Goal: Task Accomplishment & Management: Manage account settings

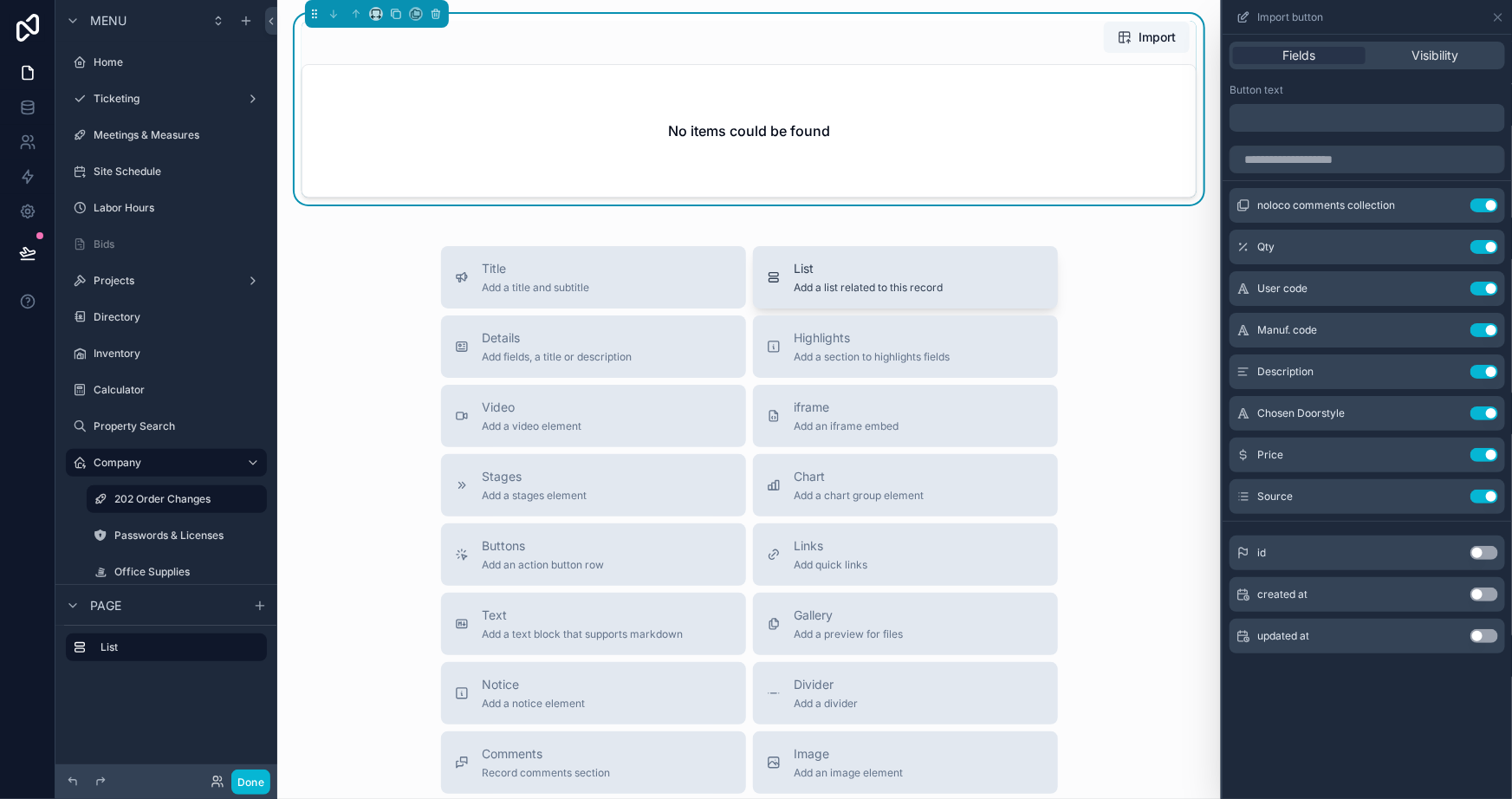
click at [1053, 247] on button "List Add a list related to this record" at bounding box center [905, 278] width 305 height 63
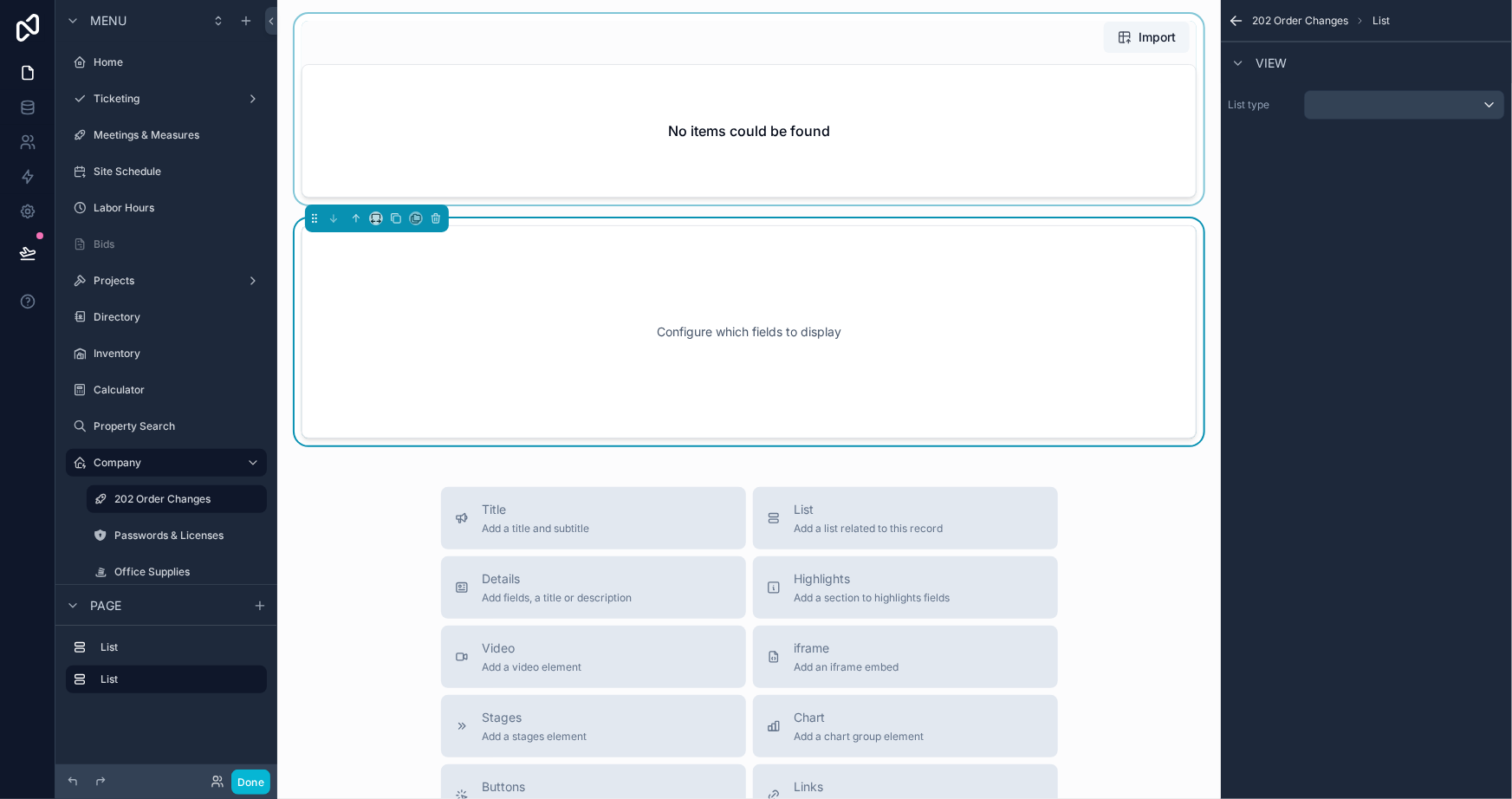
click at [1120, 32] on div at bounding box center [749, 109] width 916 height 190
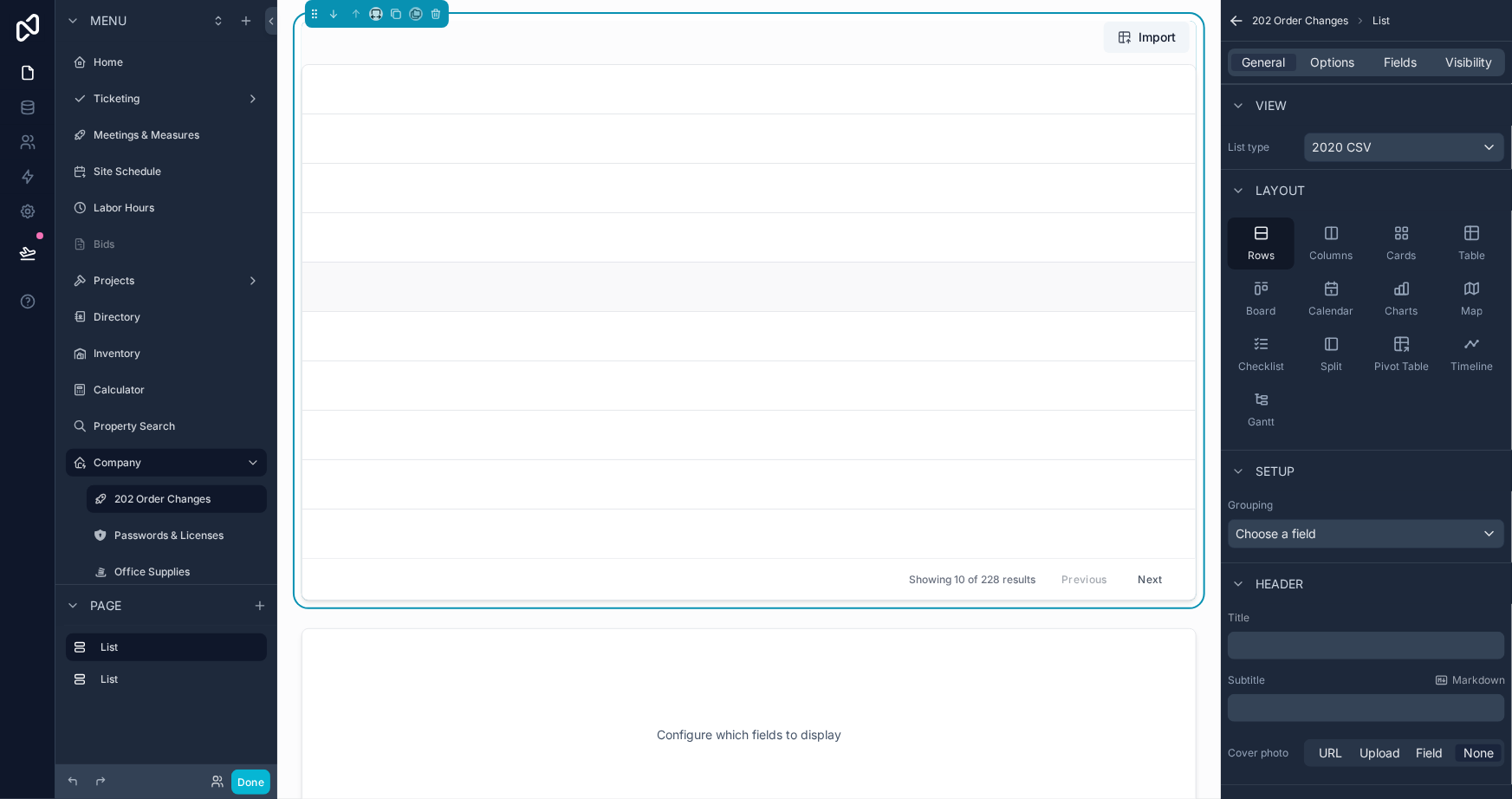
click at [853, 299] on link at bounding box center [749, 287] width 893 height 49
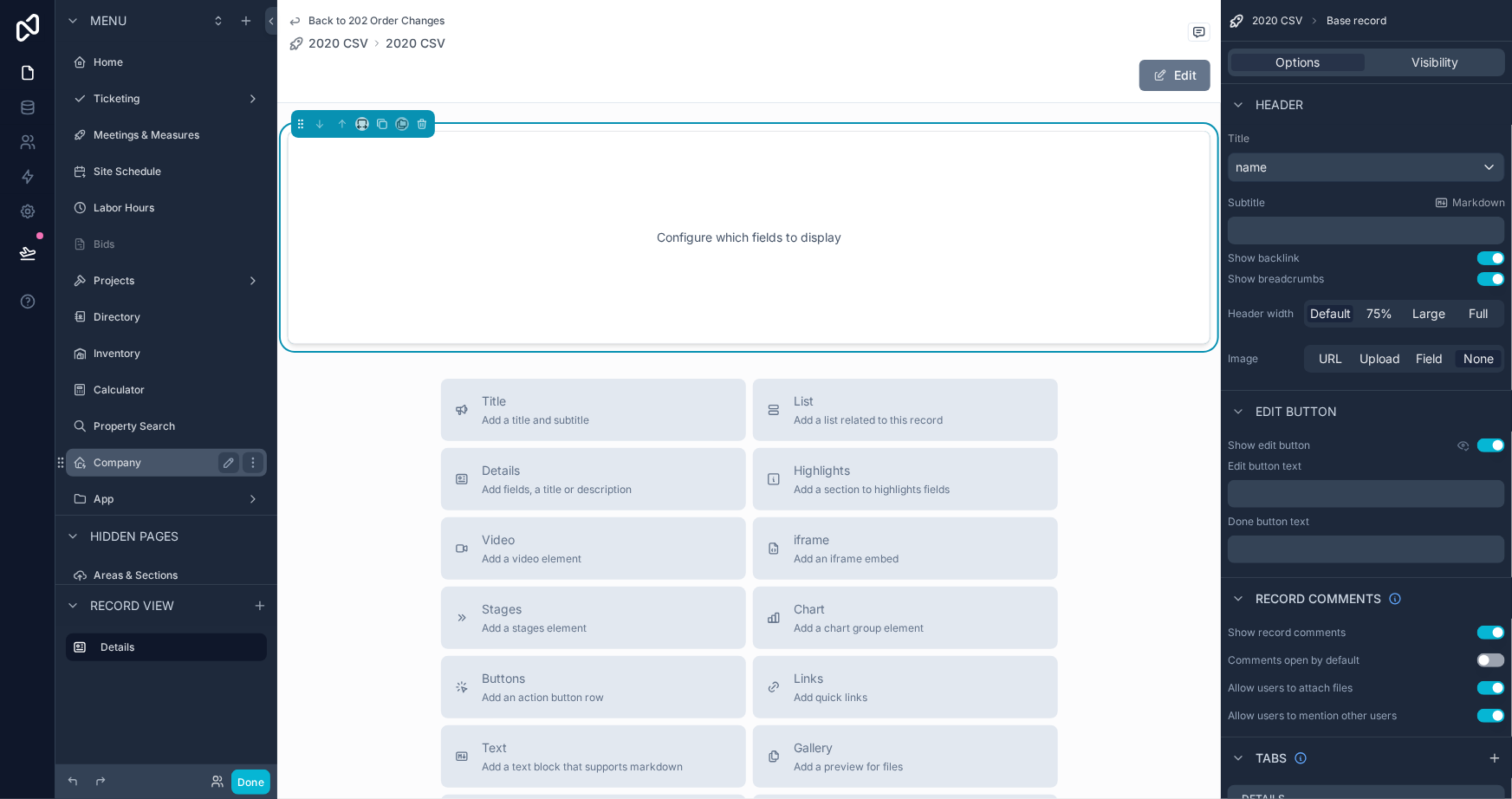
click at [149, 475] on div "Company" at bounding box center [167, 462] width 194 height 27
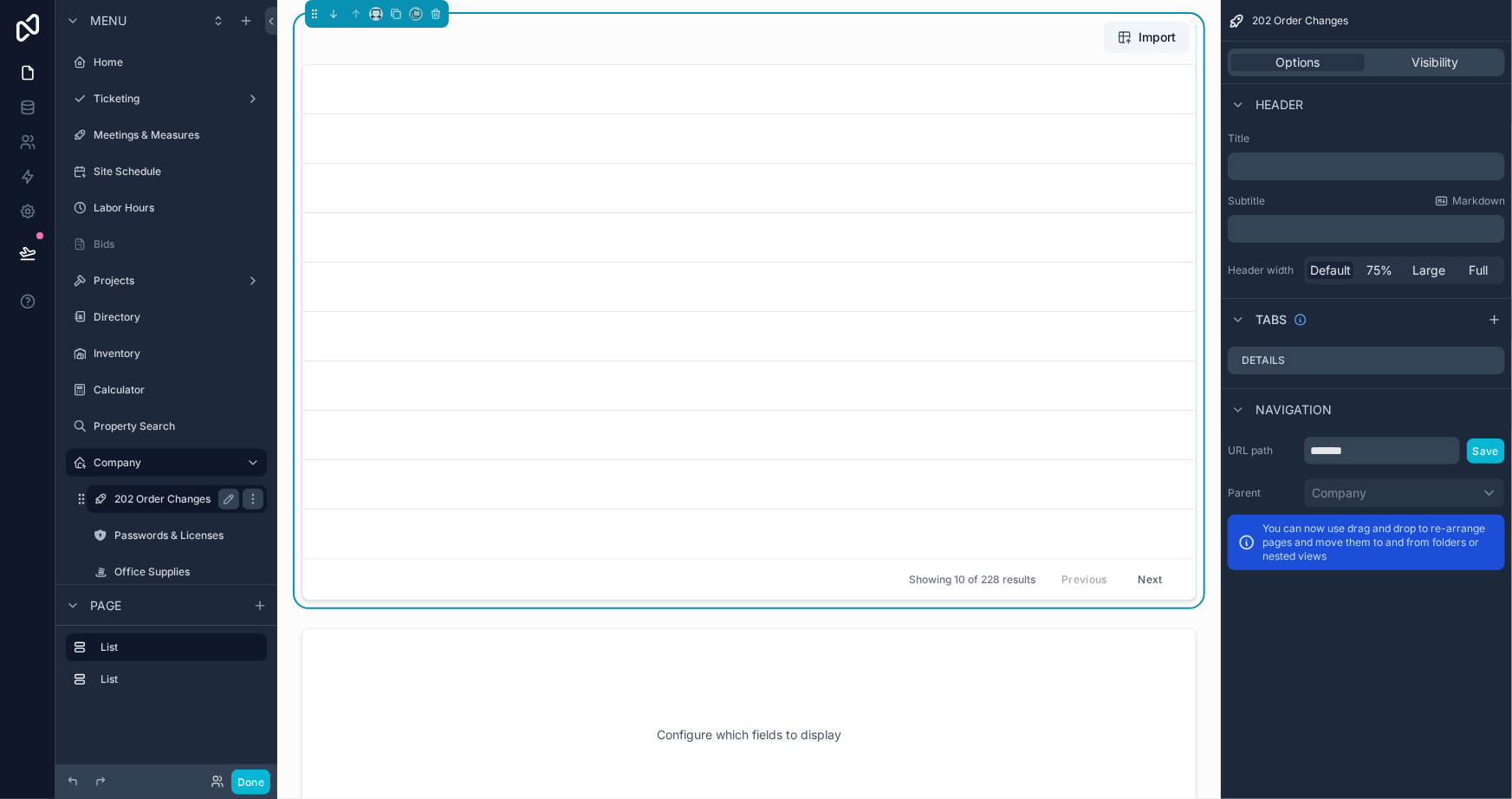
click at [148, 489] on div "202 Order Changes" at bounding box center [177, 499] width 125 height 21
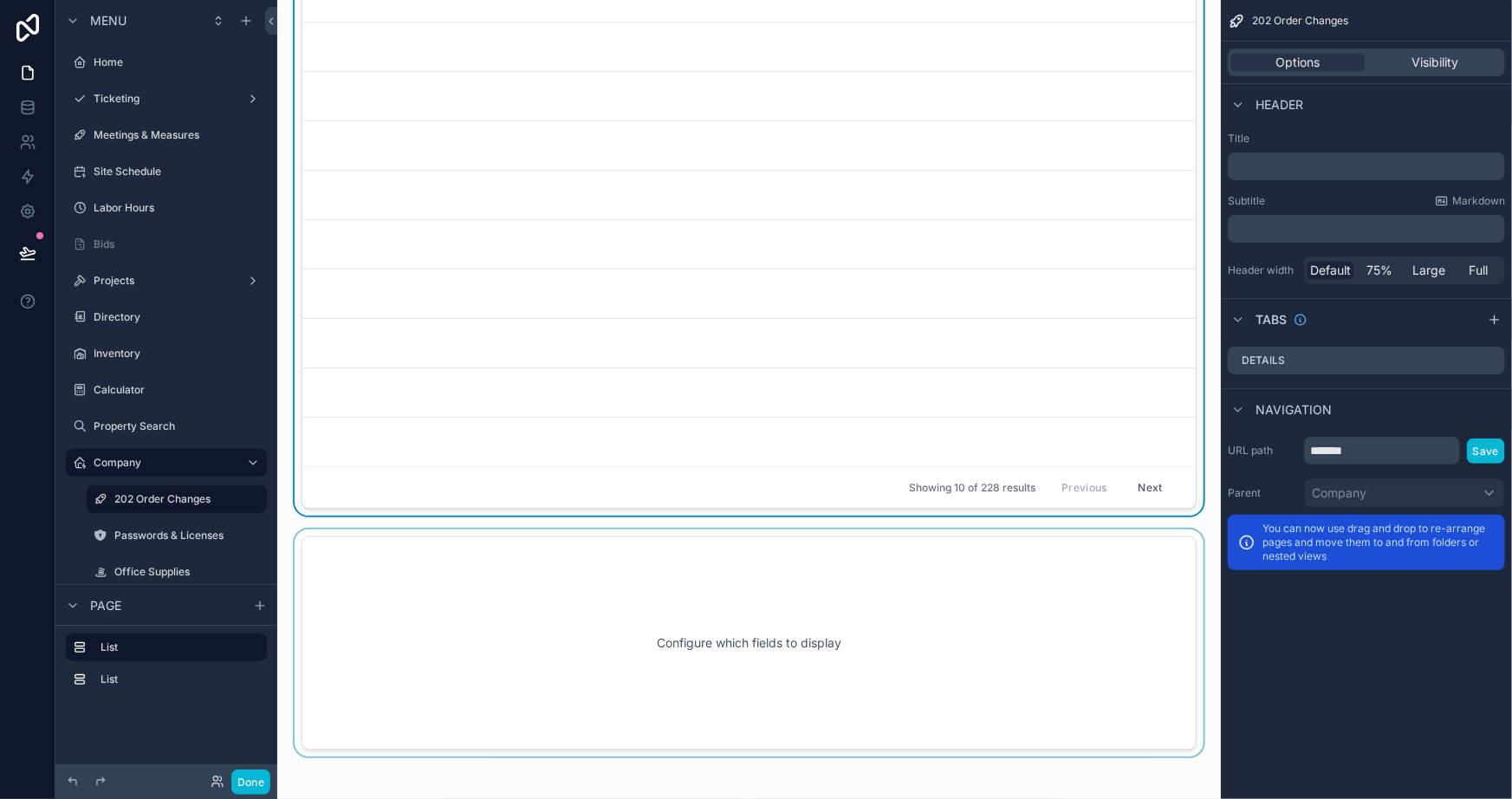
scroll to position [236, 0]
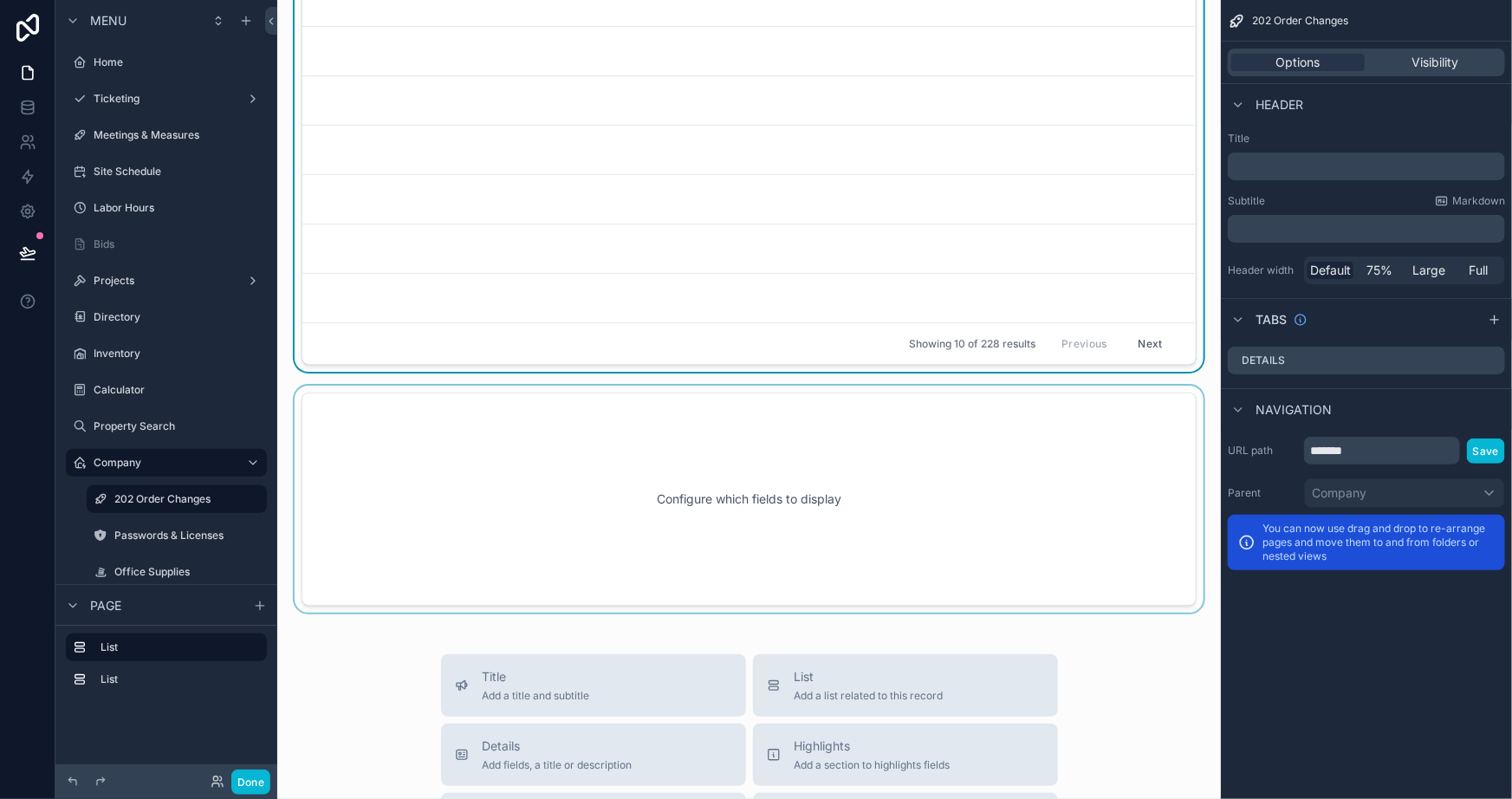
click at [572, 429] on div at bounding box center [749, 499] width 916 height 227
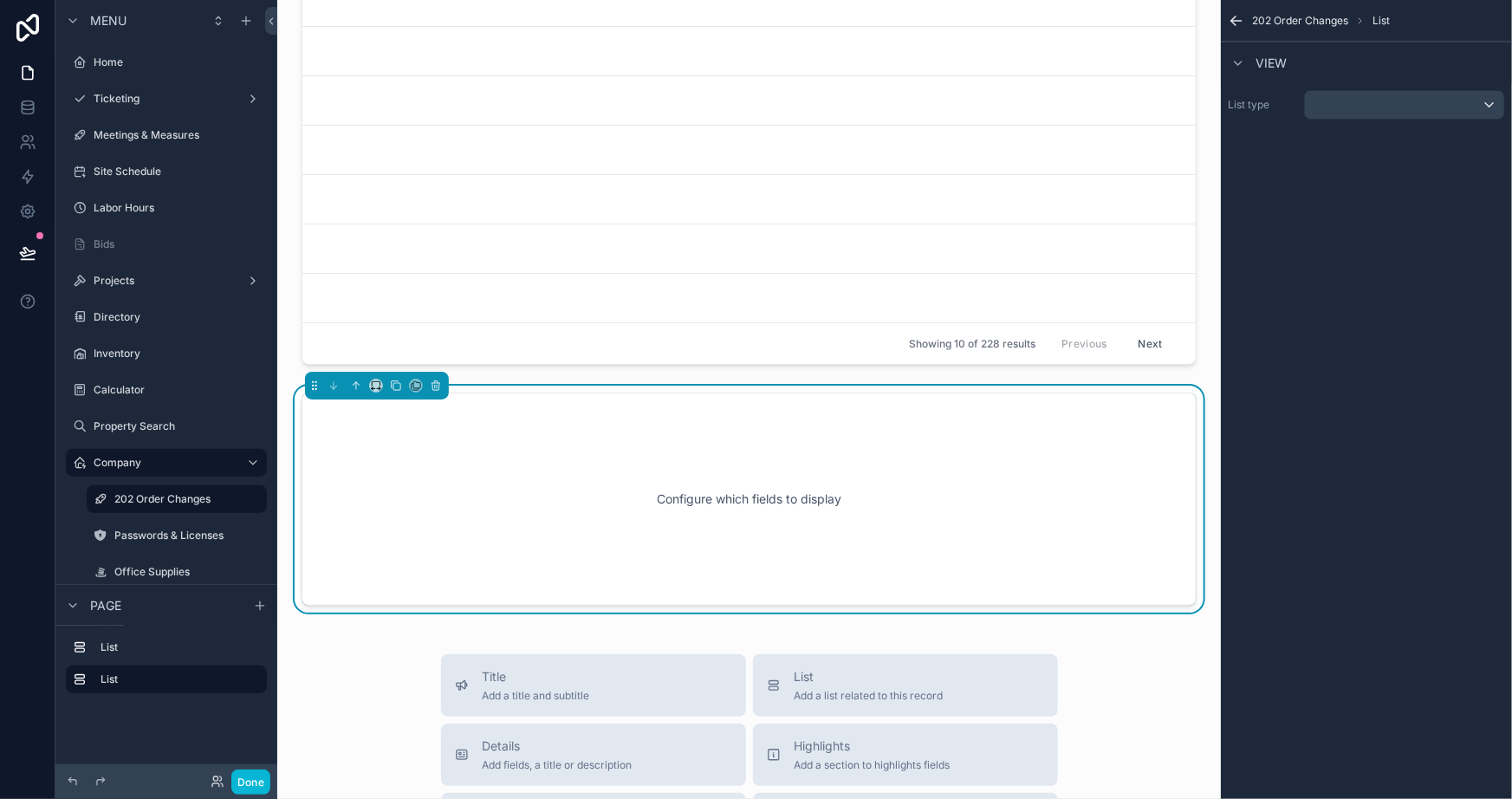
click at [437, 393] on div at bounding box center [377, 386] width 144 height 27
click at [432, 383] on icon at bounding box center [436, 386] width 12 height 12
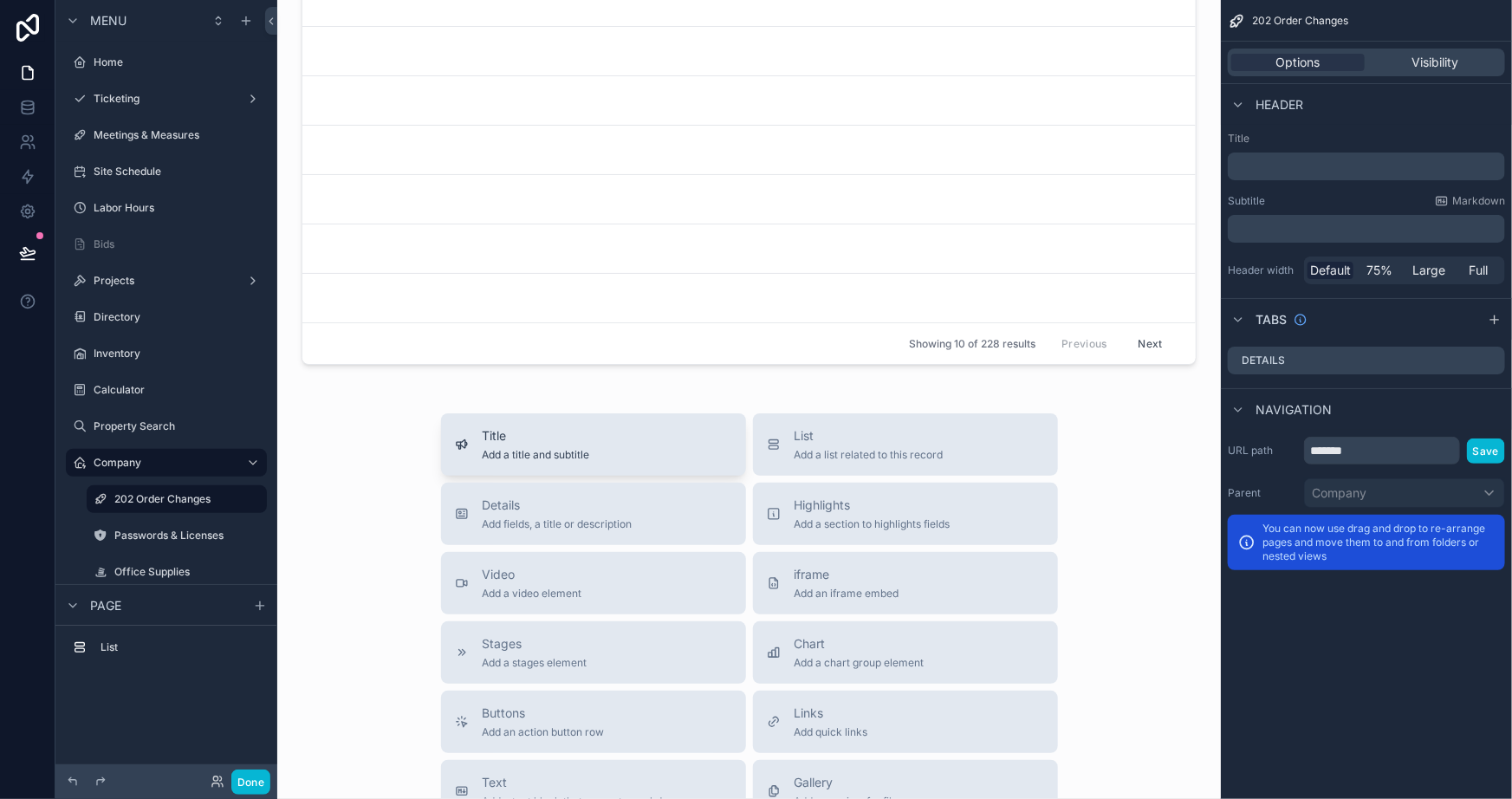
scroll to position [0, 0]
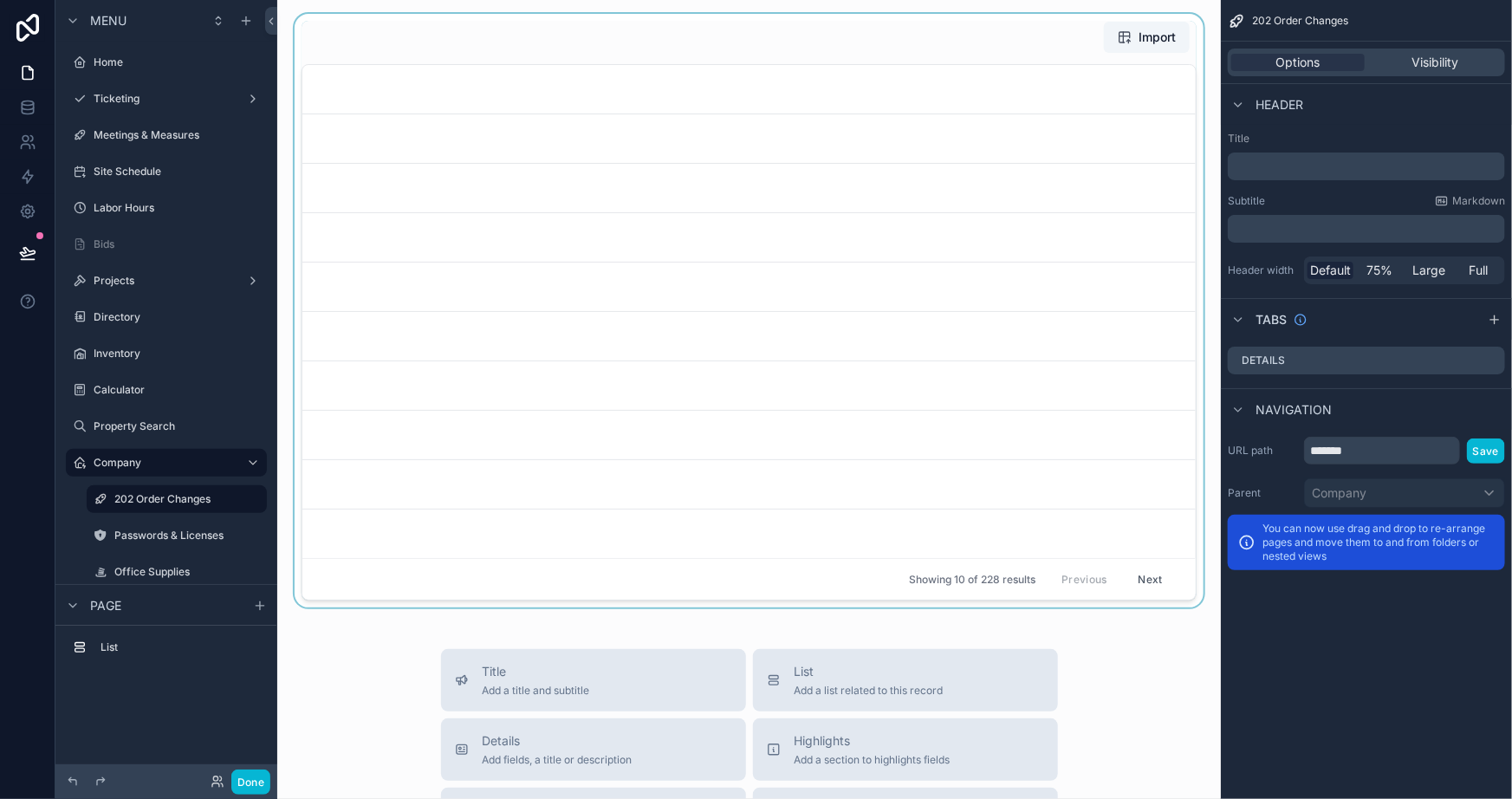
click at [1004, 109] on div at bounding box center [749, 310] width 916 height 594
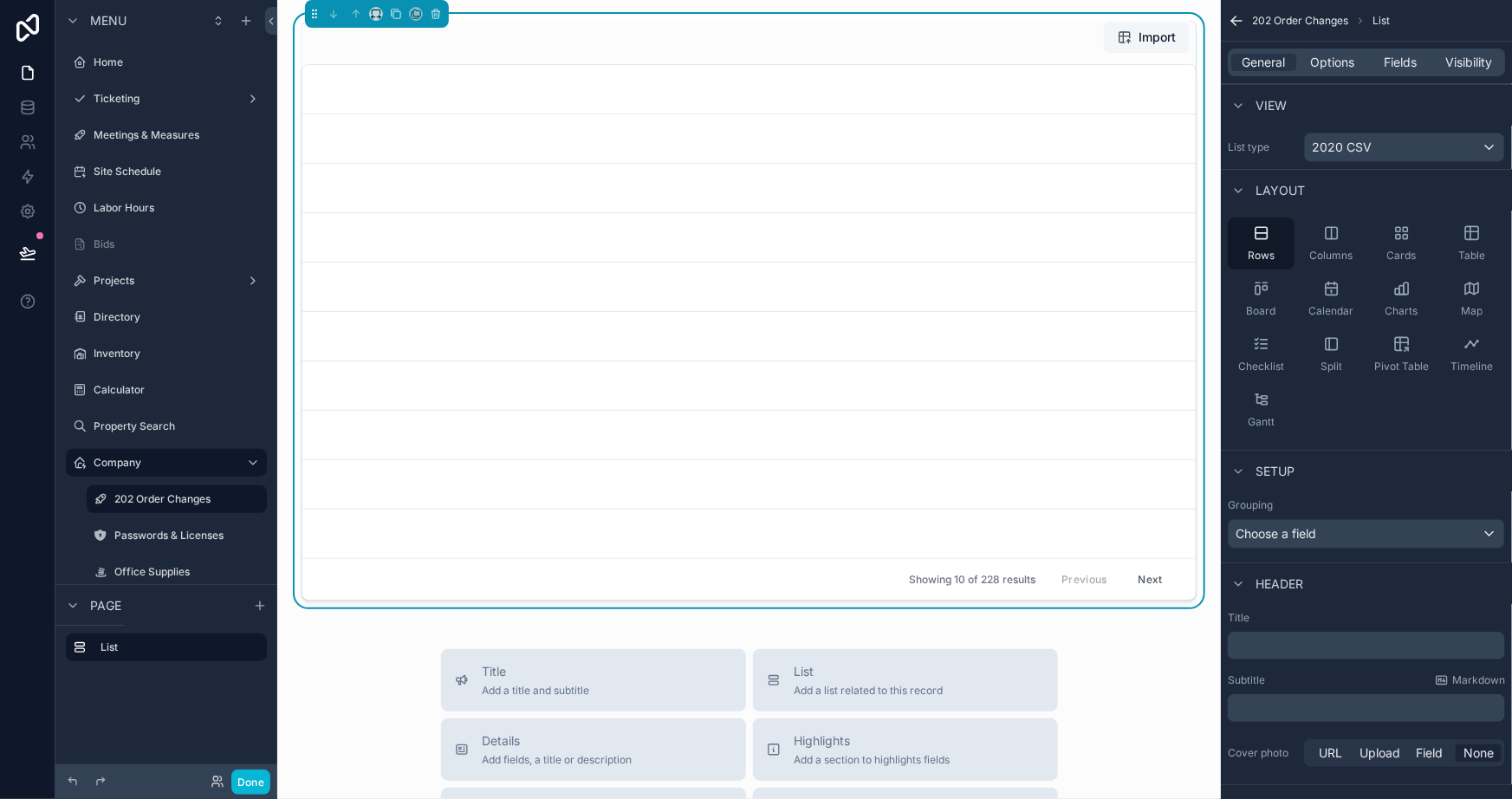
click at [1104, 37] on button "Import" at bounding box center [1146, 37] width 85 height 31
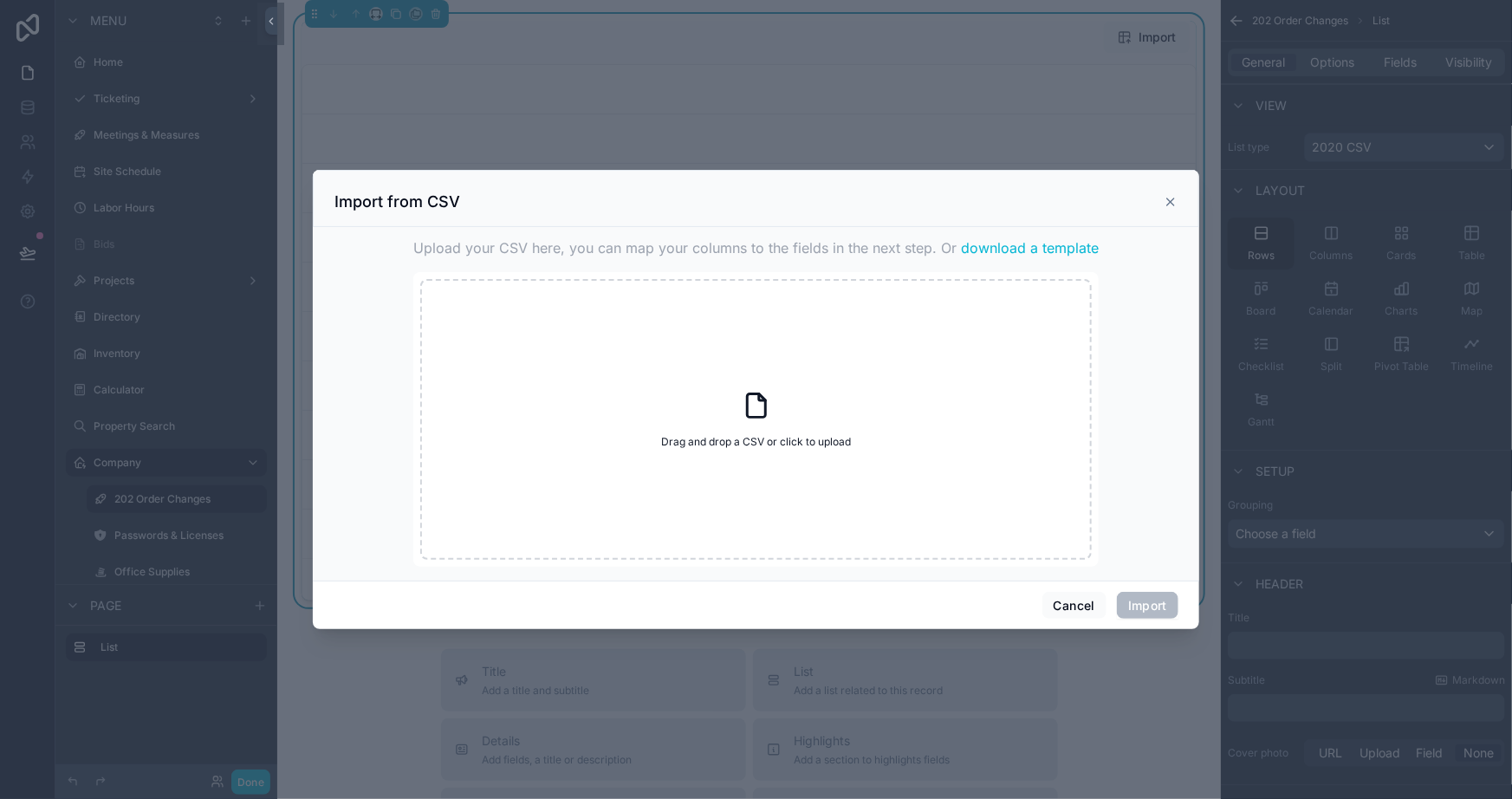
click at [1050, 246] on span "download a template" at bounding box center [1030, 247] width 137 height 21
click at [759, 415] on icon at bounding box center [757, 405] width 31 height 31
type input "**********"
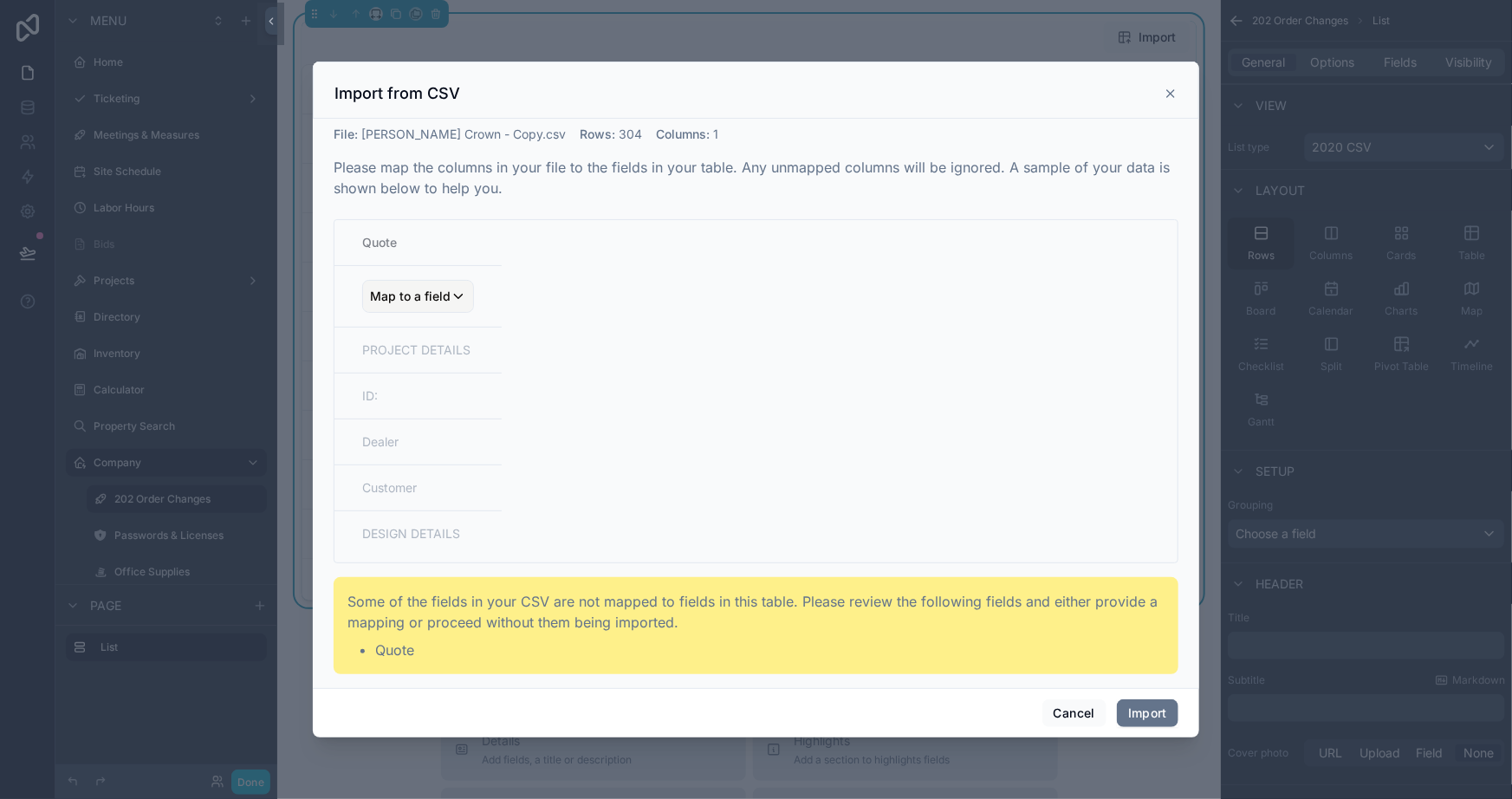
click at [423, 582] on div "Some of the fields in your CSV are not mapped to fields in this table. Please r…" at bounding box center [756, 625] width 845 height 97
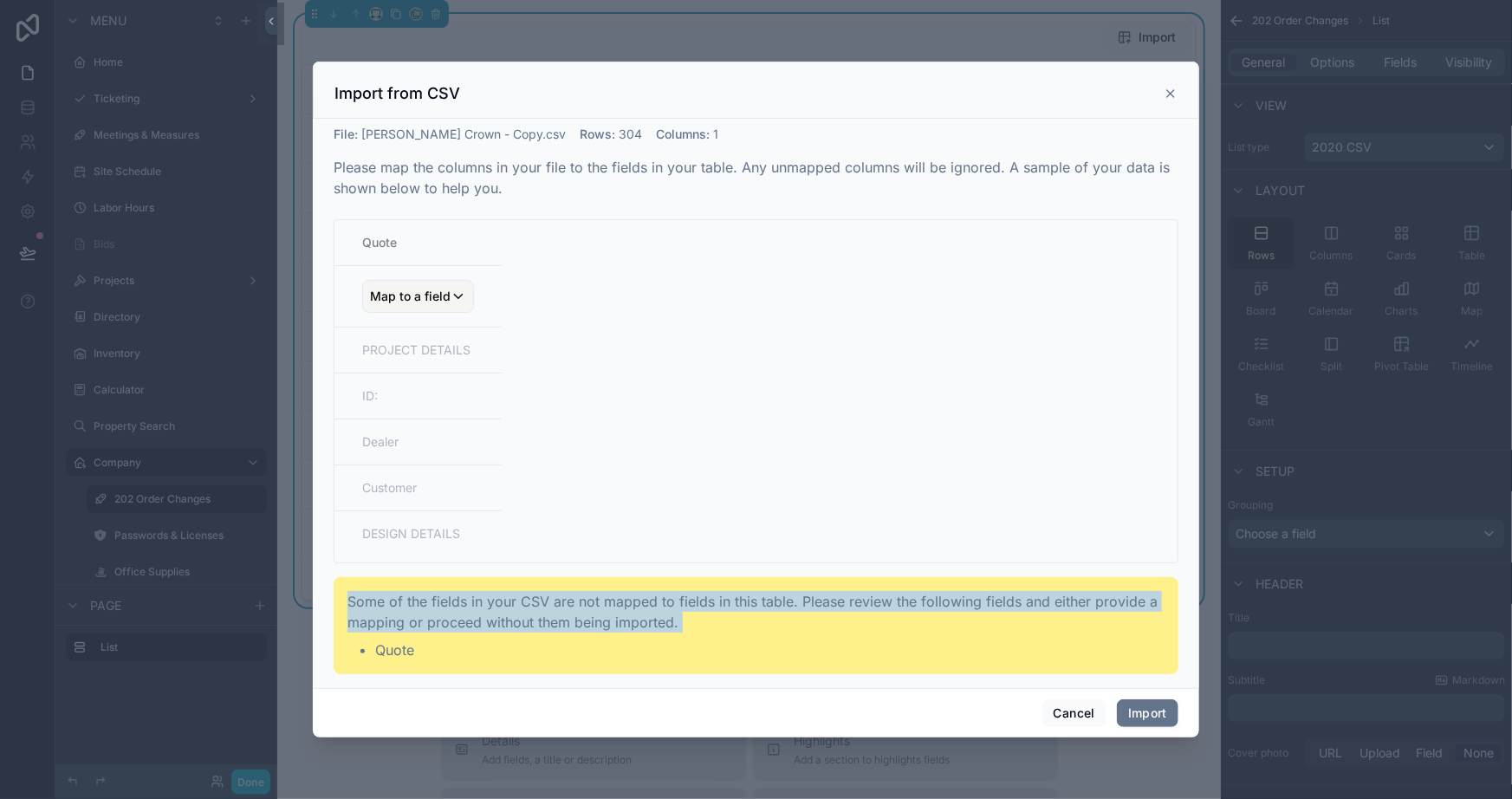
click at [423, 582] on div "Some of the fields in your CSV are not mapped to fields in this table. Please r…" at bounding box center [756, 625] width 845 height 97
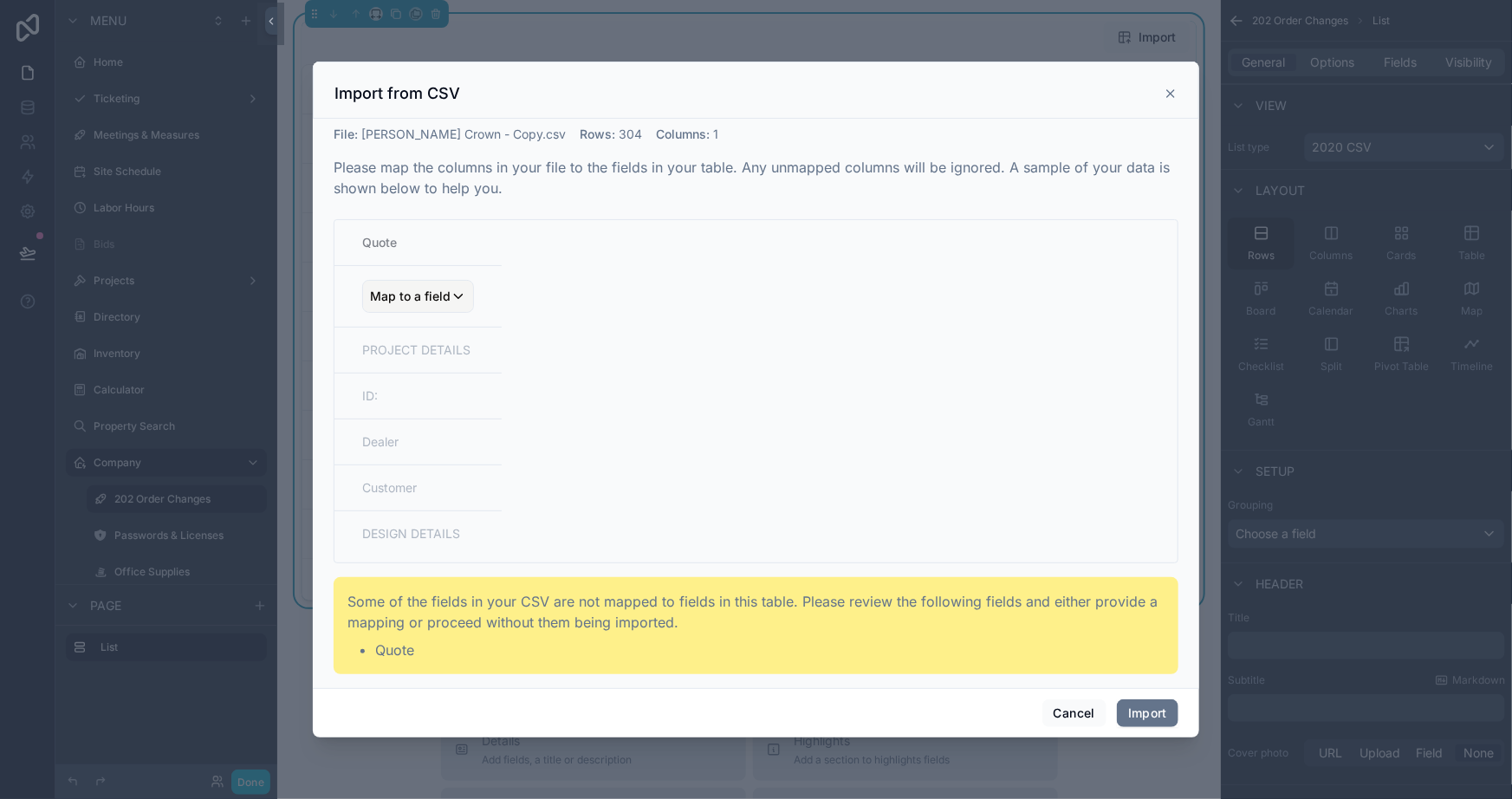
click at [665, 310] on table "Quote Map to a field PROJECT DETAILS ID: Dealer Customer DESIGN DETAILS" at bounding box center [756, 392] width 843 height 344
click at [656, 130] on span "Columns :" at bounding box center [682, 133] width 54 height 15
drag, startPoint x: 531, startPoint y: 144, endPoint x: 500, endPoint y: 140, distance: 31.3
click at [527, 146] on div "File : Turner Crown - Copy.csv Rows : 304 Columns : 1 Please map the columns in…" at bounding box center [756, 400] width 845 height 549
click at [484, 137] on span "Turner Crown - Copy.csv" at bounding box center [463, 133] width 204 height 15
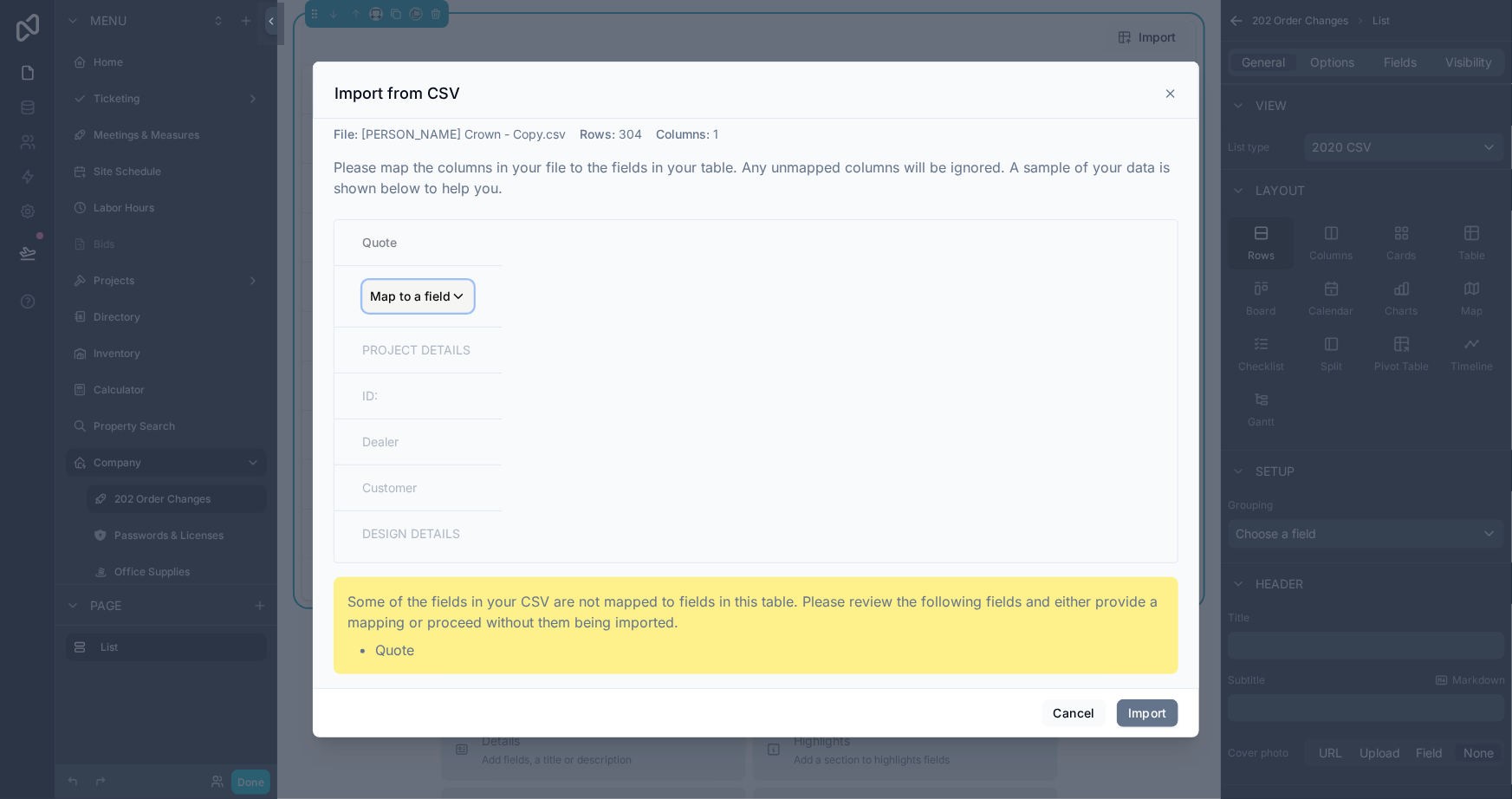
click at [395, 312] on span "Map to a field" at bounding box center [410, 296] width 81 height 31
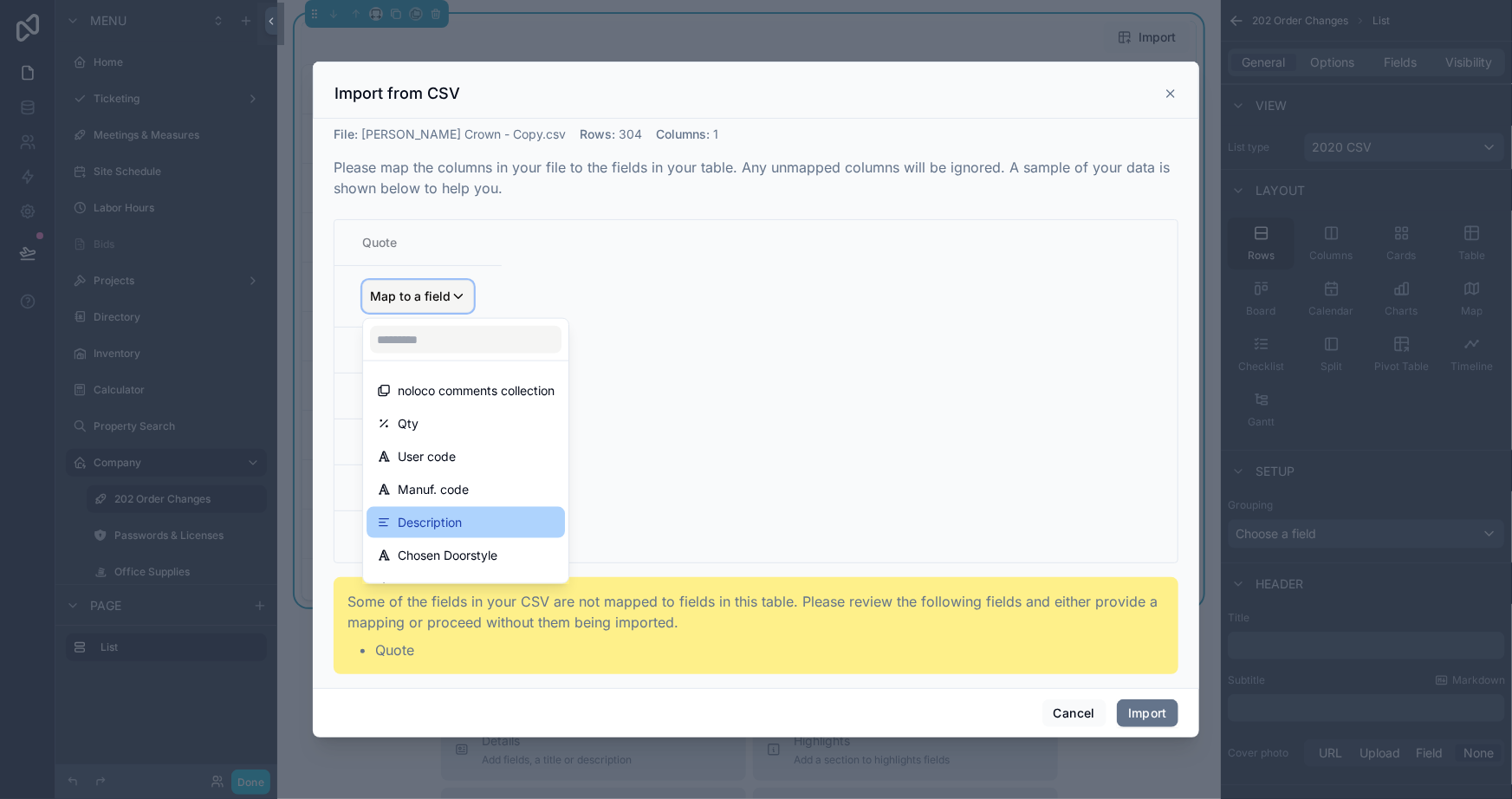
scroll to position [56, 0]
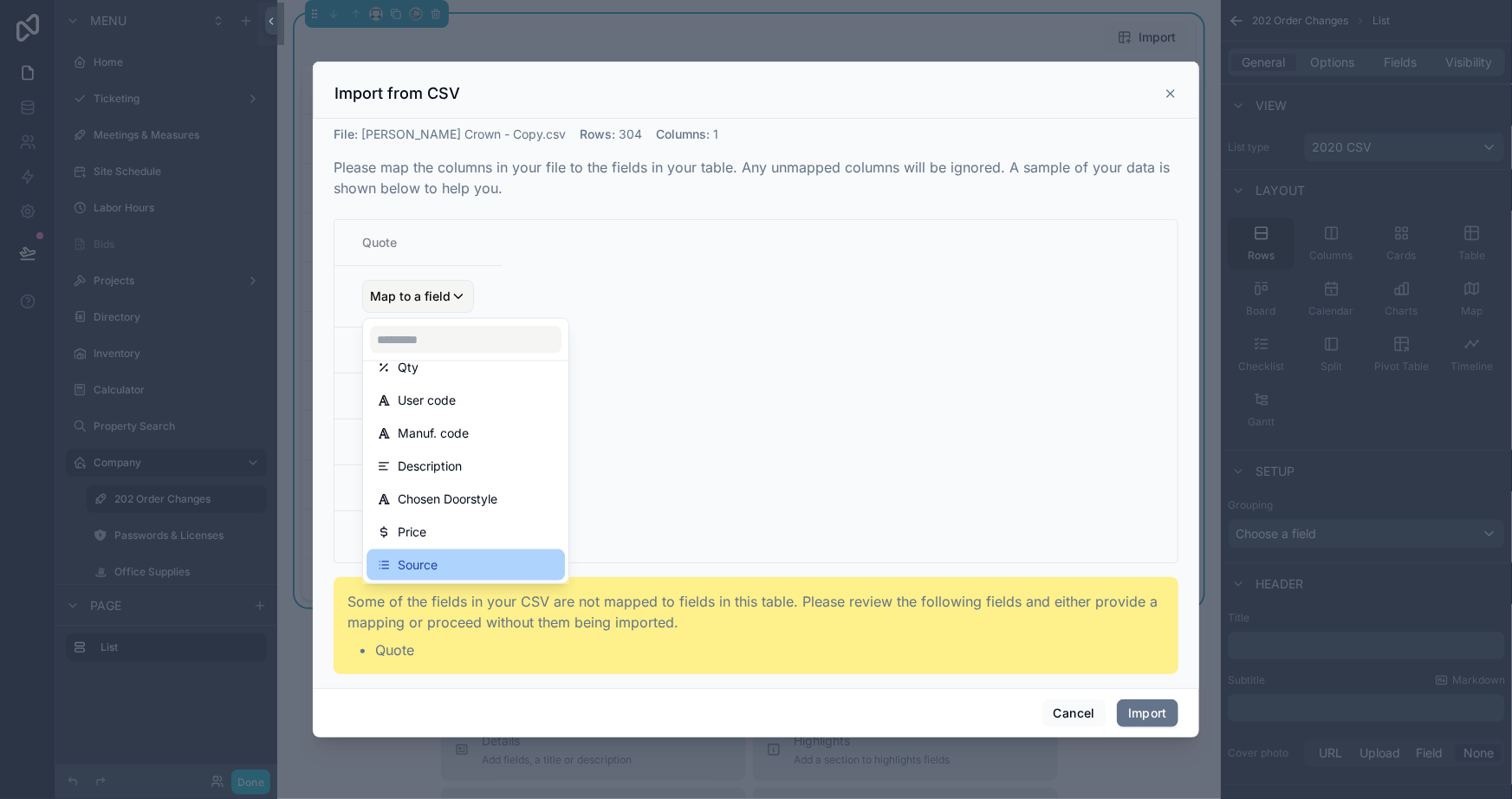
click at [488, 558] on div "Source" at bounding box center [465, 564] width 178 height 21
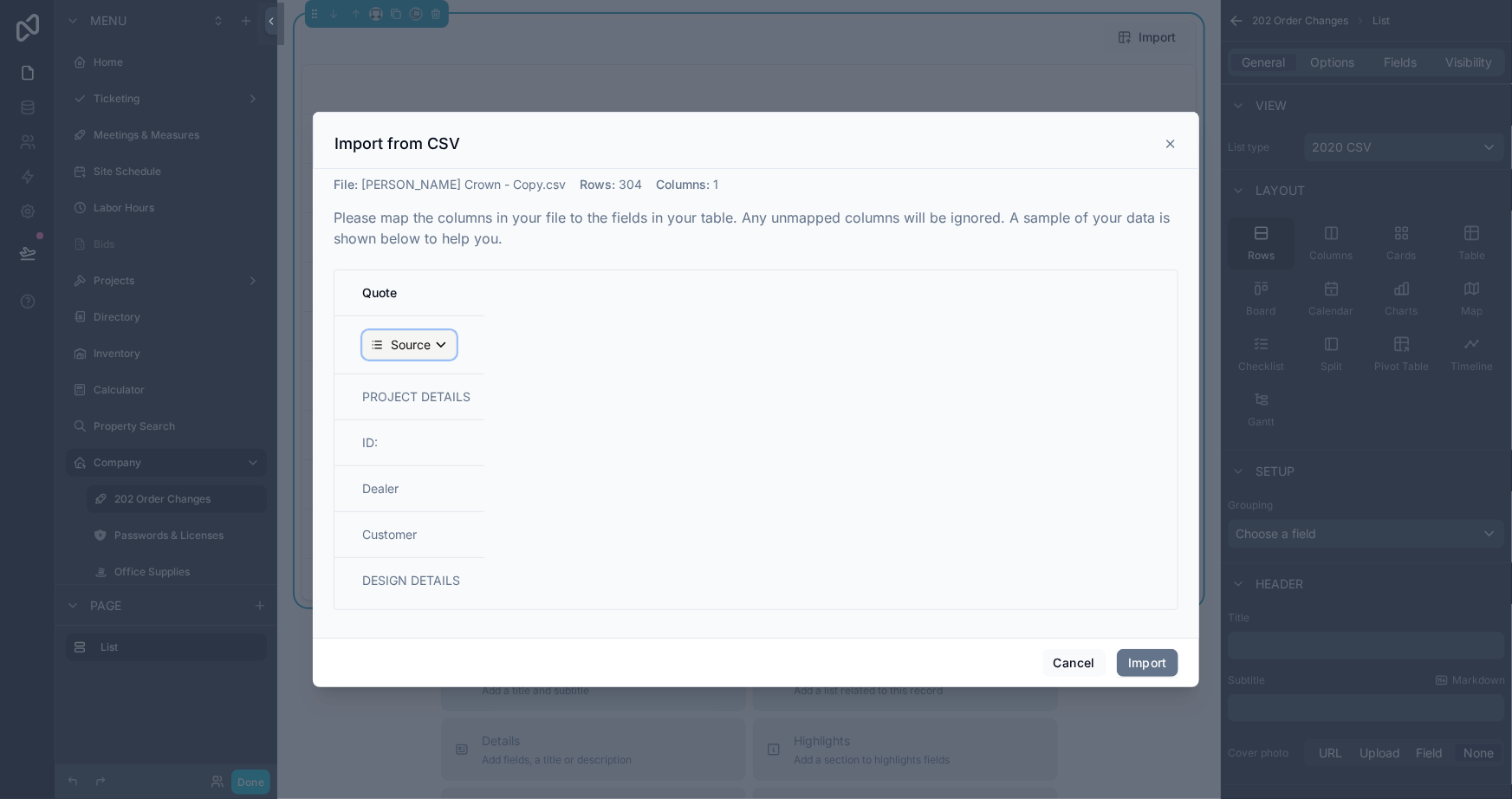
click at [424, 338] on span "Source" at bounding box center [410, 345] width 40 height 18
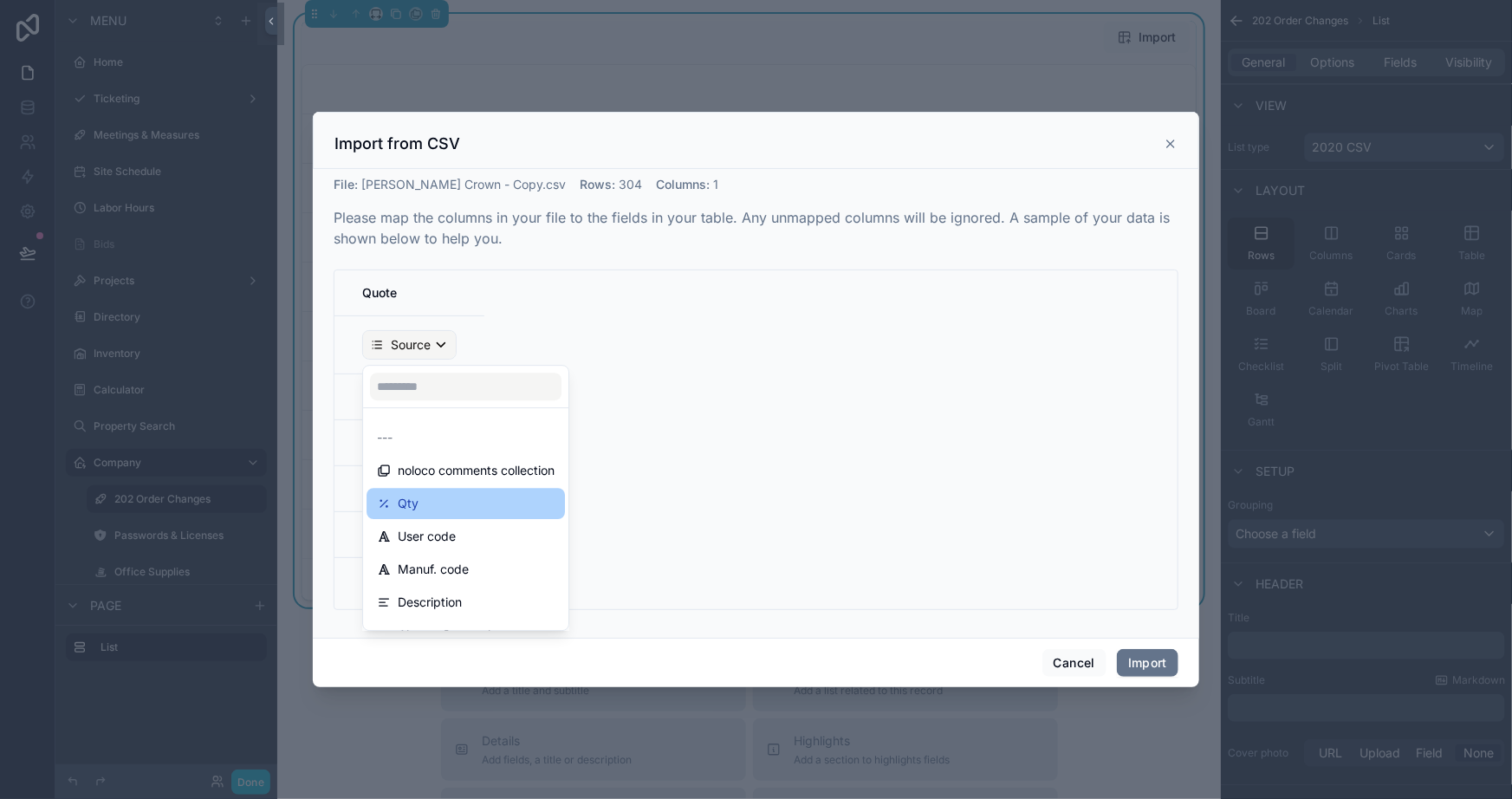
click at [449, 499] on div "Qty" at bounding box center [465, 503] width 178 height 21
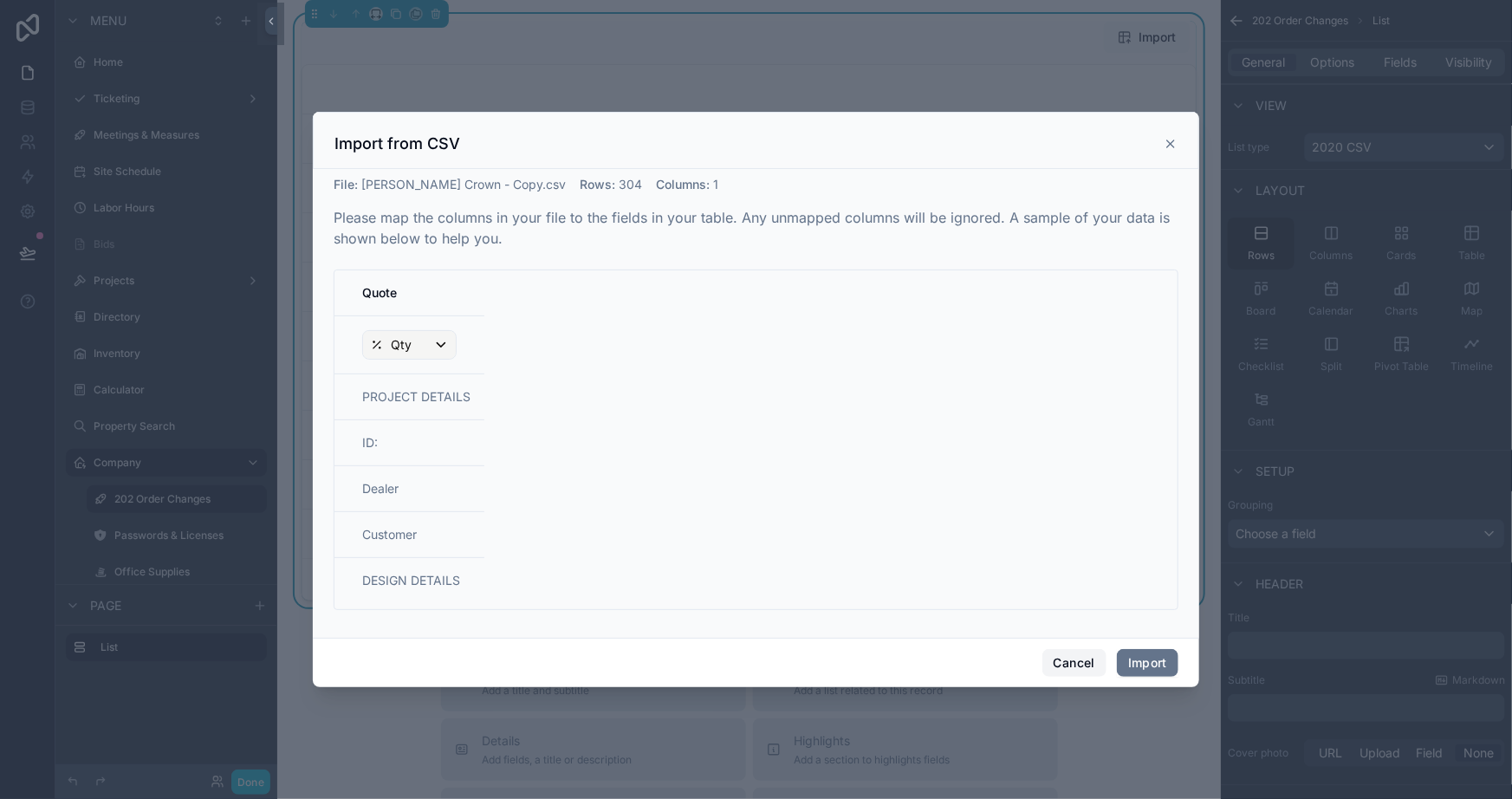
click at [1057, 666] on button "Cancel" at bounding box center [1074, 663] width 64 height 27
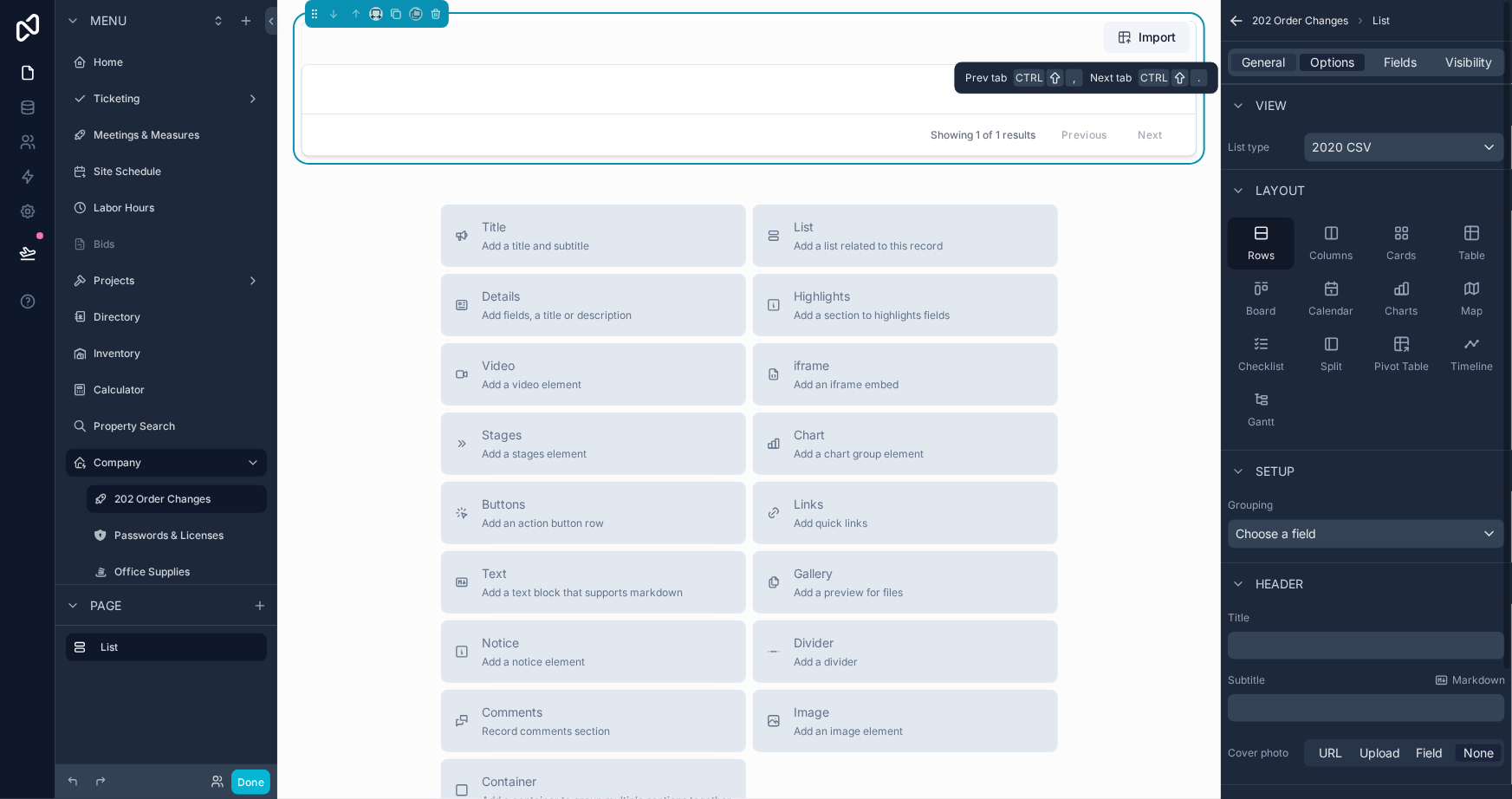
click at [1341, 64] on span "Options" at bounding box center [1332, 63] width 44 height 18
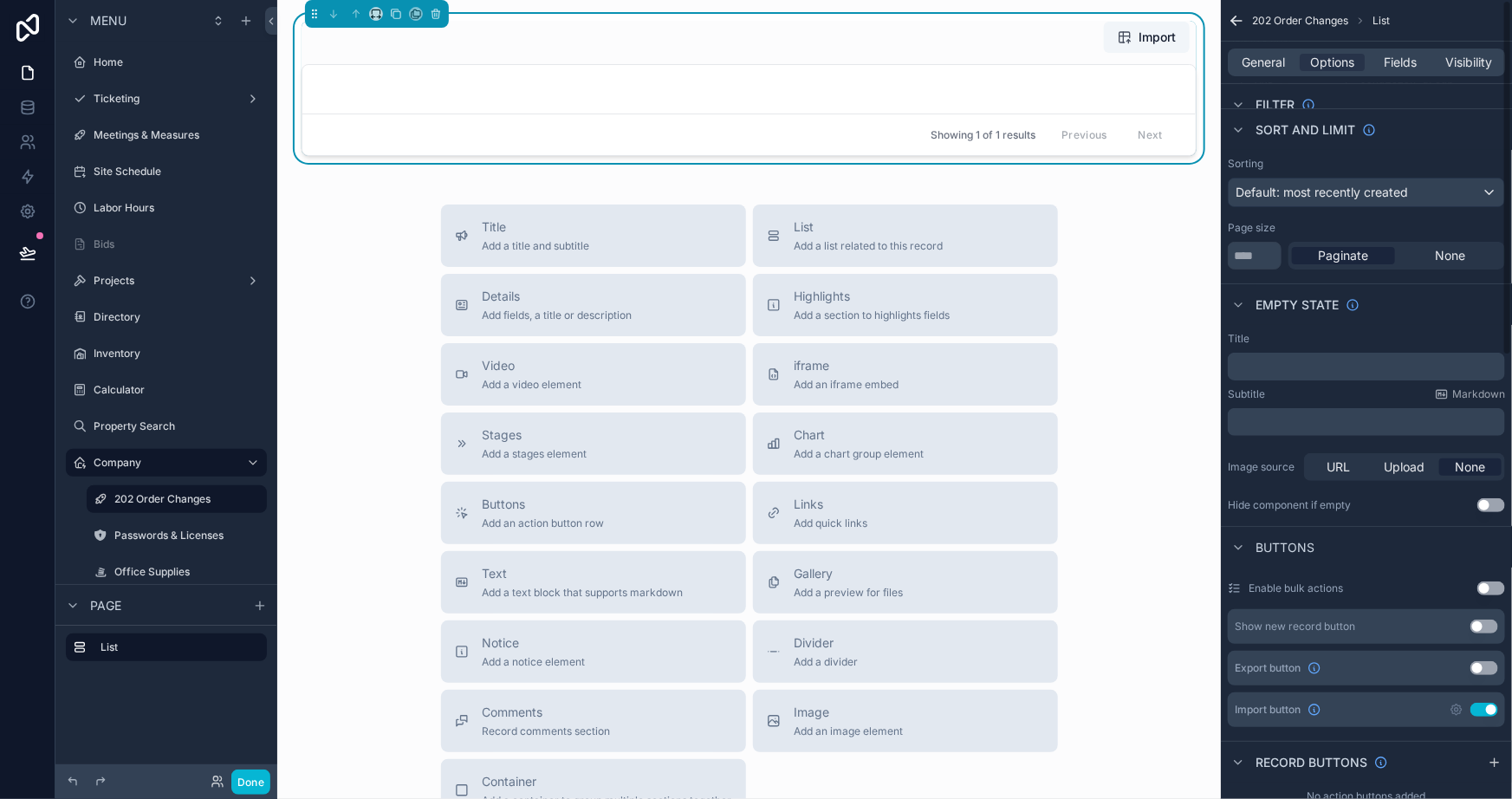
scroll to position [0, 0]
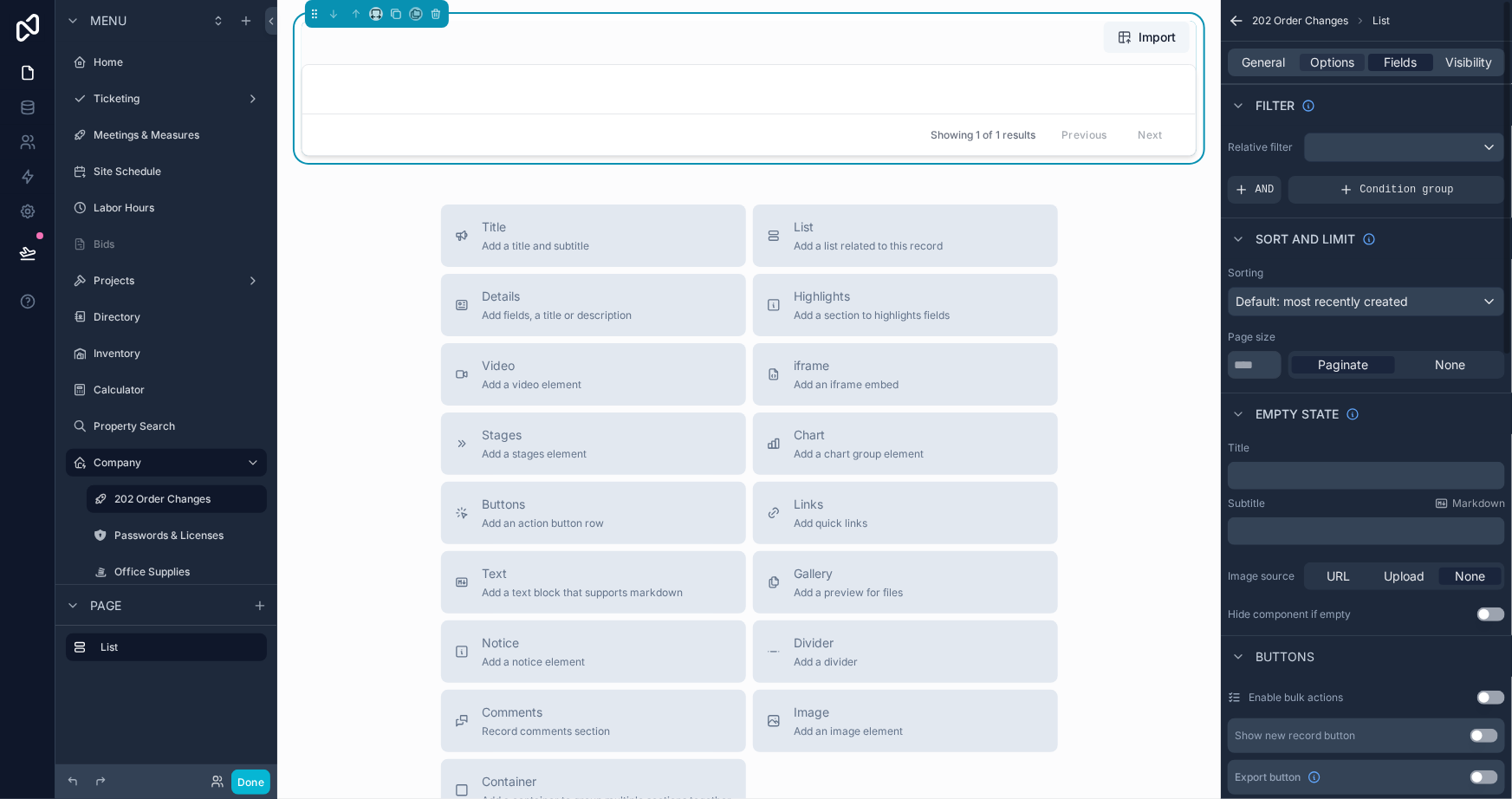
click at [1394, 61] on span "Fields" at bounding box center [1401, 63] width 33 height 18
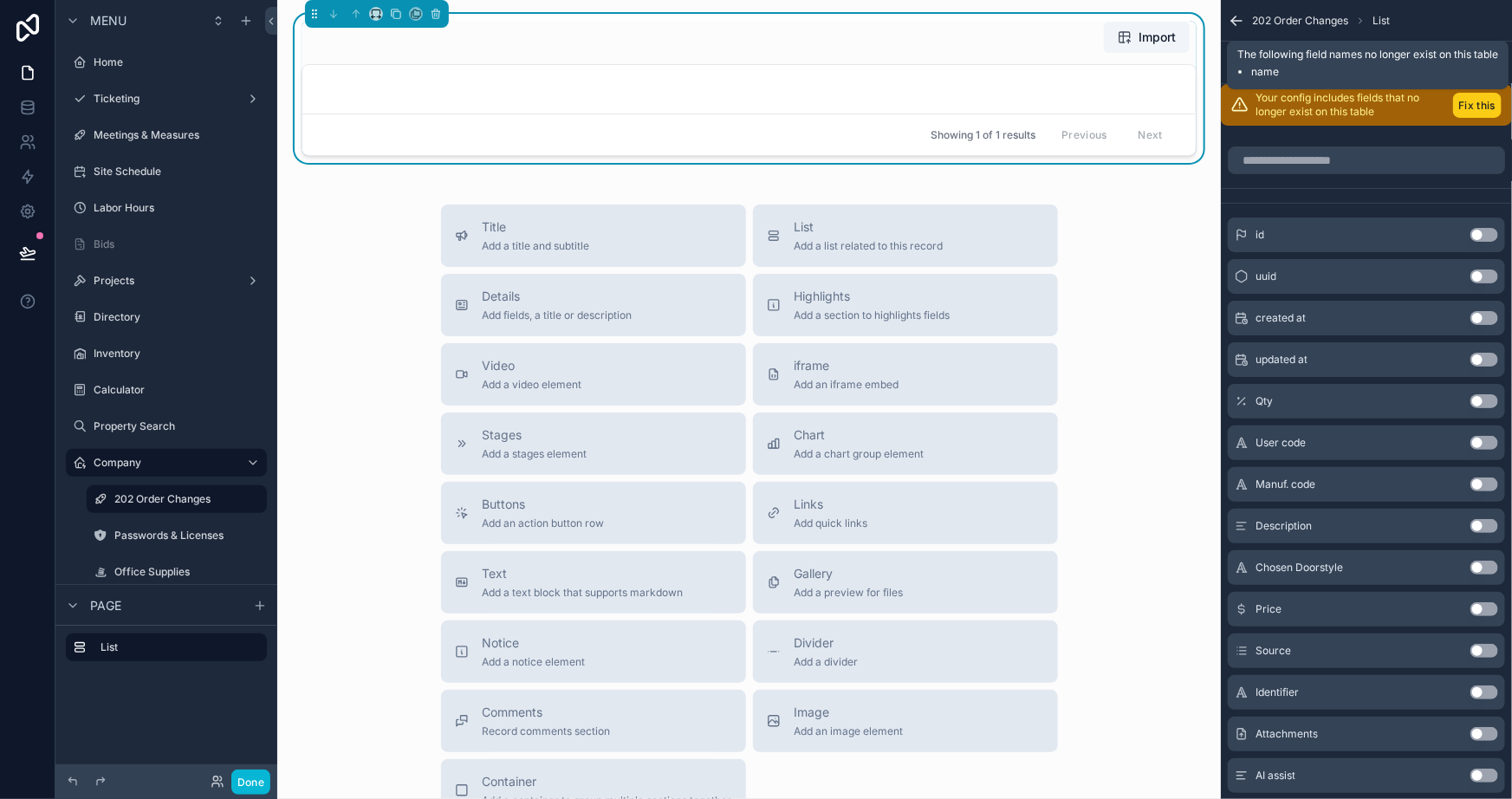
click at [1482, 100] on button "Fix this" at bounding box center [1477, 105] width 48 height 26
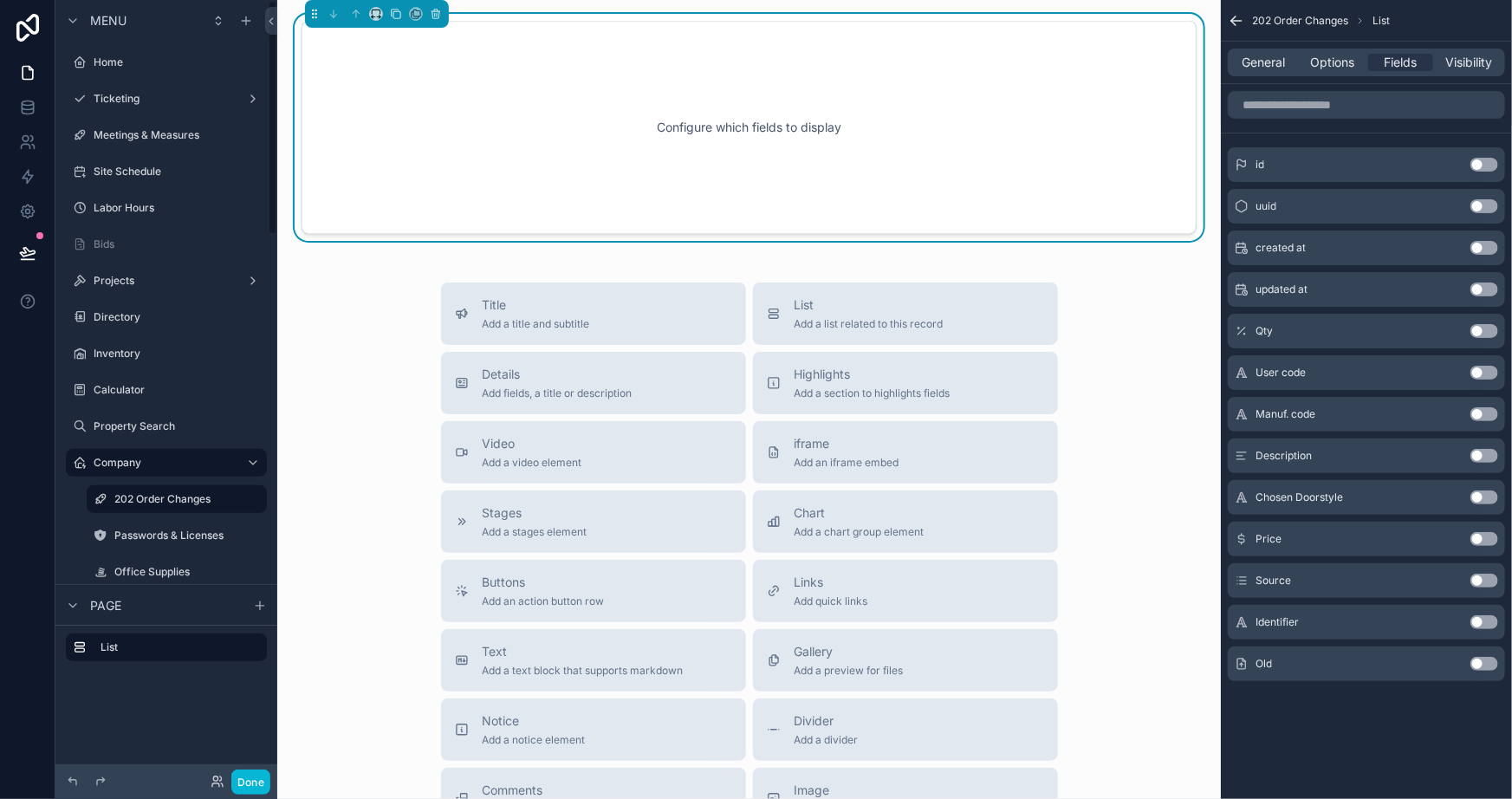
click at [415, 365] on div "Title Add a title and subtitle List Add a list related to this record Details A…" at bounding box center [749, 591] width 916 height 616
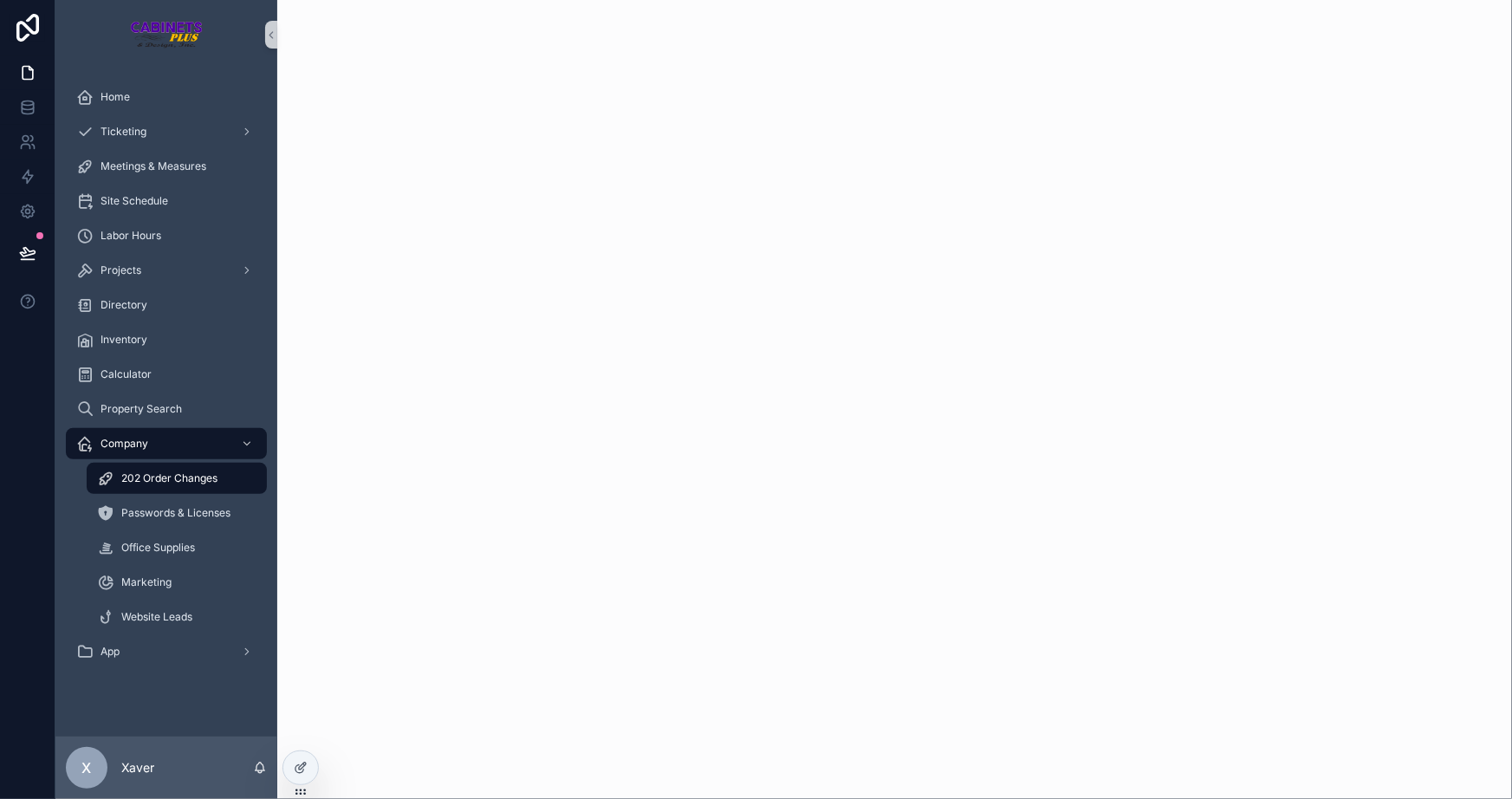
click at [373, 432] on div at bounding box center [894, 400] width 1235 height 799
click at [179, 471] on span "202 Order Changes" at bounding box center [170, 478] width 96 height 14
click at [111, 373] on span "Calculator" at bounding box center [126, 374] width 51 height 14
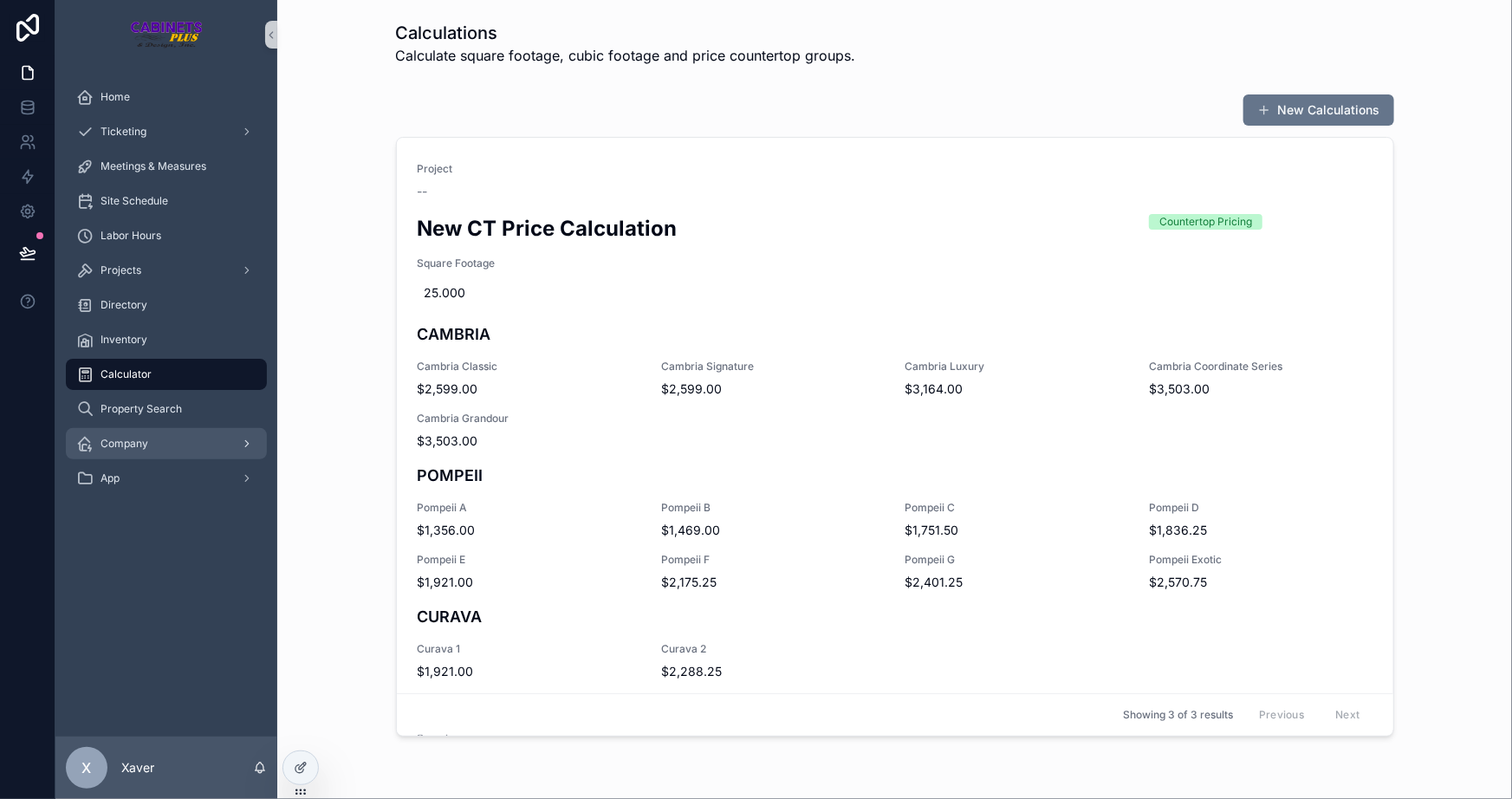
click at [157, 441] on div "Company" at bounding box center [167, 444] width 181 height 27
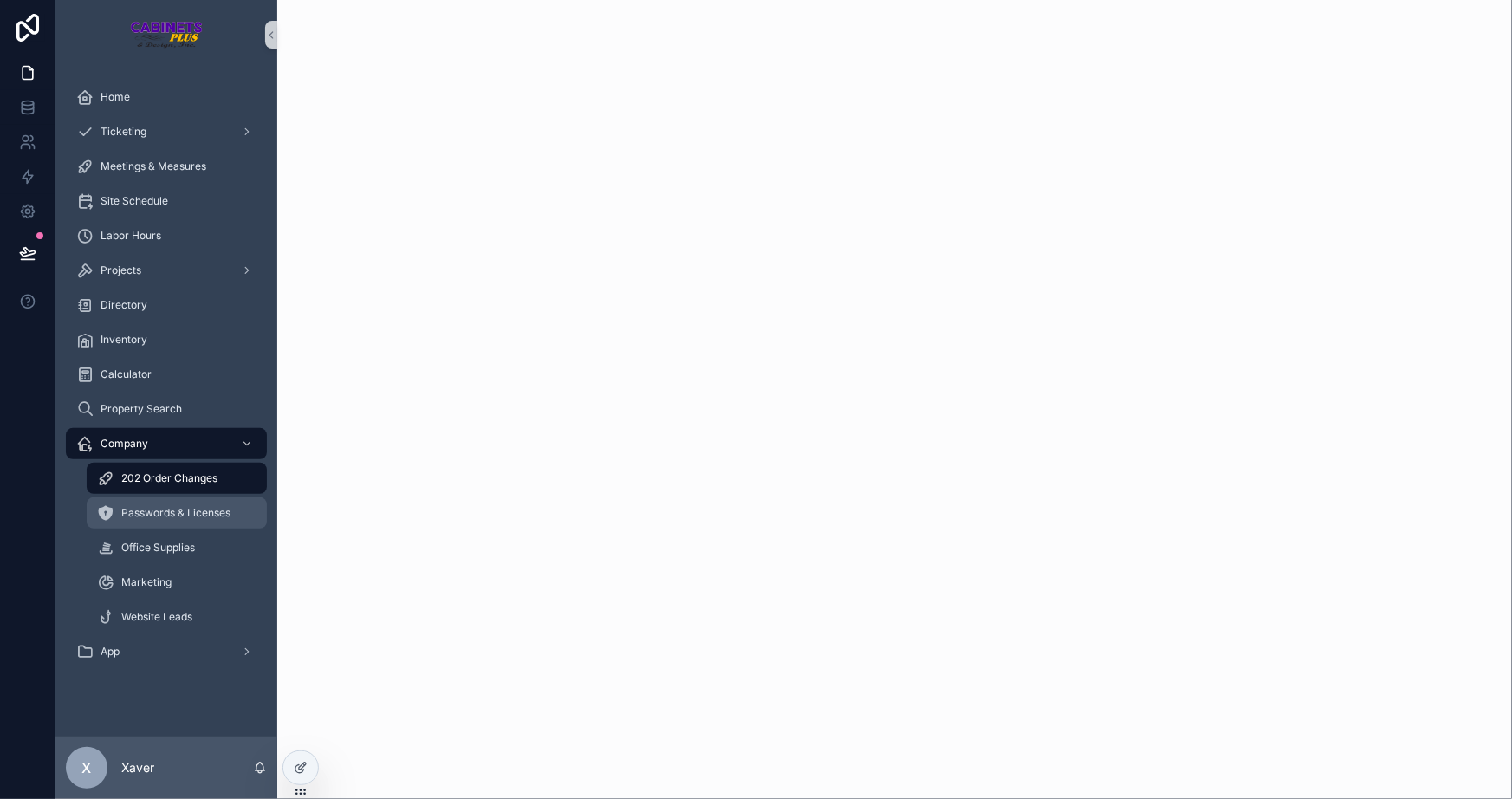
click at [159, 513] on span "Passwords & Licenses" at bounding box center [176, 512] width 109 height 14
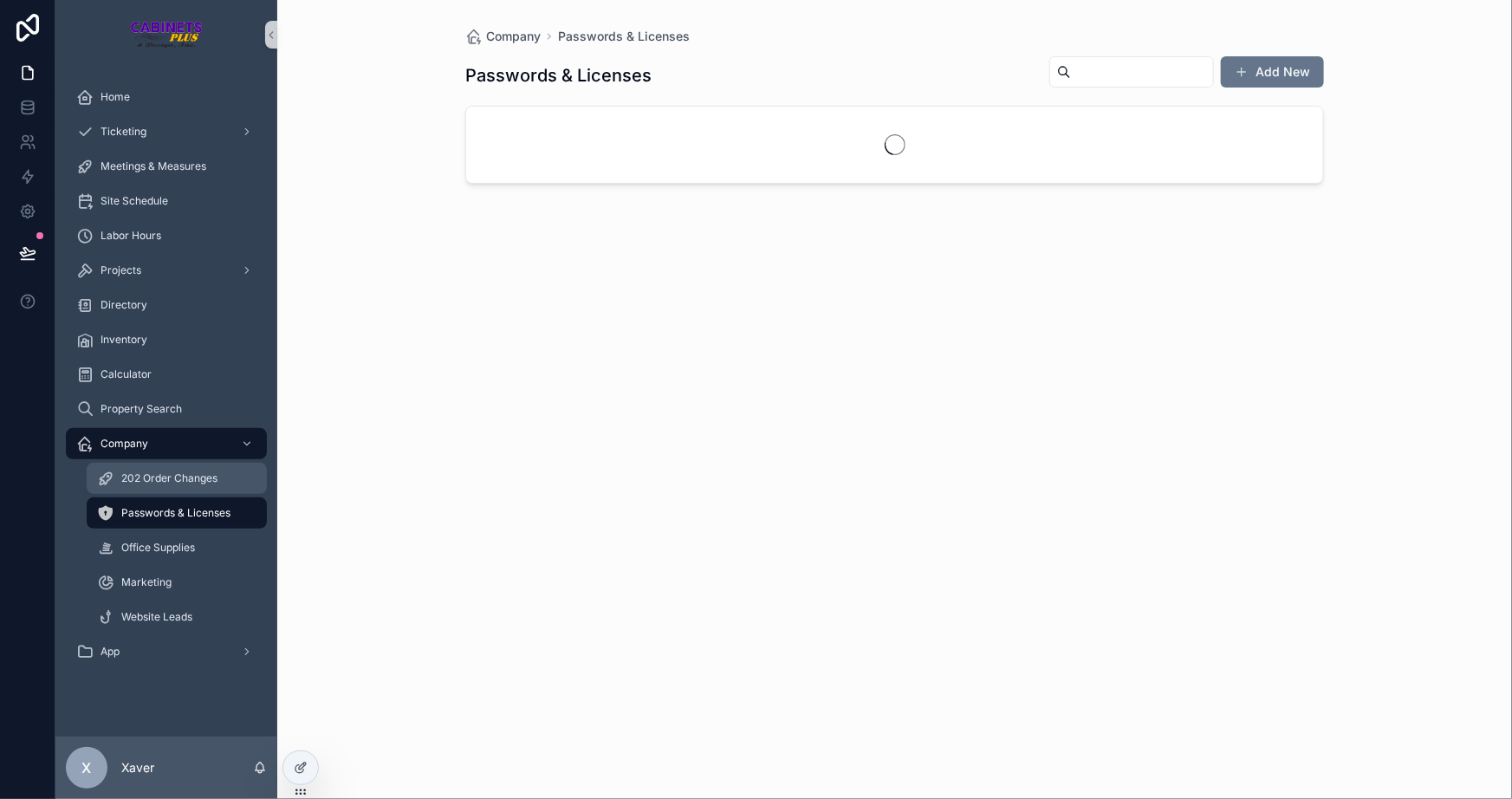
click at [127, 483] on span "202 Order Changes" at bounding box center [170, 478] width 96 height 14
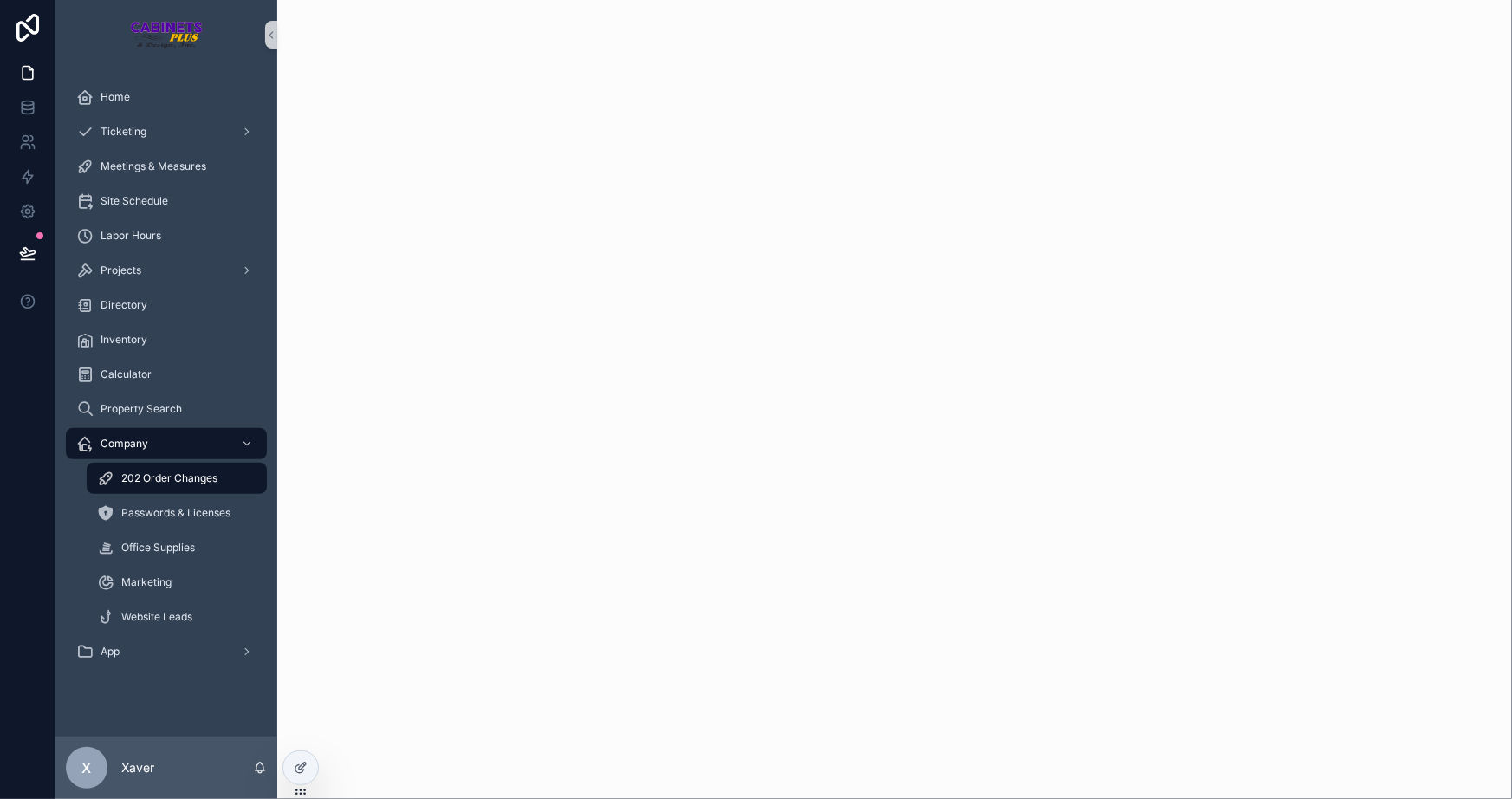
click at [620, 457] on div at bounding box center [894, 400] width 1235 height 799
click at [619, 456] on div at bounding box center [894, 400] width 1235 height 799
click at [411, 494] on div at bounding box center [894, 400] width 1235 height 799
click at [300, 763] on icon at bounding box center [300, 768] width 14 height 14
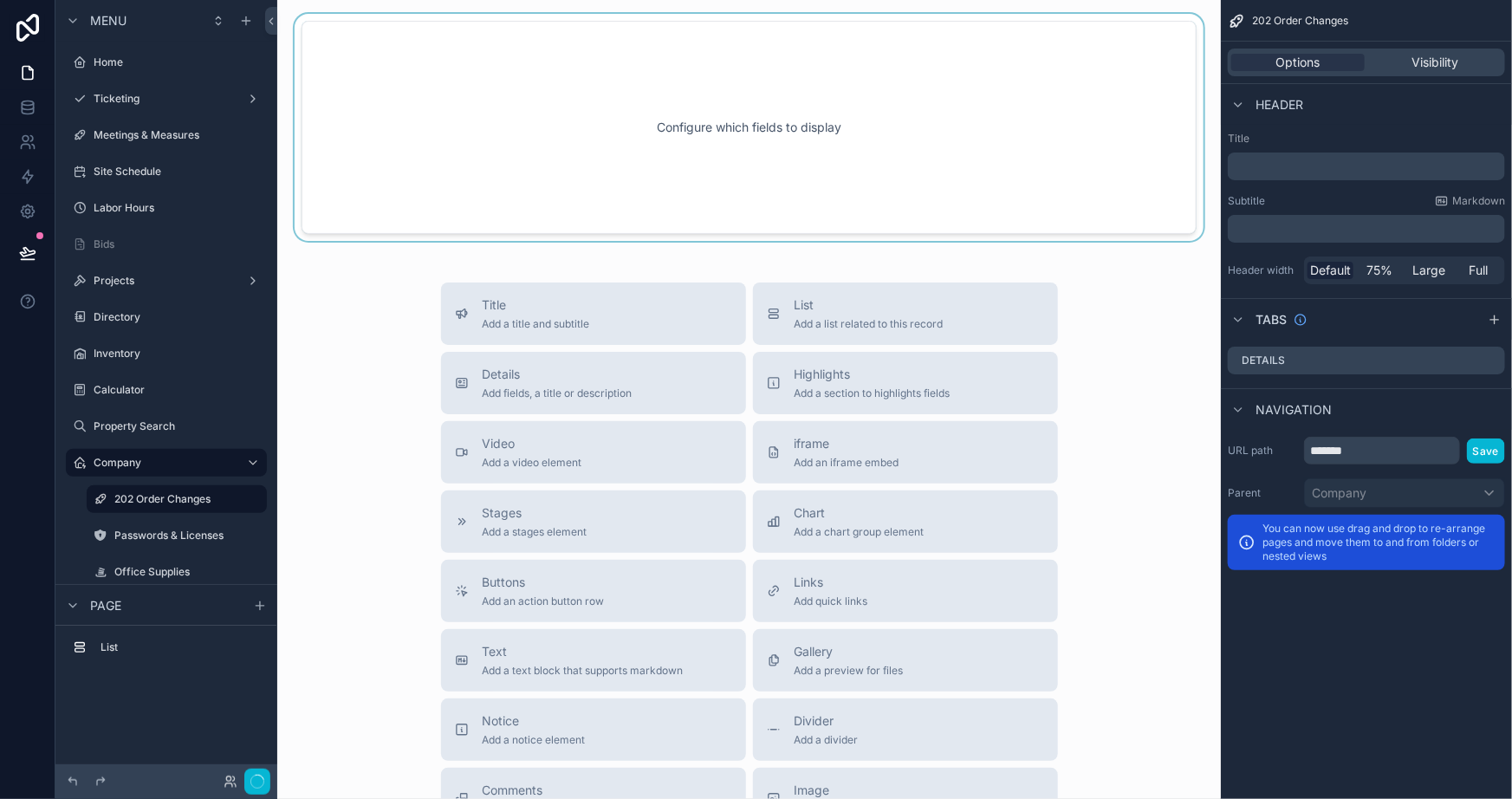
click at [705, 99] on div at bounding box center [749, 127] width 916 height 227
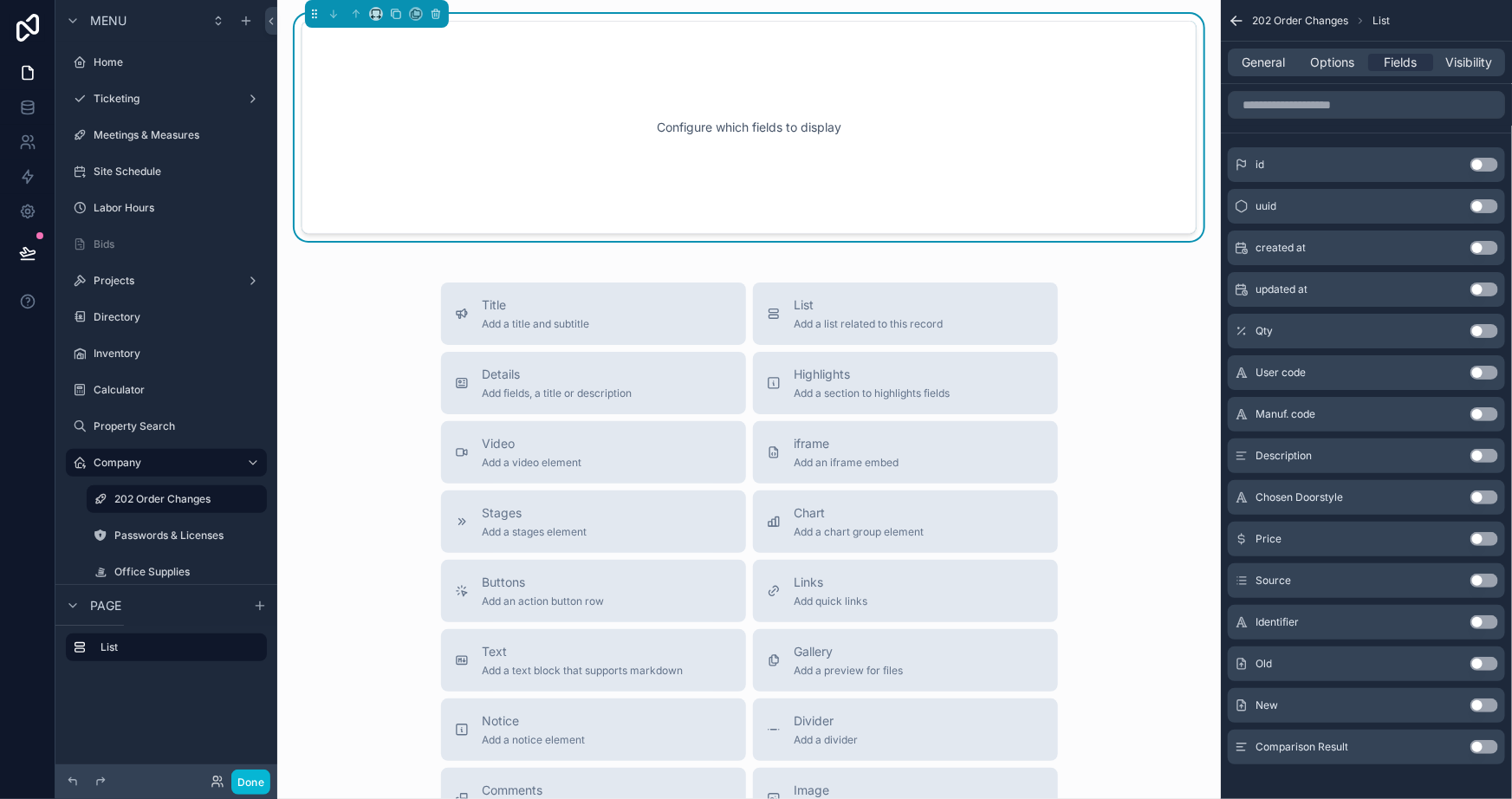
click at [1486, 661] on button "Use setting" at bounding box center [1485, 664] width 27 height 14
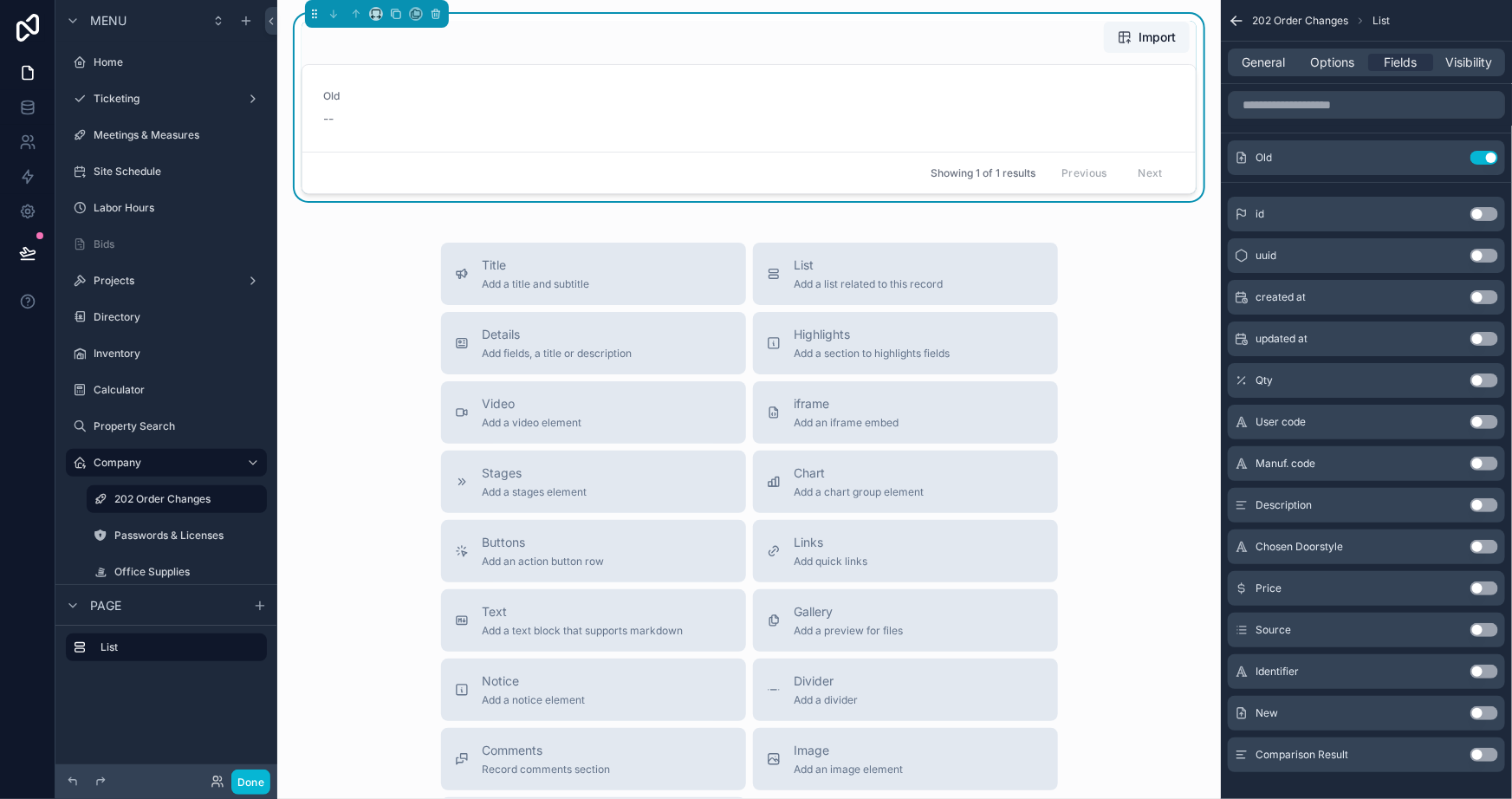
click at [1489, 712] on button "Use setting" at bounding box center [1485, 713] width 27 height 14
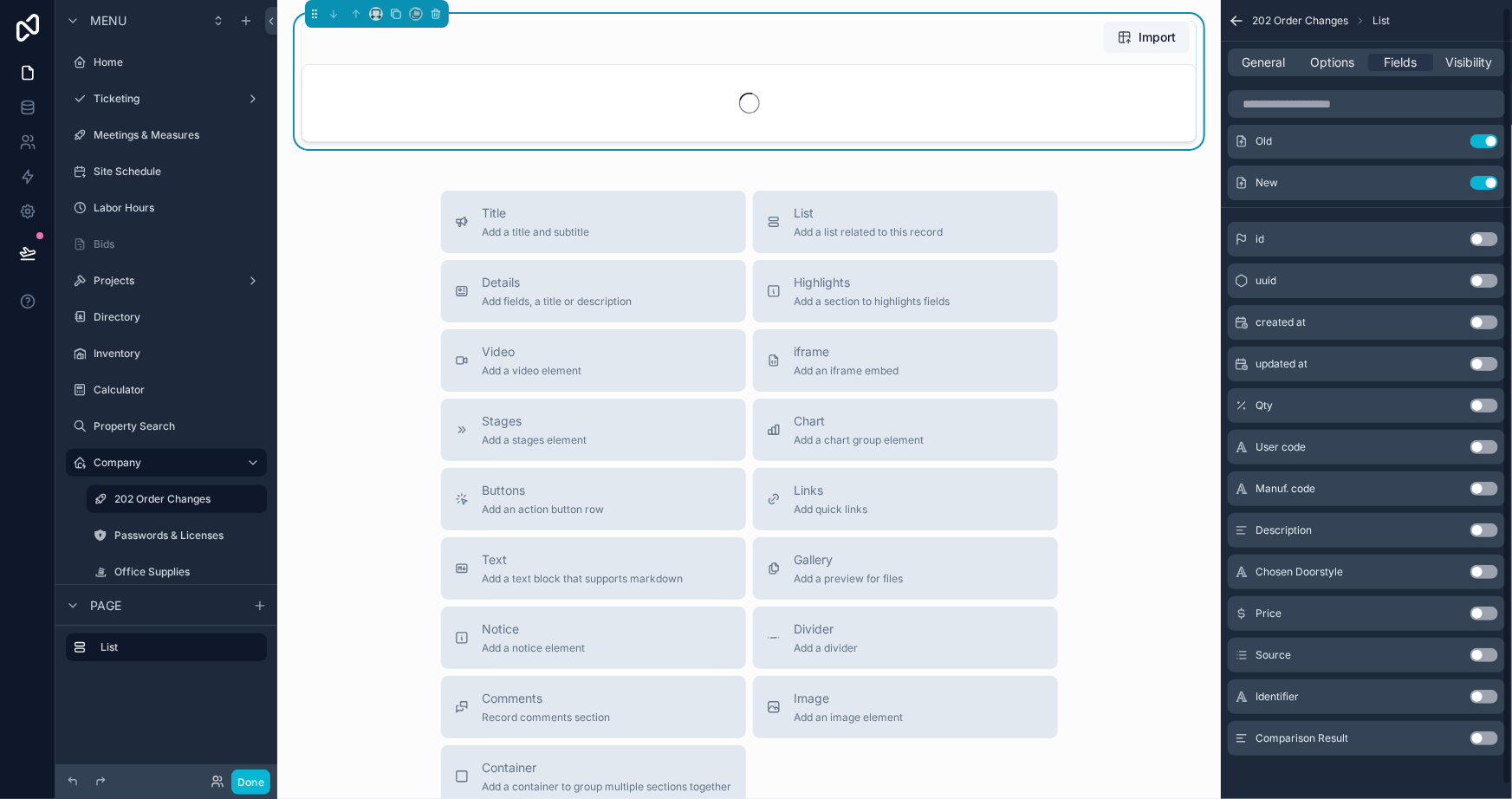
scroll to position [21, 0]
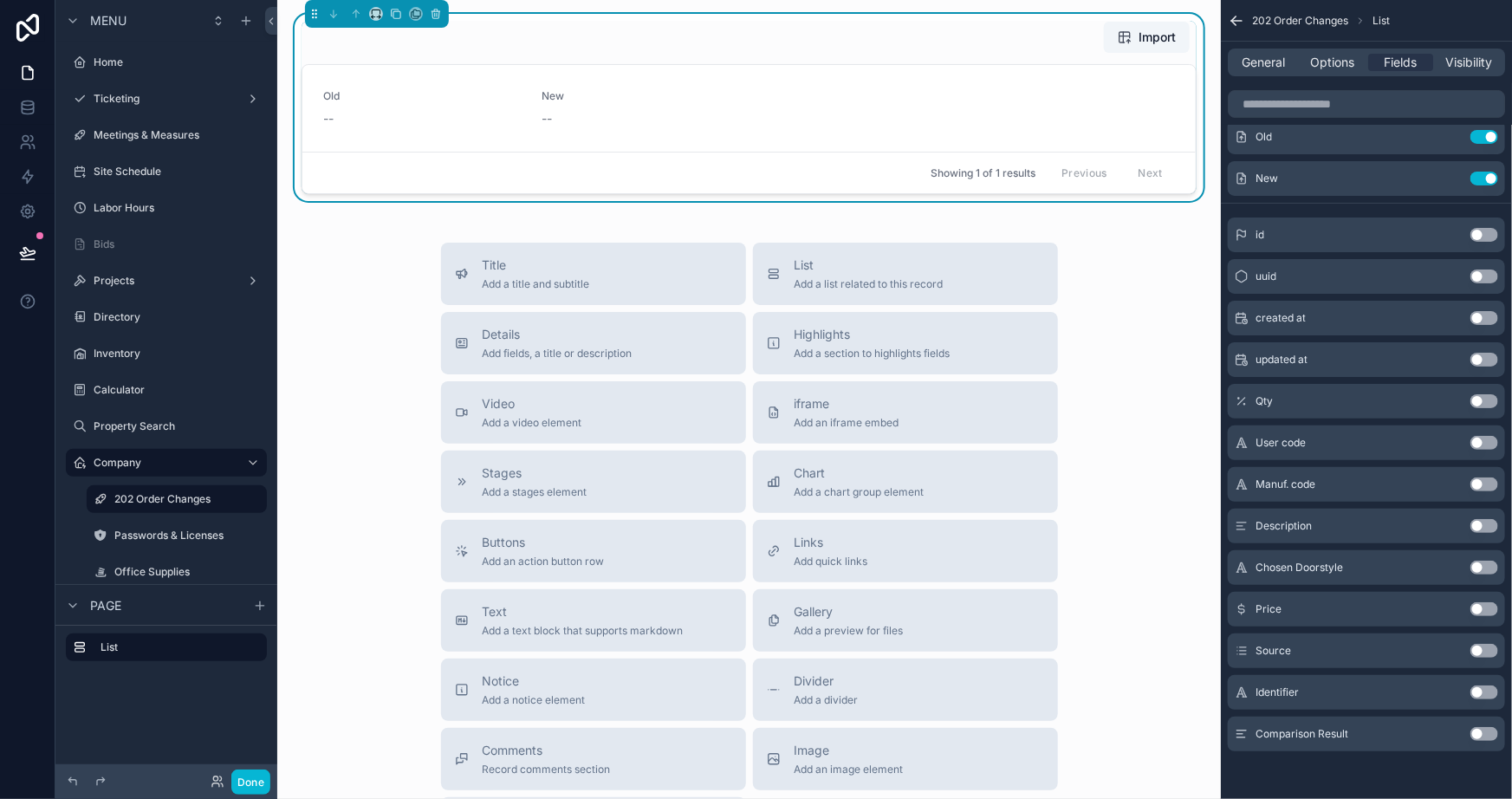
click at [1484, 727] on button "Use setting" at bounding box center [1485, 734] width 27 height 14
click at [1451, 215] on icon "scrollable content" at bounding box center [1450, 220] width 14 height 14
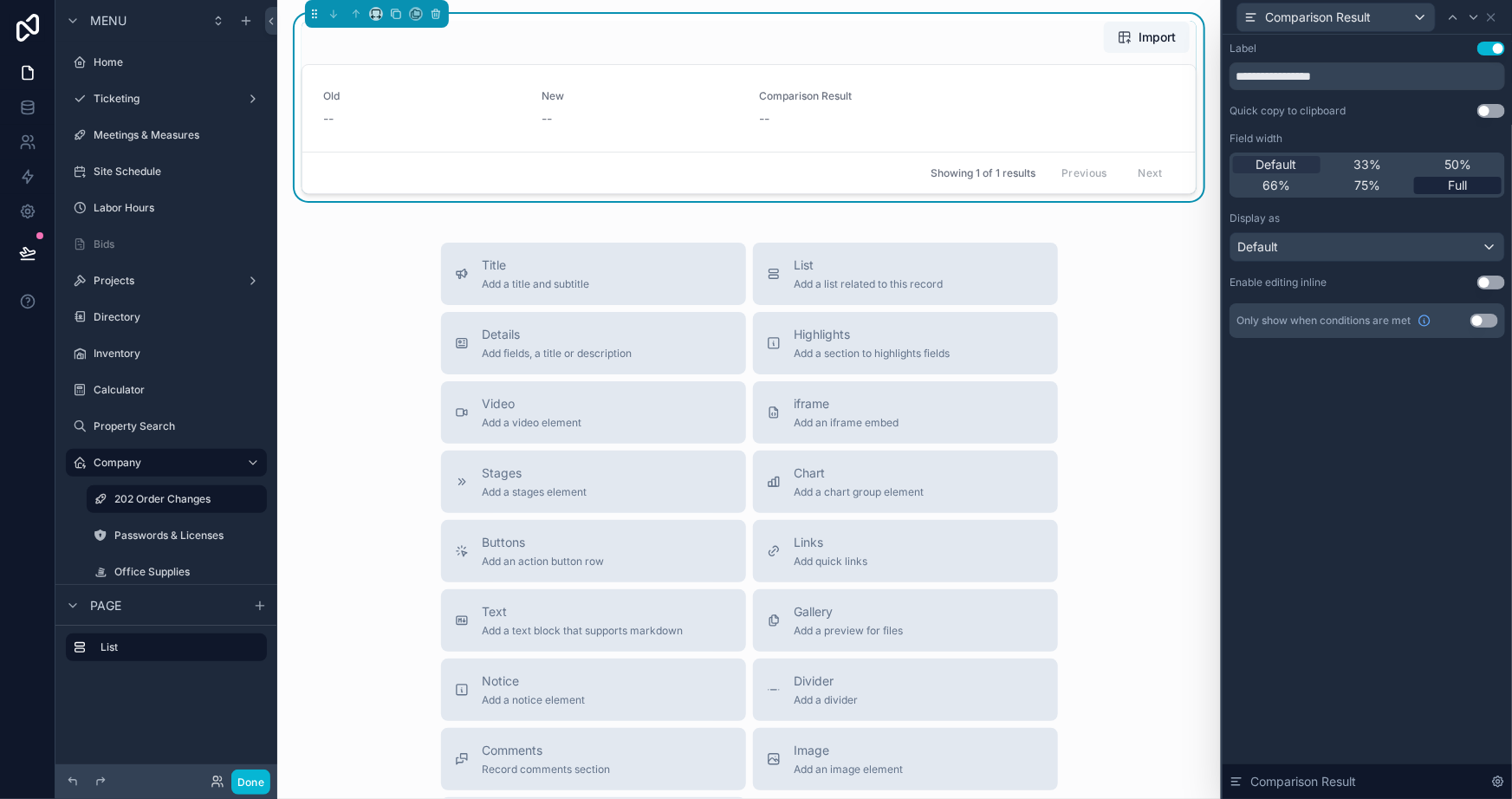
click at [1470, 179] on div "Full" at bounding box center [1457, 186] width 87 height 18
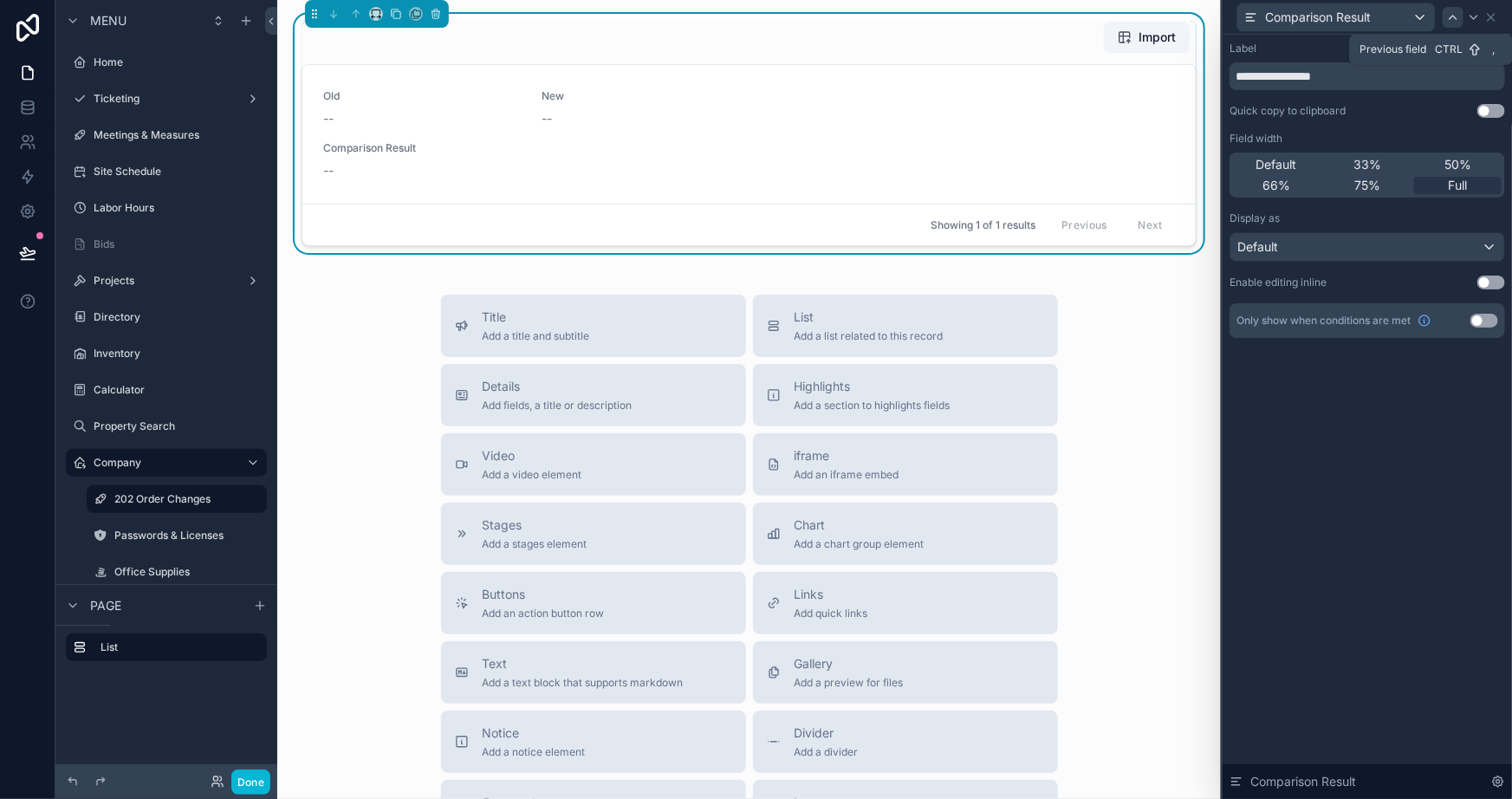
click at [1457, 13] on icon at bounding box center [1453, 18] width 14 height 14
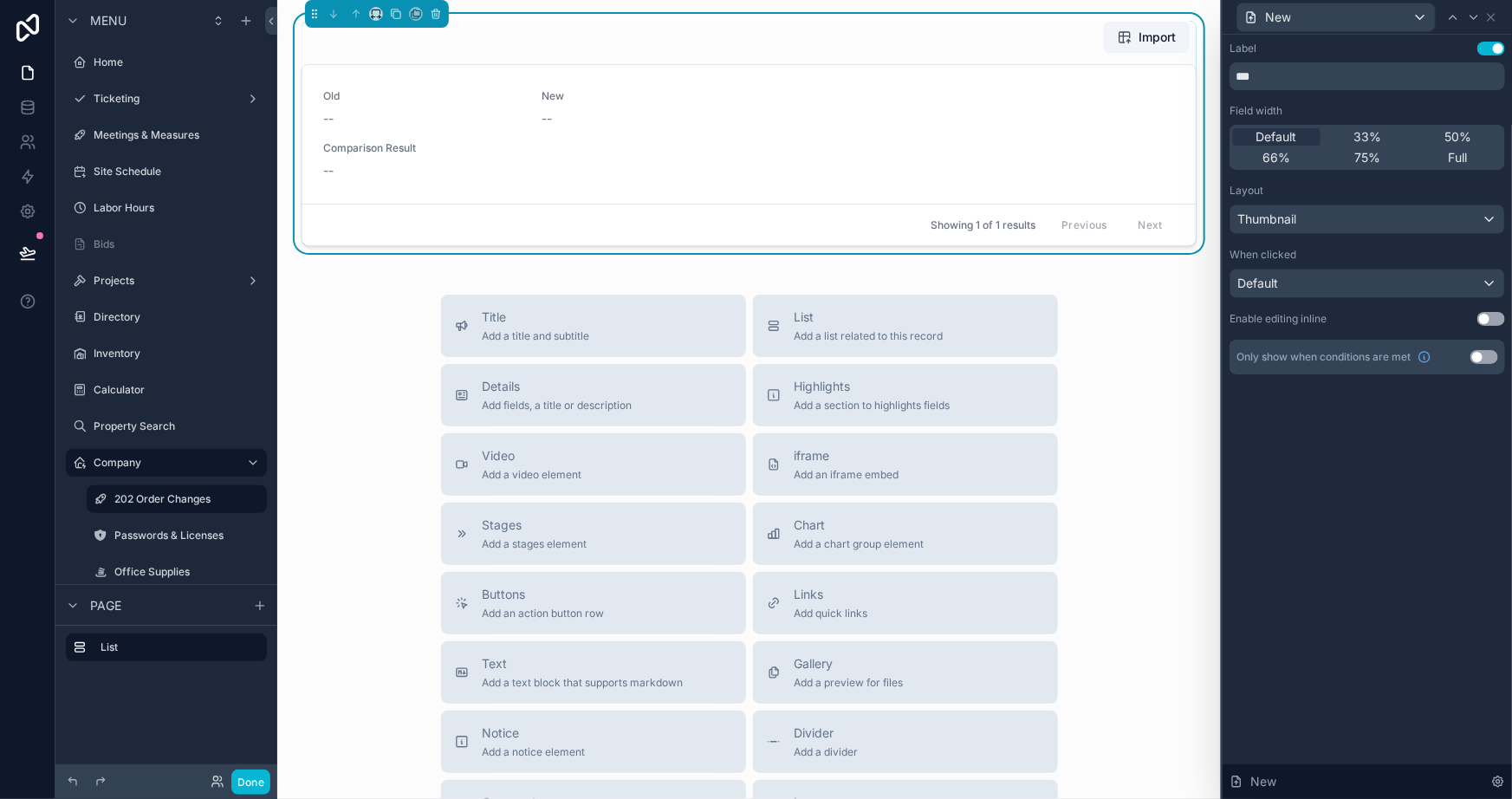
click at [1495, 317] on button "Use setting" at bounding box center [1491, 319] width 27 height 14
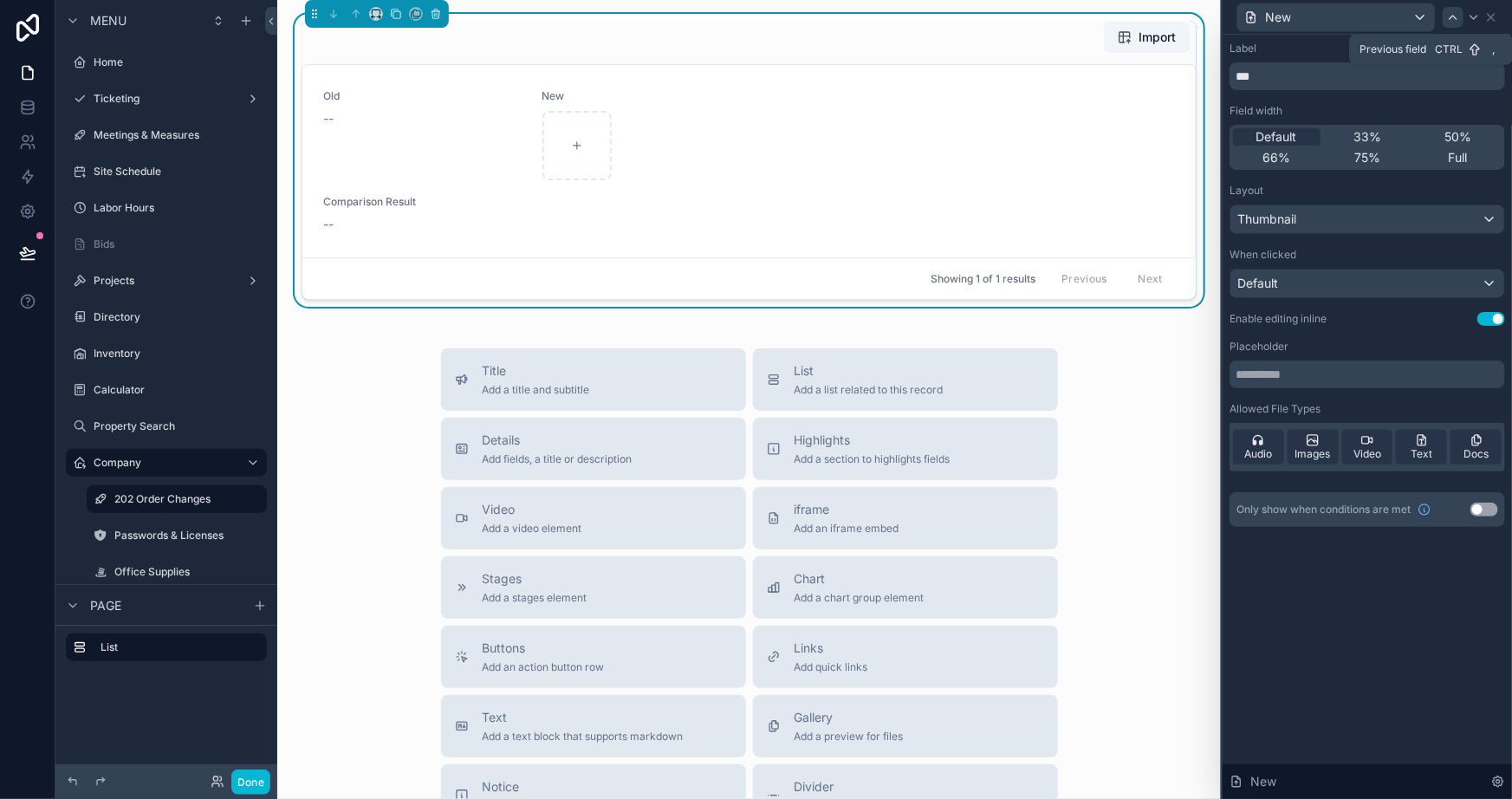
click at [1454, 14] on icon at bounding box center [1453, 18] width 14 height 14
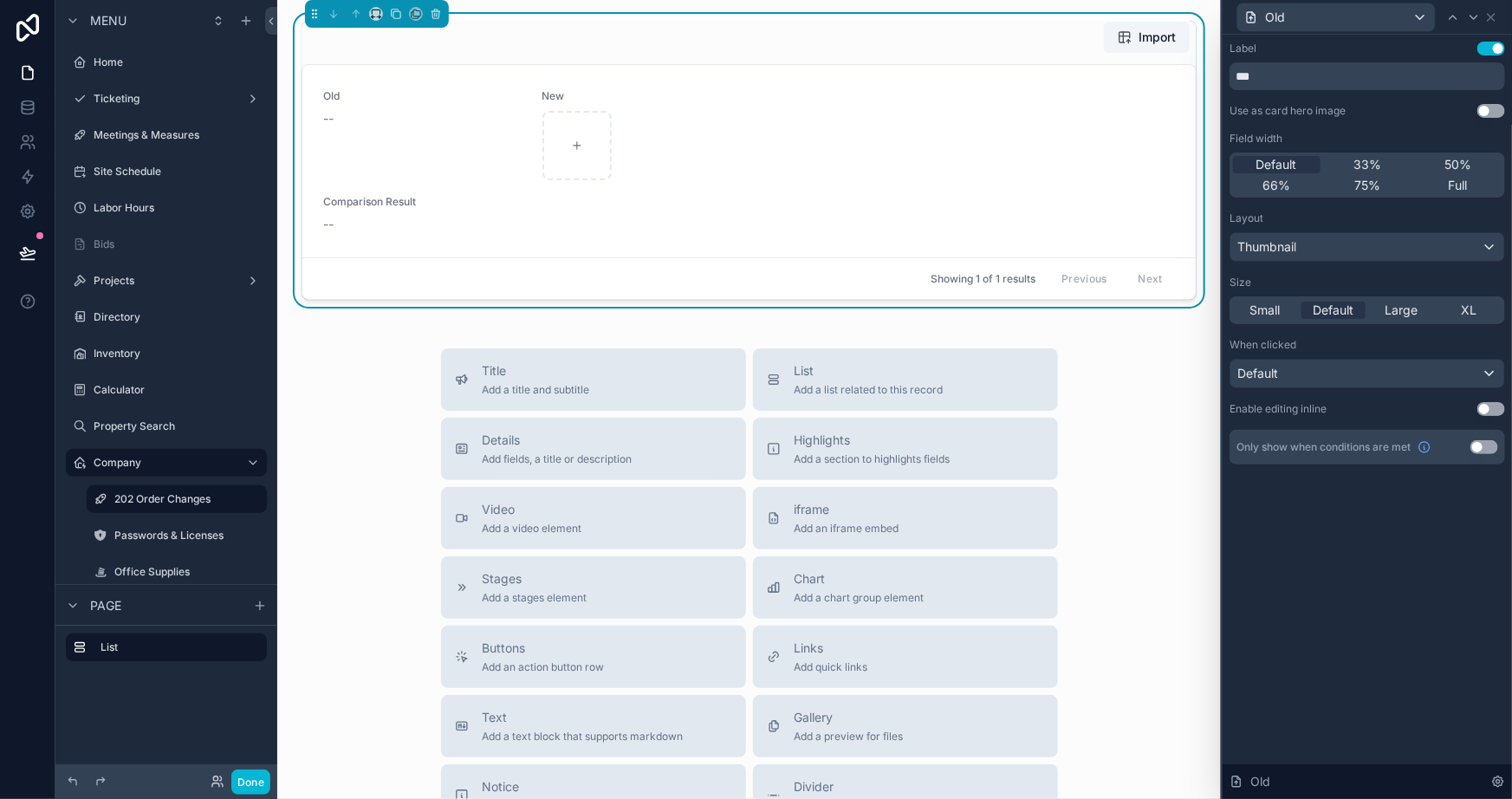
click at [1488, 404] on button "Use setting" at bounding box center [1491, 409] width 27 height 14
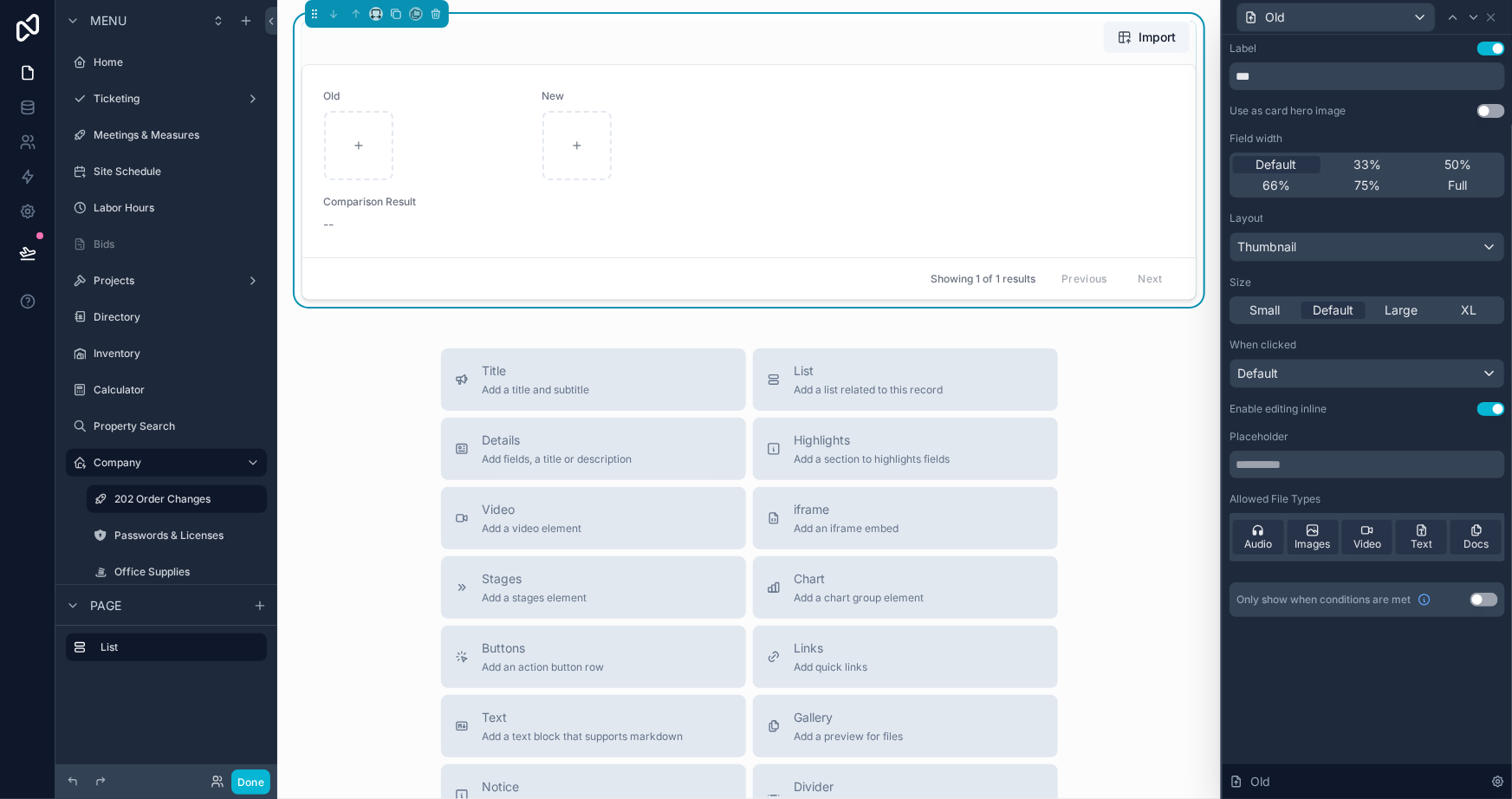
click at [1171, 449] on div "Title Add a title and subtitle List Add a list related to this record Details A…" at bounding box center [749, 657] width 916 height 616
click at [1492, 19] on icon at bounding box center [1491, 18] width 14 height 14
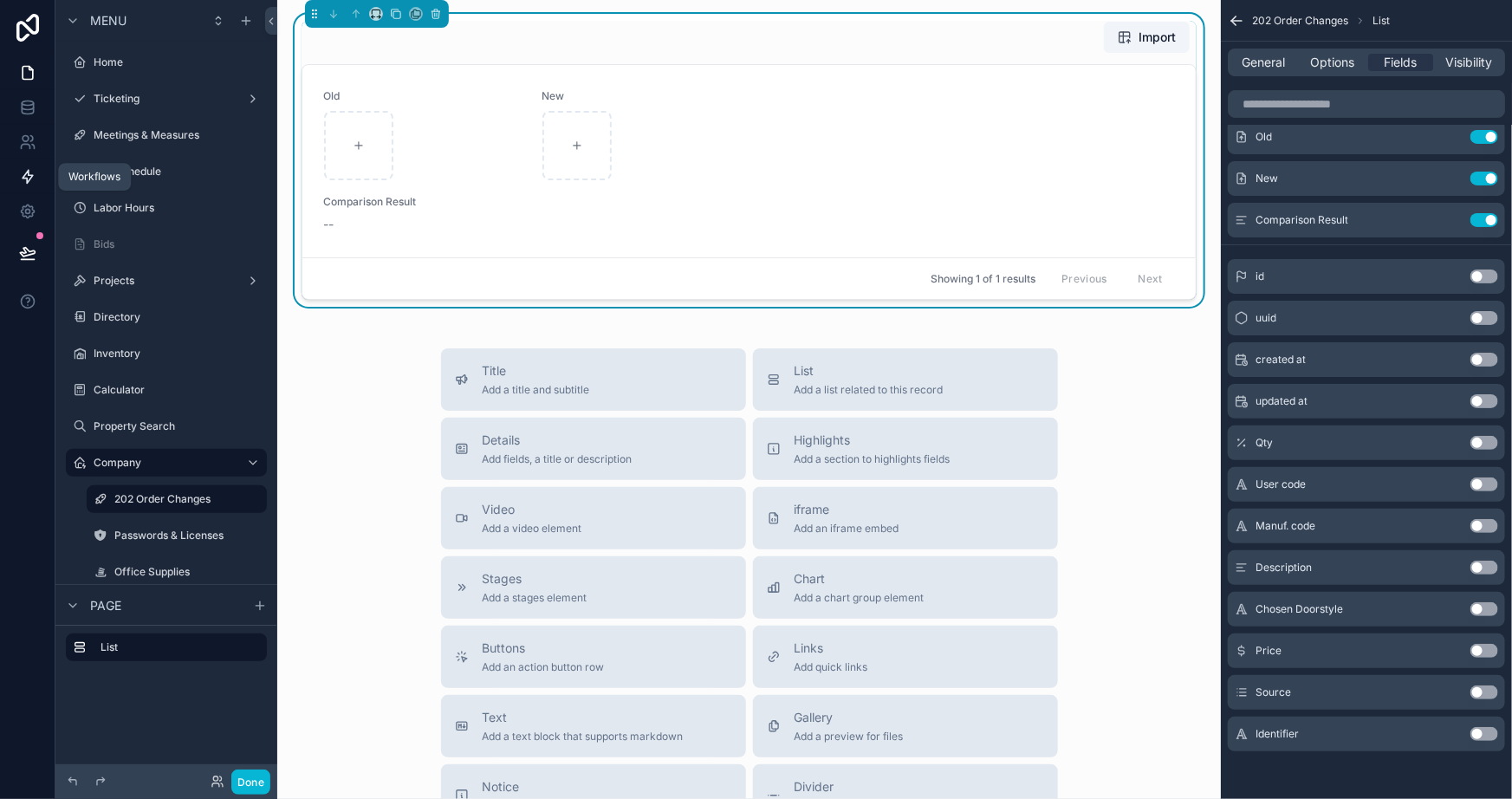
click at [27, 165] on link at bounding box center [27, 176] width 55 height 34
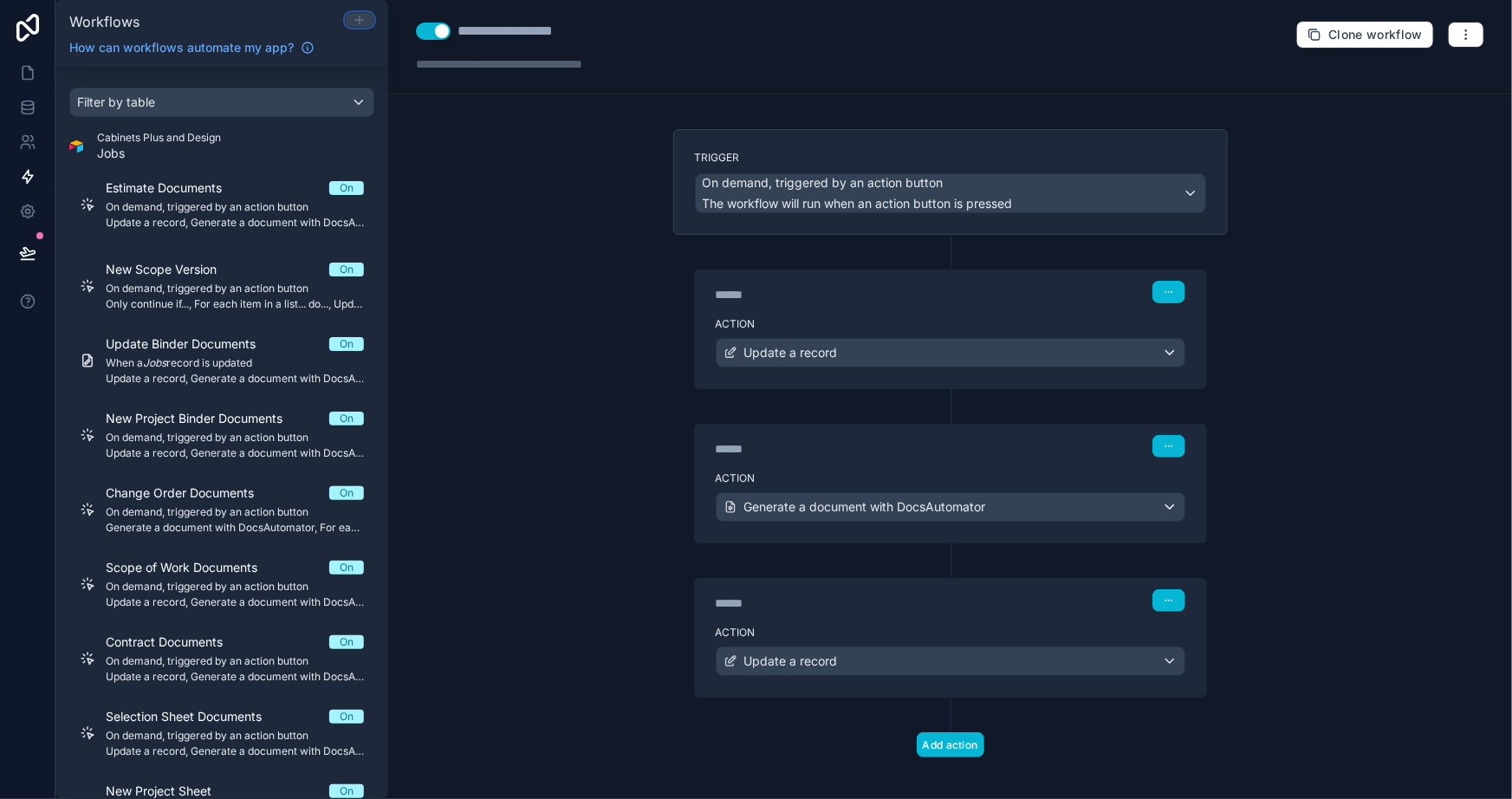
click at [365, 26] on button at bounding box center [359, 20] width 29 height 16
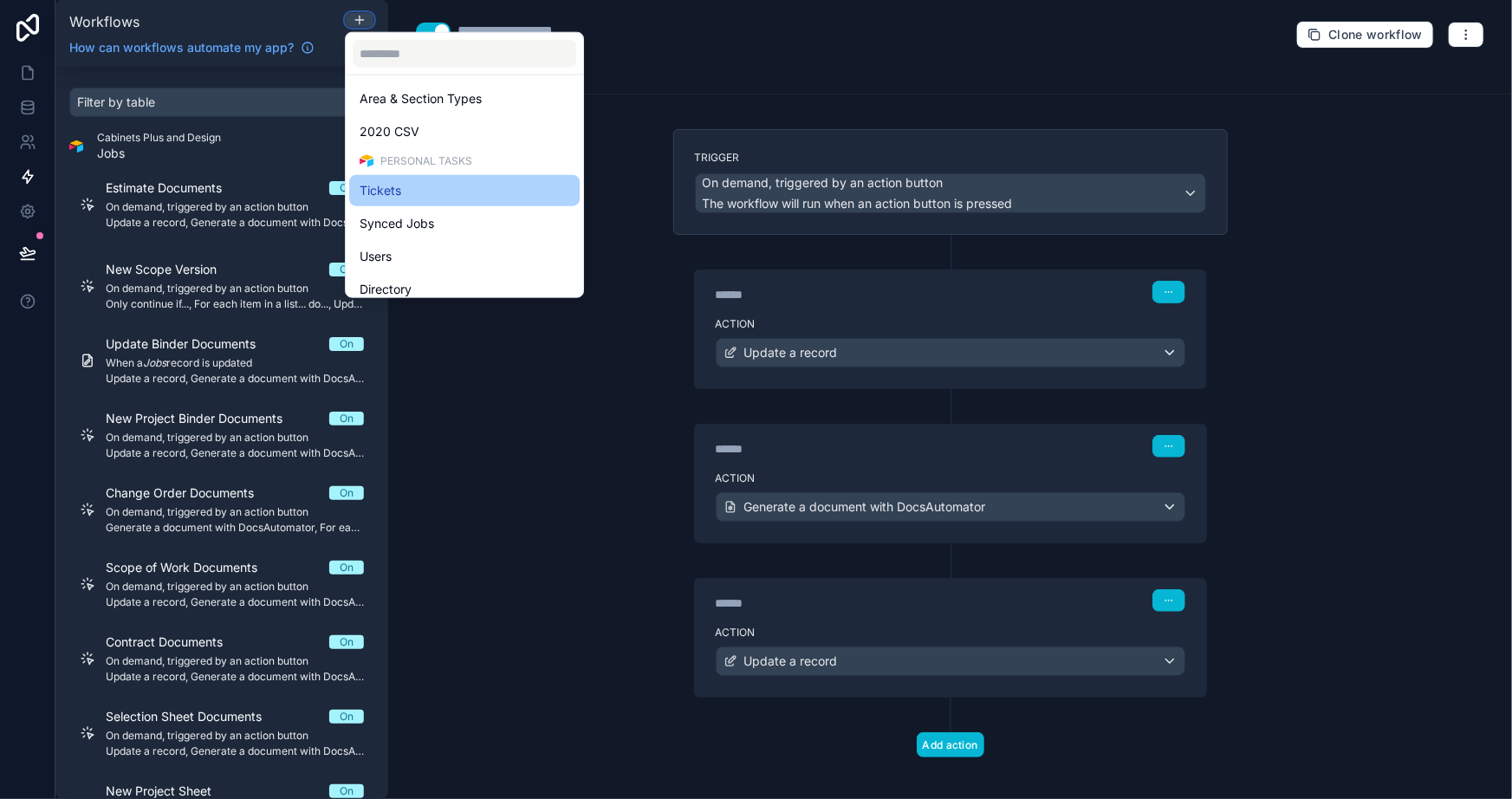
scroll to position [1339, 0]
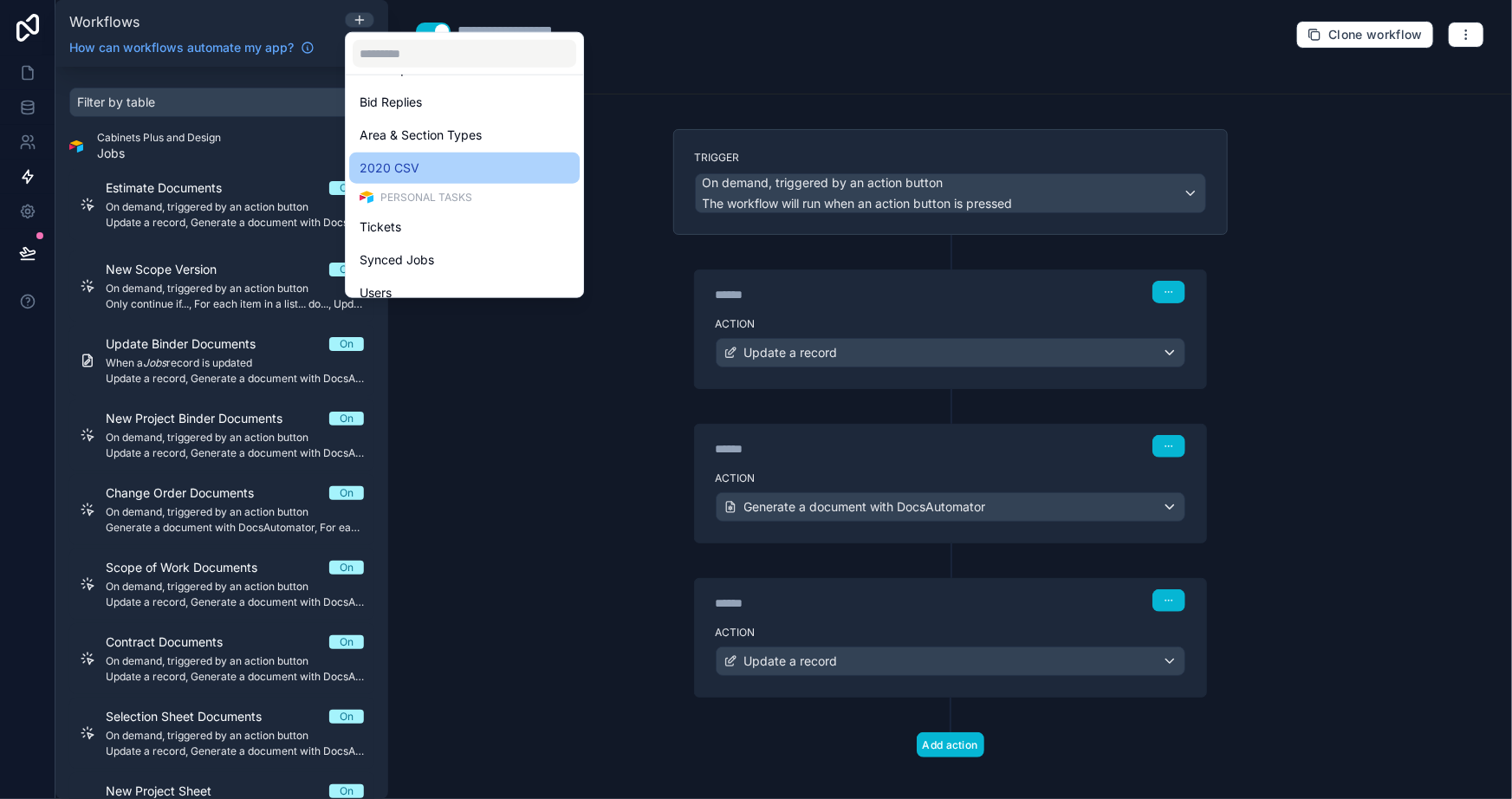
click at [410, 170] on span "2020 CSV" at bounding box center [389, 168] width 60 height 21
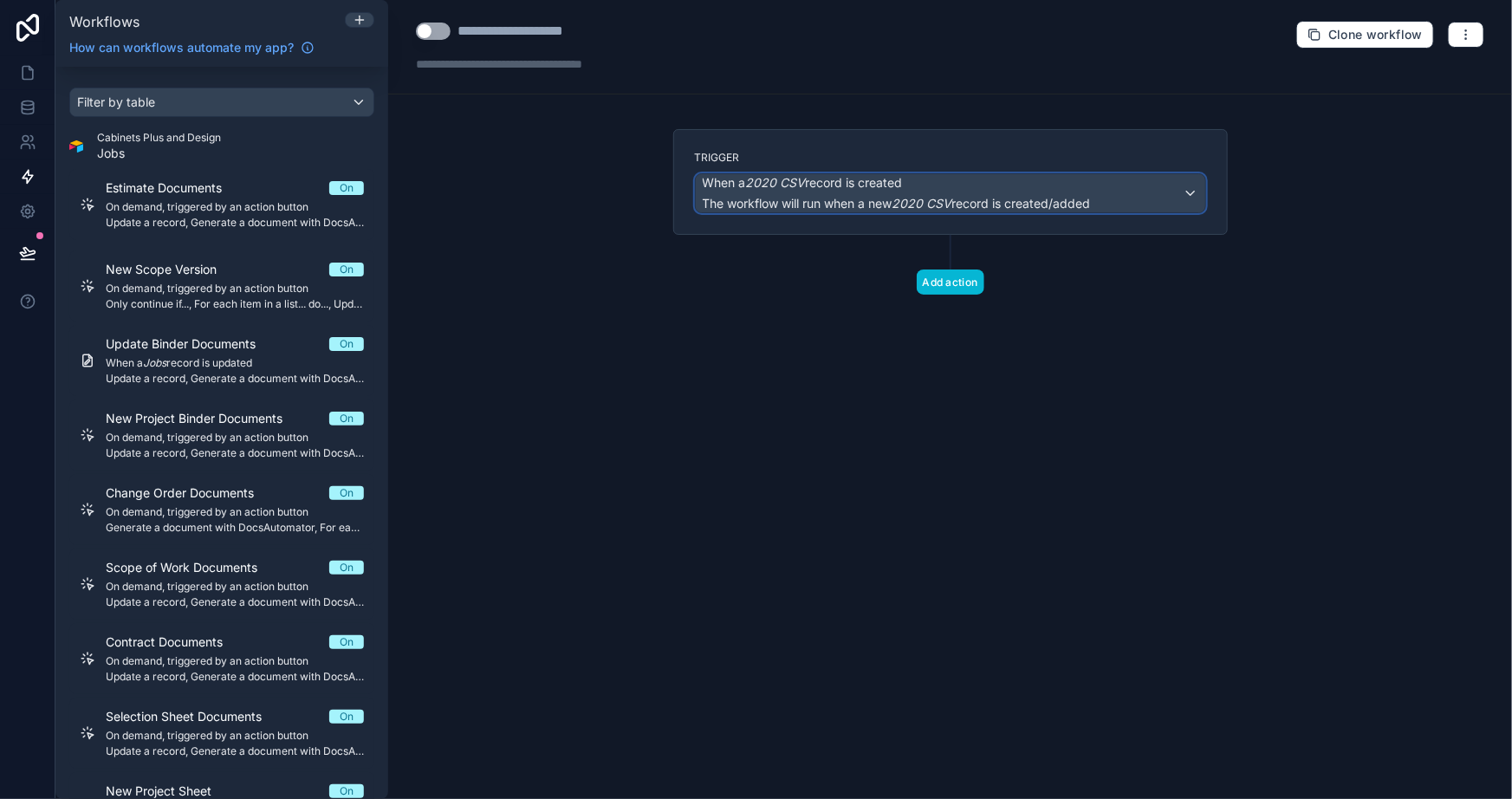
click at [870, 192] on div "When a 2020 CSV record is created The workflow will run when a new 2020 CSV rec…" at bounding box center [896, 192] width 388 height 38
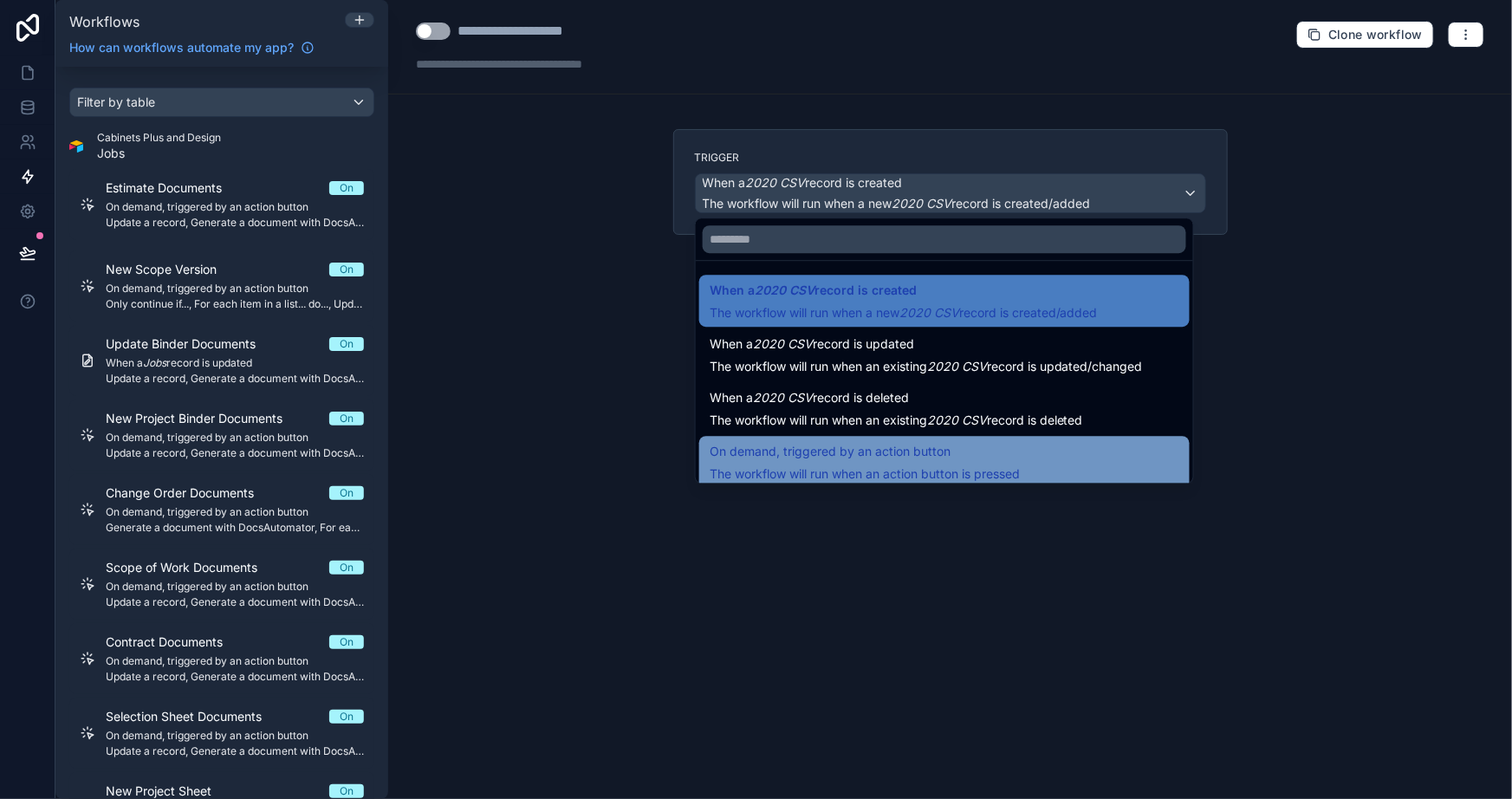
click at [908, 453] on span "On demand, triggered by an action button" at bounding box center [830, 451] width 241 height 21
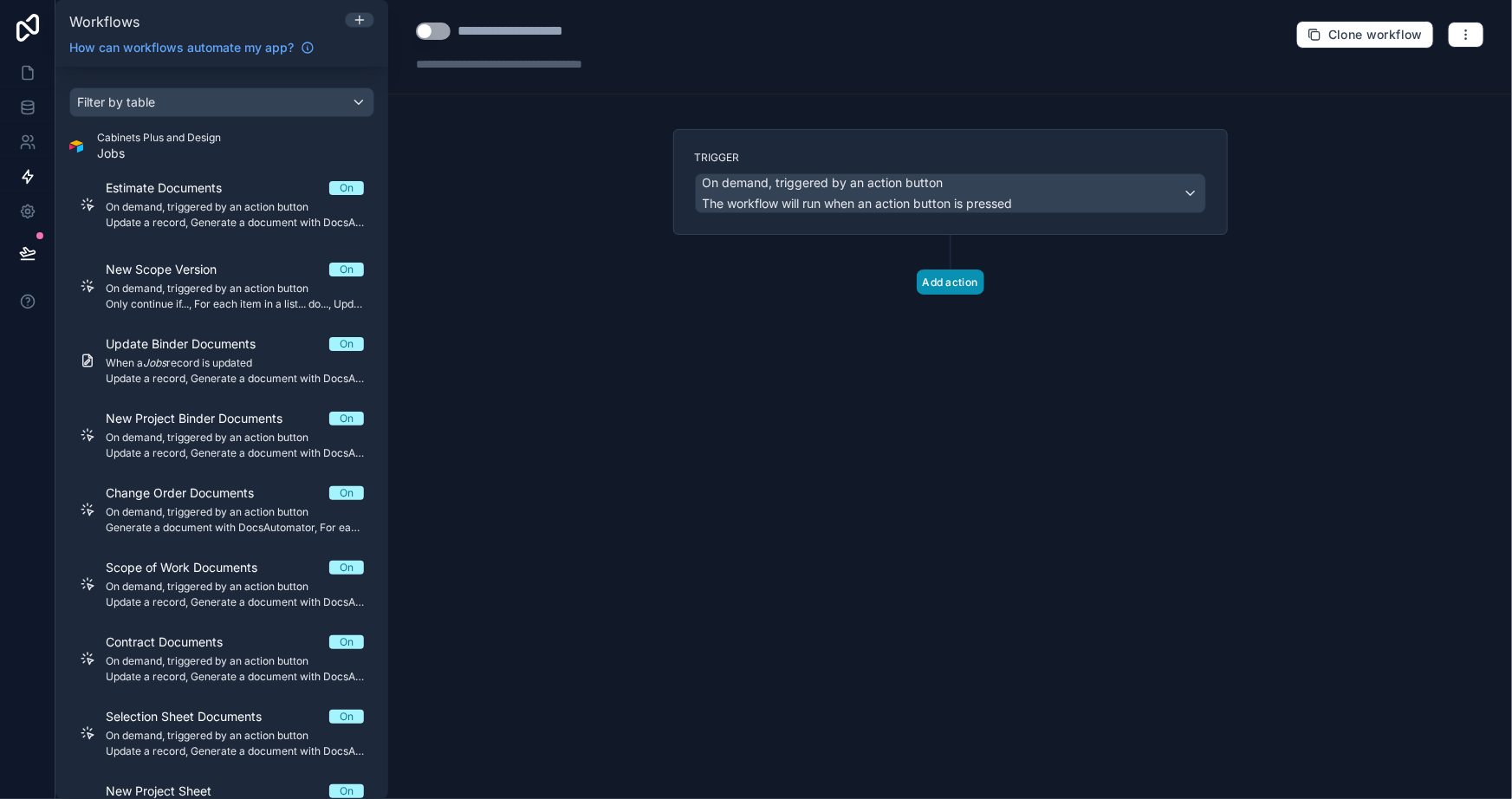
click at [943, 273] on button "Add action" at bounding box center [950, 282] width 68 height 26
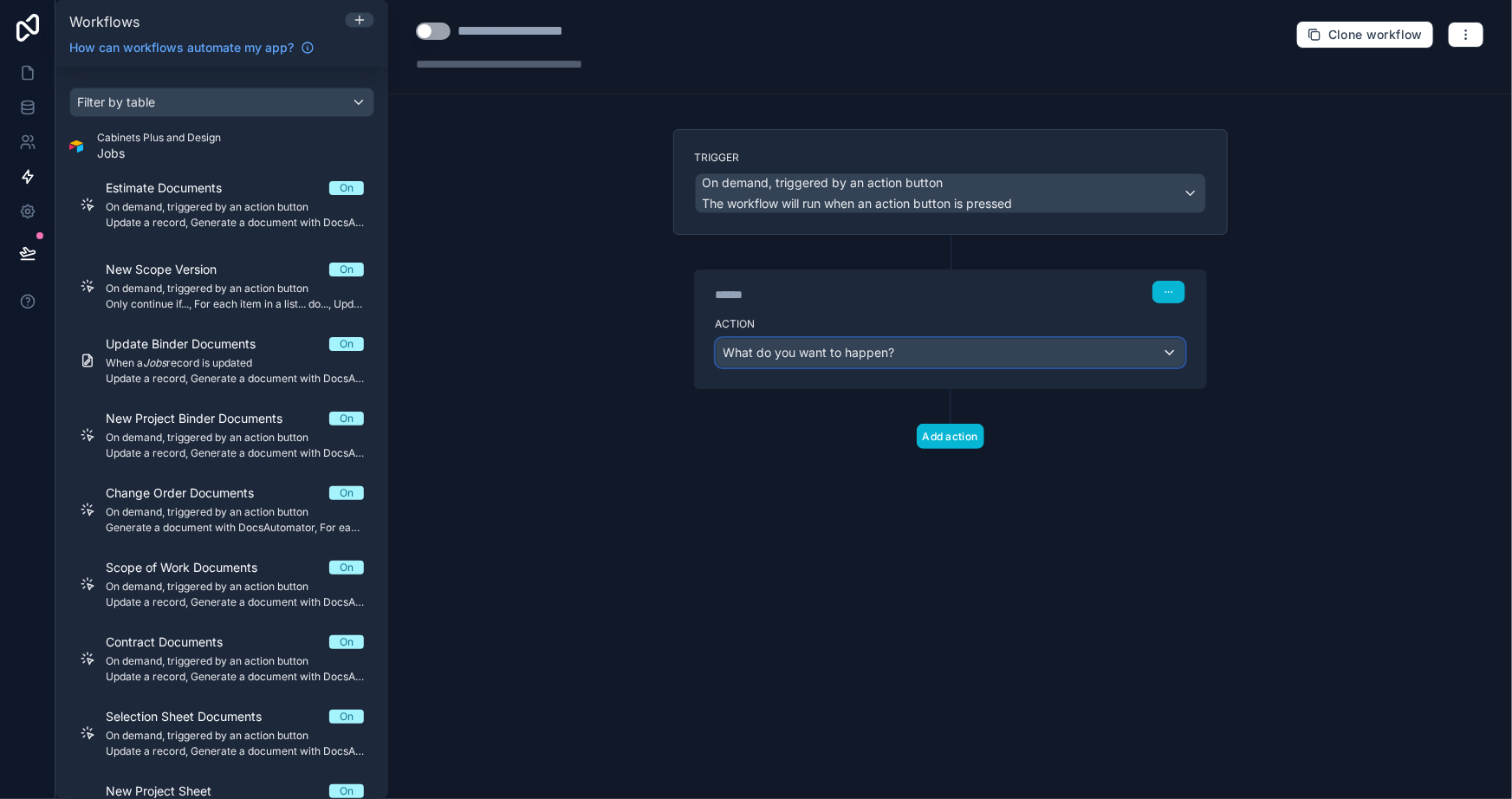
click at [912, 346] on div "What do you want to happen?" at bounding box center [950, 352] width 468 height 27
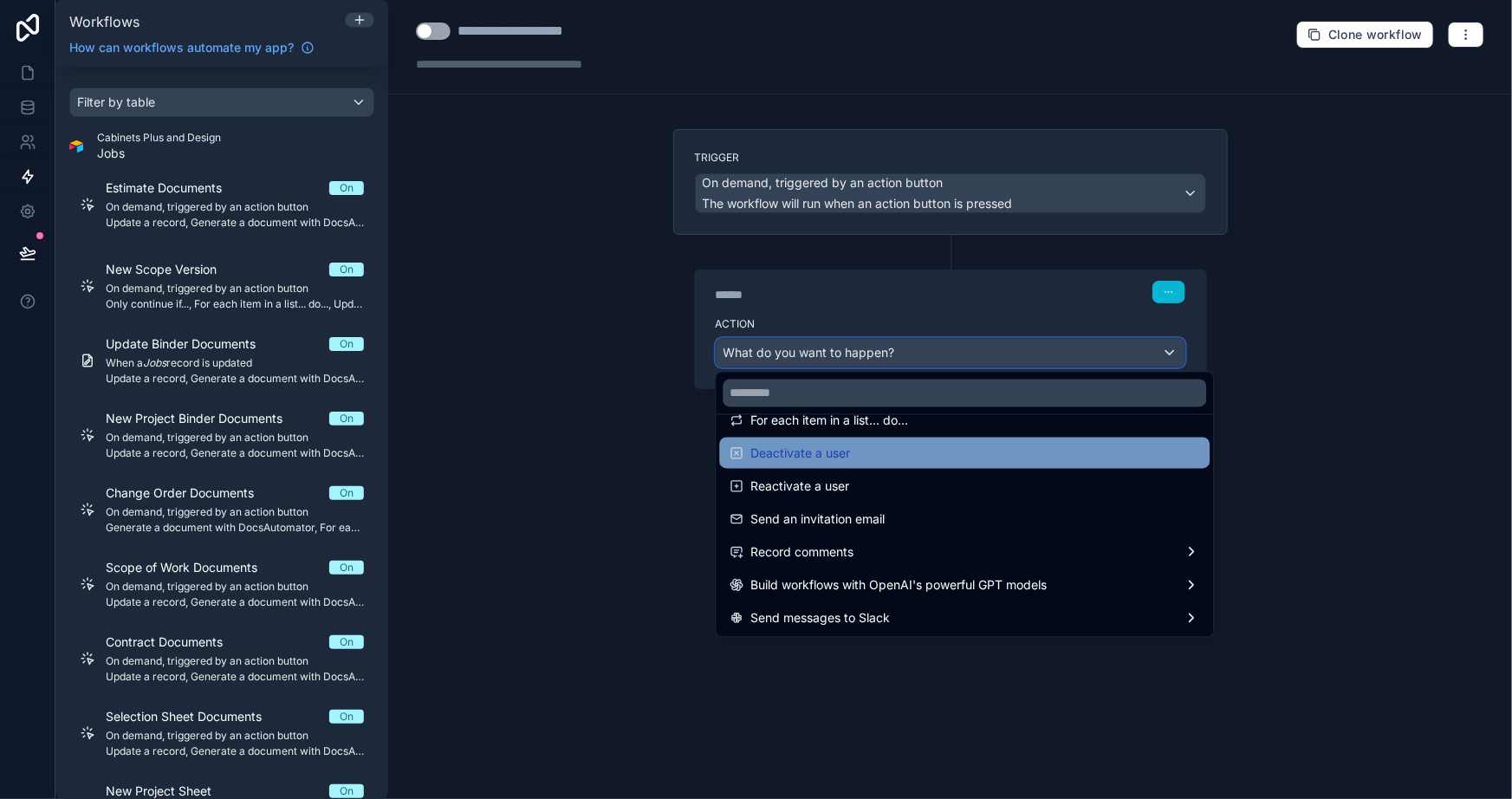
scroll to position [314, 0]
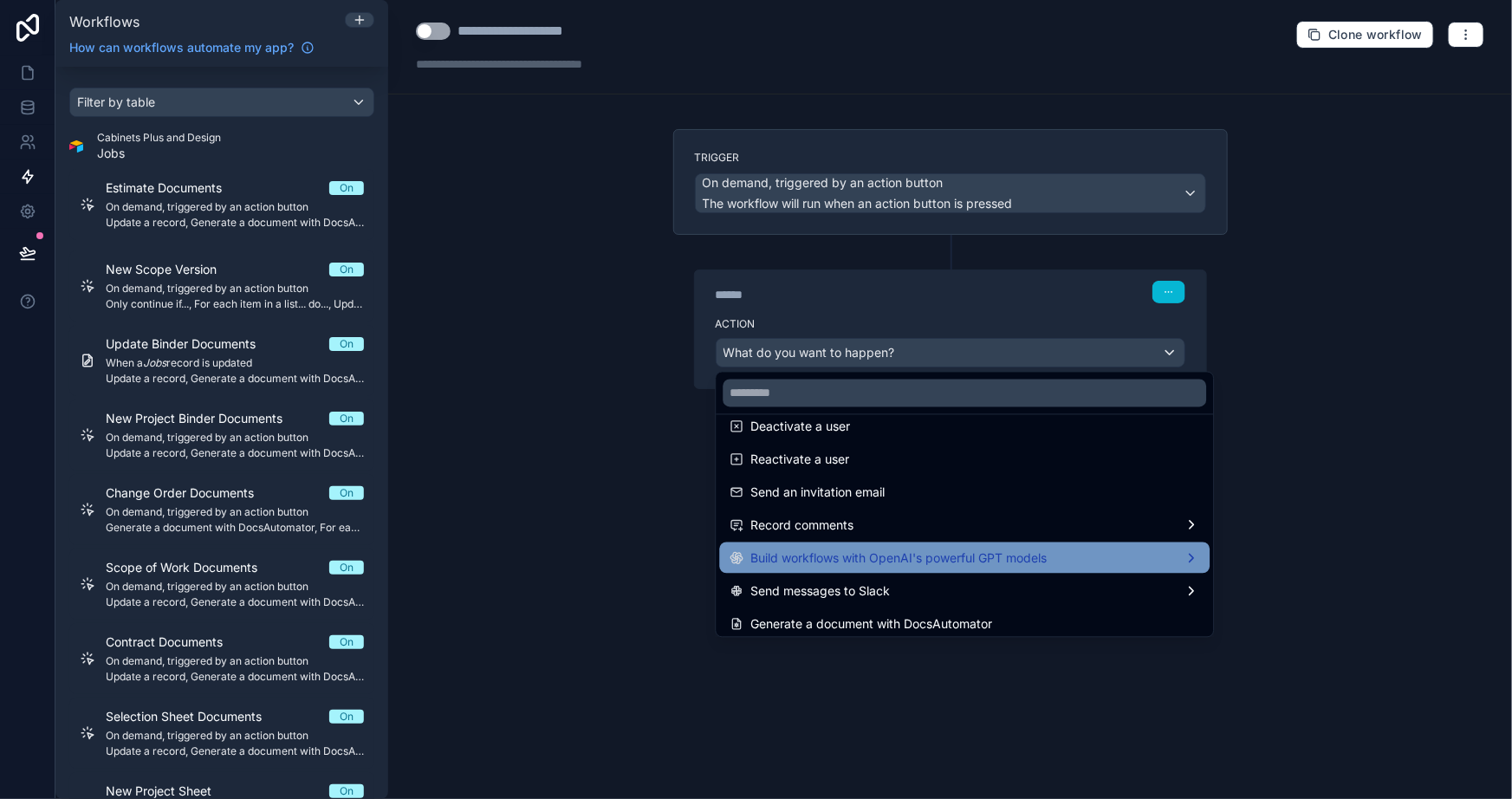
click at [895, 552] on span "Build workflows with OpenAI's powerful GPT models" at bounding box center [898, 558] width 297 height 21
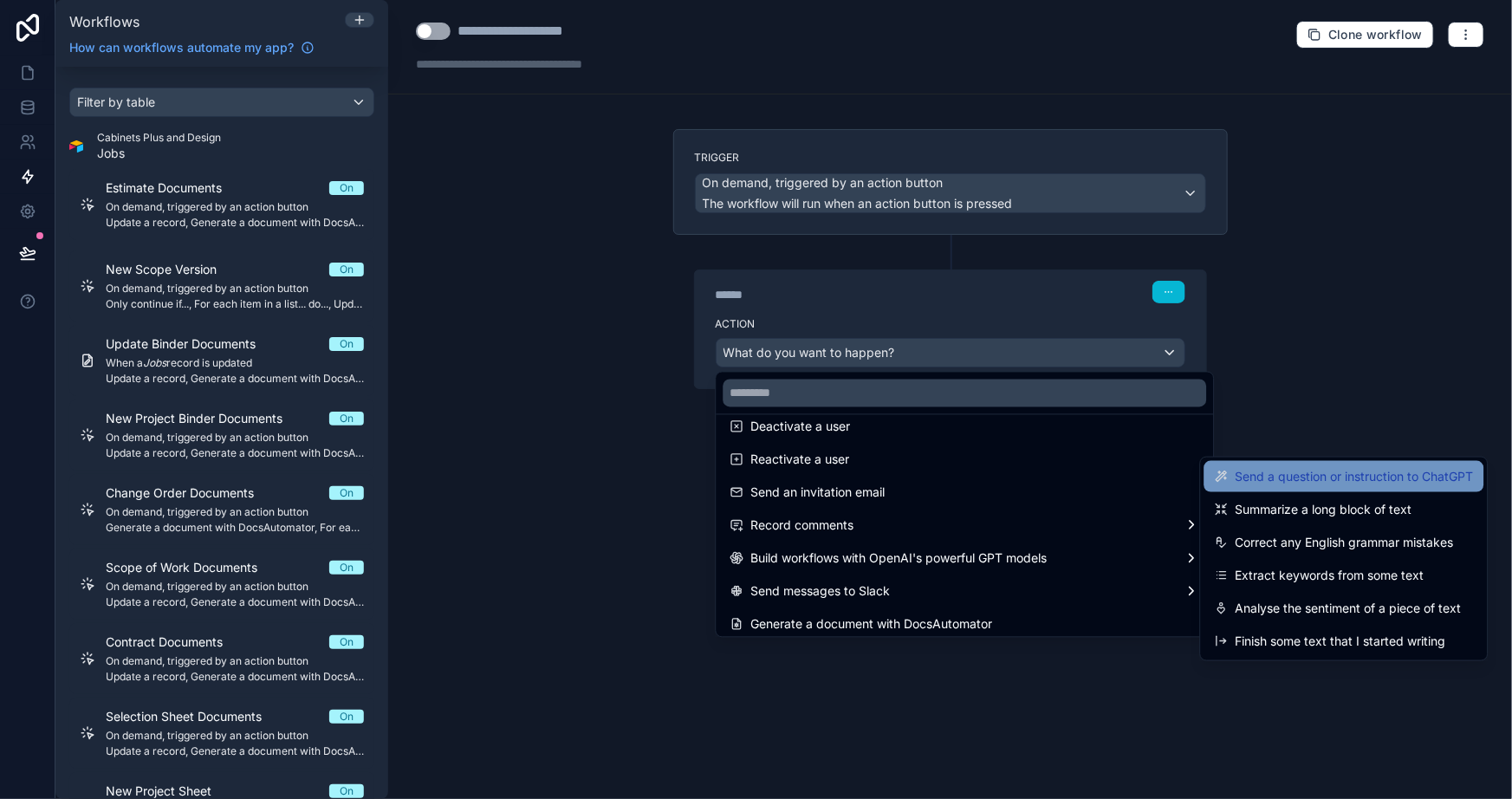
click at [1316, 472] on span "Send a question or instruction to ChatGPT" at bounding box center [1355, 476] width 239 height 21
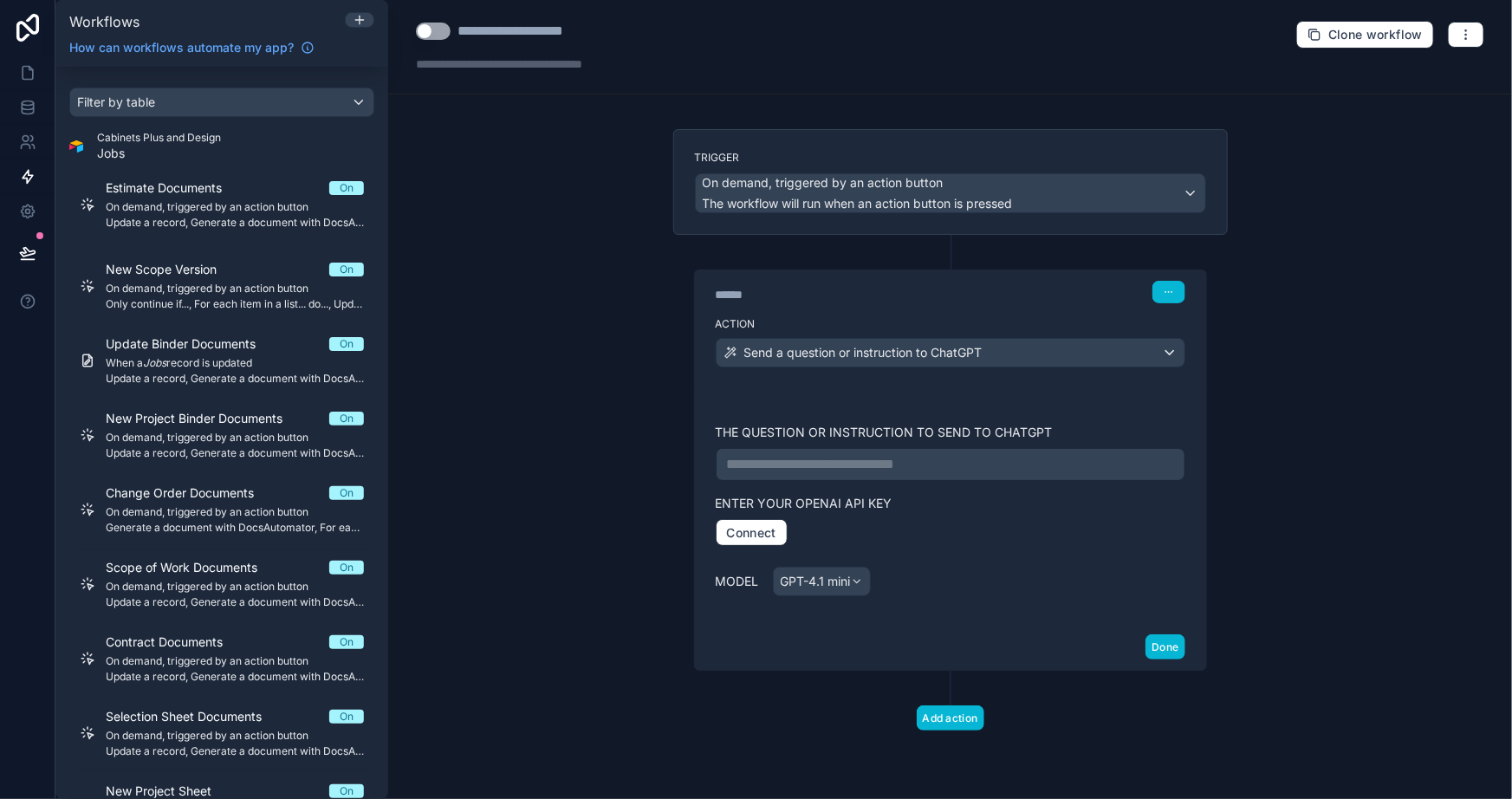
click at [781, 461] on p "**********" at bounding box center [950, 463] width 447 height 21
click at [827, 464] on p "**********" at bounding box center [950, 463] width 447 height 21
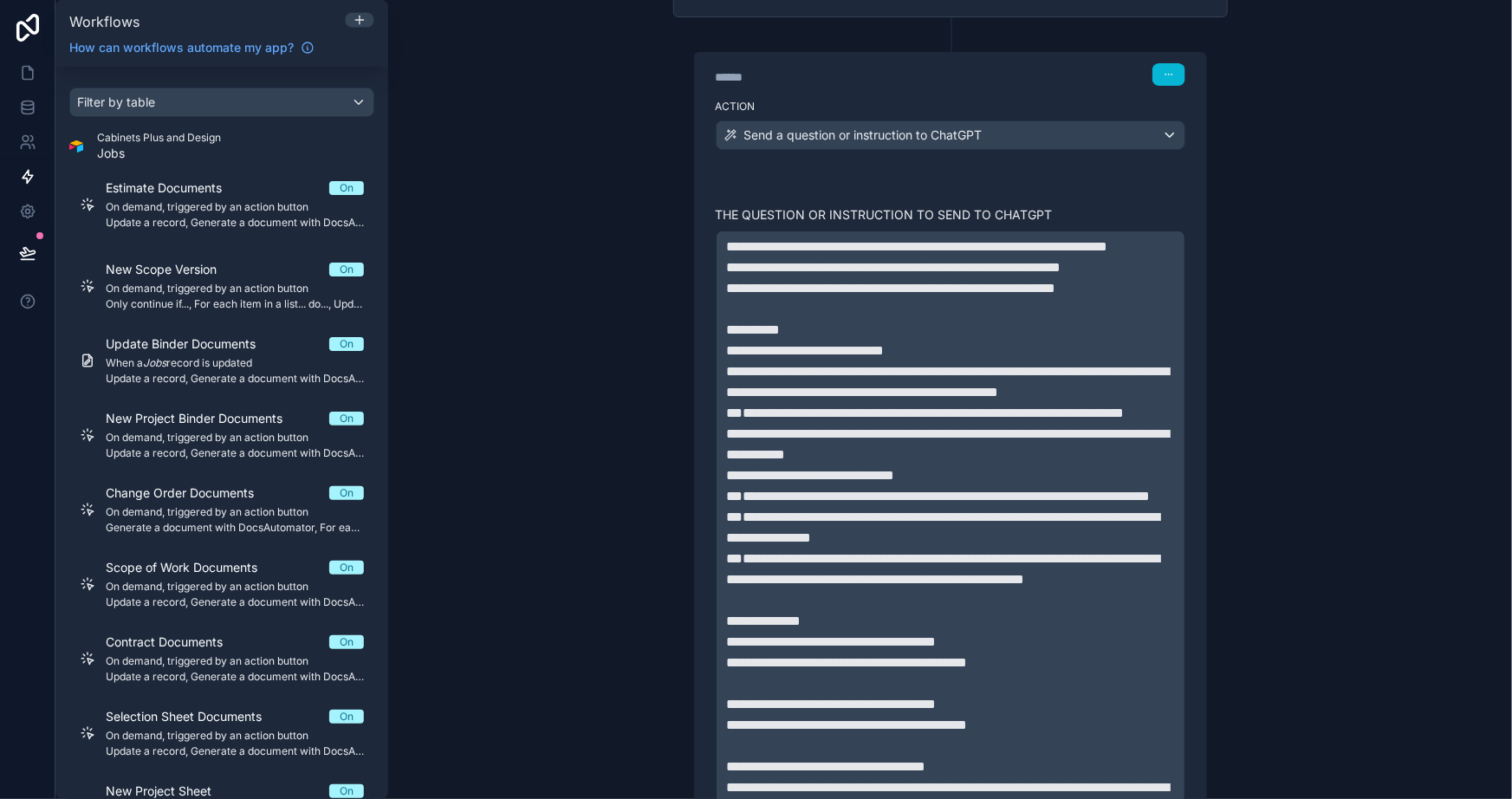
scroll to position [178, 0]
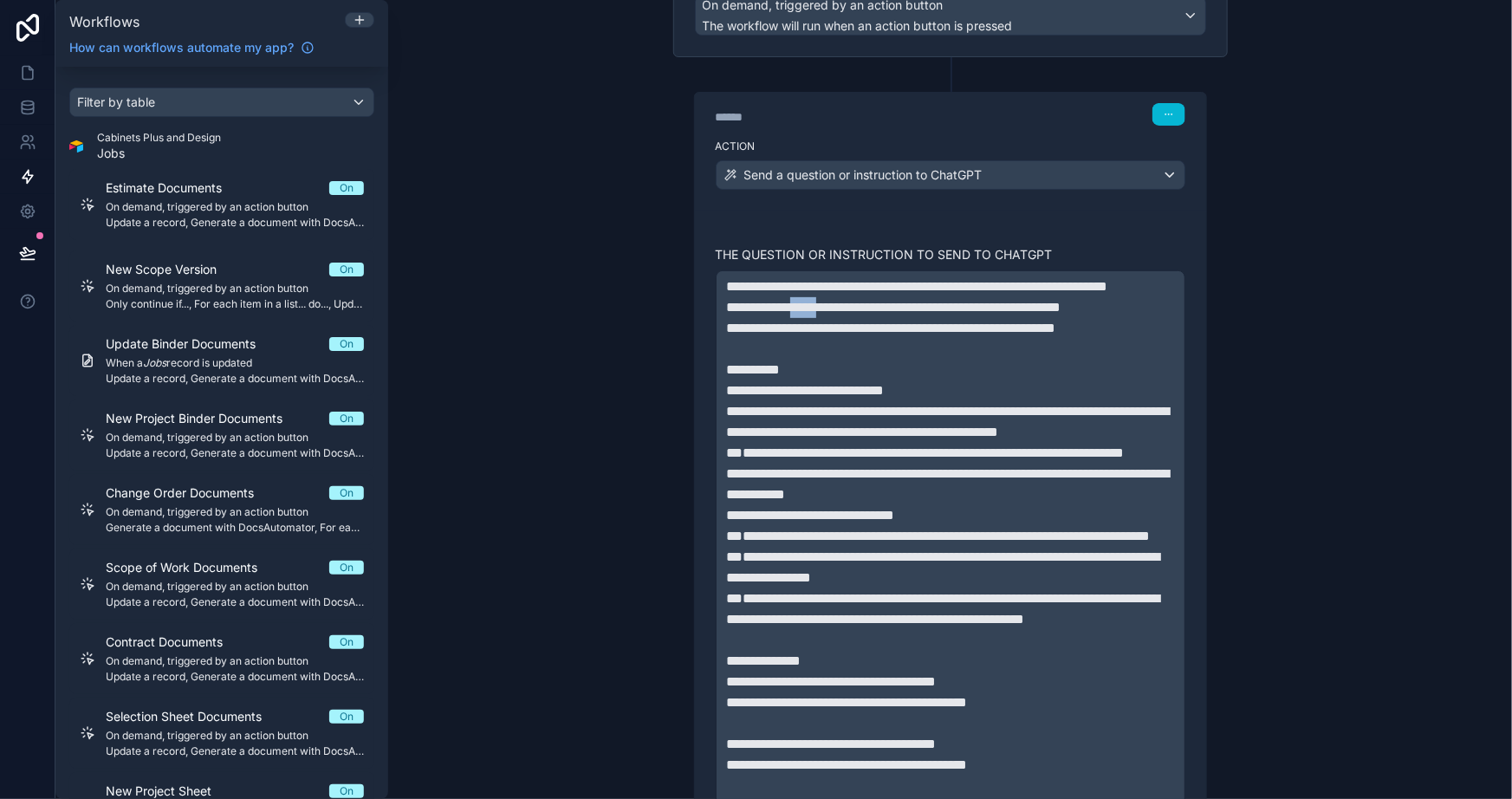
drag, startPoint x: 827, startPoint y: 322, endPoint x: 793, endPoint y: 329, distance: 34.7
click at [793, 314] on span "**********" at bounding box center [894, 306] width 335 height 13
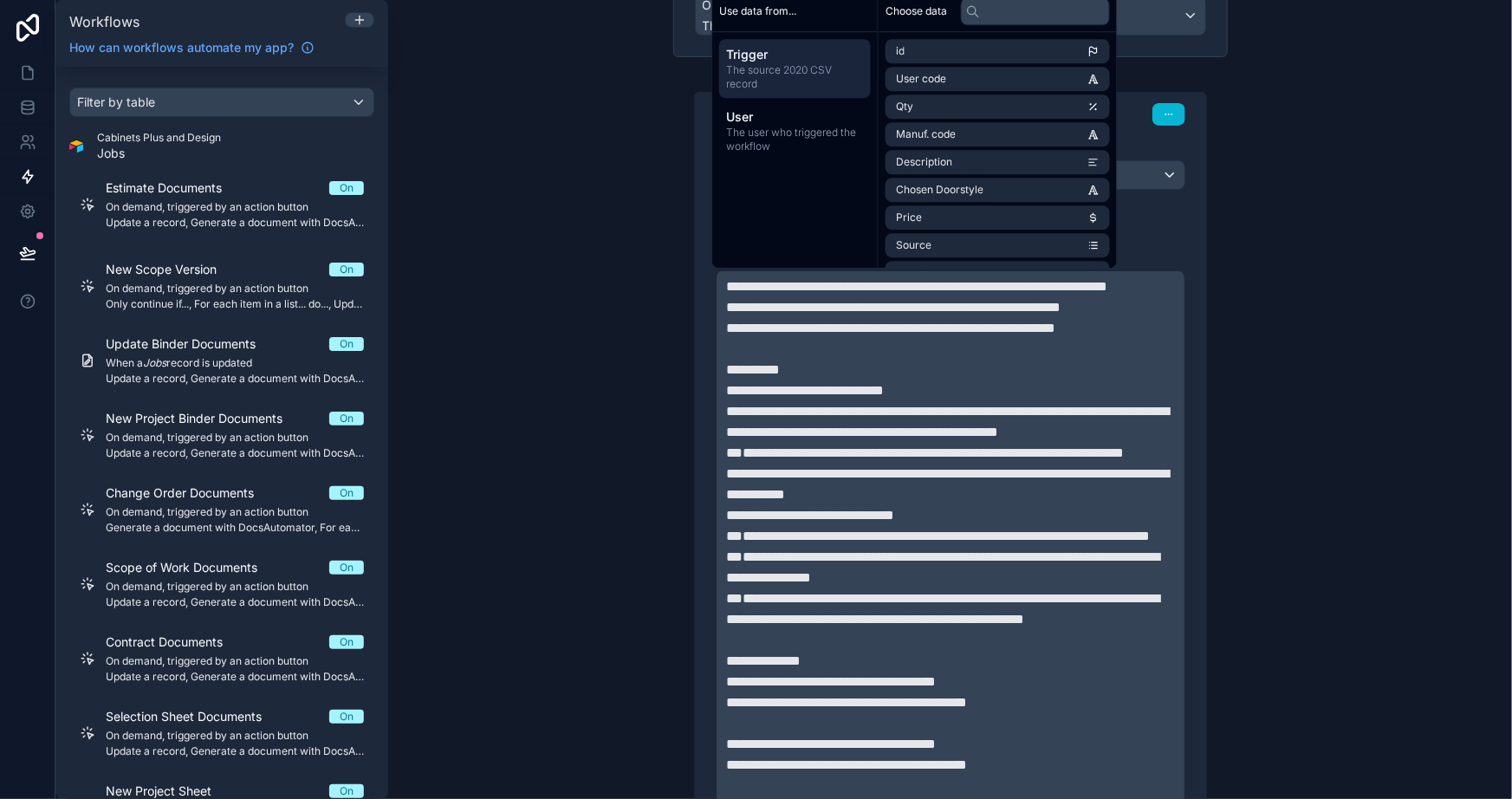
click at [785, 314] on span "**********" at bounding box center [894, 306] width 335 height 13
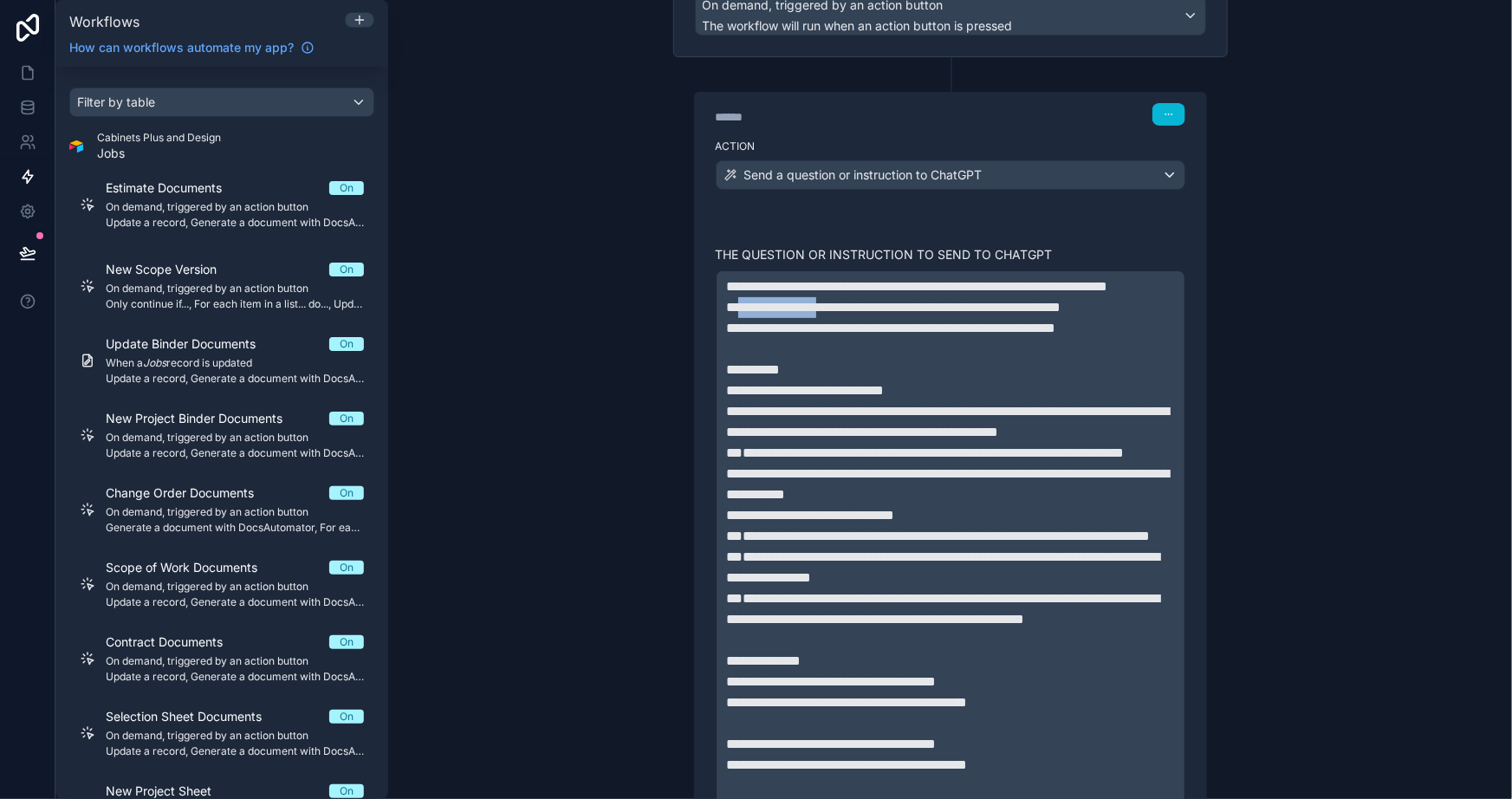
drag, startPoint x: 825, startPoint y: 322, endPoint x: 734, endPoint y: 326, distance: 91.1
click at [734, 314] on span "**********" at bounding box center [894, 306] width 335 height 13
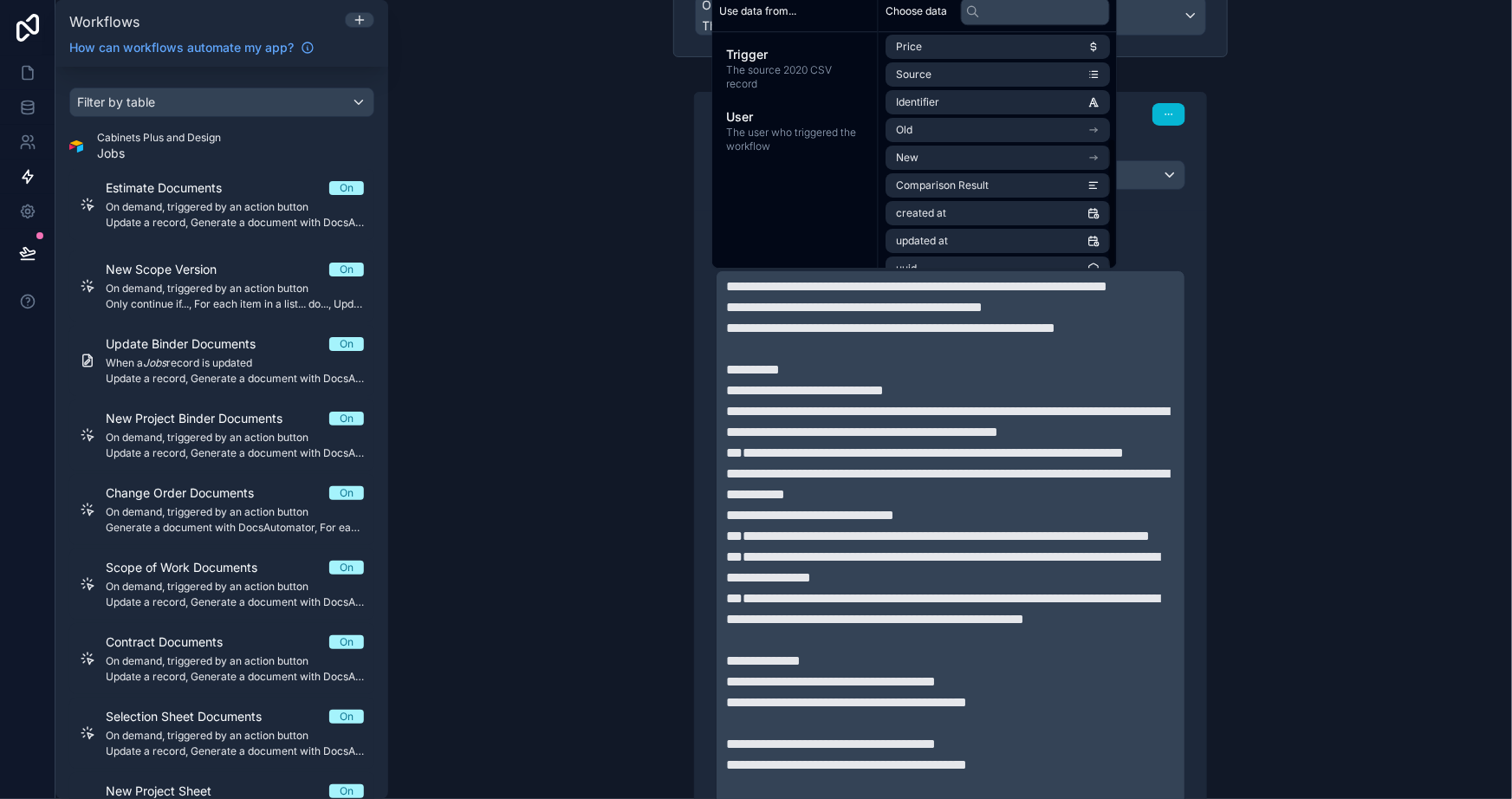
scroll to position [190, 0]
click at [919, 108] on li "Old" at bounding box center [998, 110] width 225 height 25
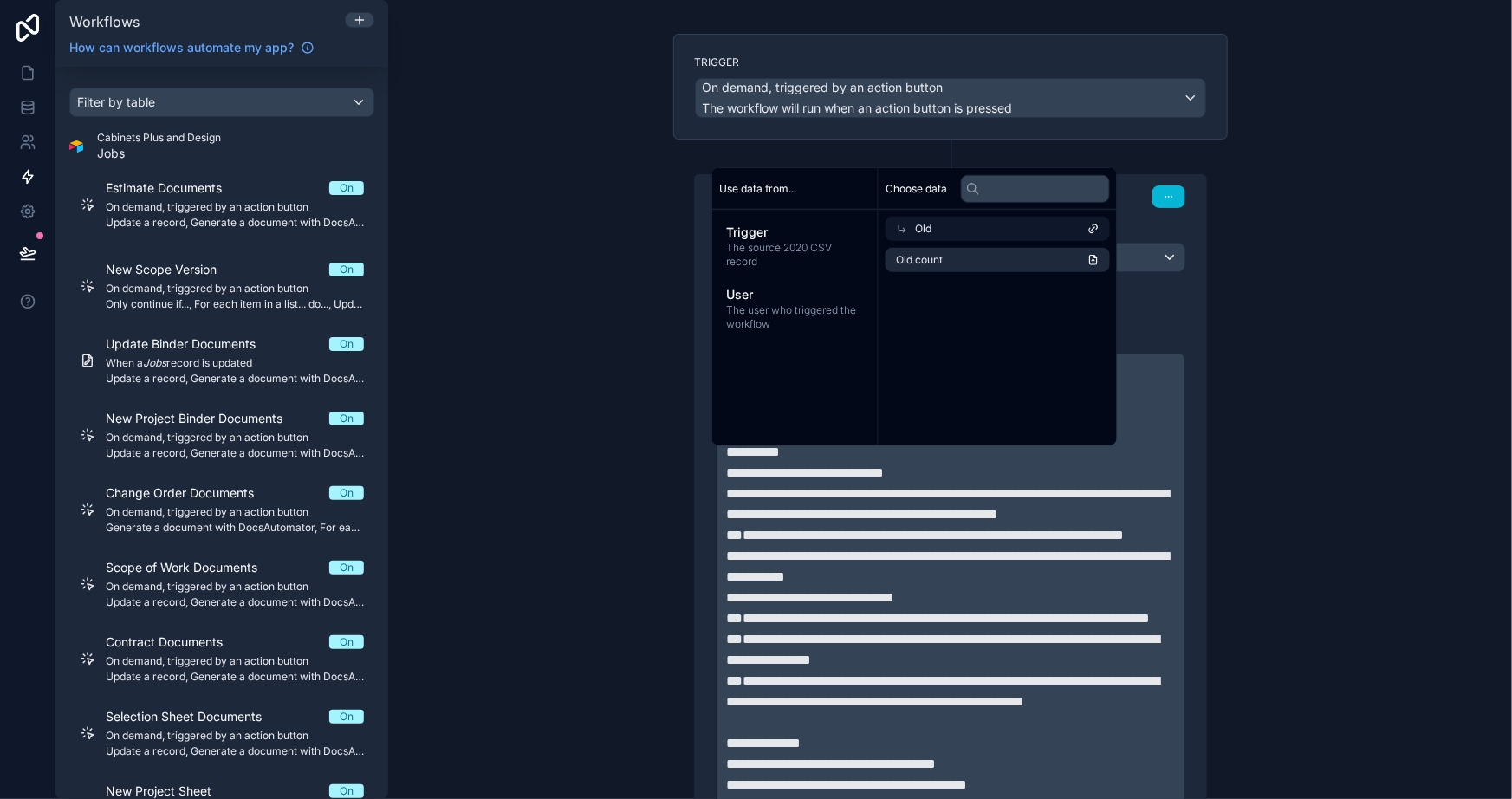
scroll to position [0, 0]
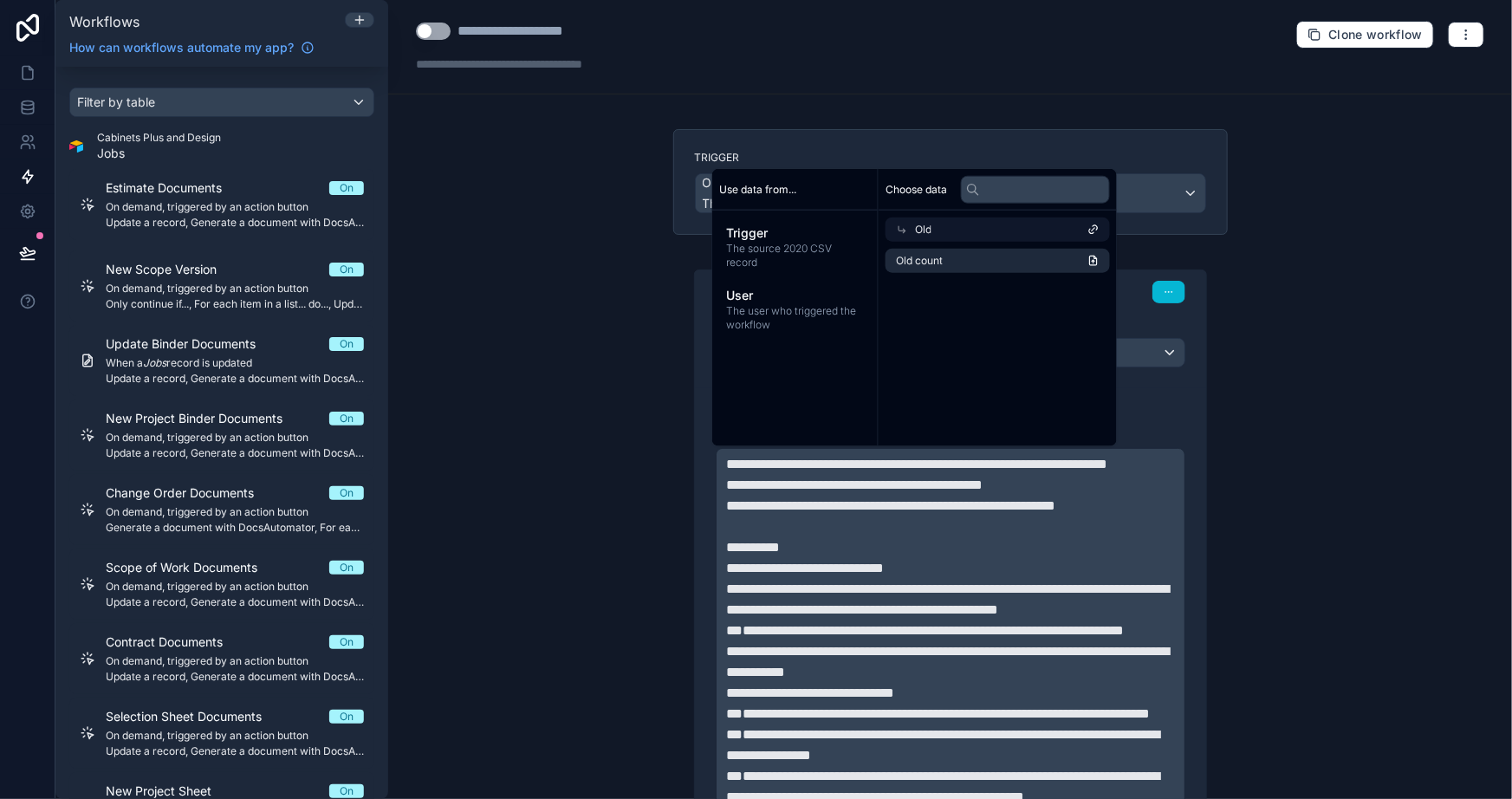
click at [1288, 355] on div "**********" at bounding box center [949, 400] width 1124 height 799
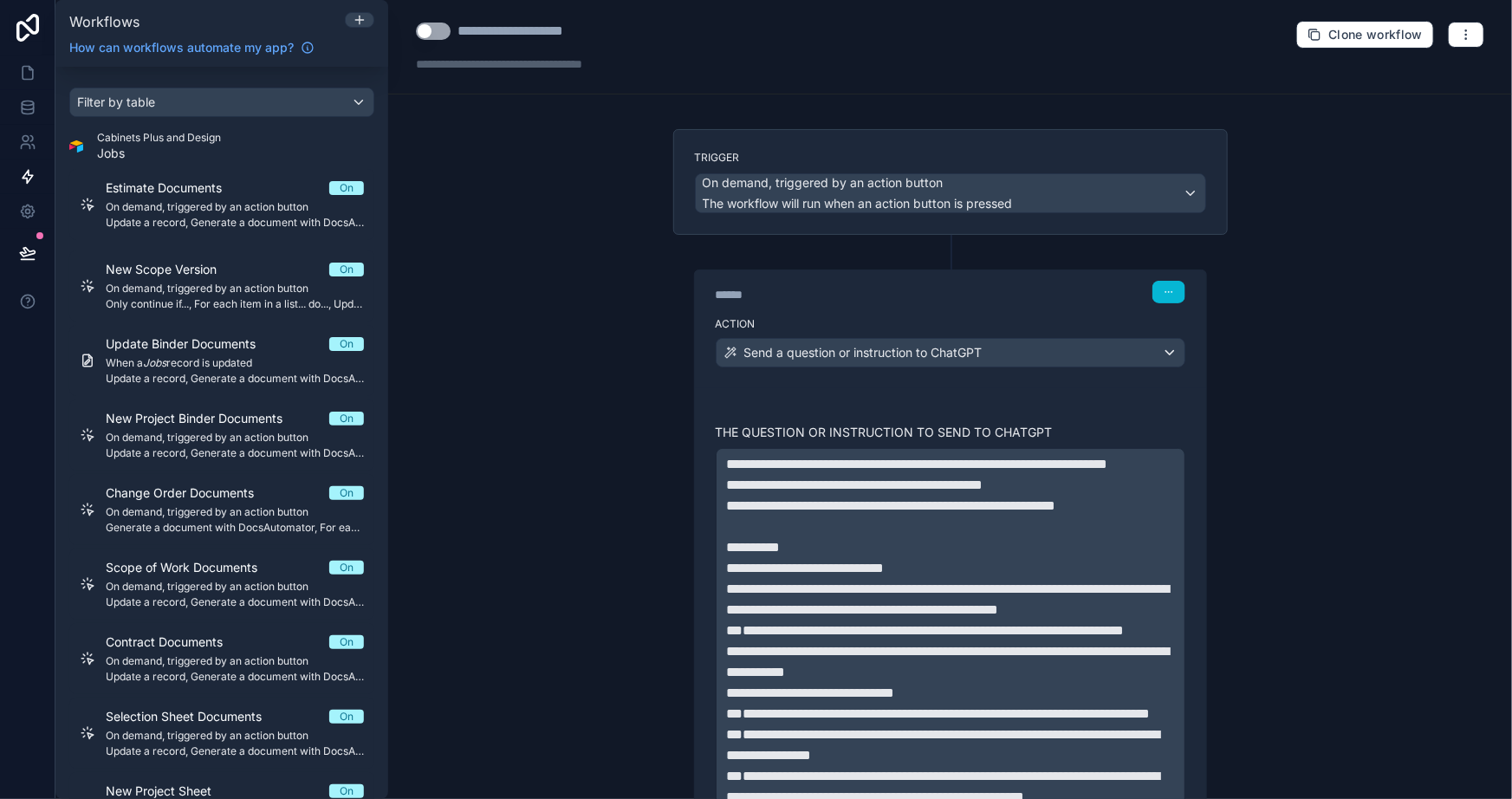
click at [587, 42] on div "**********" at bounding box center [537, 46] width 243 height 52
click at [578, 33] on div "**********" at bounding box center [539, 30] width 163 height 21
type div "**********"
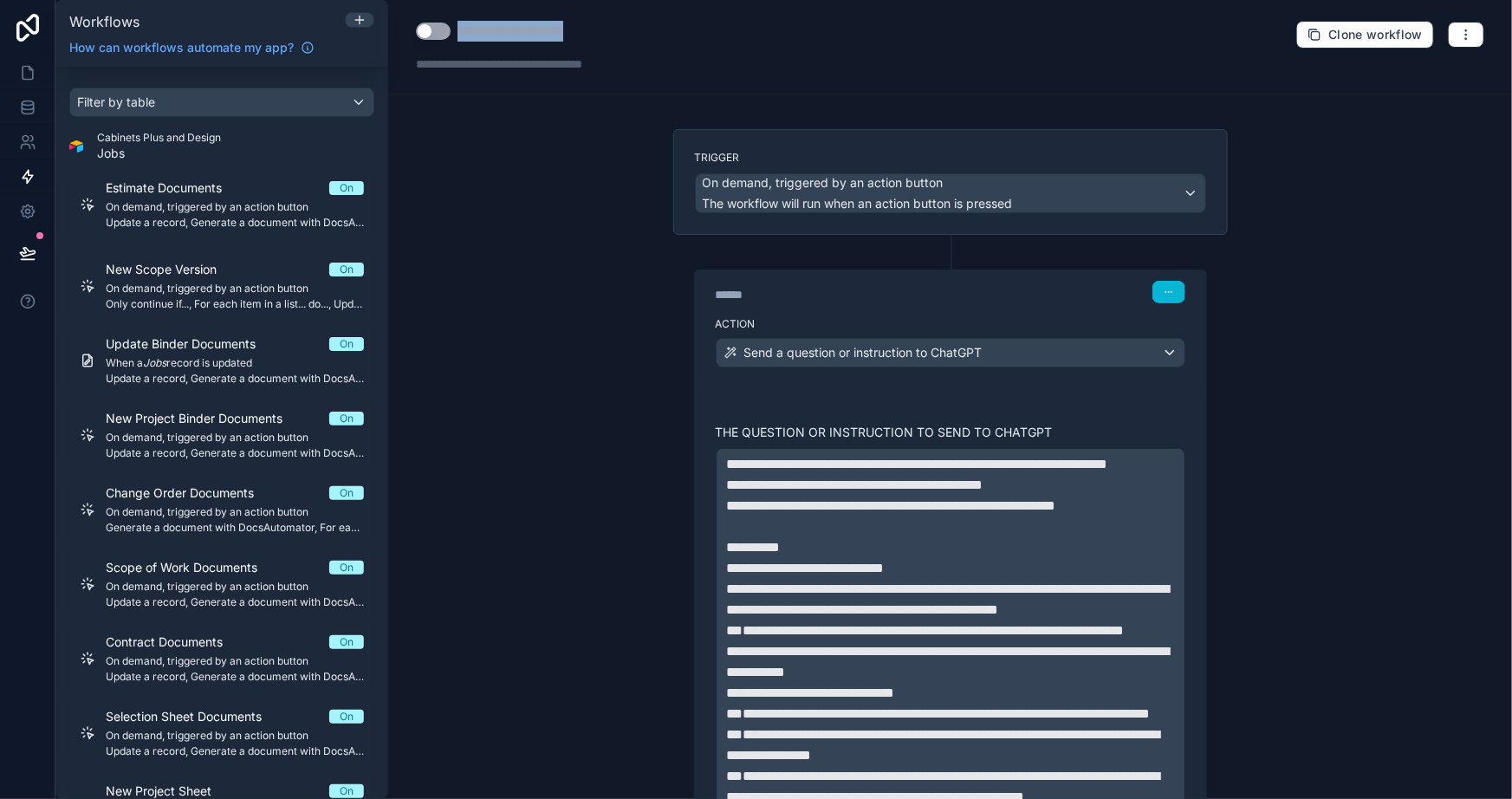
copy div "**********"
drag, startPoint x: 936, startPoint y: 29, endPoint x: 1228, endPoint y: 26, distance: 292.0
click at [971, 26] on div "**********" at bounding box center [949, 47] width 1124 height 94
click at [1466, 34] on icon "button" at bounding box center [1466, 33] width 1 height 1
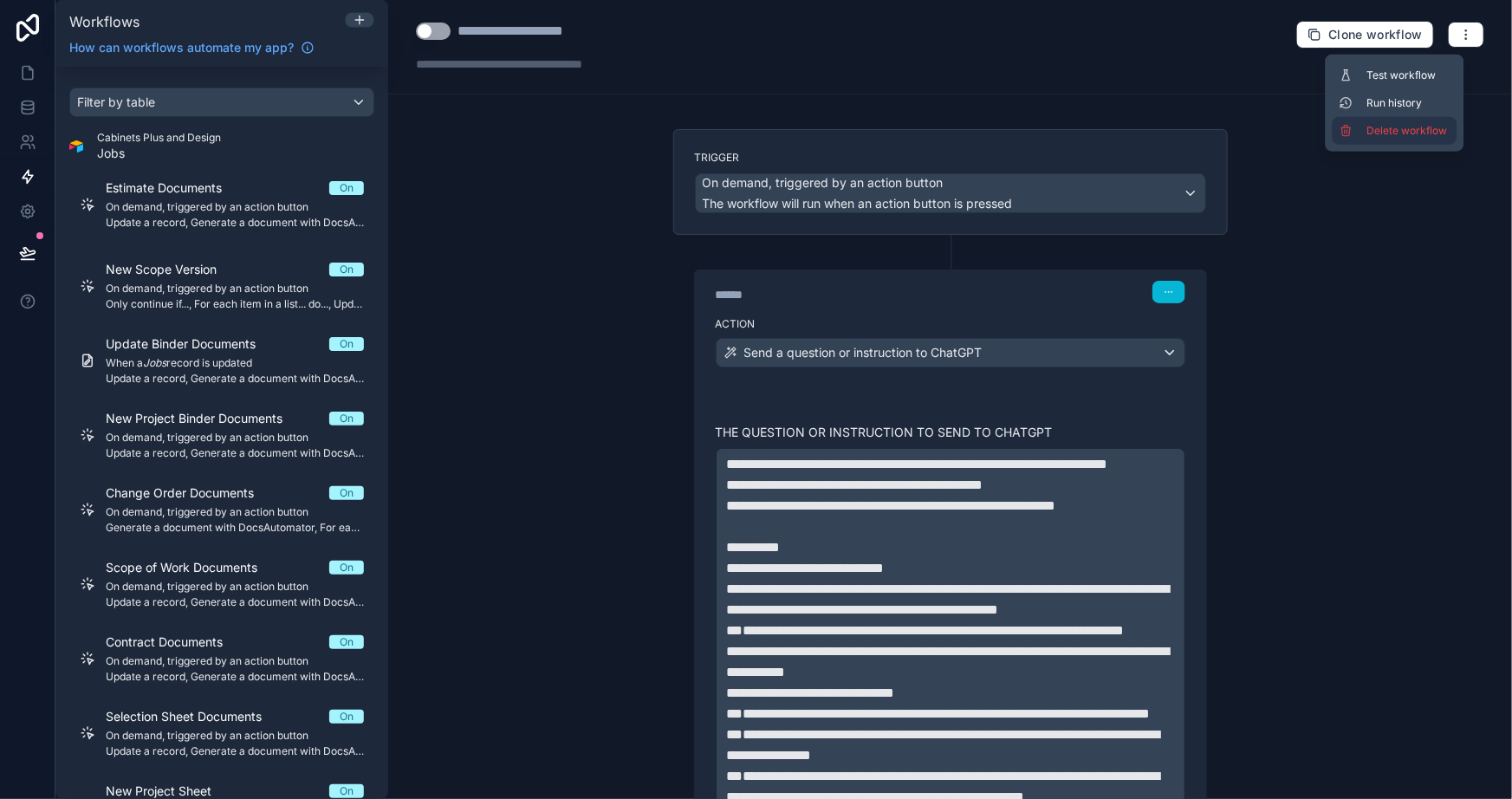
click at [1397, 117] on button "Delete workflow" at bounding box center [1394, 131] width 125 height 27
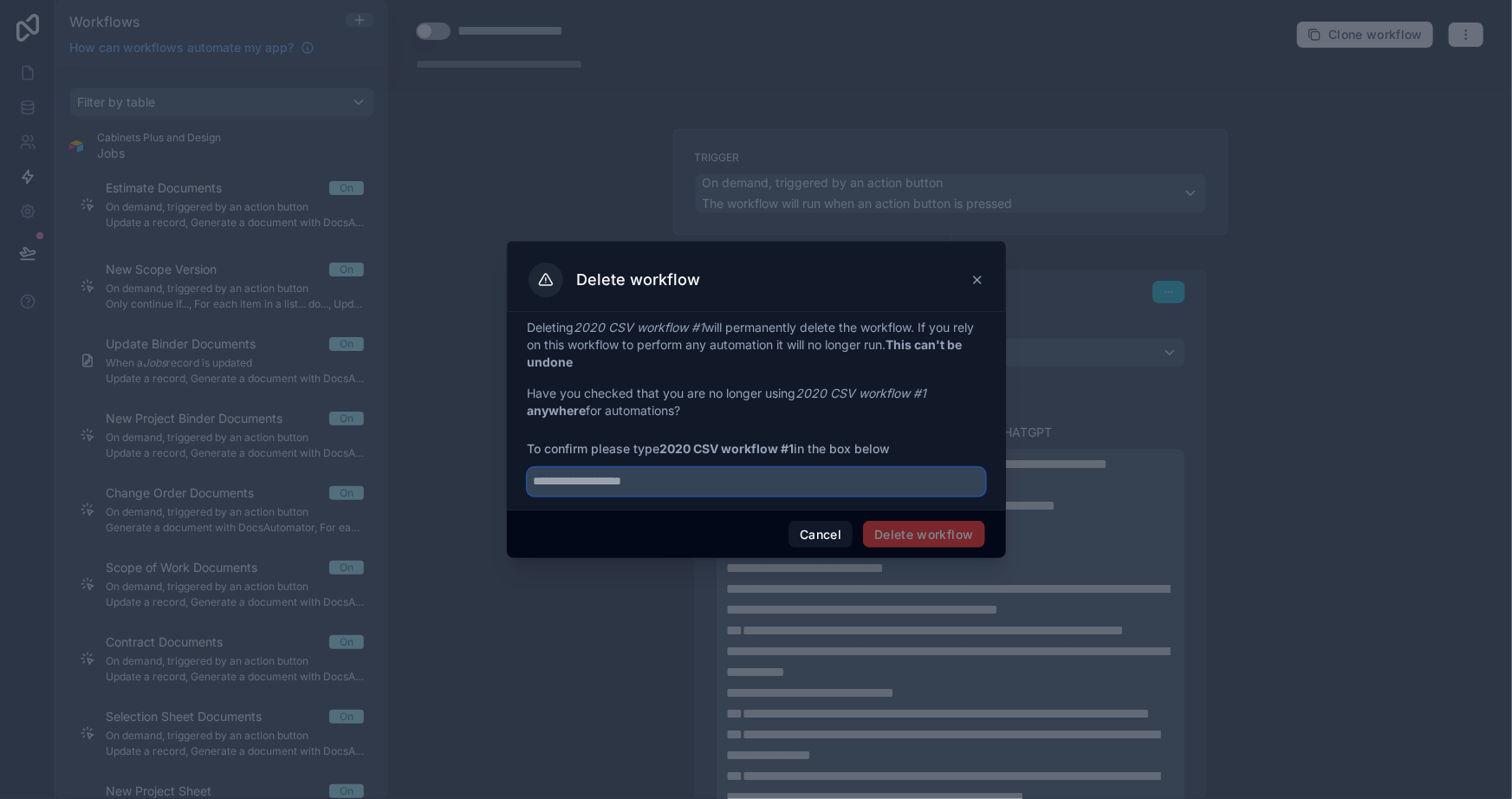
click at [764, 468] on input "text" at bounding box center [757, 482] width 458 height 27
paste input "**********"
type input "**********"
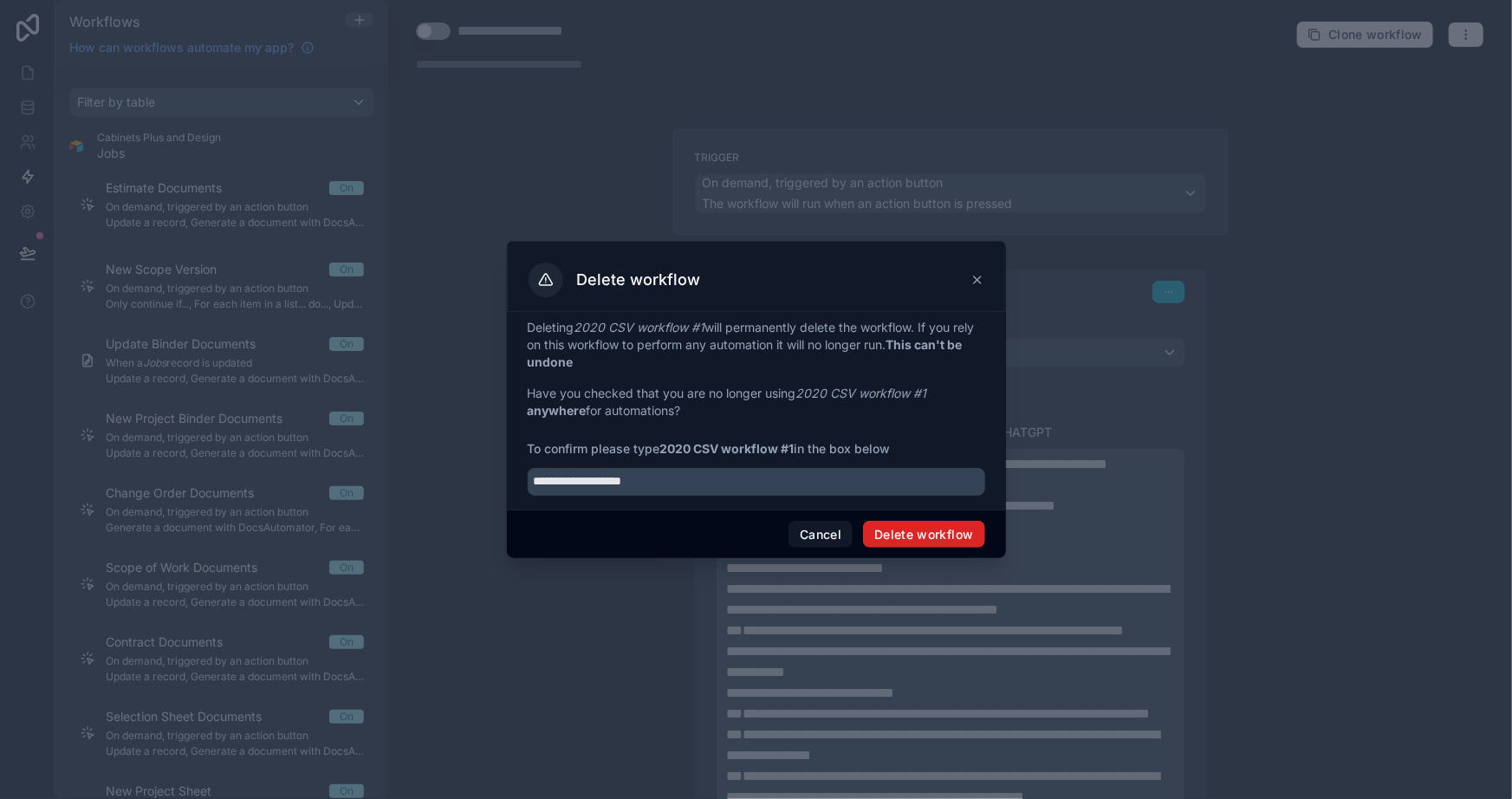
click at [908, 530] on button "Delete workflow" at bounding box center [924, 534] width 122 height 27
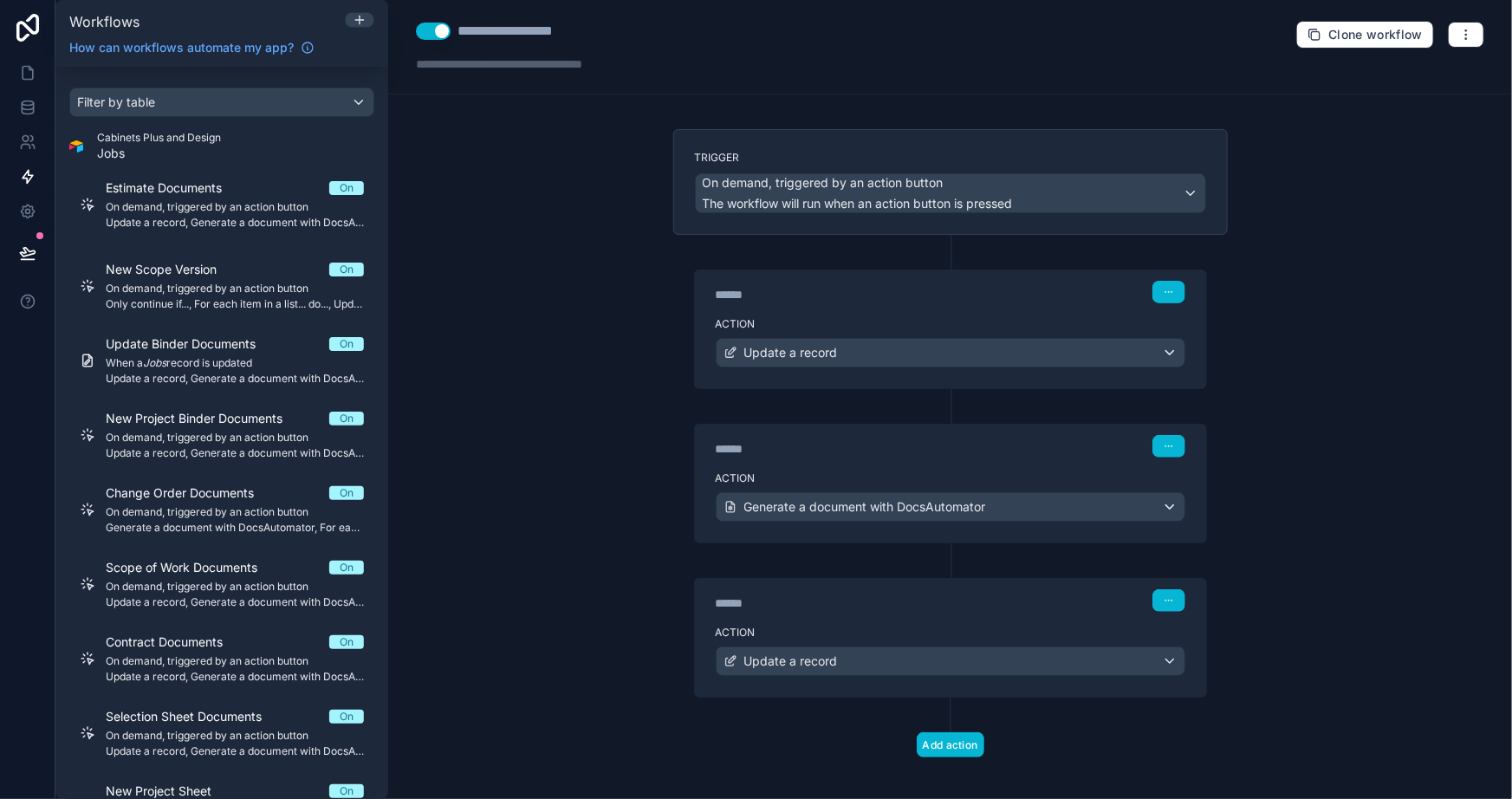
click at [565, 670] on div "**********" at bounding box center [949, 400] width 1124 height 799
click at [26, 71] on icon at bounding box center [27, 73] width 18 height 18
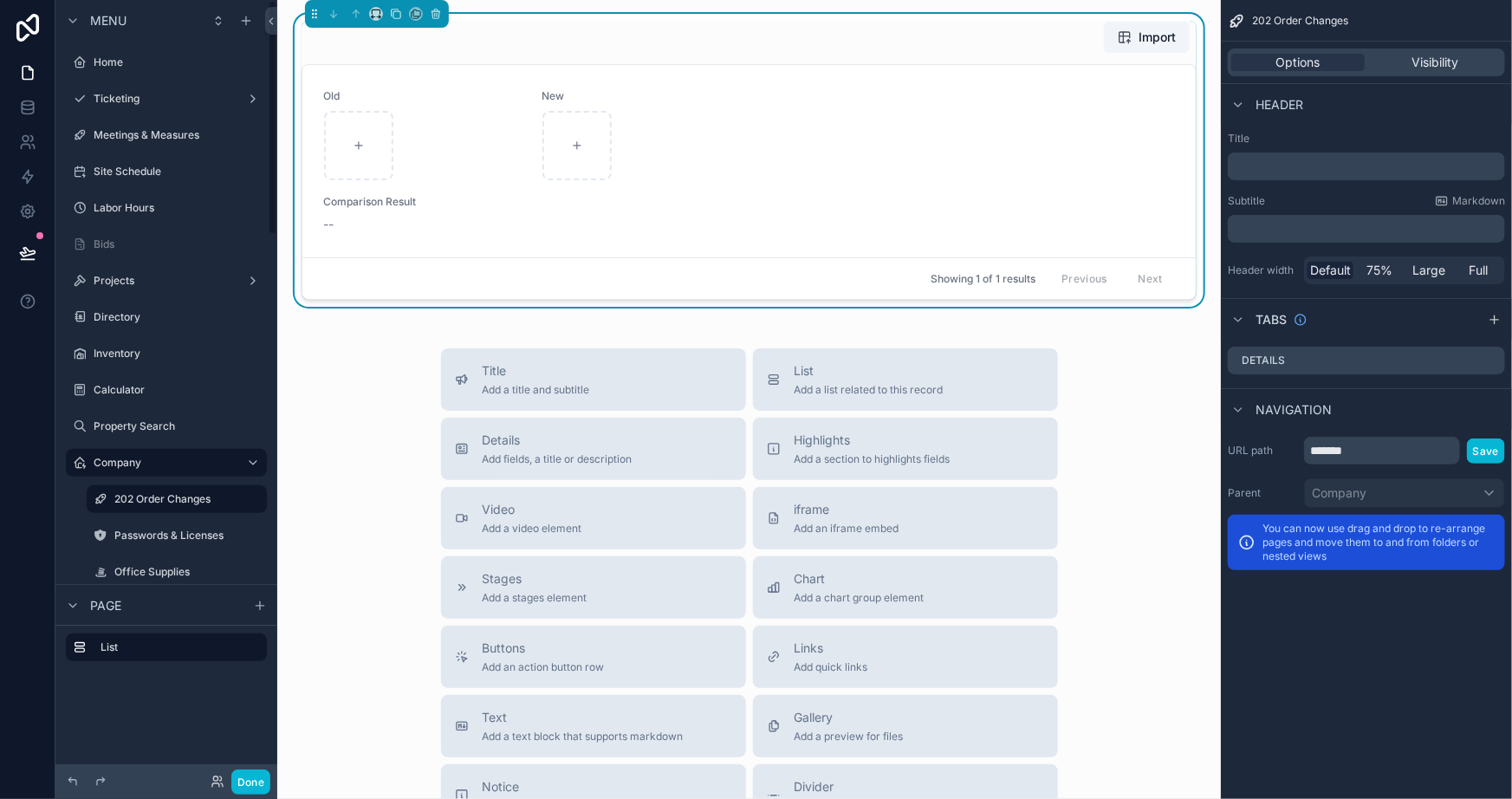
click at [396, 439] on div "Title Add a title and subtitle List Add a list related to this record Details A…" at bounding box center [749, 657] width 916 height 616
click at [437, 18] on icon at bounding box center [436, 14] width 12 height 12
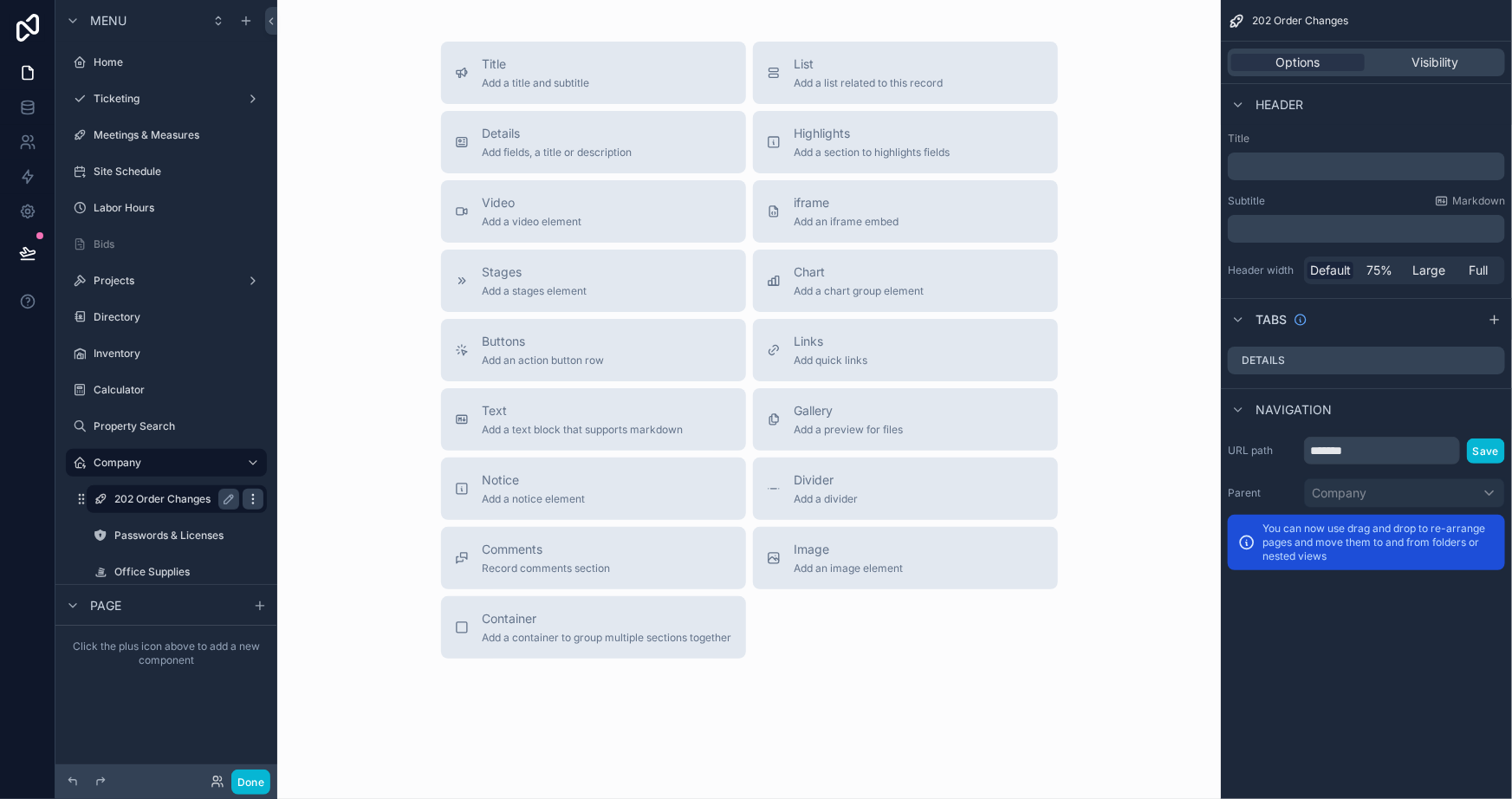
click at [260, 500] on icon "scrollable content" at bounding box center [253, 499] width 14 height 14
click at [298, 506] on icon at bounding box center [295, 510] width 14 height 14
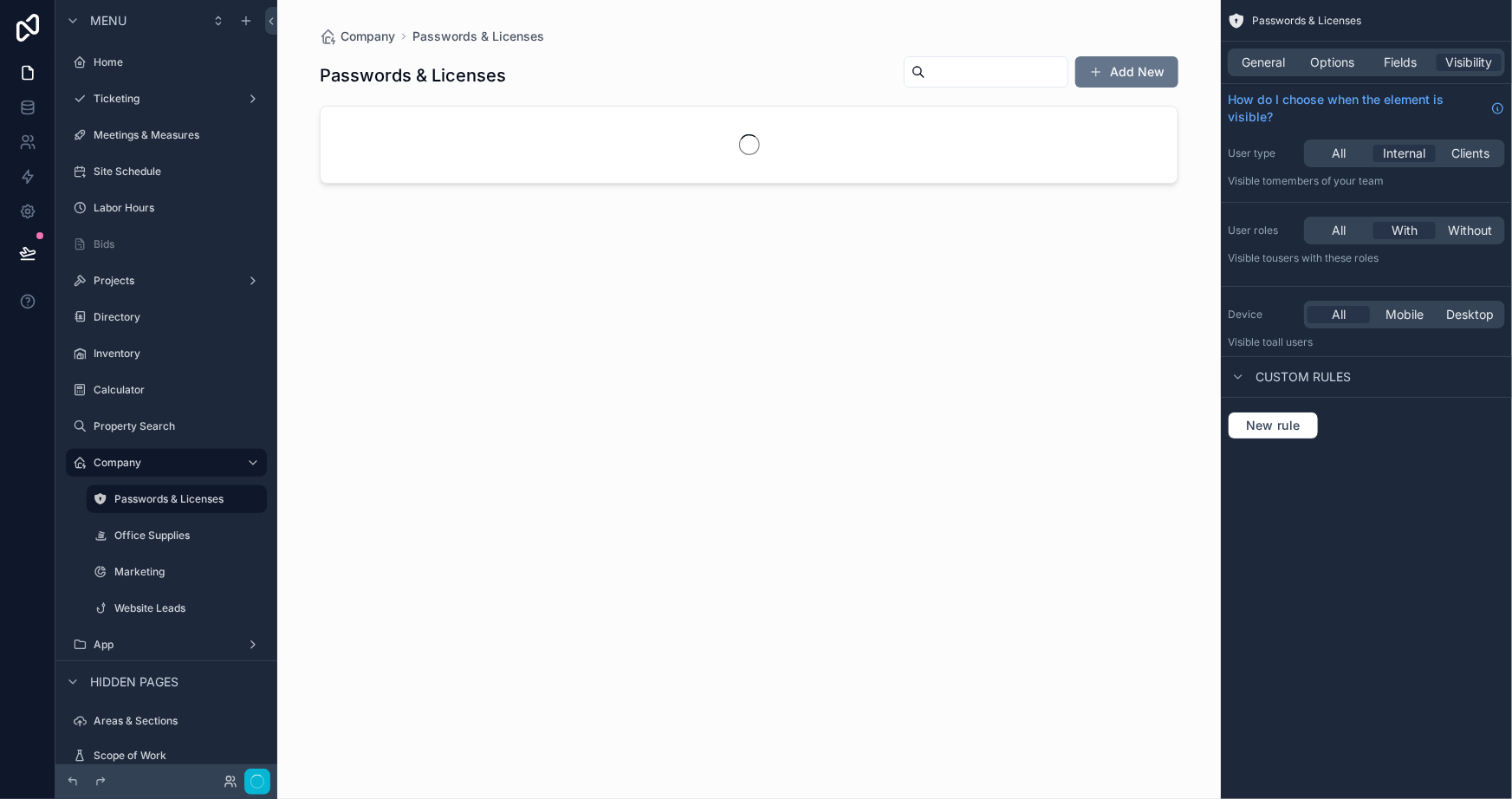
click at [389, 391] on div at bounding box center [749, 389] width 887 height 778
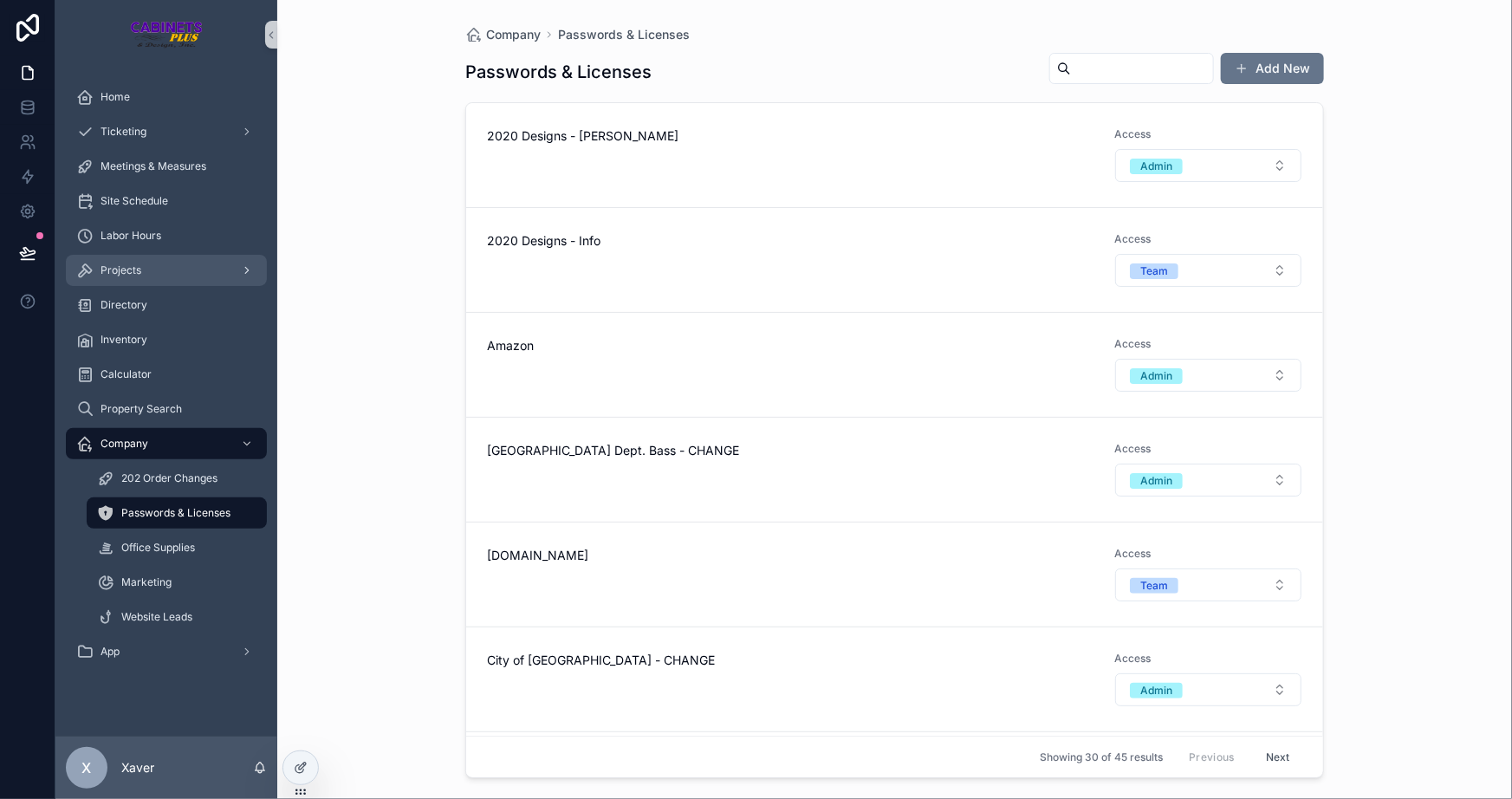
click at [198, 258] on div "Projects" at bounding box center [167, 270] width 181 height 27
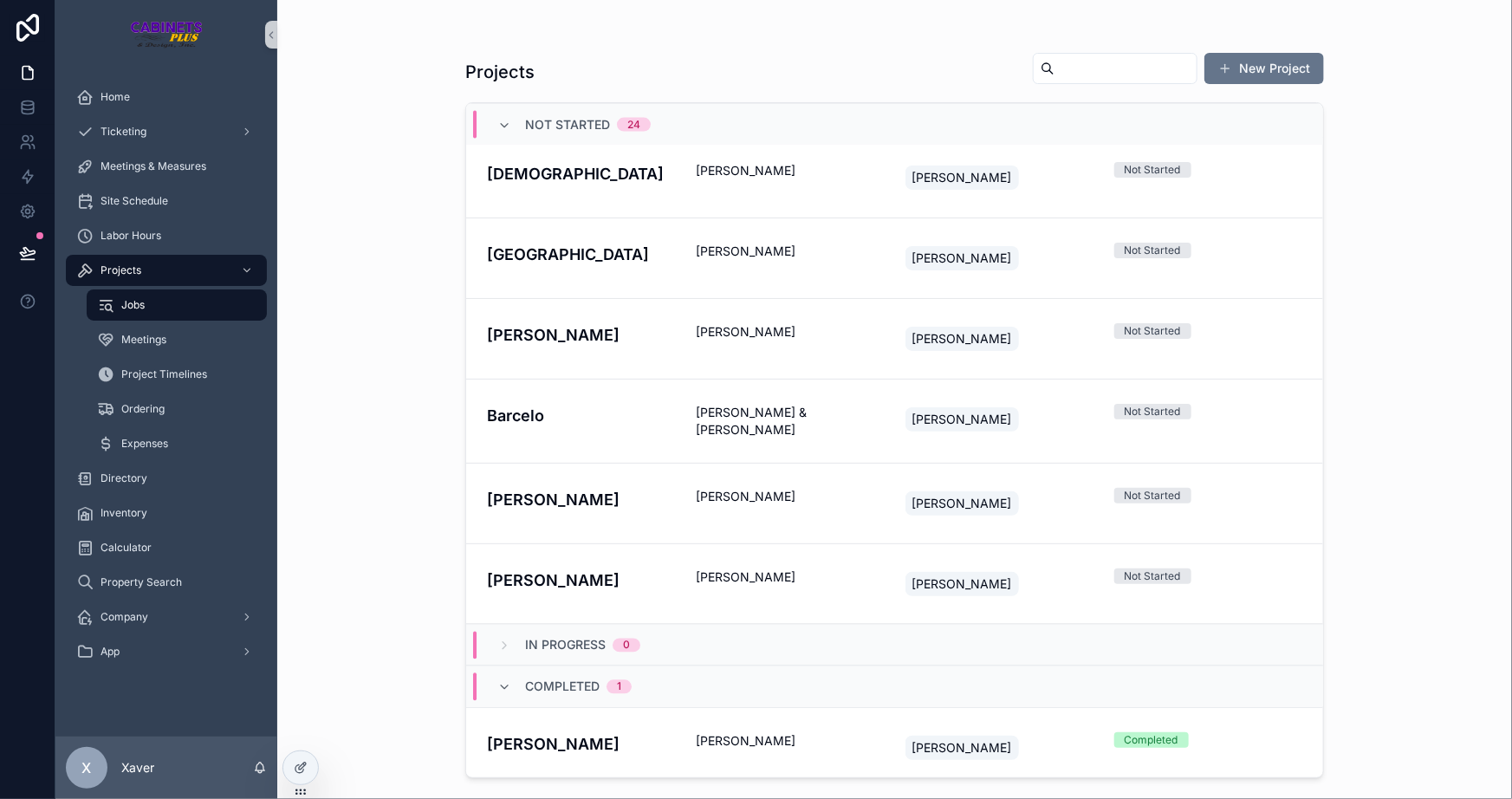
scroll to position [1538, 0]
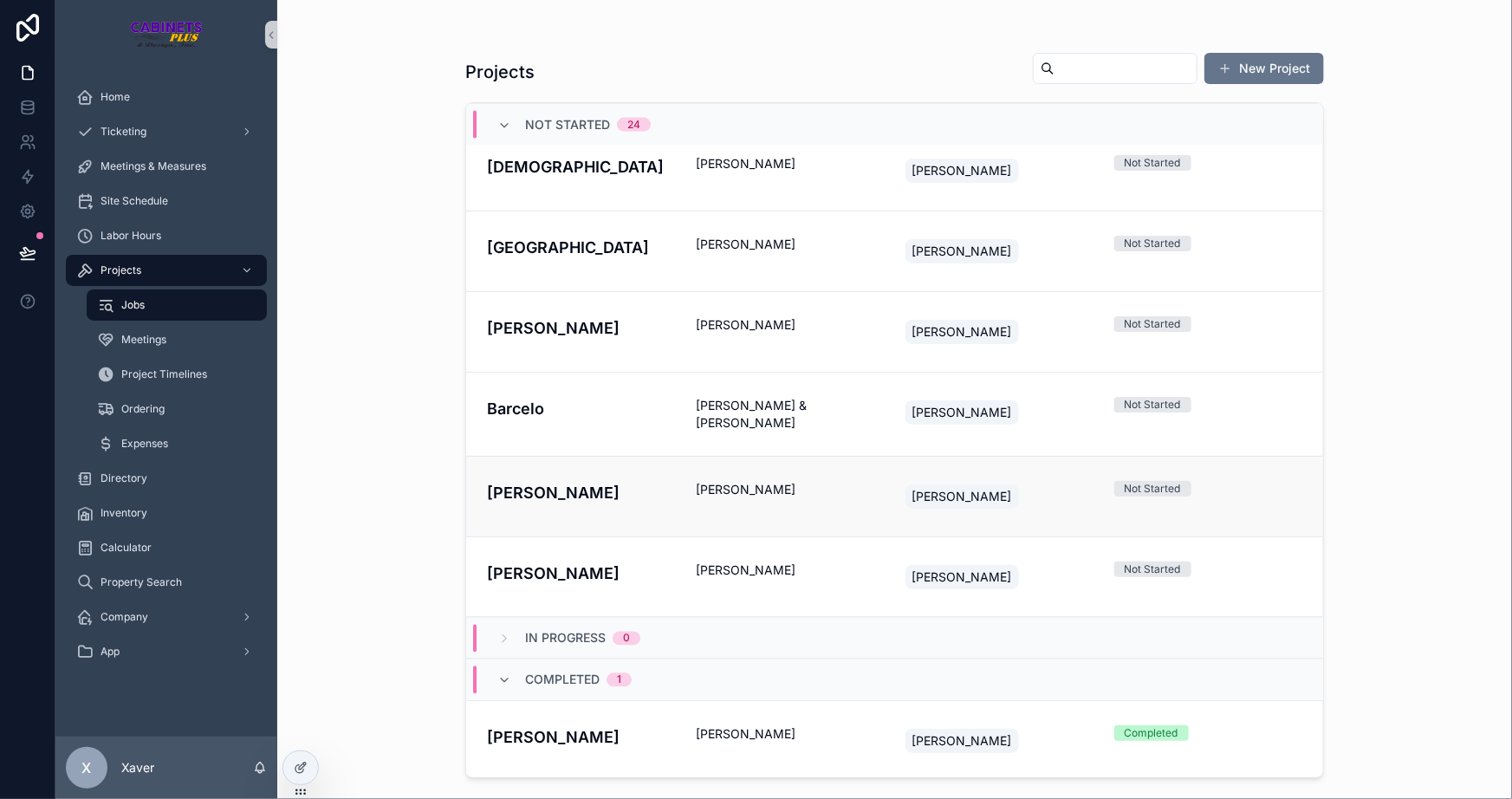
click at [616, 481] on h4 "Mustermann" at bounding box center [581, 493] width 189 height 24
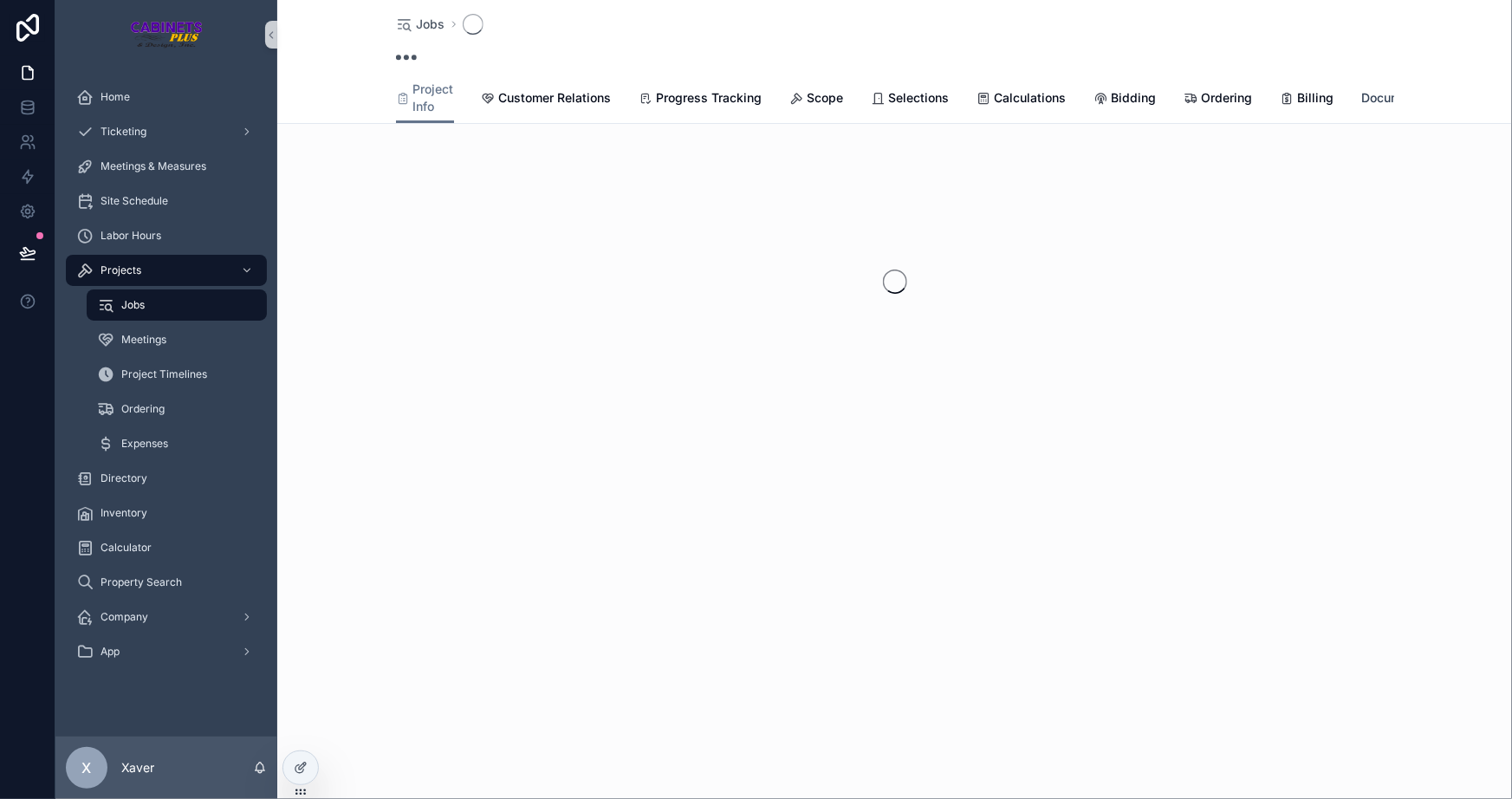
click at [1371, 92] on span "Documents" at bounding box center [1394, 98] width 65 height 18
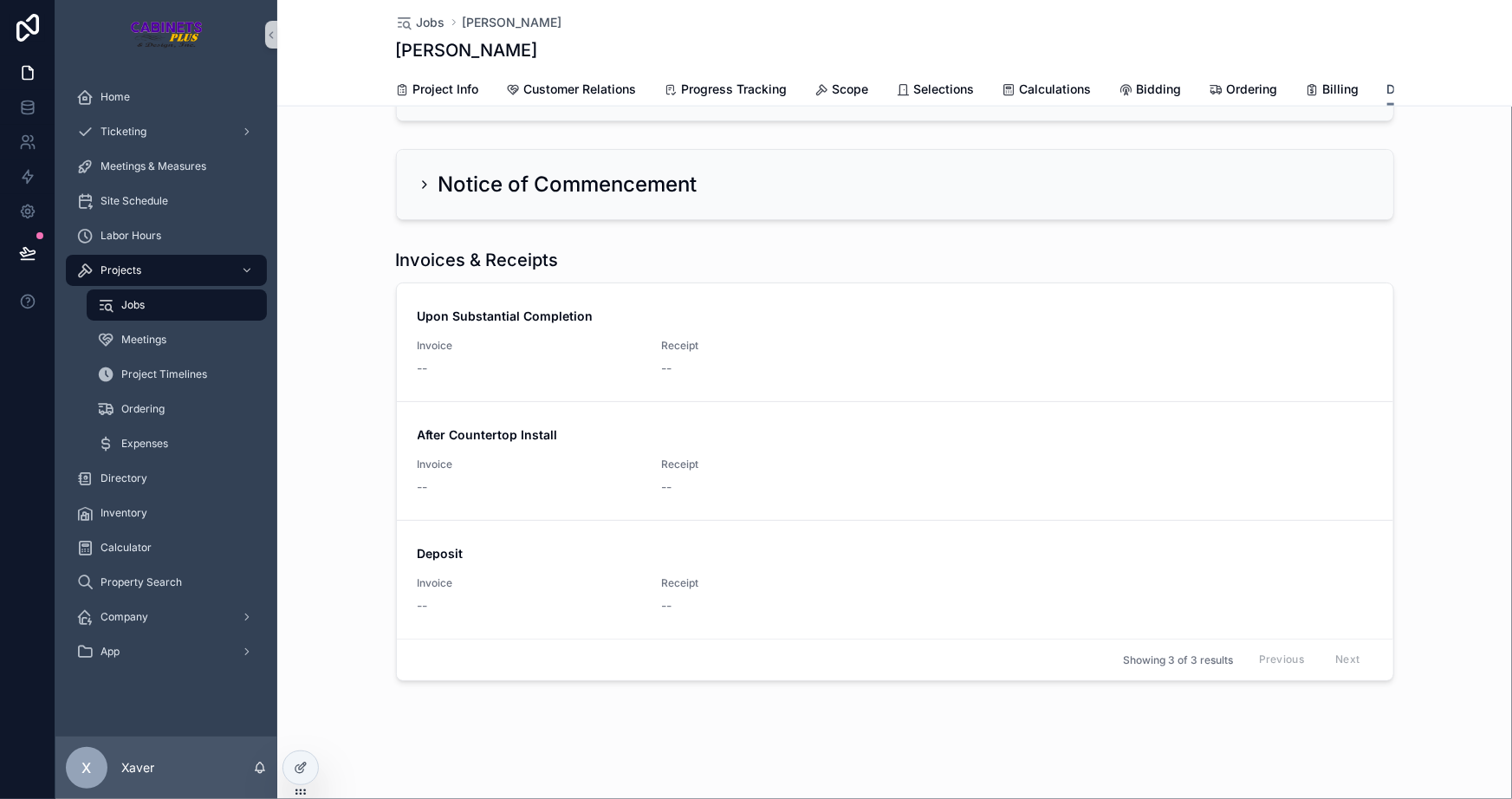
scroll to position [978, 0]
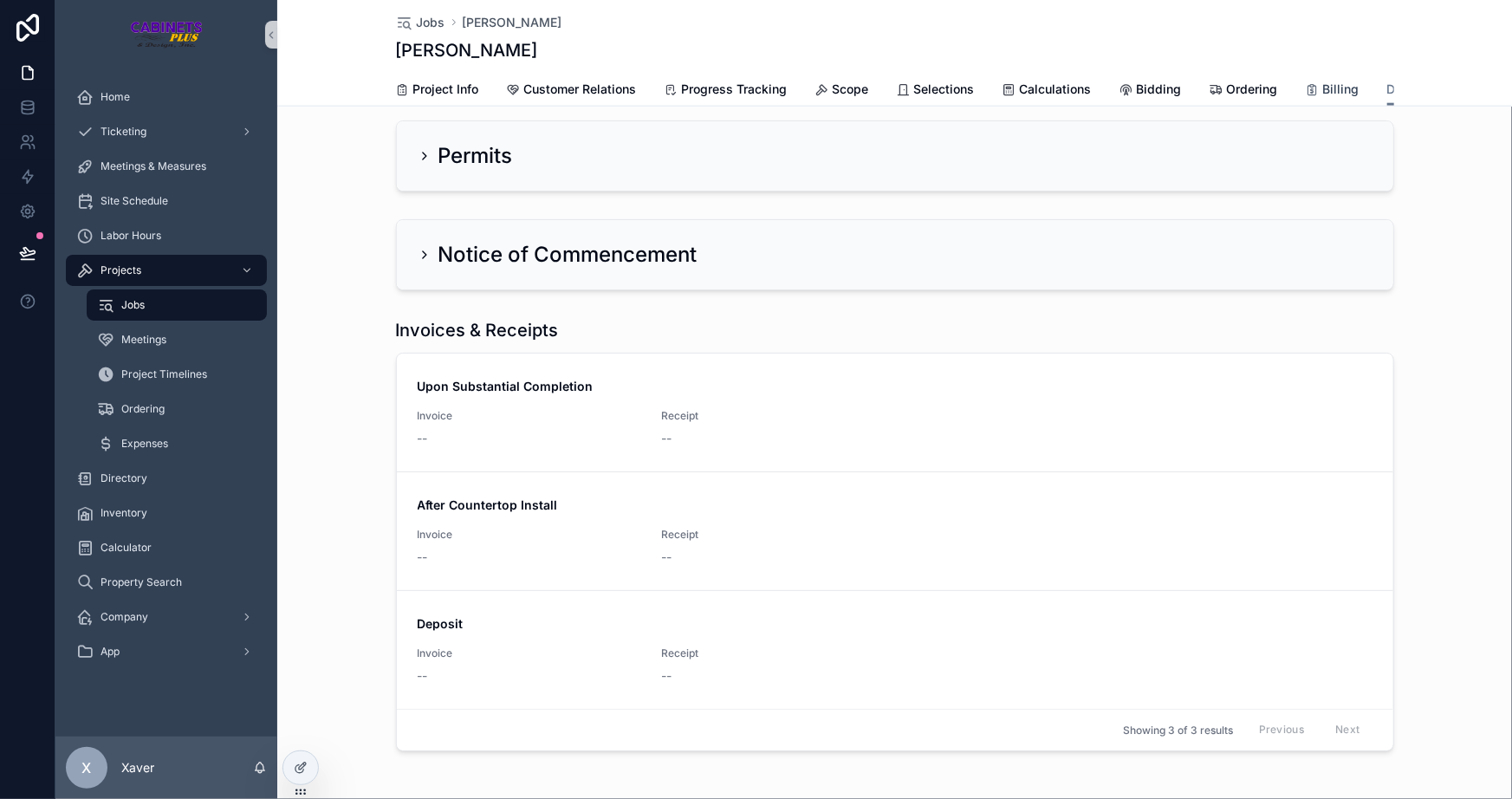
click at [1323, 93] on span "Billing" at bounding box center [1341, 89] width 36 height 18
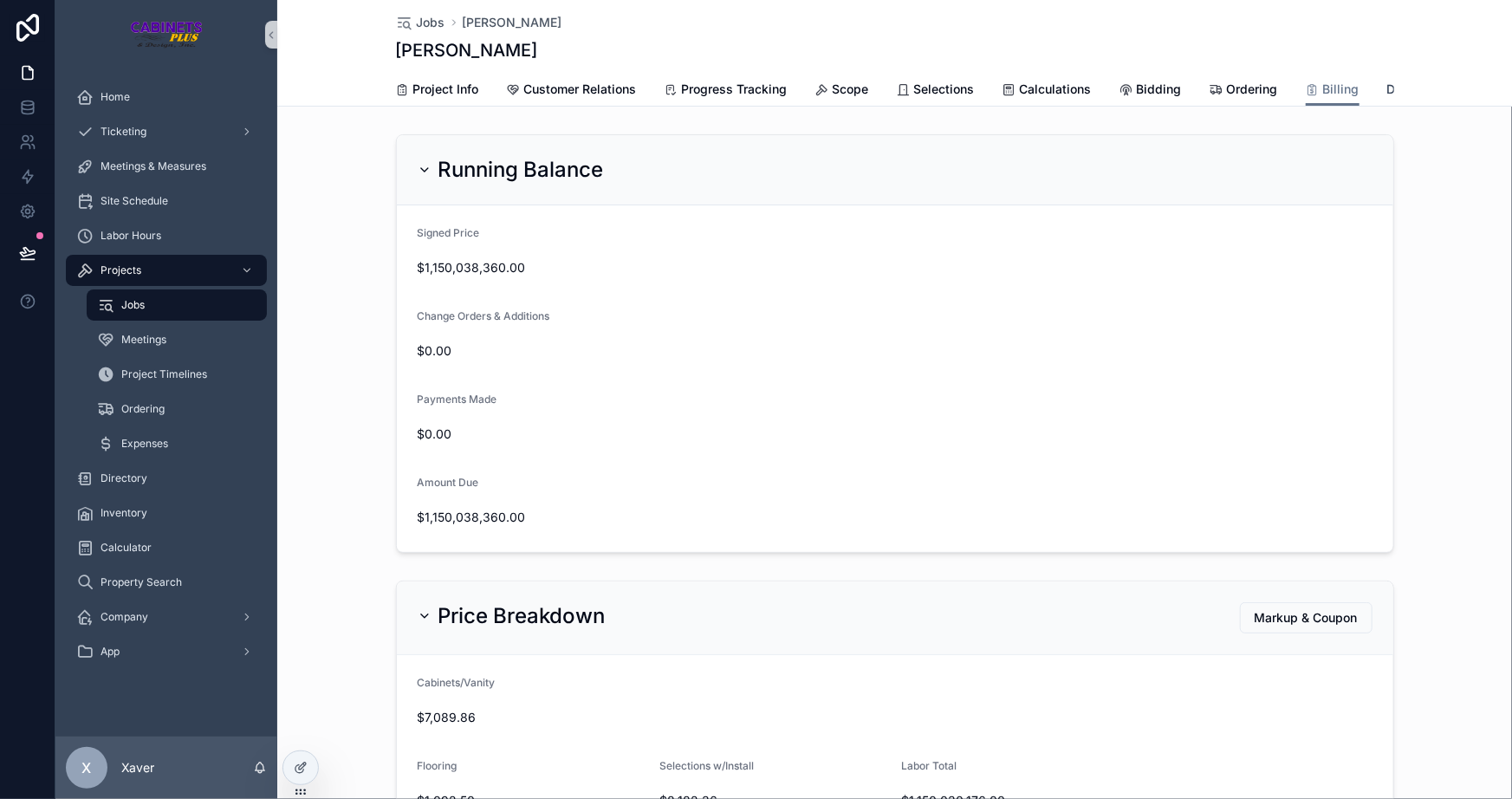
click at [1387, 84] on span "Documents" at bounding box center [1420, 89] width 65 height 18
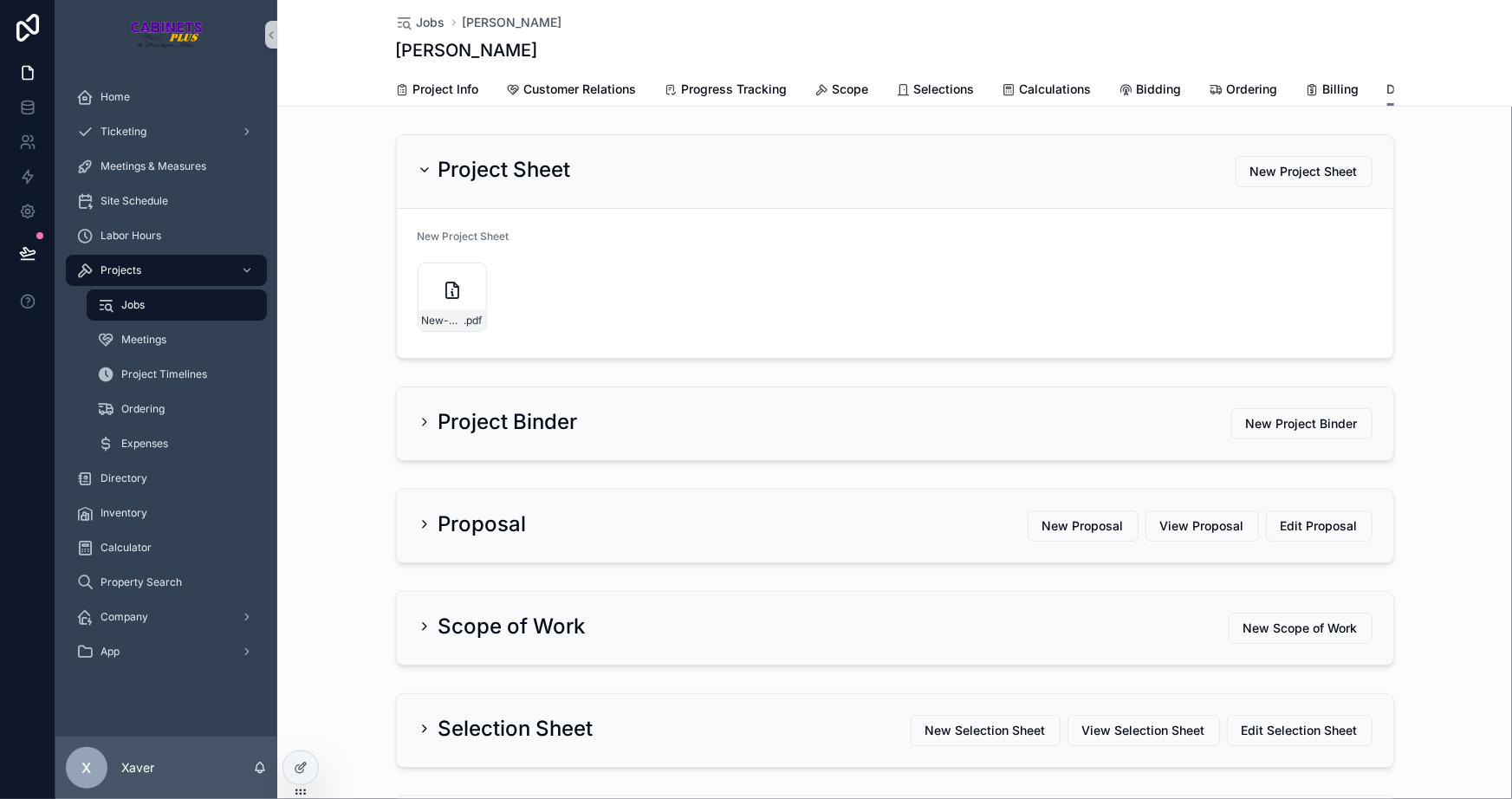
scroll to position [0, 147]
click at [431, 174] on div "Project Sheet" at bounding box center [494, 170] width 153 height 27
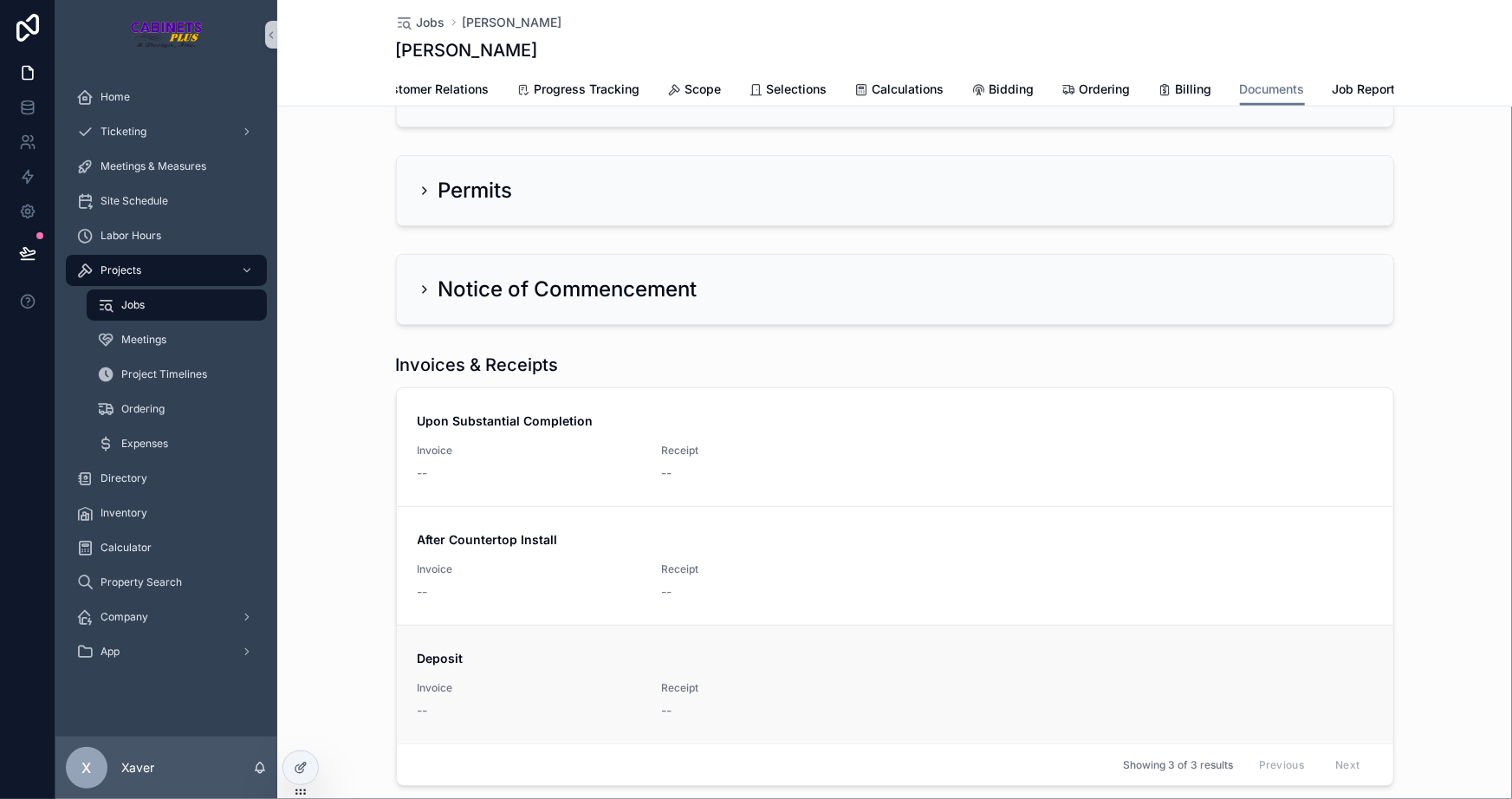
scroll to position [907, 0]
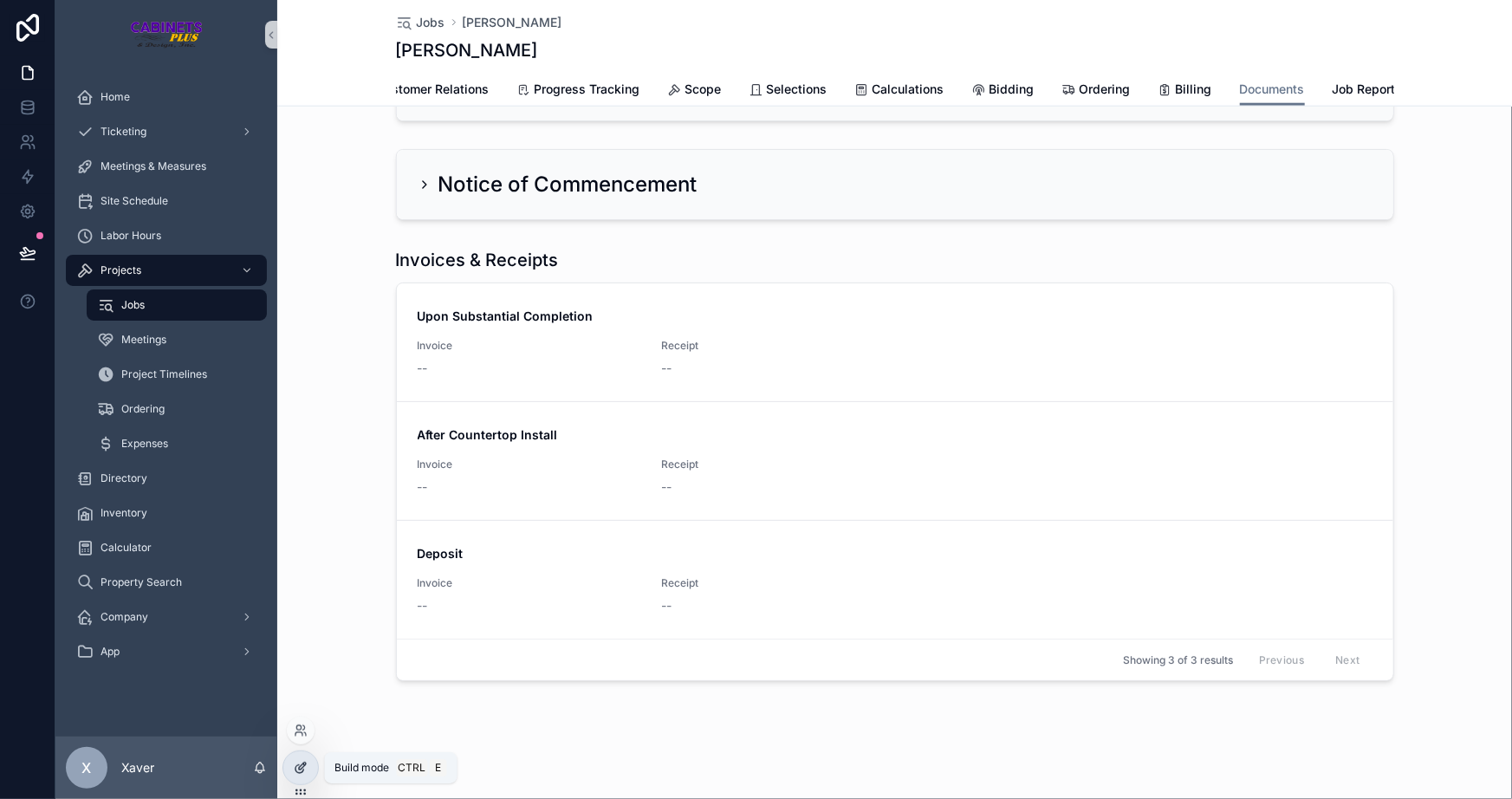
click at [297, 761] on icon at bounding box center [300, 768] width 14 height 14
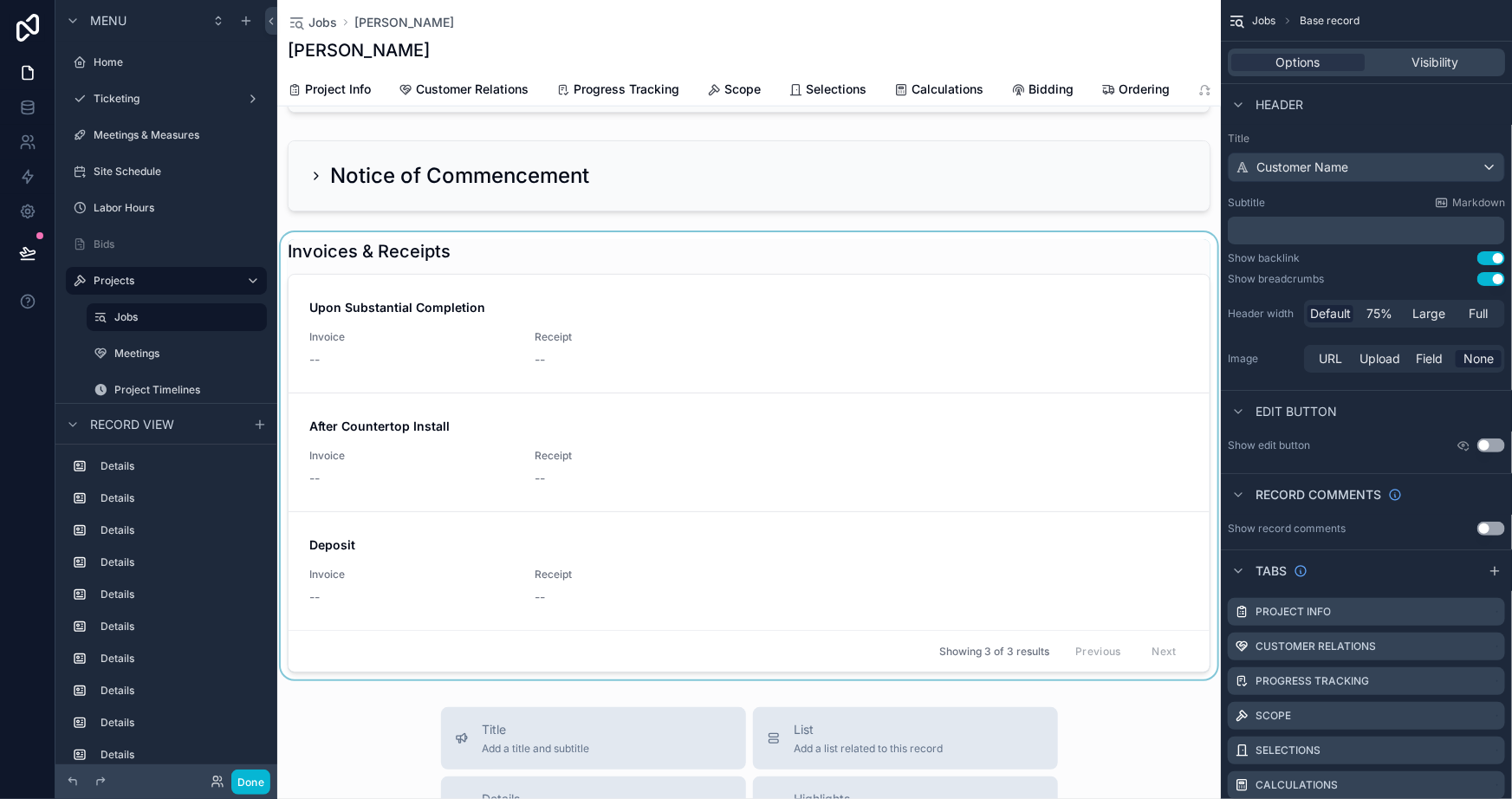
click at [680, 529] on div at bounding box center [748, 455] width 944 height 447
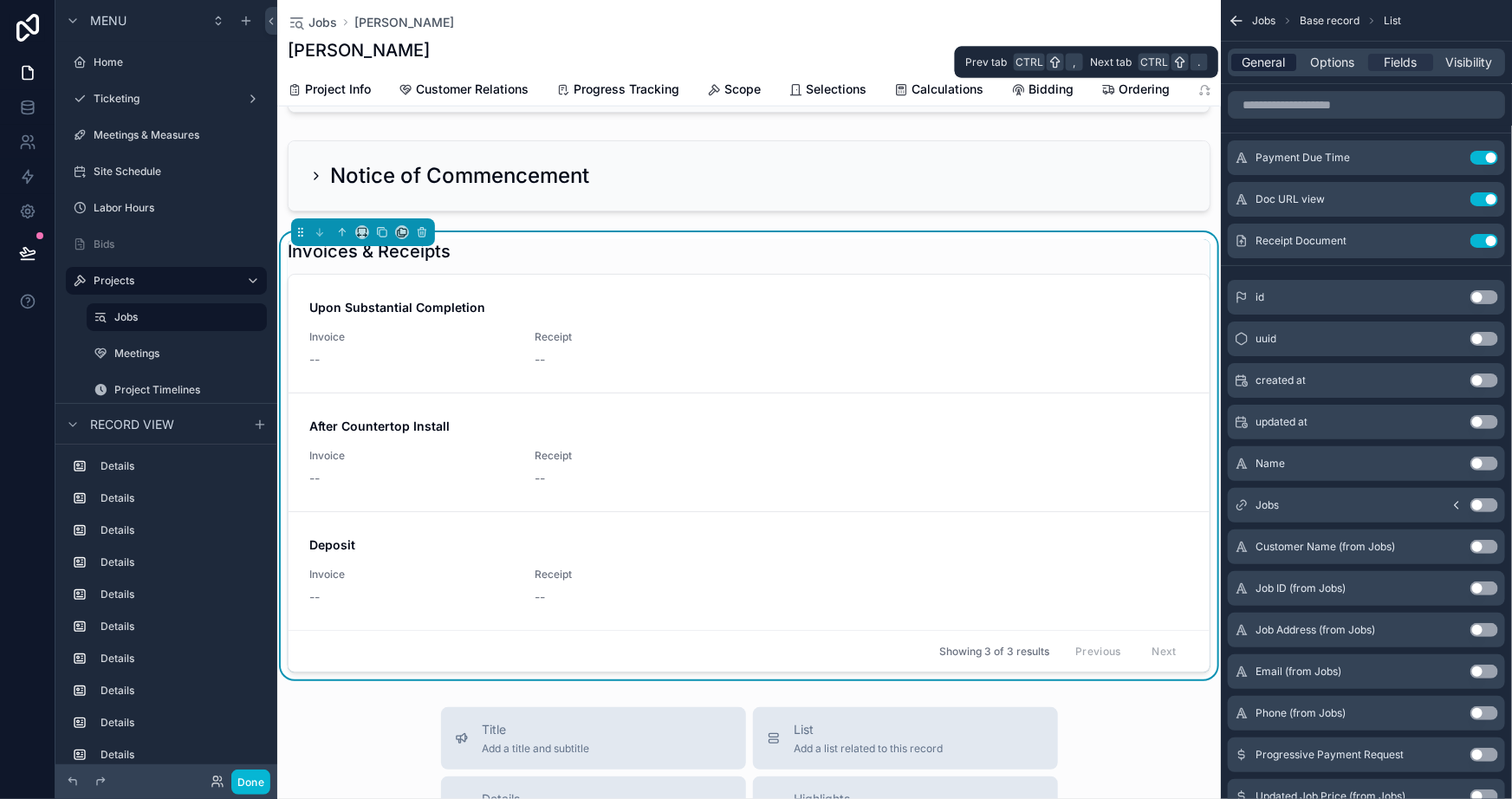
click at [1259, 56] on span "General" at bounding box center [1265, 63] width 43 height 18
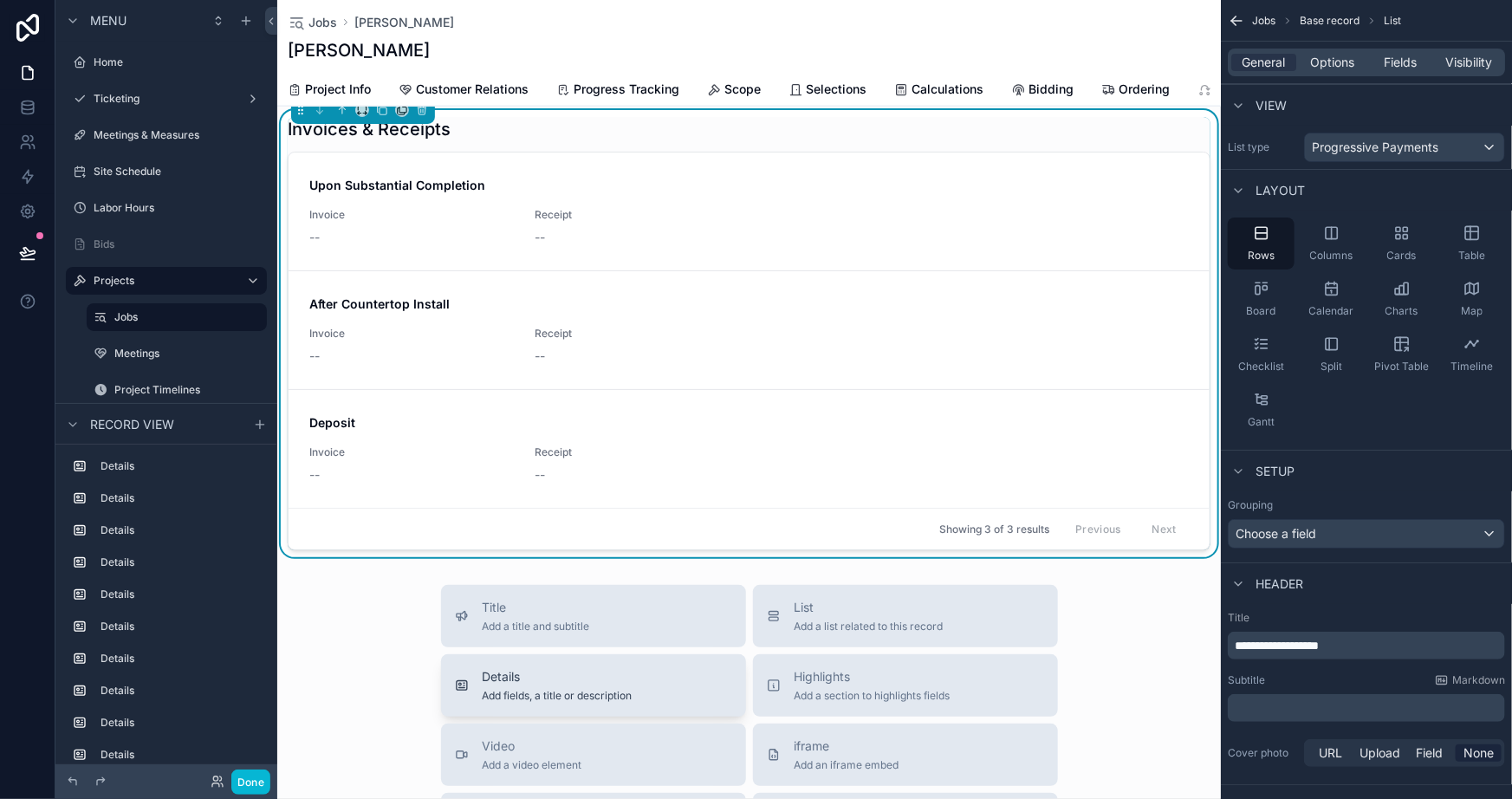
scroll to position [1144, 0]
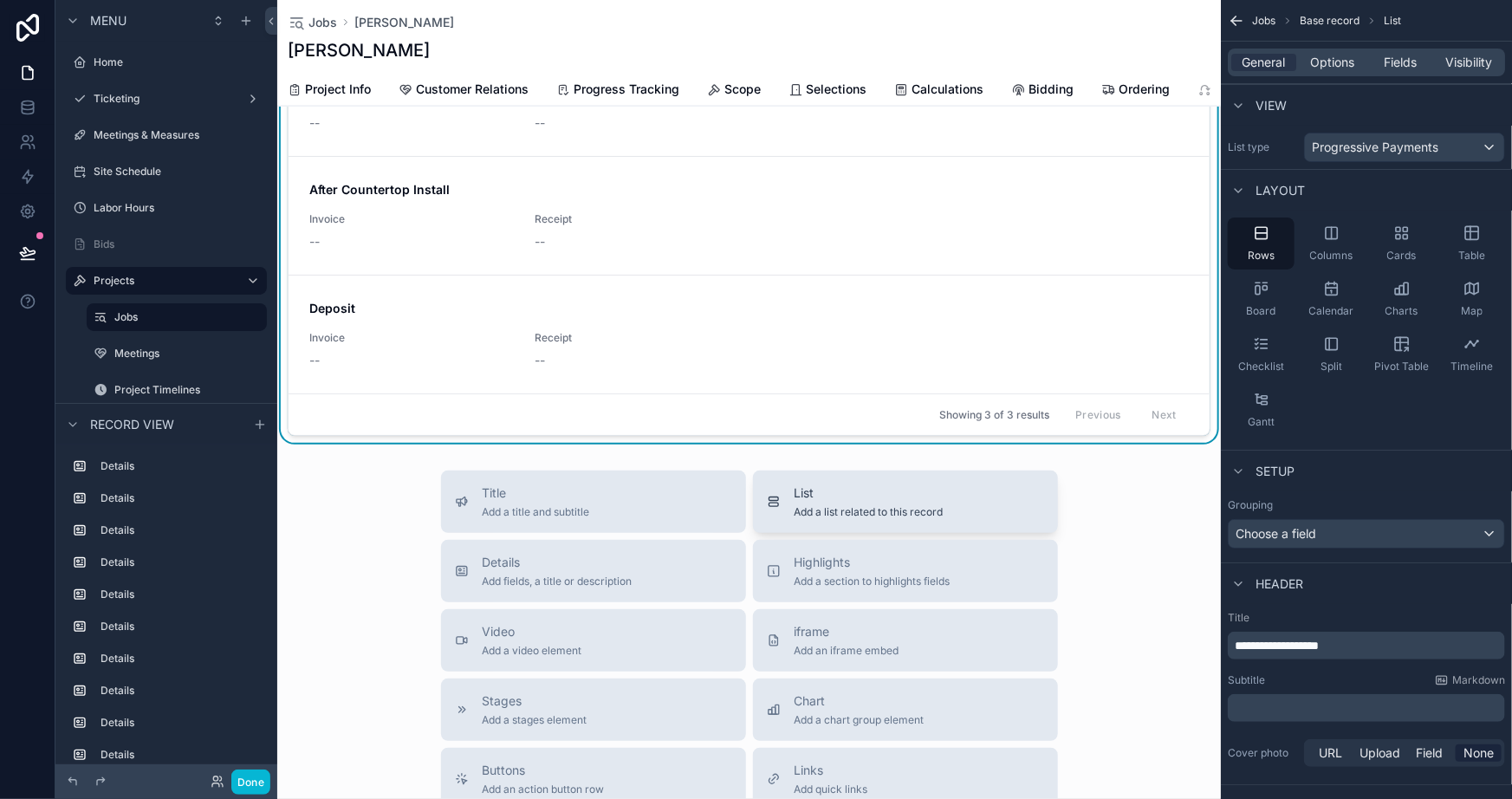
click at [816, 502] on span "List" at bounding box center [869, 493] width 149 height 18
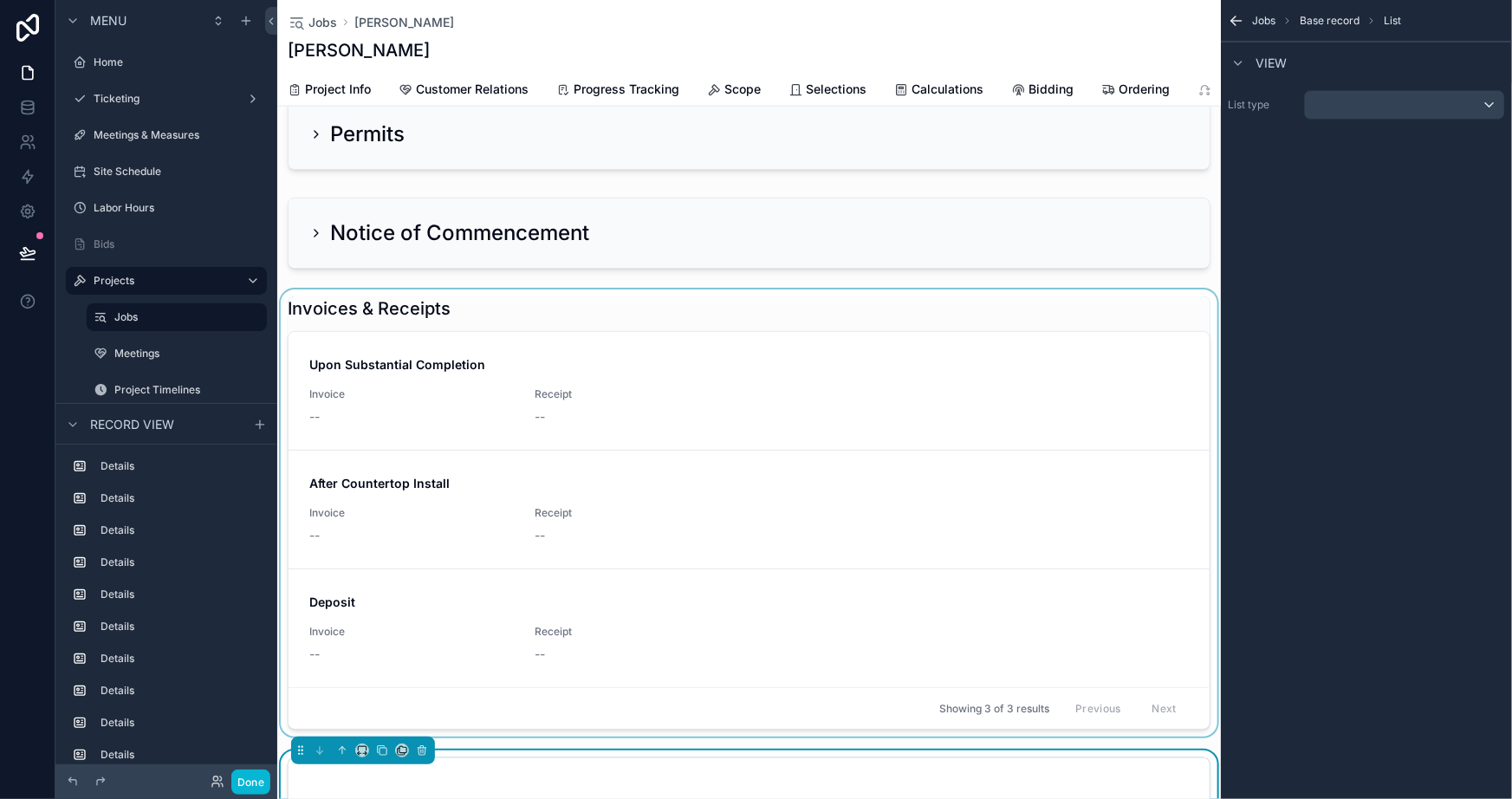
scroll to position [1087, 0]
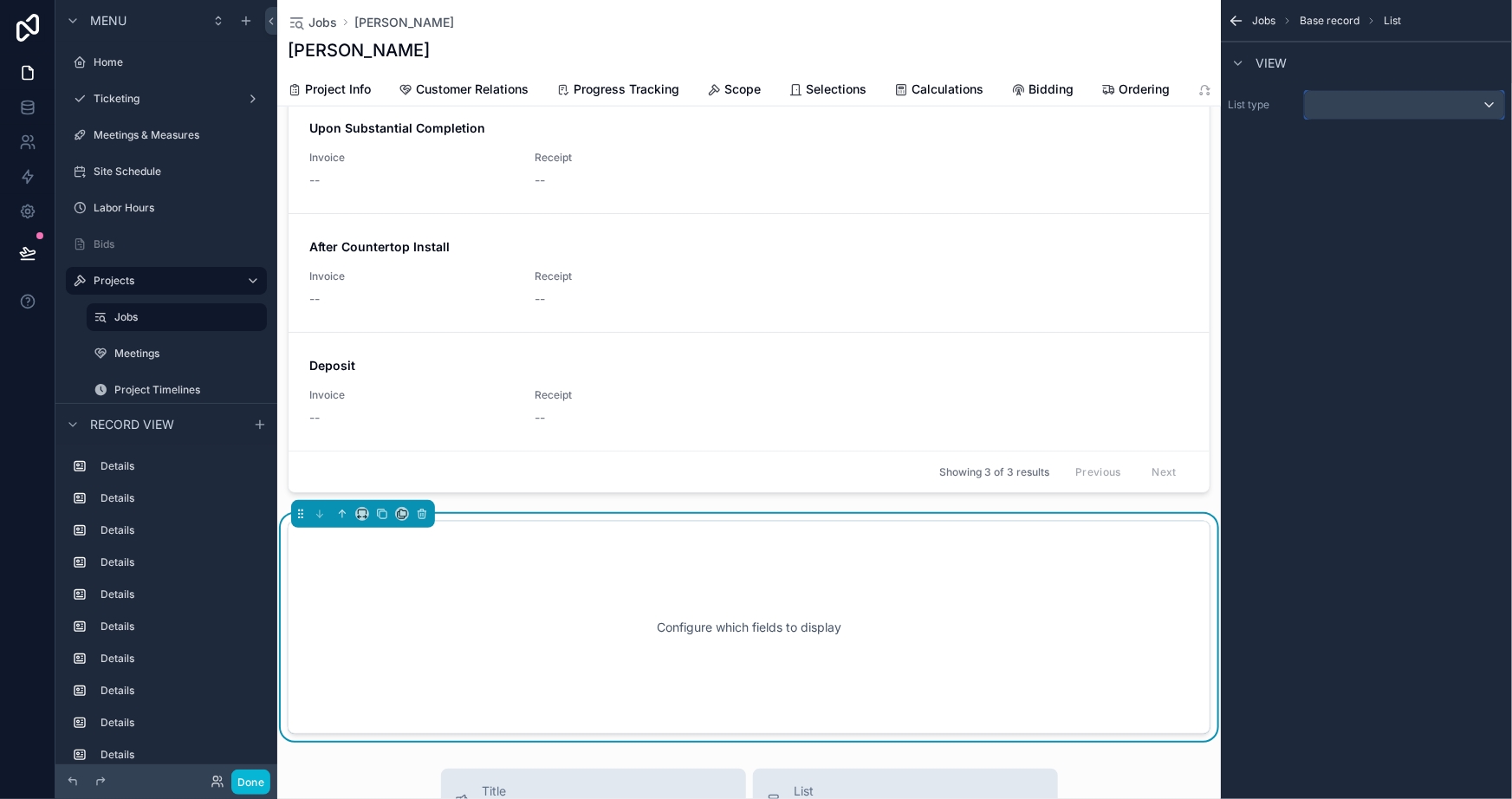
click at [1342, 111] on div "scrollable content" at bounding box center [1404, 105] width 199 height 27
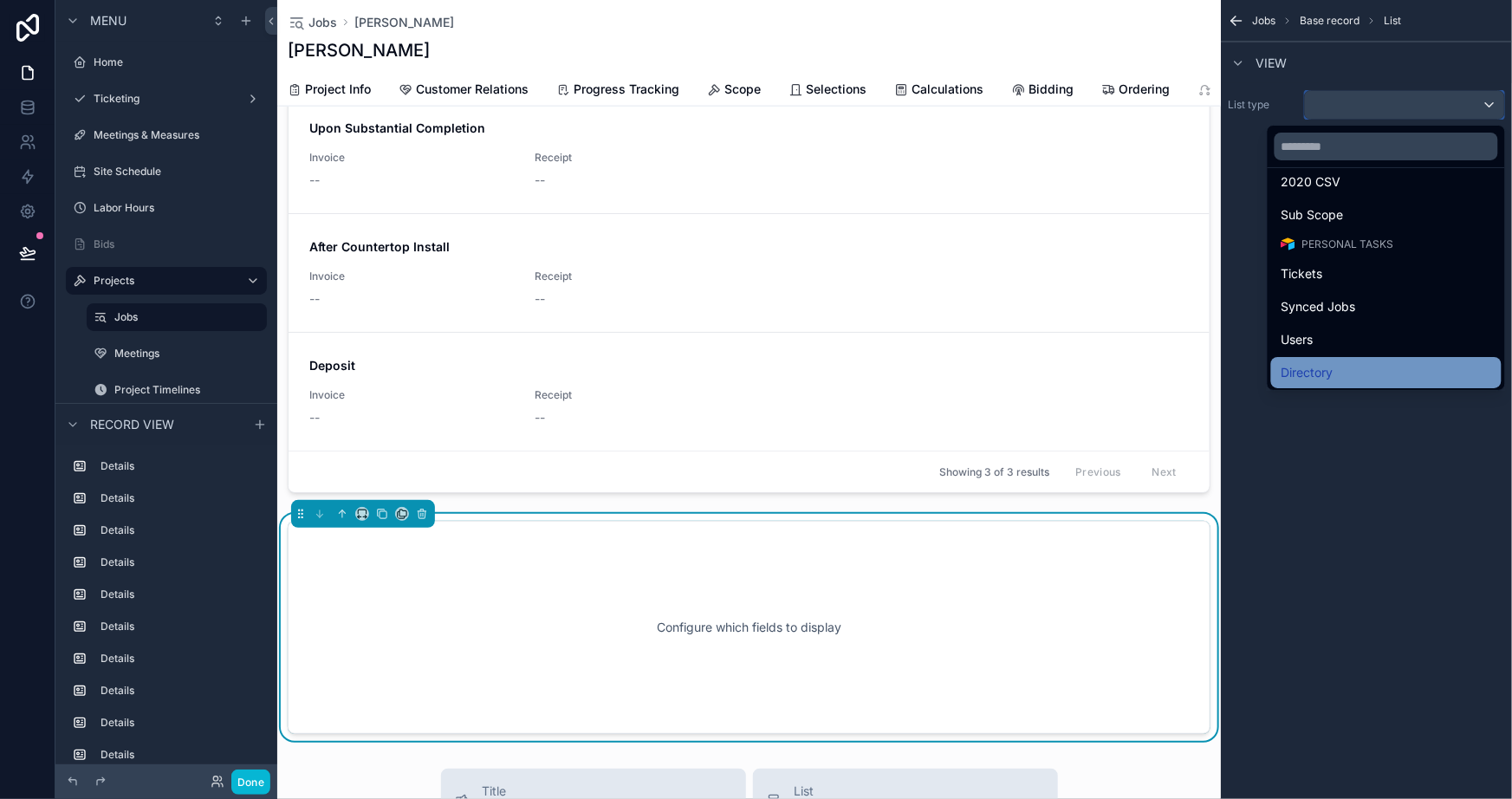
scroll to position [1339, 0]
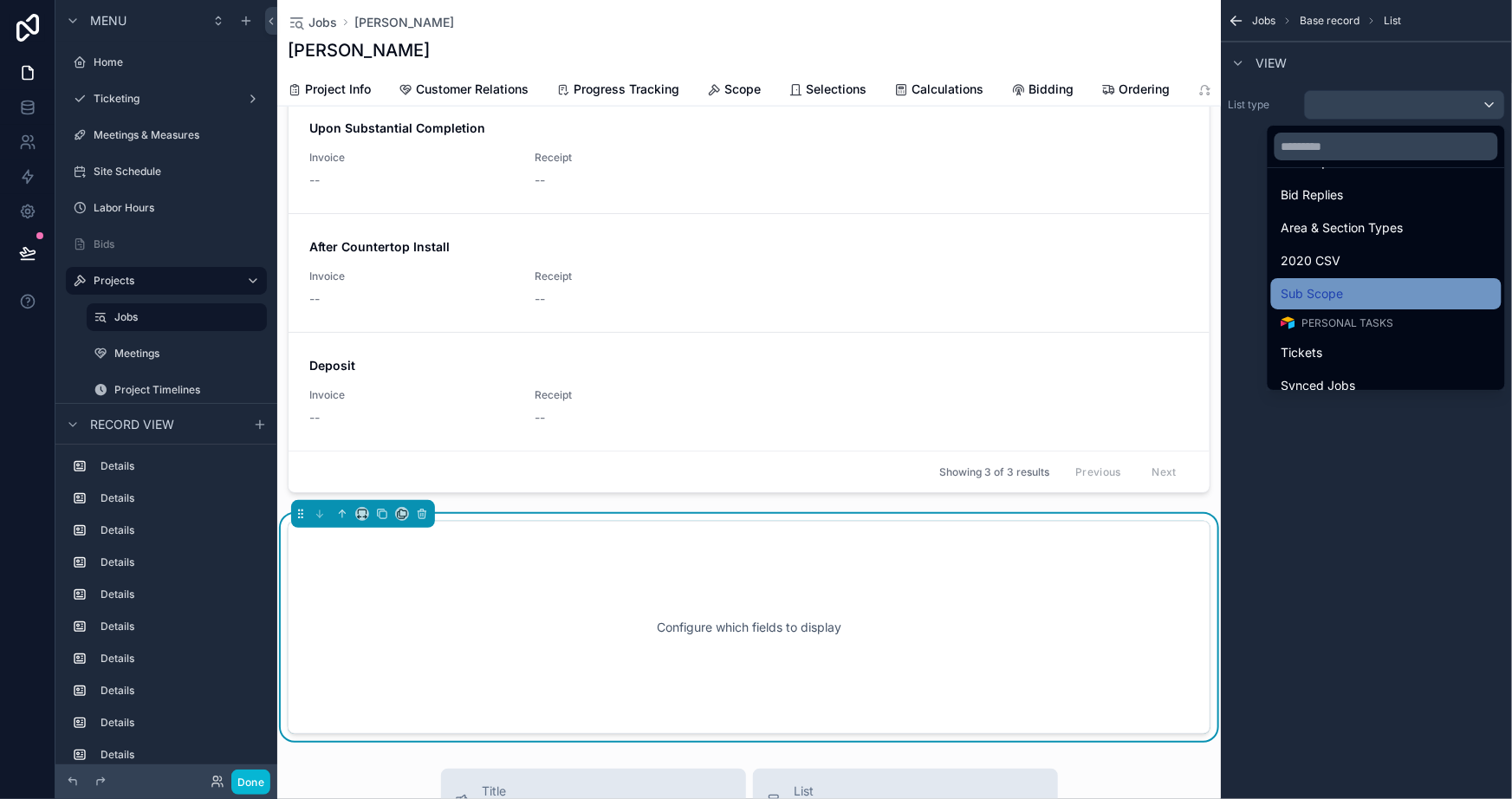
click at [1323, 292] on span "Sub Scope" at bounding box center [1313, 293] width 63 height 21
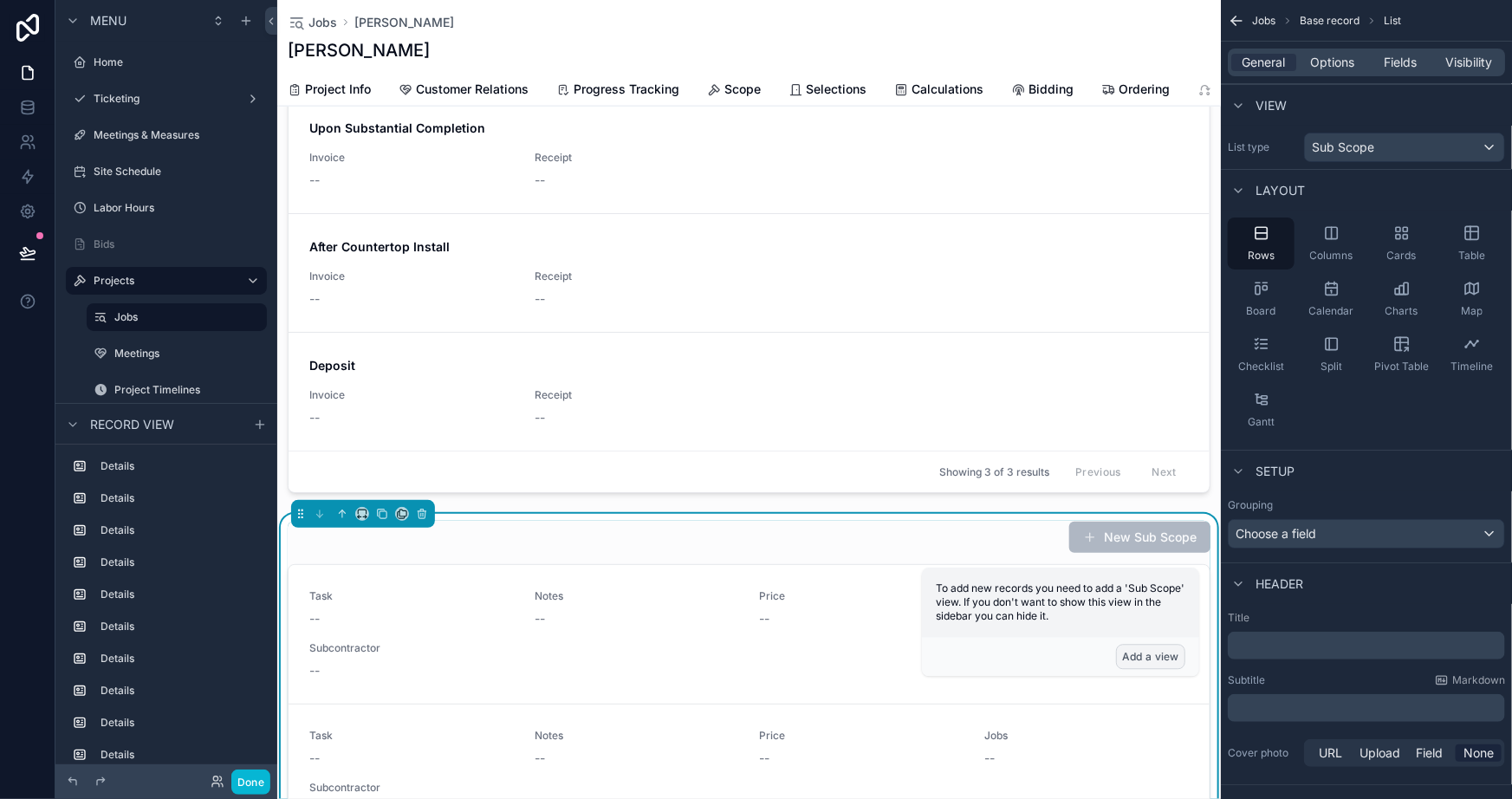
click at [1141, 660] on button "Add a view" at bounding box center [1151, 657] width 70 height 26
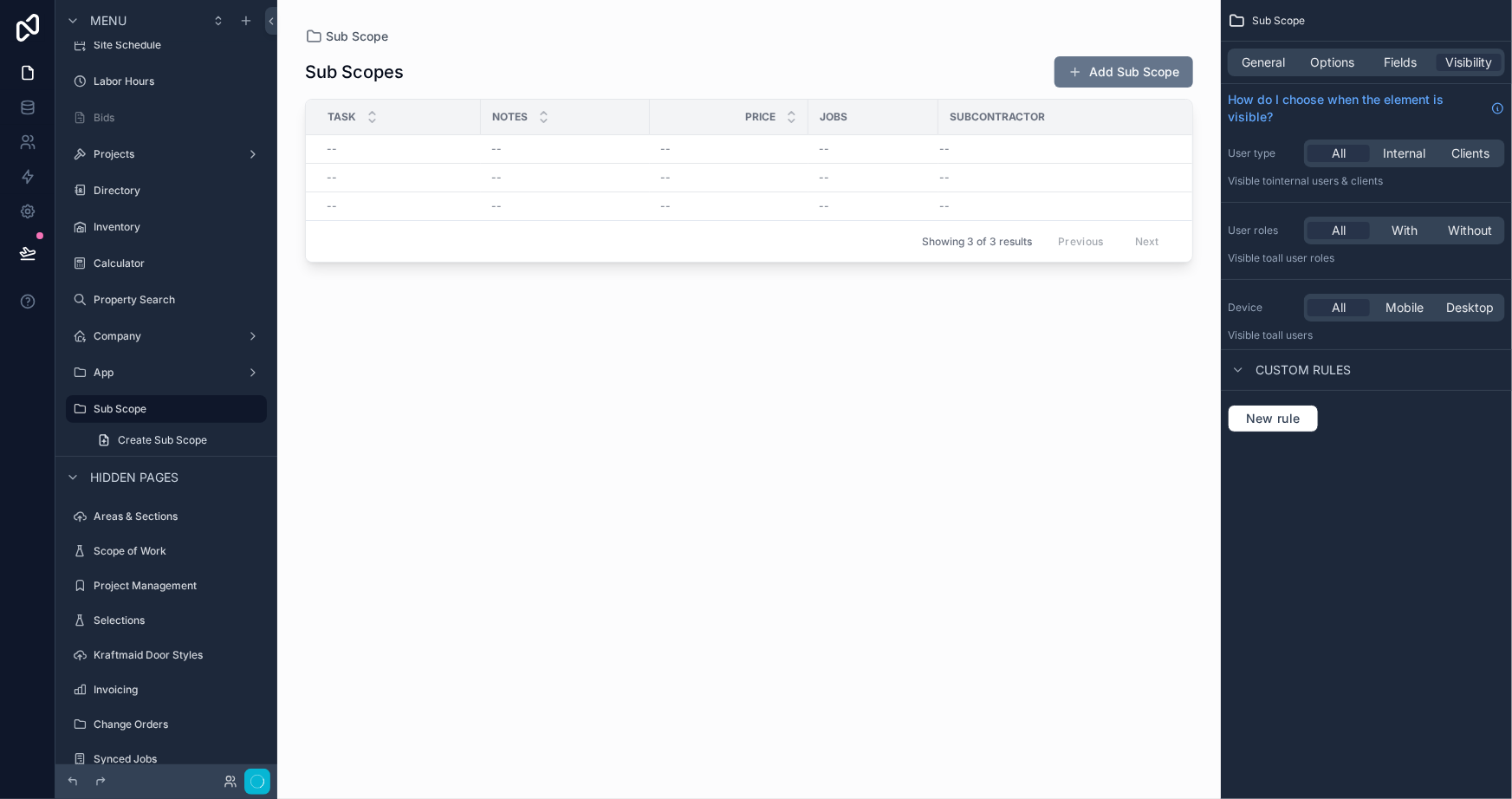
click at [801, 38] on div at bounding box center [748, 389] width 944 height 778
click at [1250, 60] on span "General" at bounding box center [1265, 63] width 43 height 18
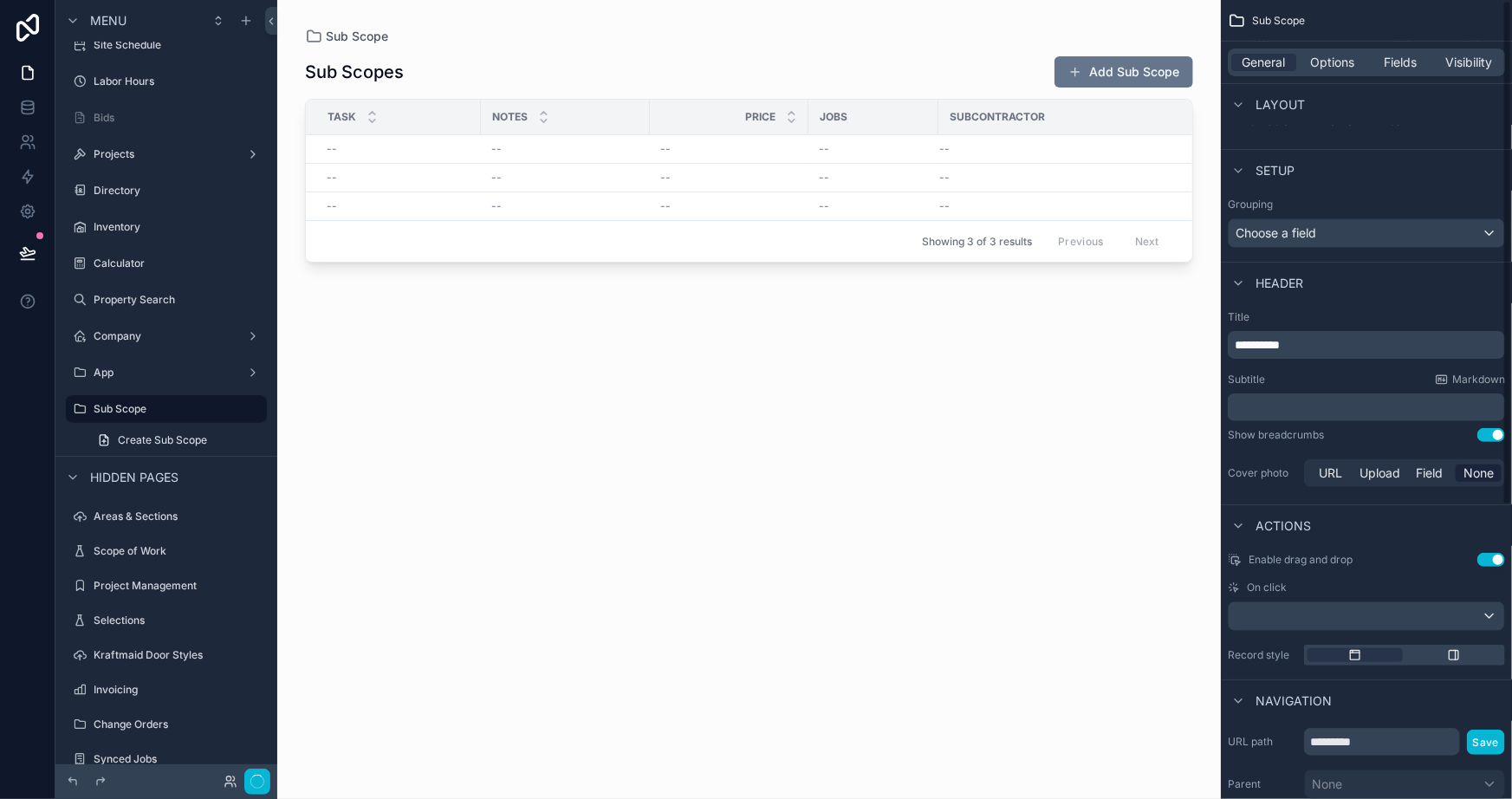
scroll to position [463, 0]
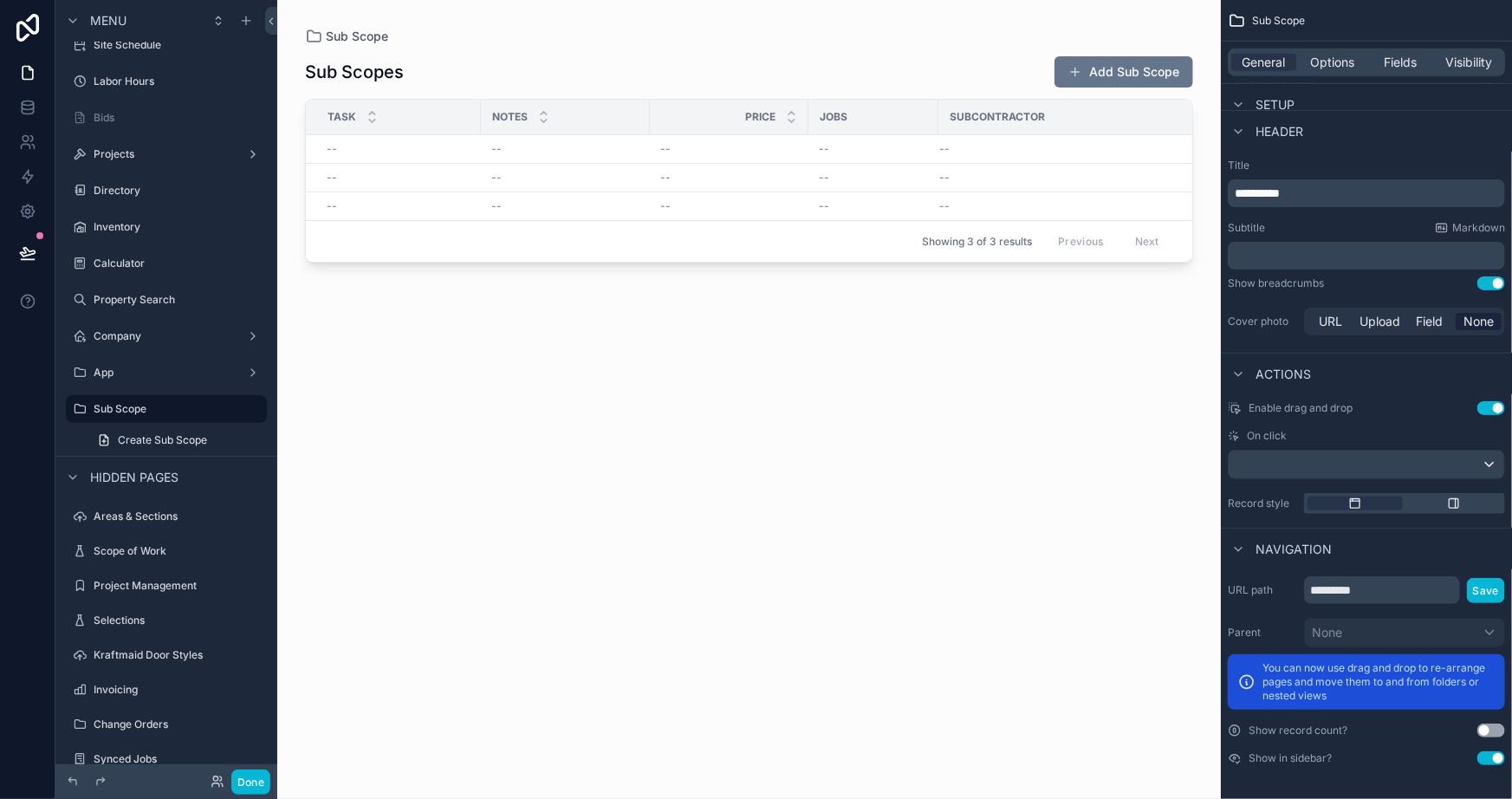
click at [1499, 761] on button "Use setting" at bounding box center [1491, 758] width 27 height 14
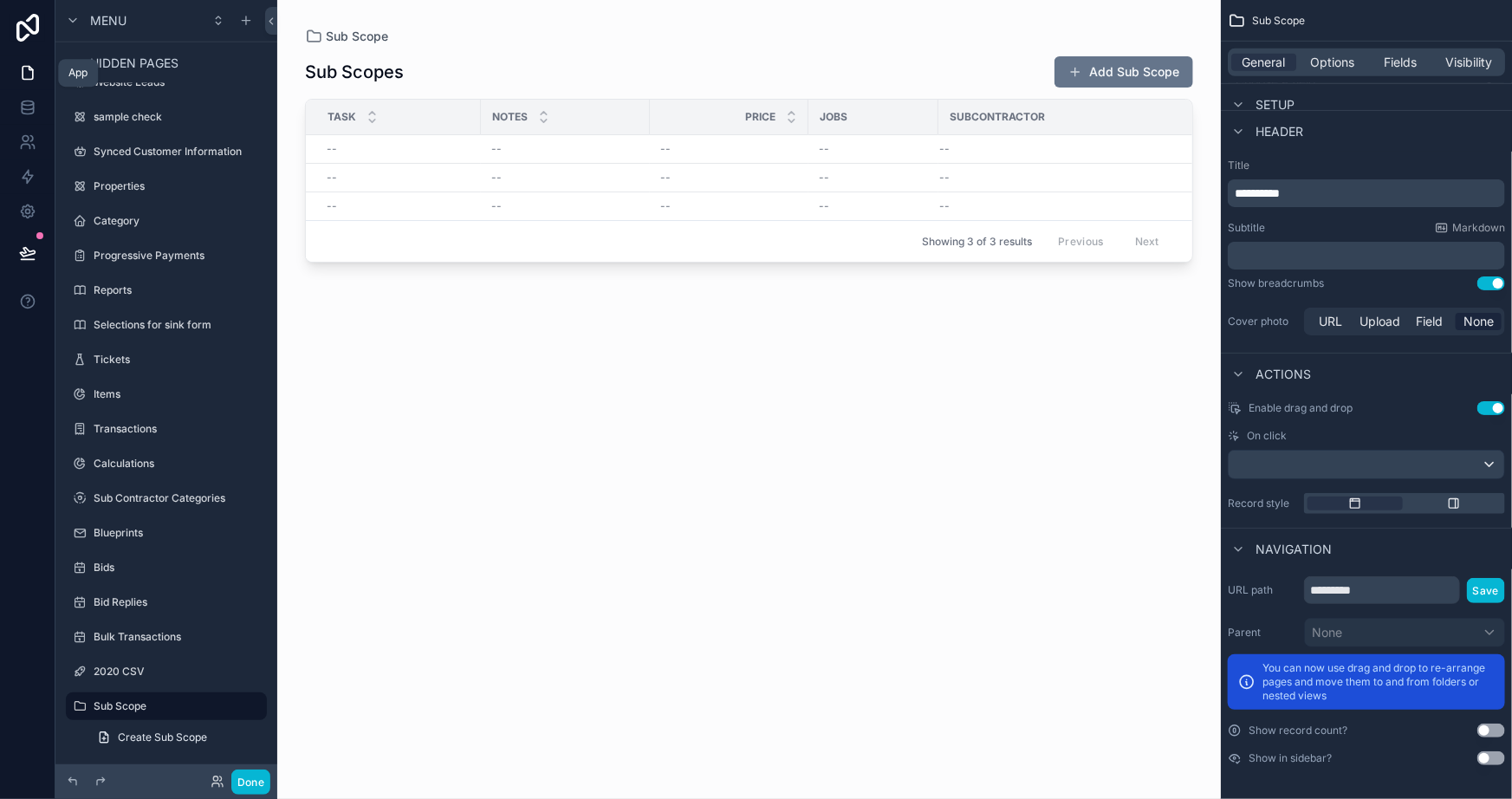
click at [23, 68] on icon at bounding box center [27, 73] width 11 height 13
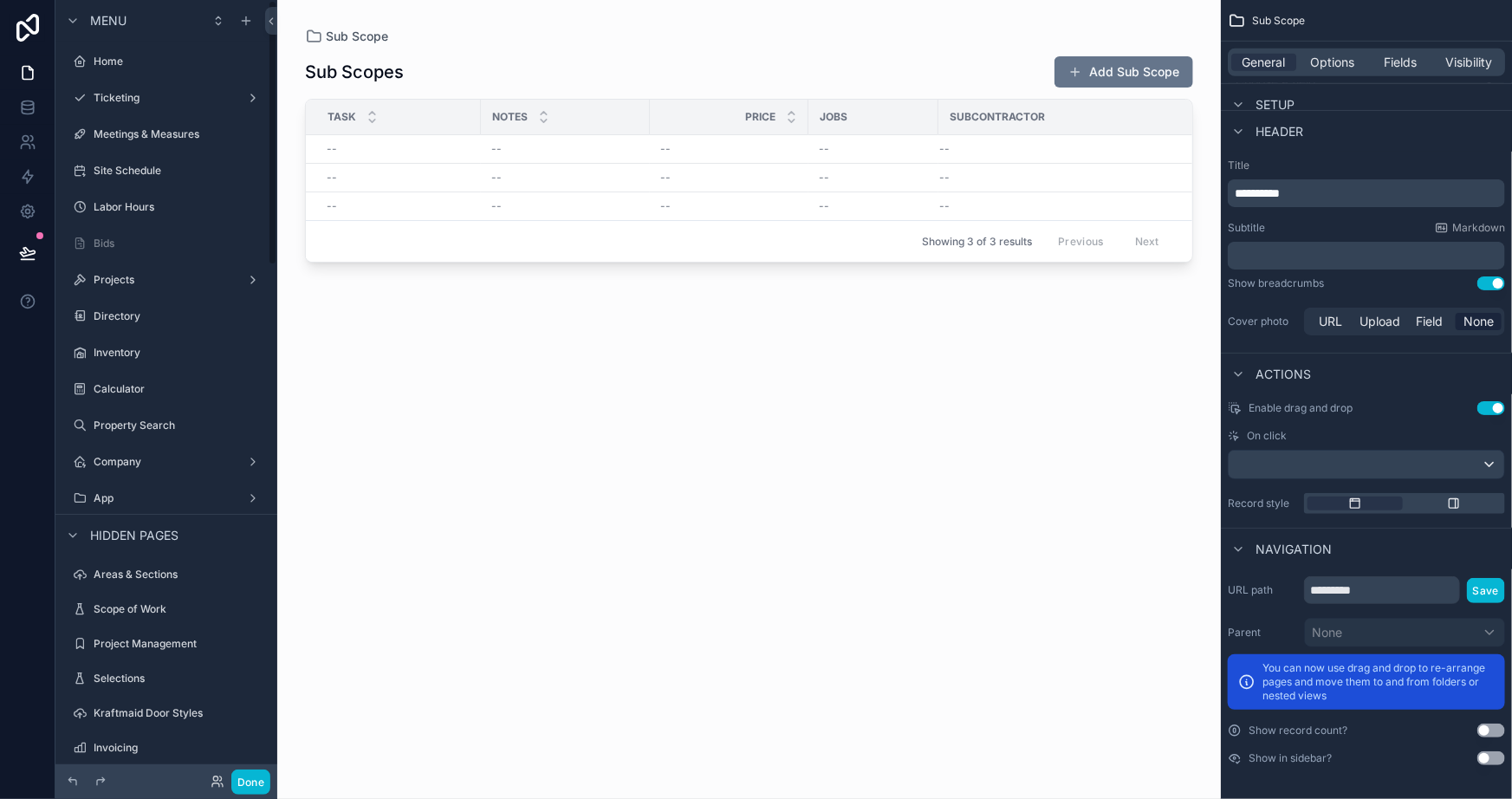
scroll to position [0, 0]
click at [148, 277] on label "Projects" at bounding box center [162, 281] width 138 height 14
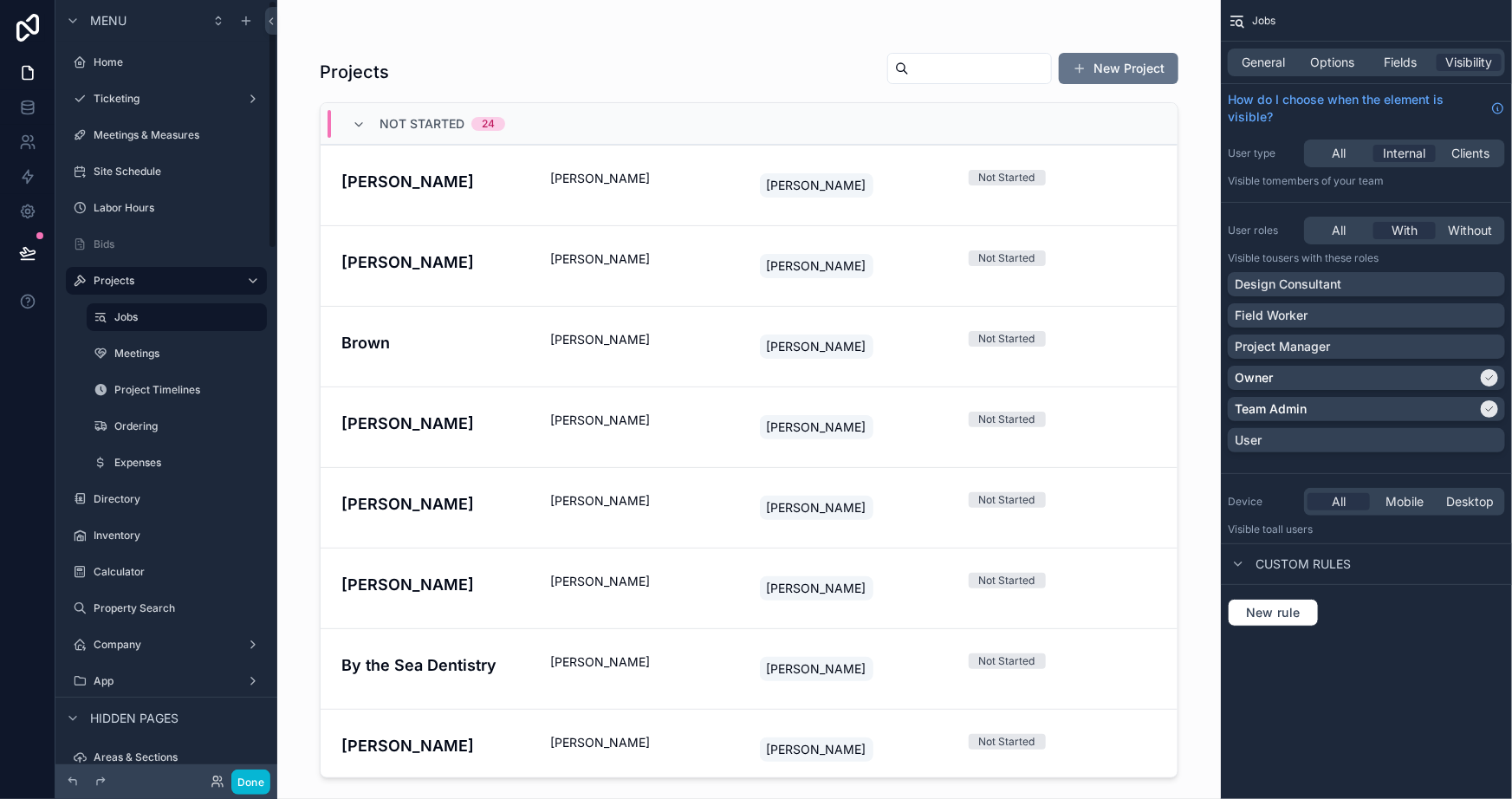
click at [295, 595] on div "Projects New Project Not Started 24 Jones Rick Jamie Not Started Hauer Melanie …" at bounding box center [748, 400] width 944 height 799
click at [574, 52] on div at bounding box center [749, 389] width 887 height 778
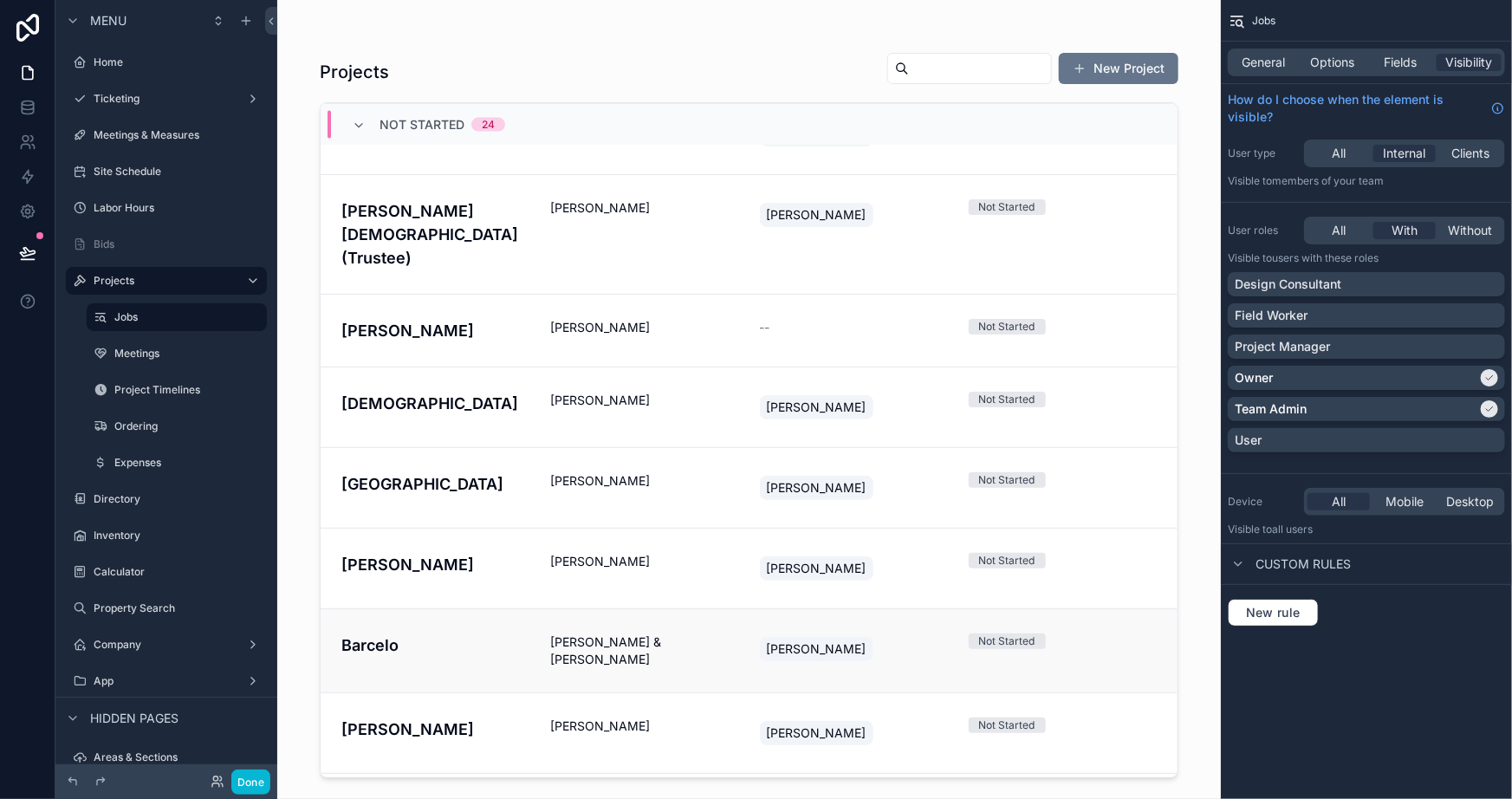
scroll to position [1459, 0]
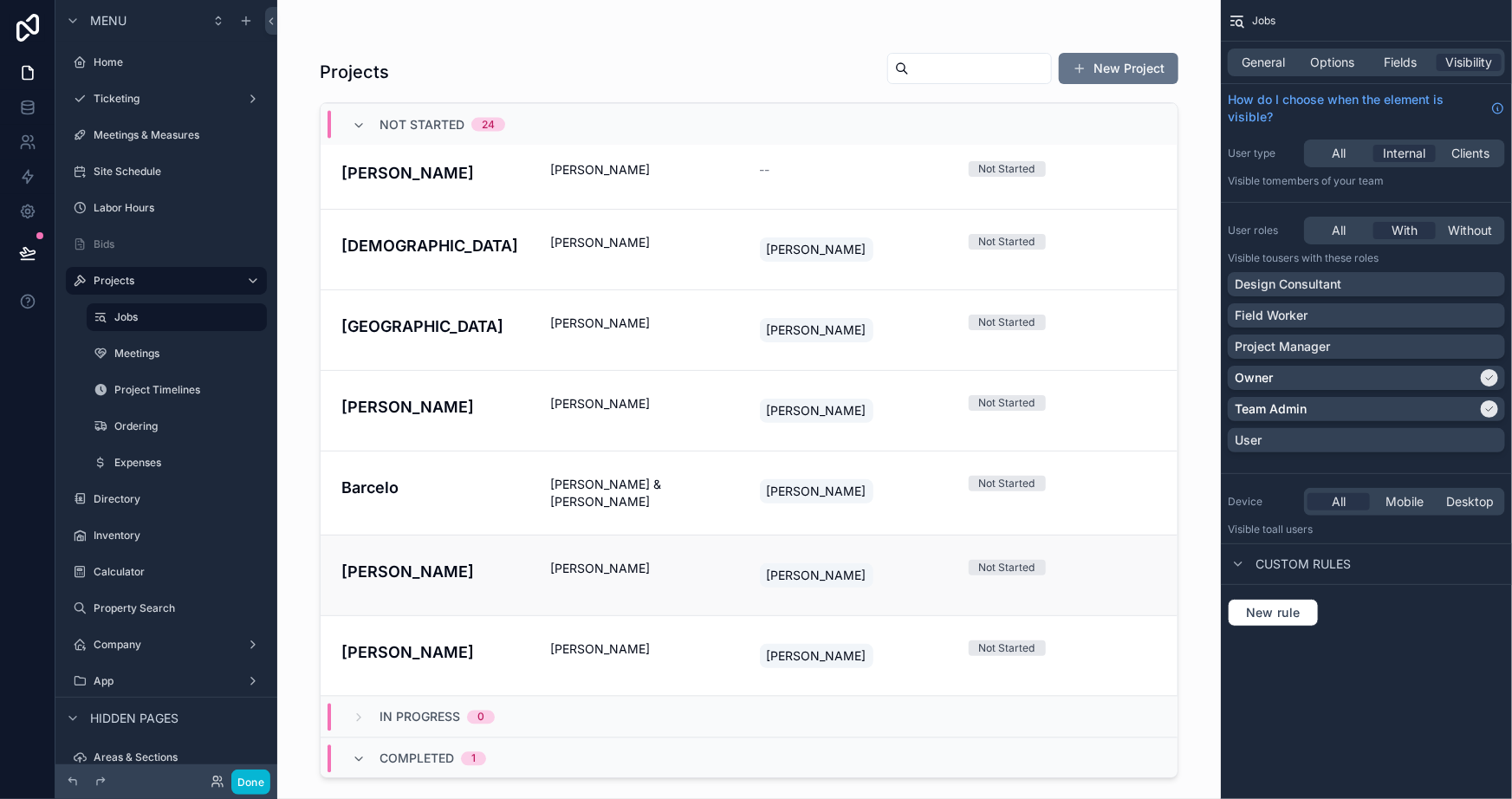
click at [650, 559] on span "Max Fake" at bounding box center [644, 568] width 189 height 18
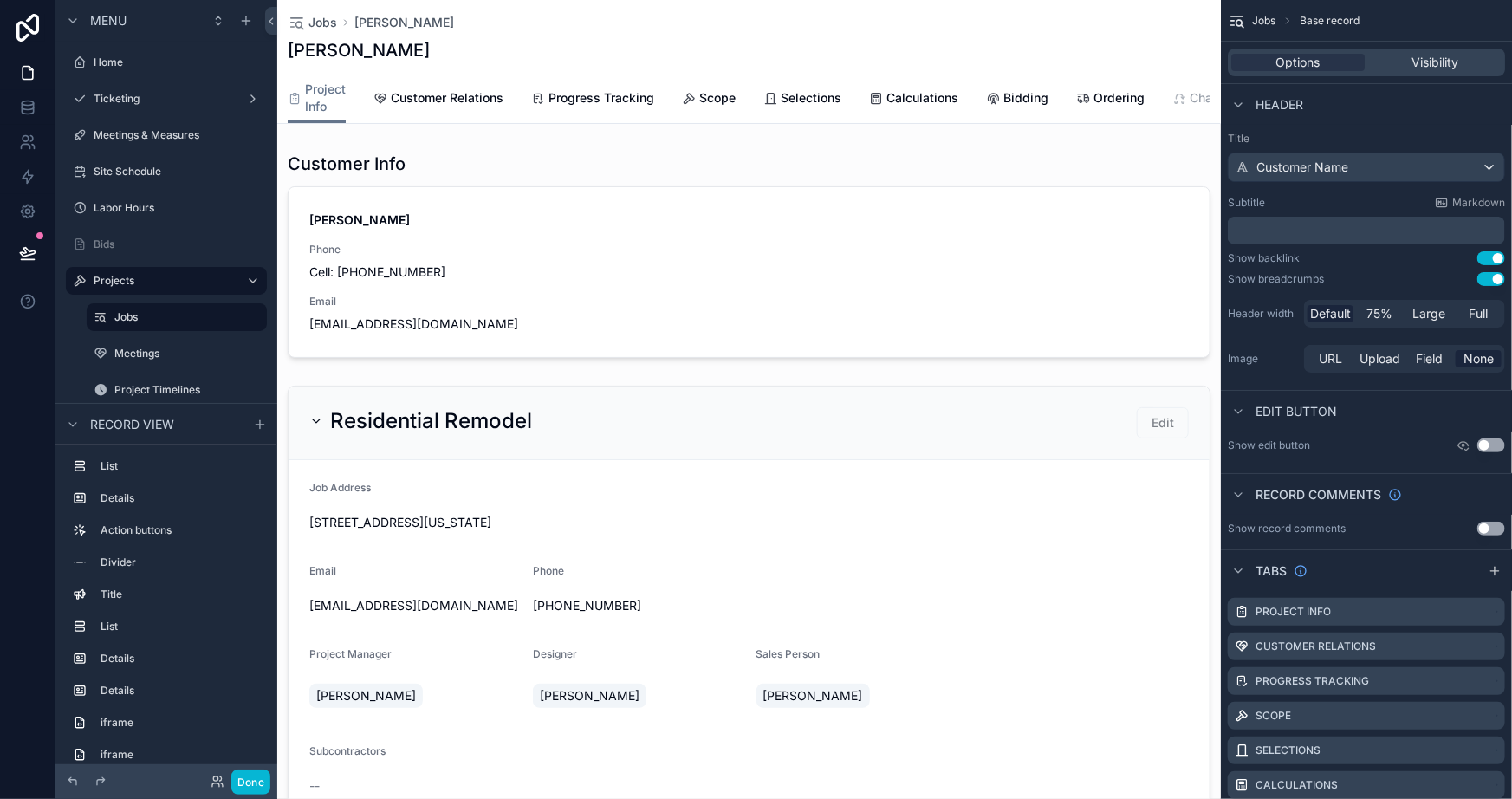
click at [1181, 100] on icon at bounding box center [1179, 99] width 14 height 14
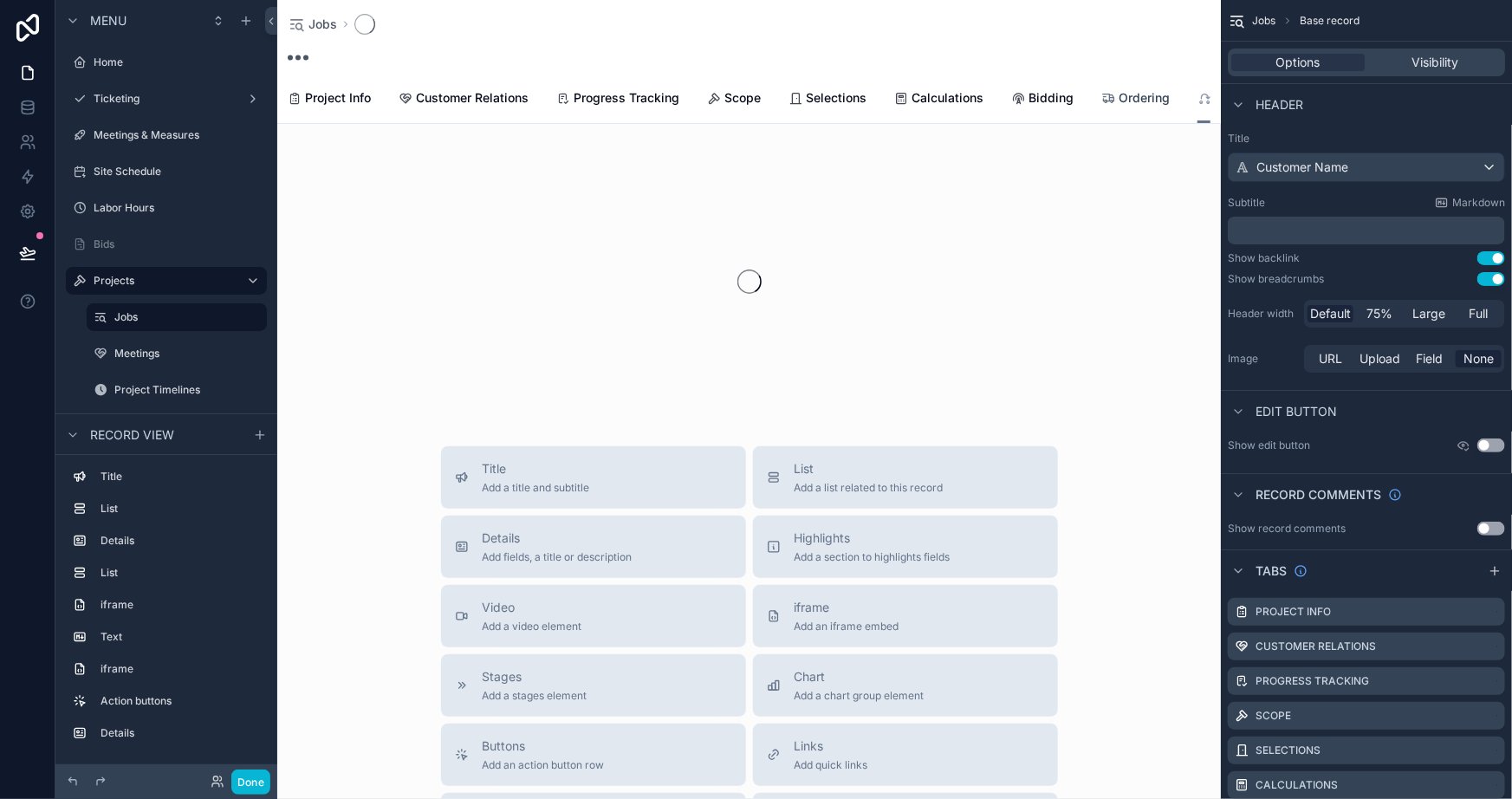
click at [1147, 101] on span "Ordering" at bounding box center [1144, 98] width 51 height 18
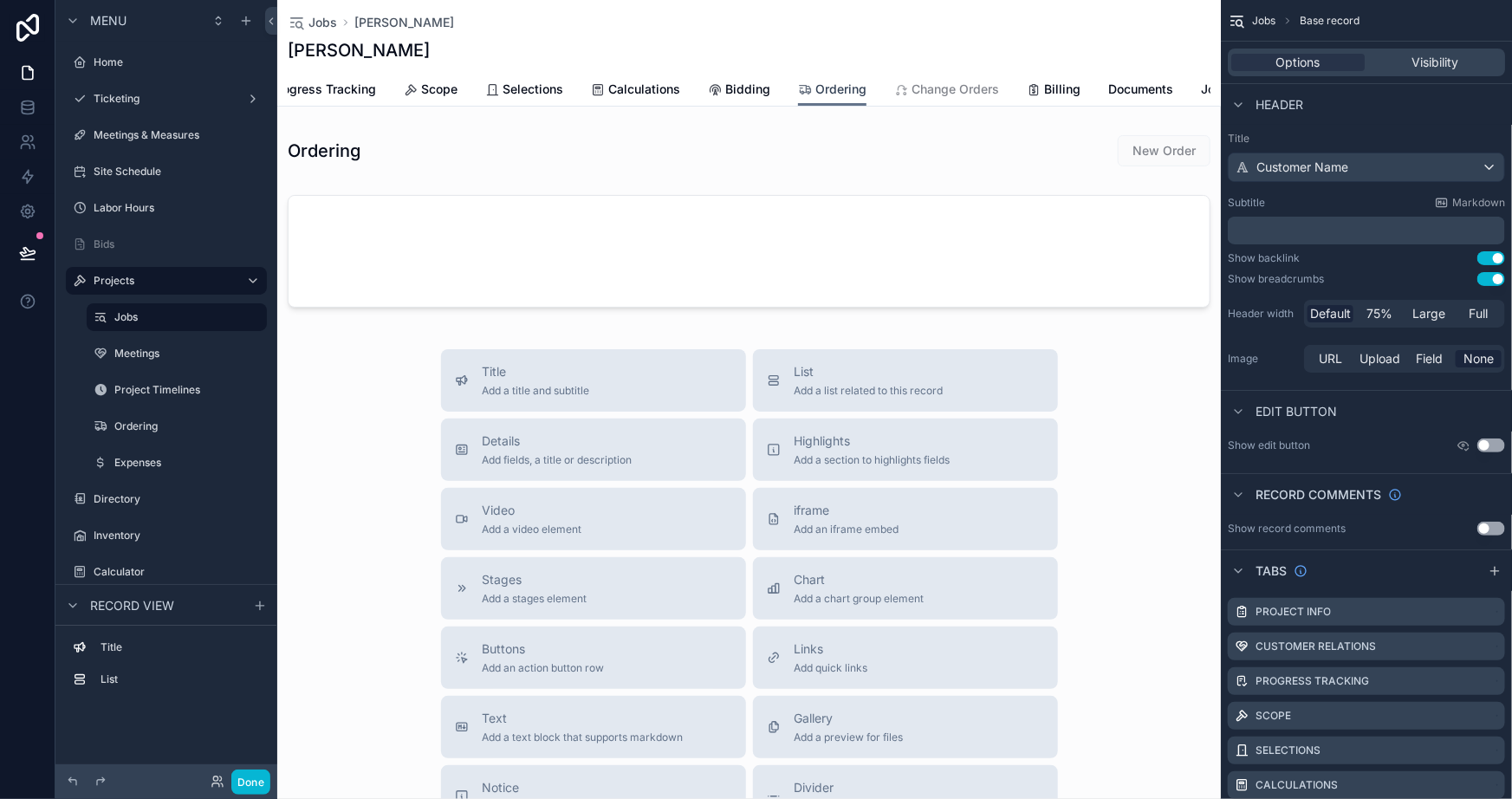
scroll to position [0, 367]
click at [1069, 88] on span "Documents" at bounding box center [1087, 89] width 65 height 18
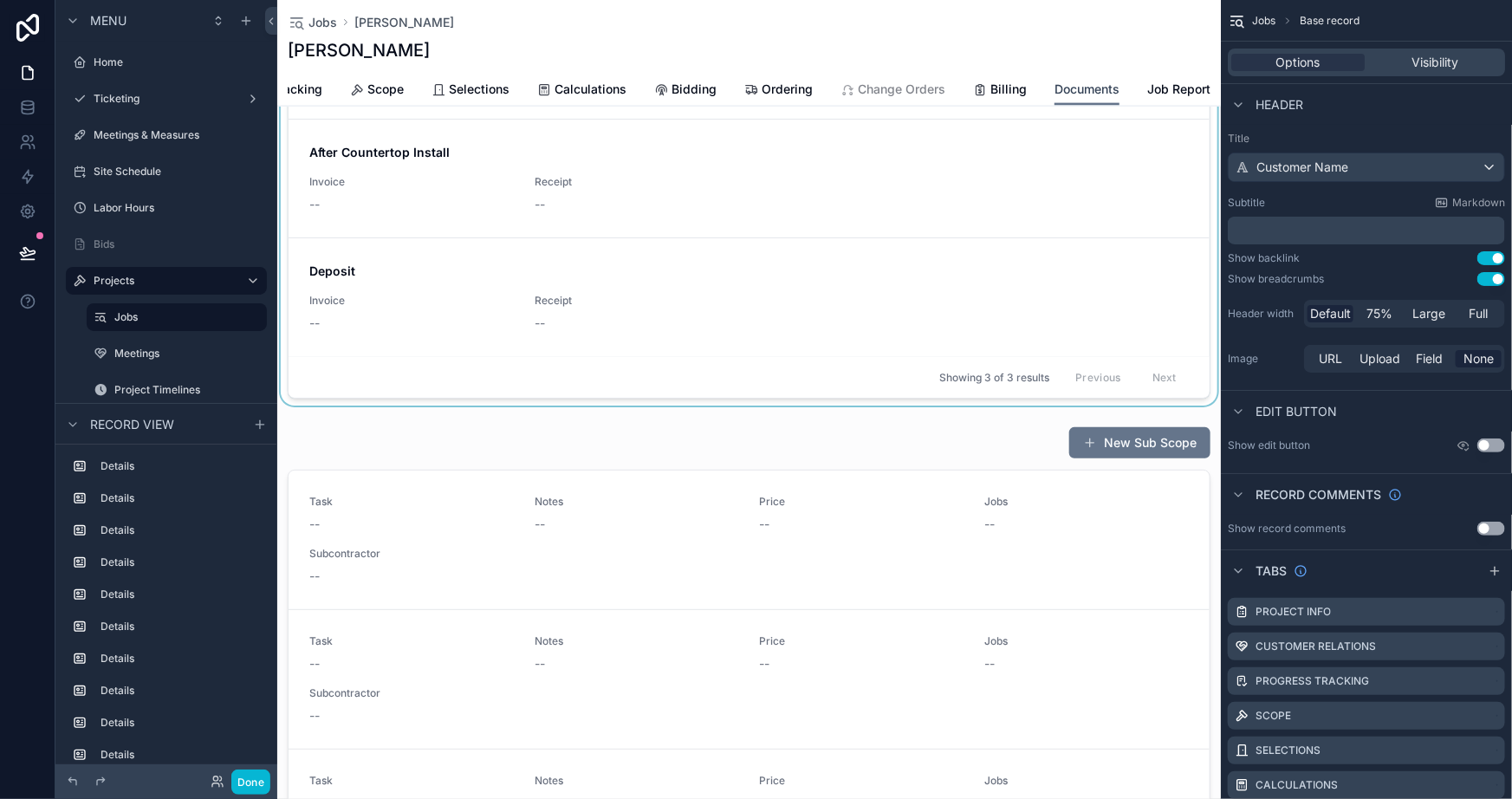
scroll to position [1259, 0]
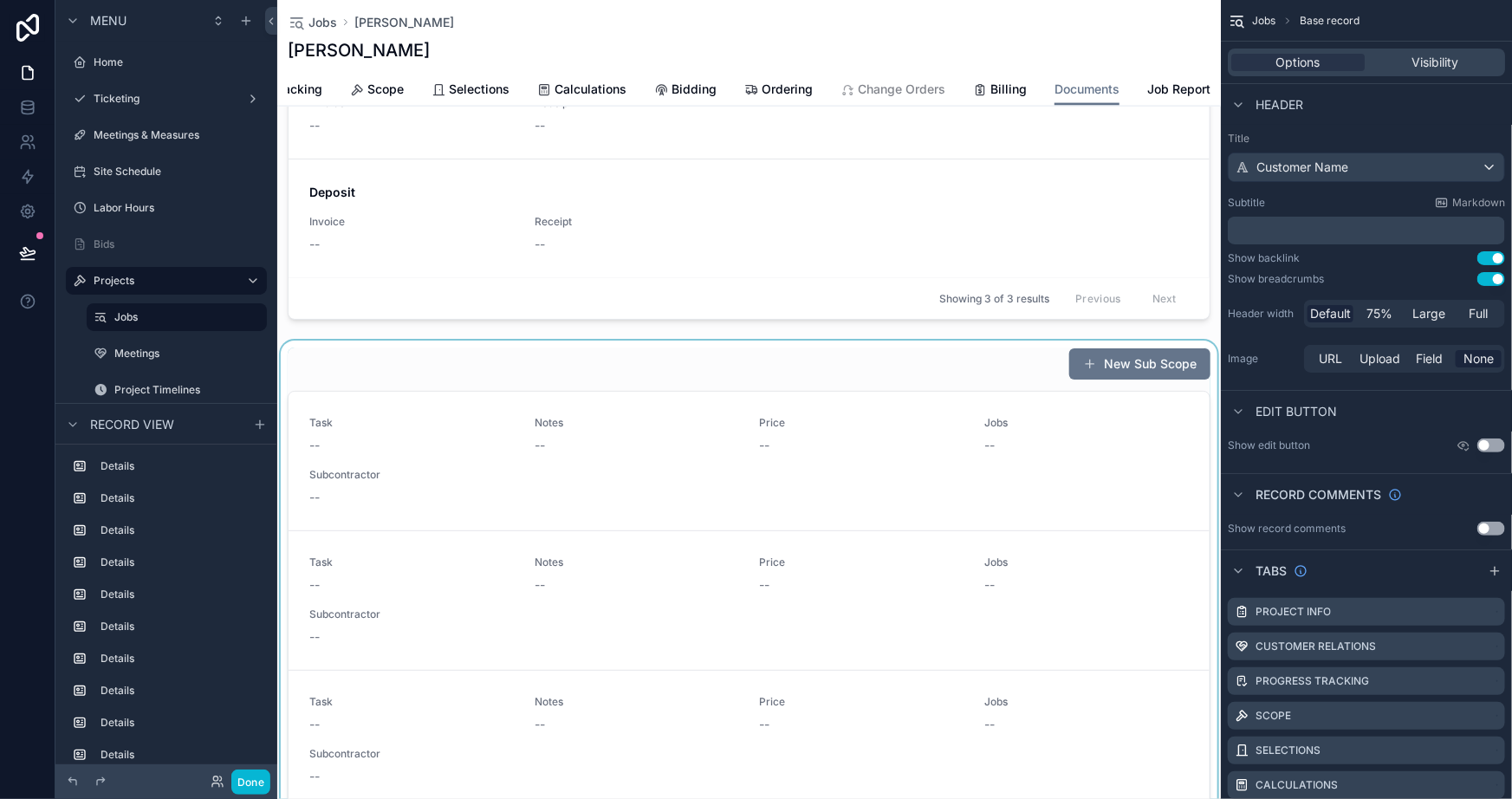
click at [659, 380] on div at bounding box center [748, 600] width 944 height 518
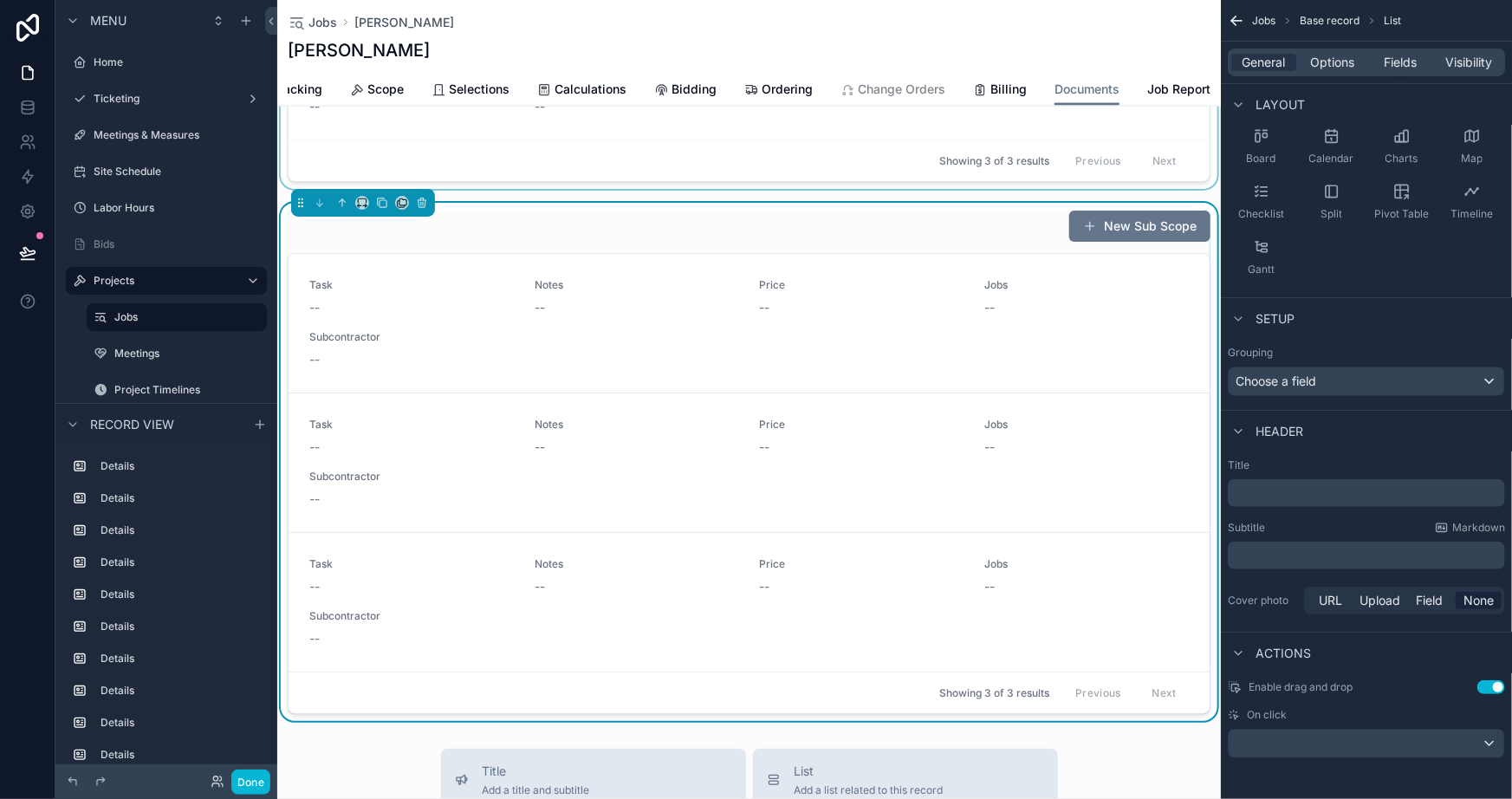
scroll to position [1244, 0]
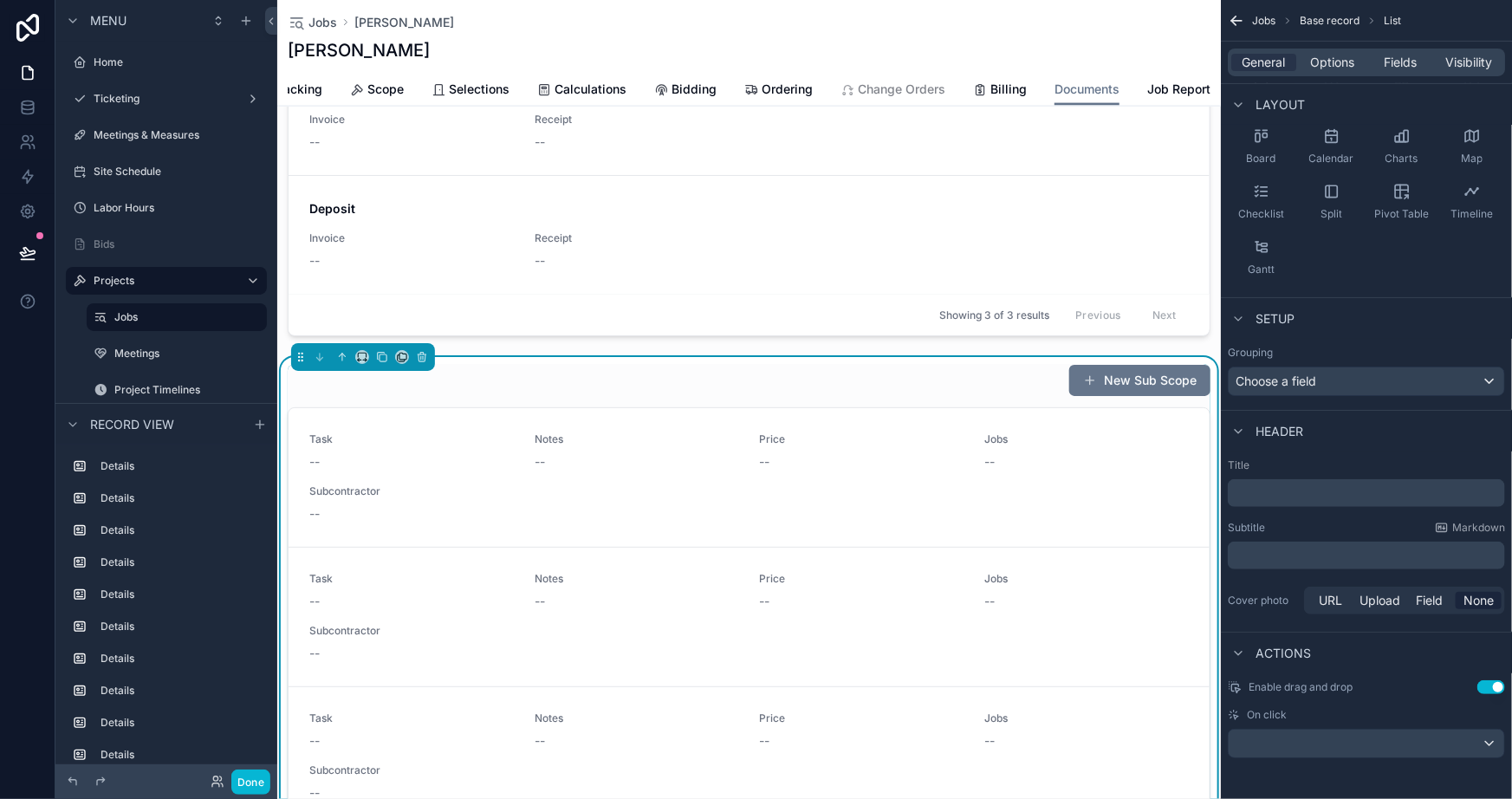
click at [590, 397] on div "New Sub Scope" at bounding box center [749, 381] width 923 height 33
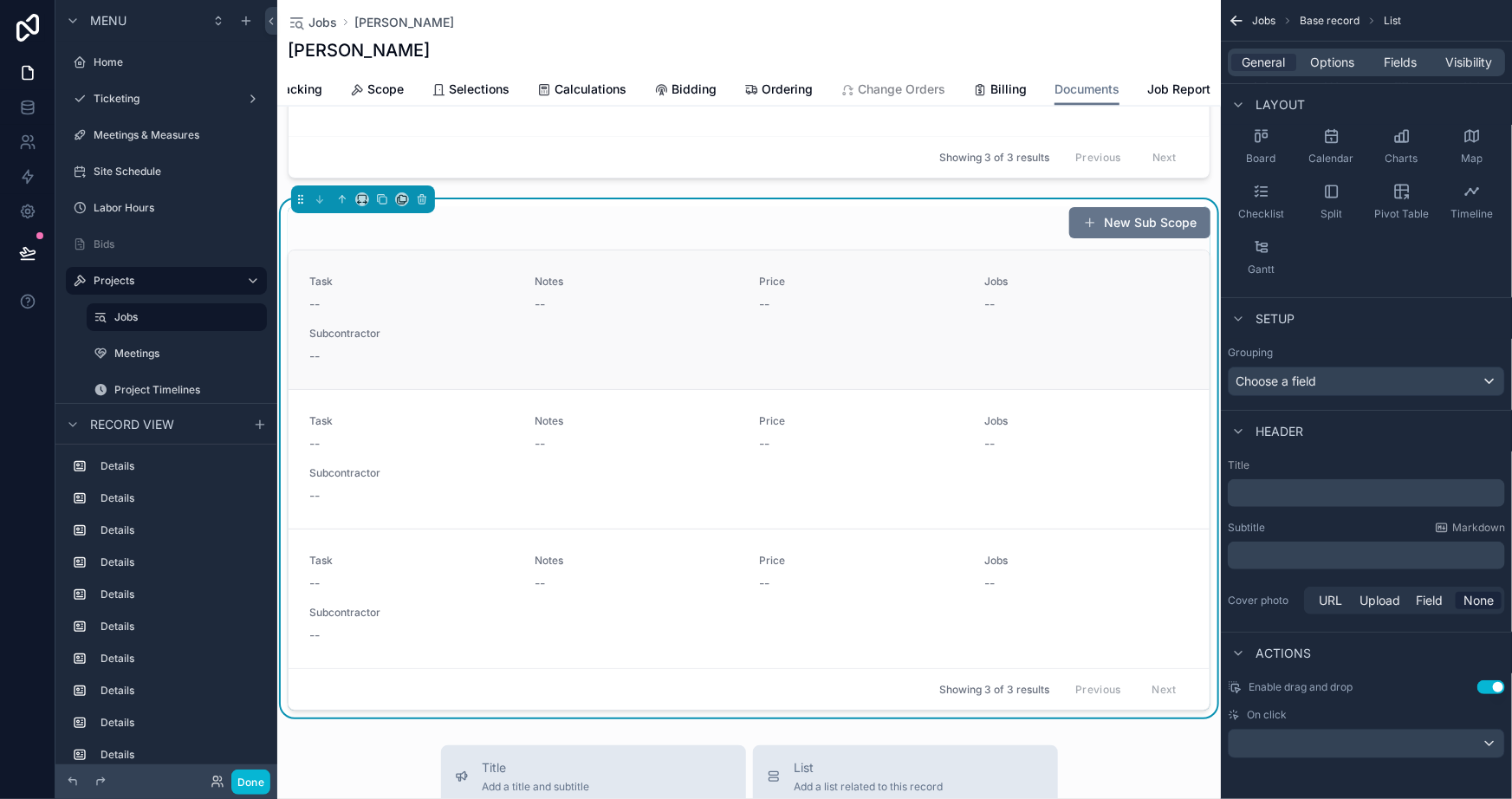
scroll to position [1322, 0]
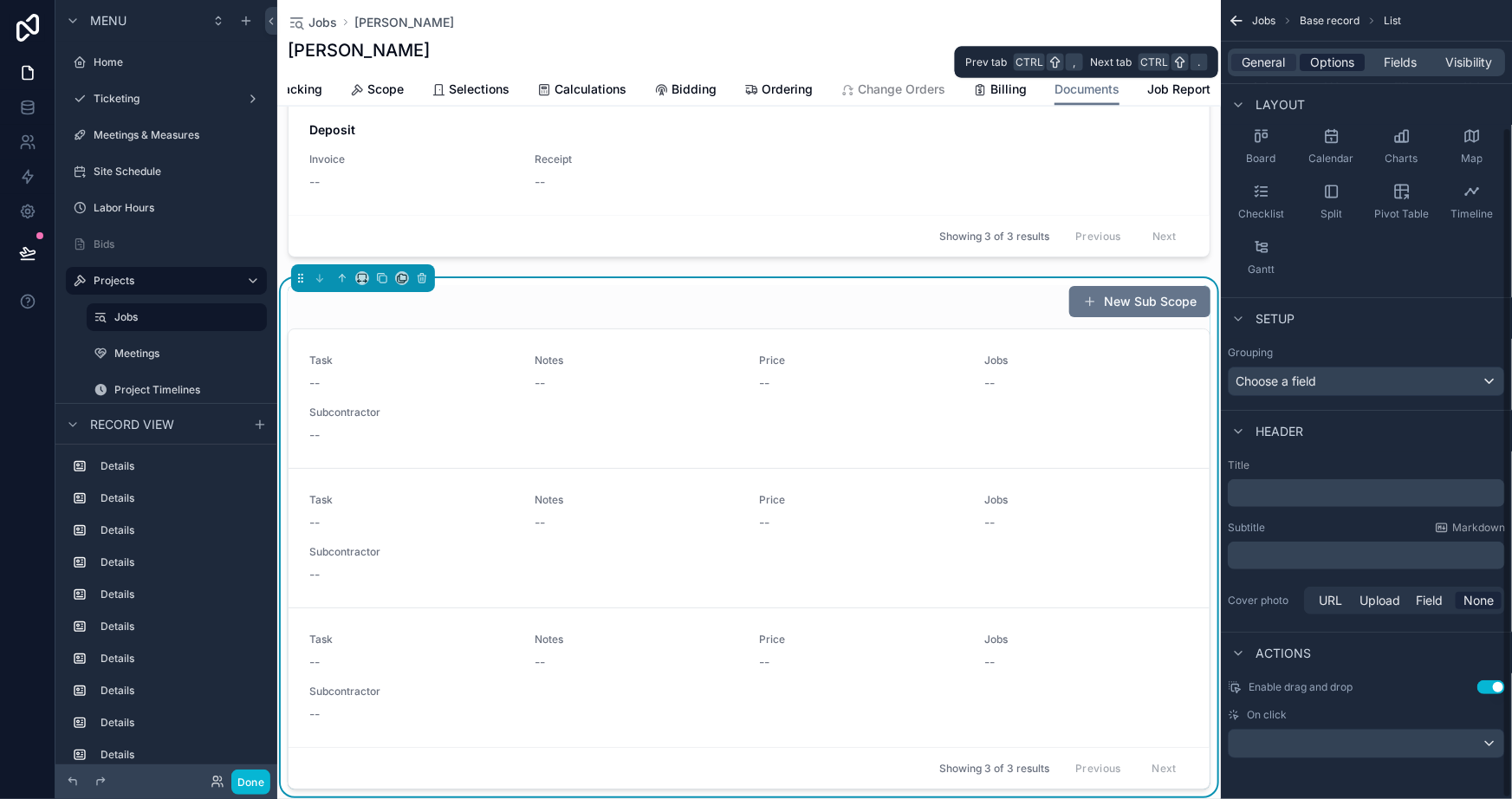
click at [1330, 55] on span "Options" at bounding box center [1332, 63] width 44 height 18
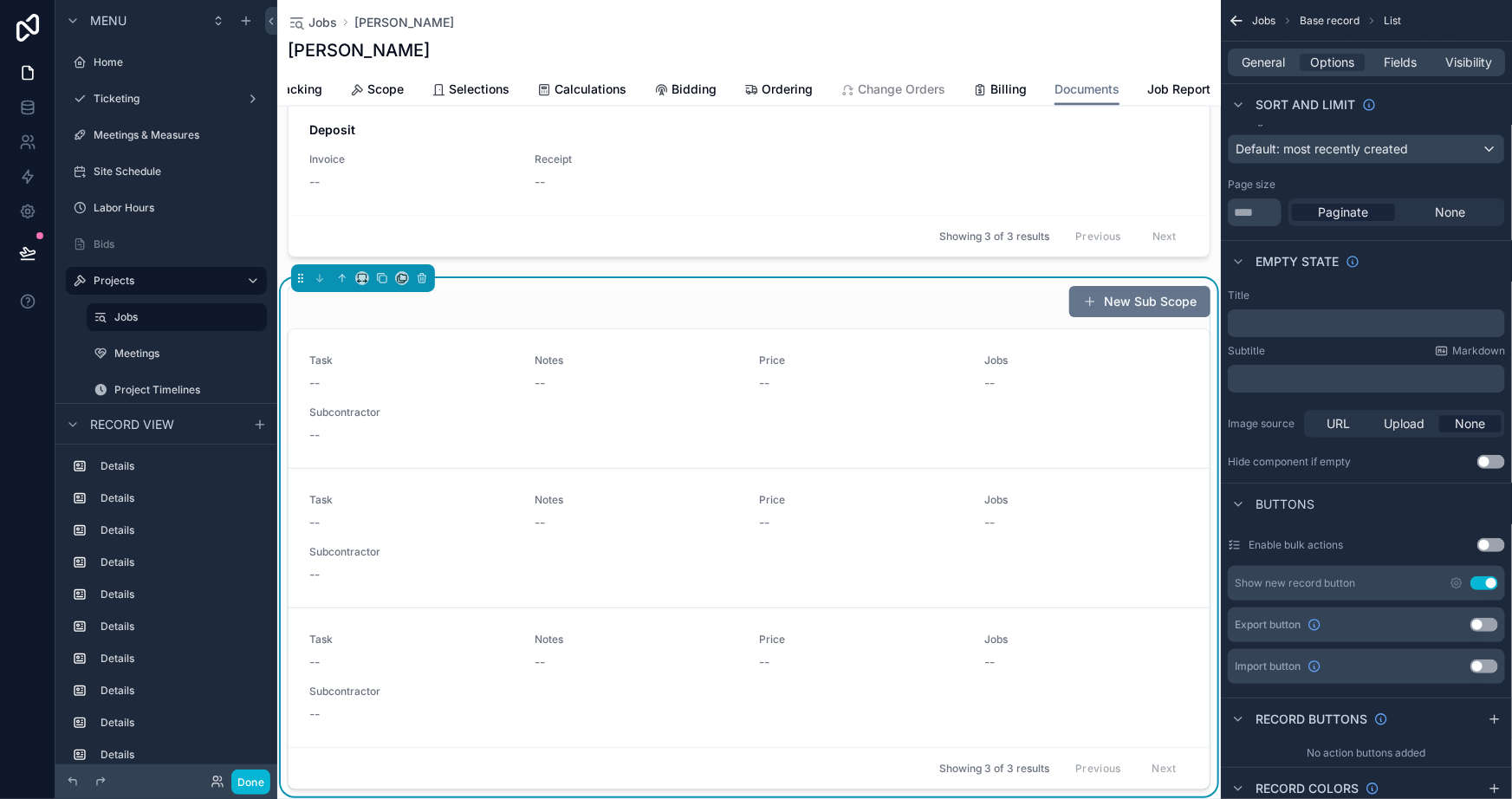
click at [942, 301] on div "New Sub Scope" at bounding box center [749, 301] width 923 height 33
click at [420, 283] on icon at bounding box center [422, 278] width 12 height 12
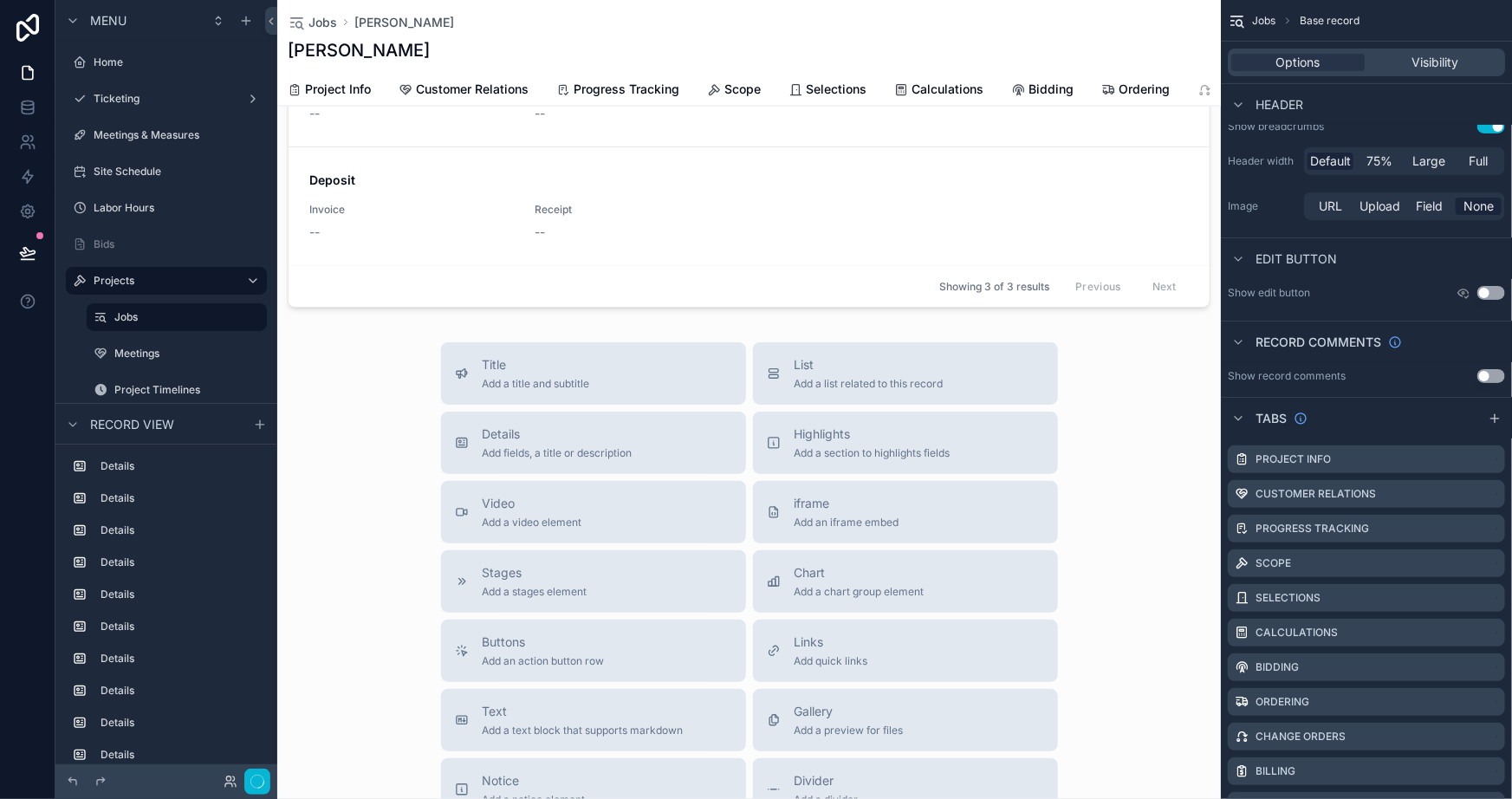
scroll to position [1244, 0]
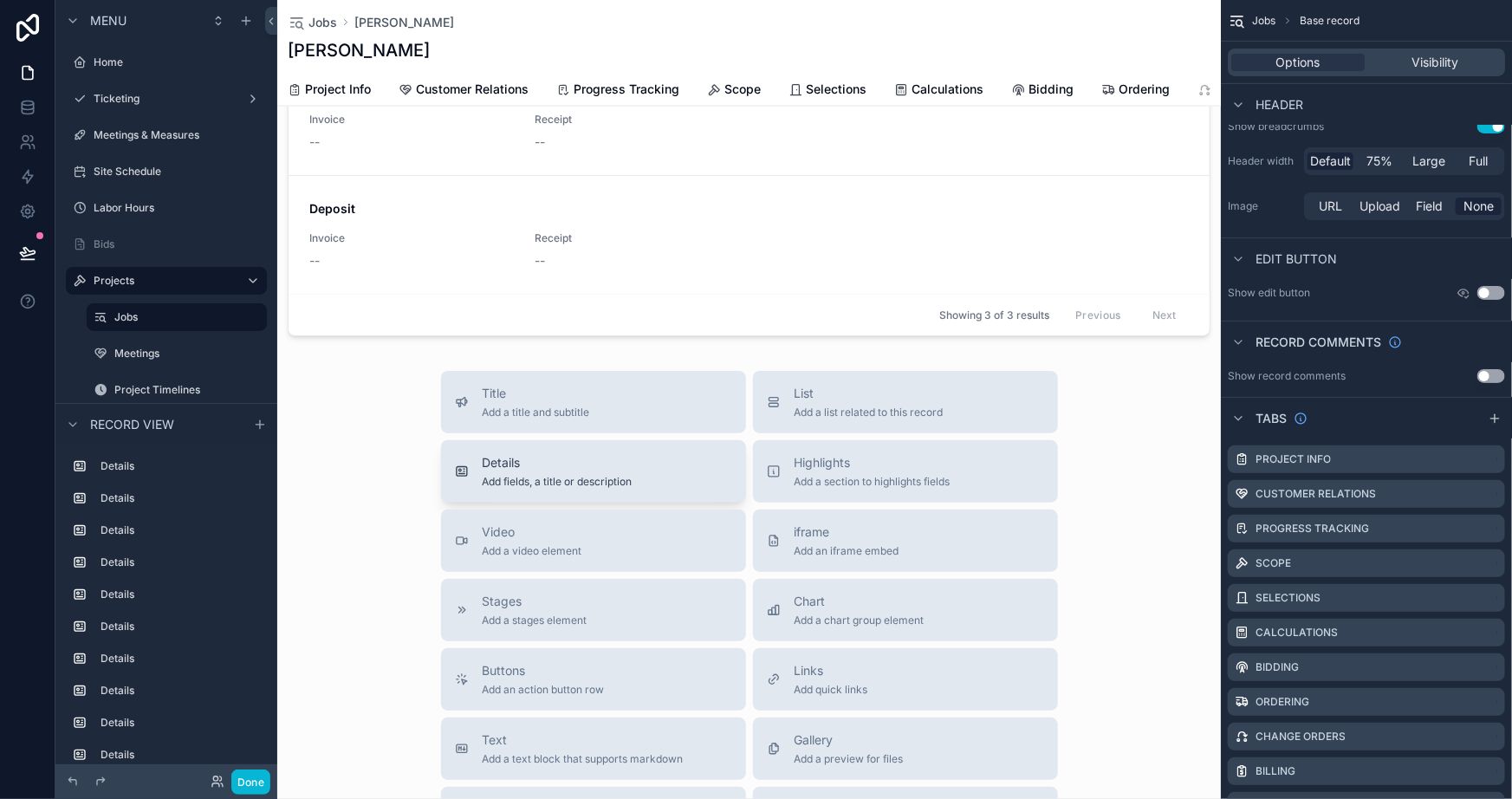
click at [602, 485] on span "Add fields, a title or description" at bounding box center [558, 482] width 150 height 14
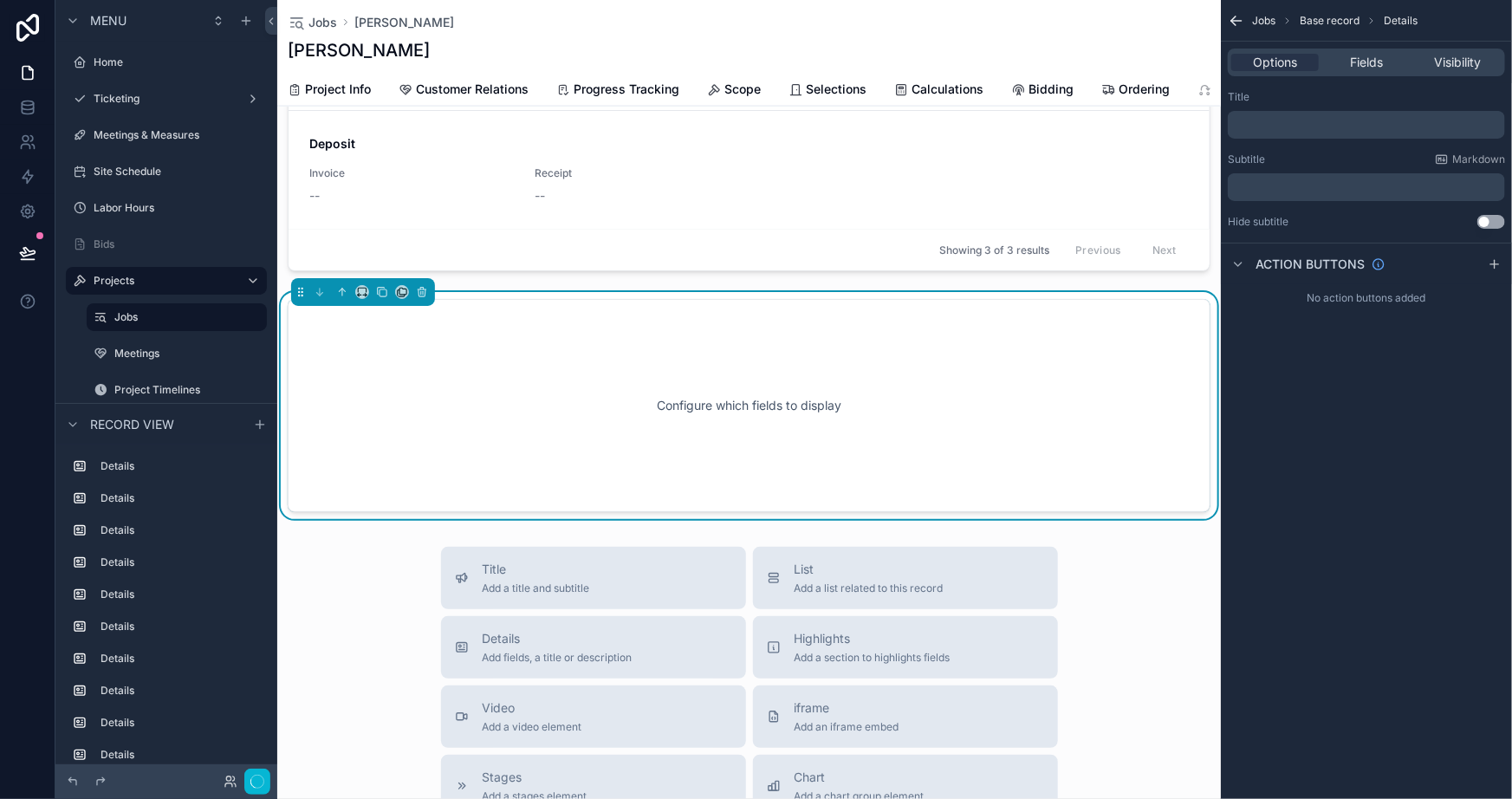
scroll to position [1323, 0]
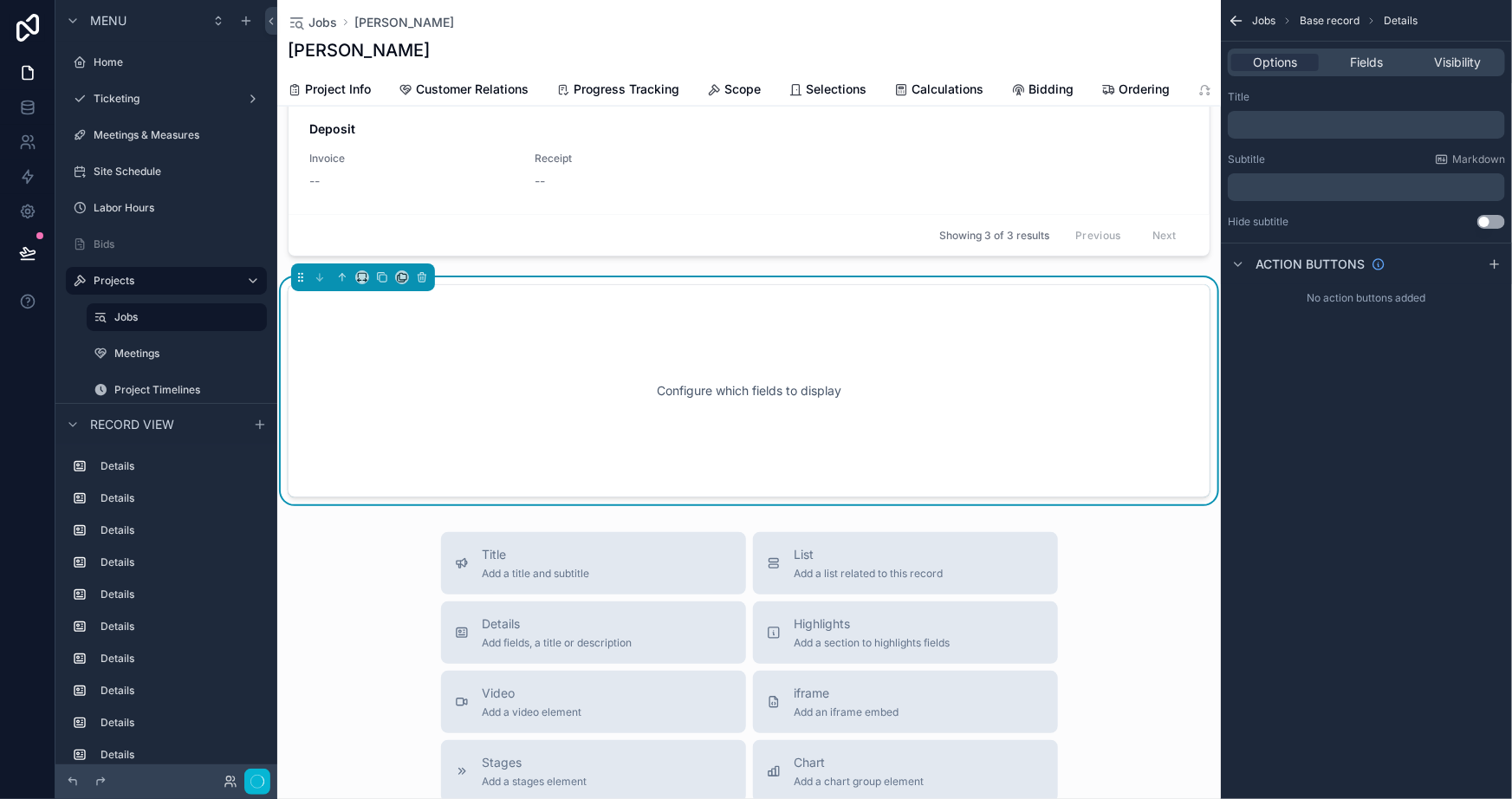
click at [786, 347] on div "Configure which fields to display" at bounding box center [749, 391] width 866 height 156
click at [1361, 58] on span "Fields" at bounding box center [1367, 63] width 33 height 18
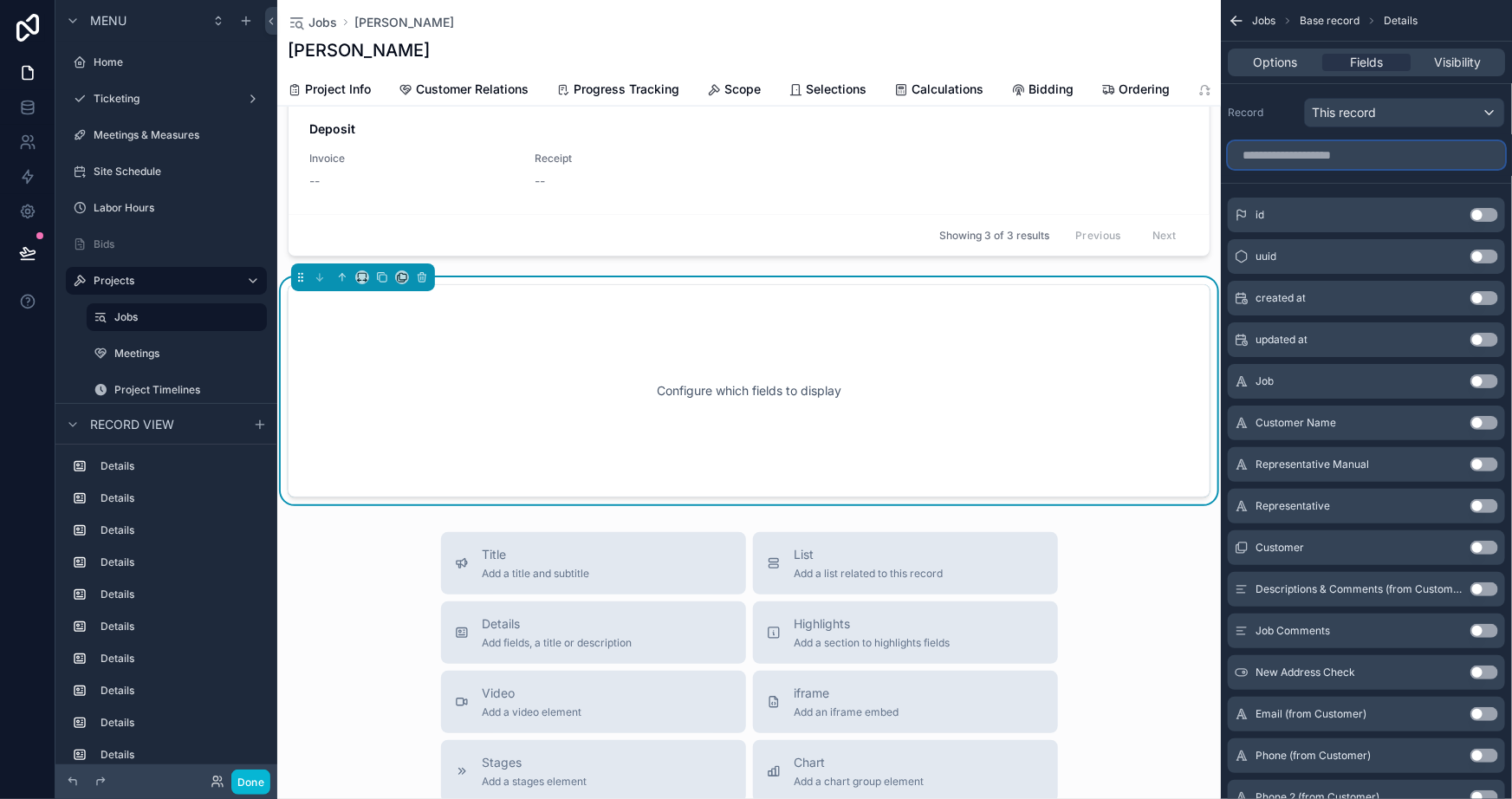
click at [1332, 161] on input "scrollable content" at bounding box center [1367, 155] width 277 height 27
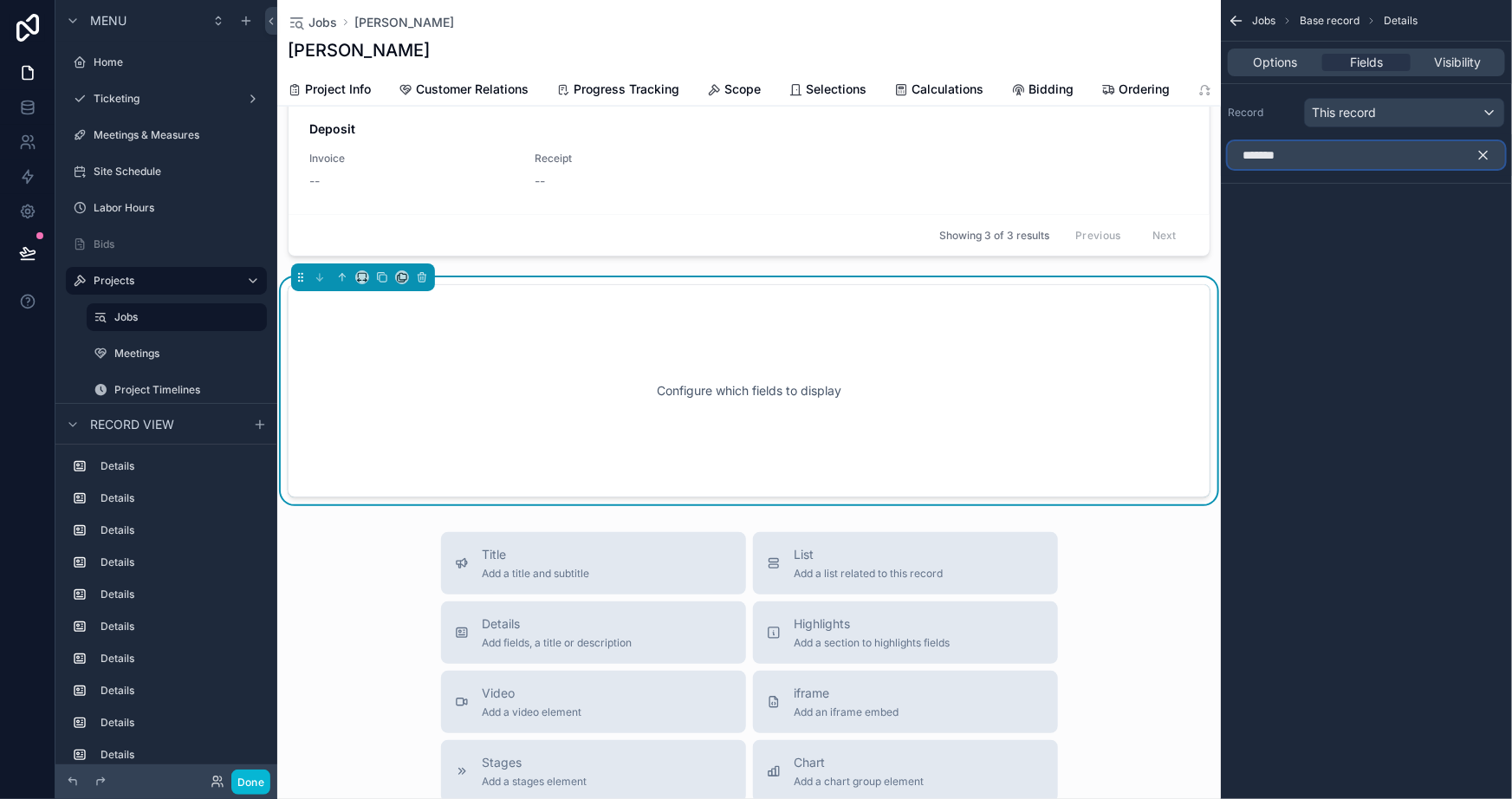
click at [1406, 158] on input "*******" at bounding box center [1367, 155] width 277 height 27
type input "******"
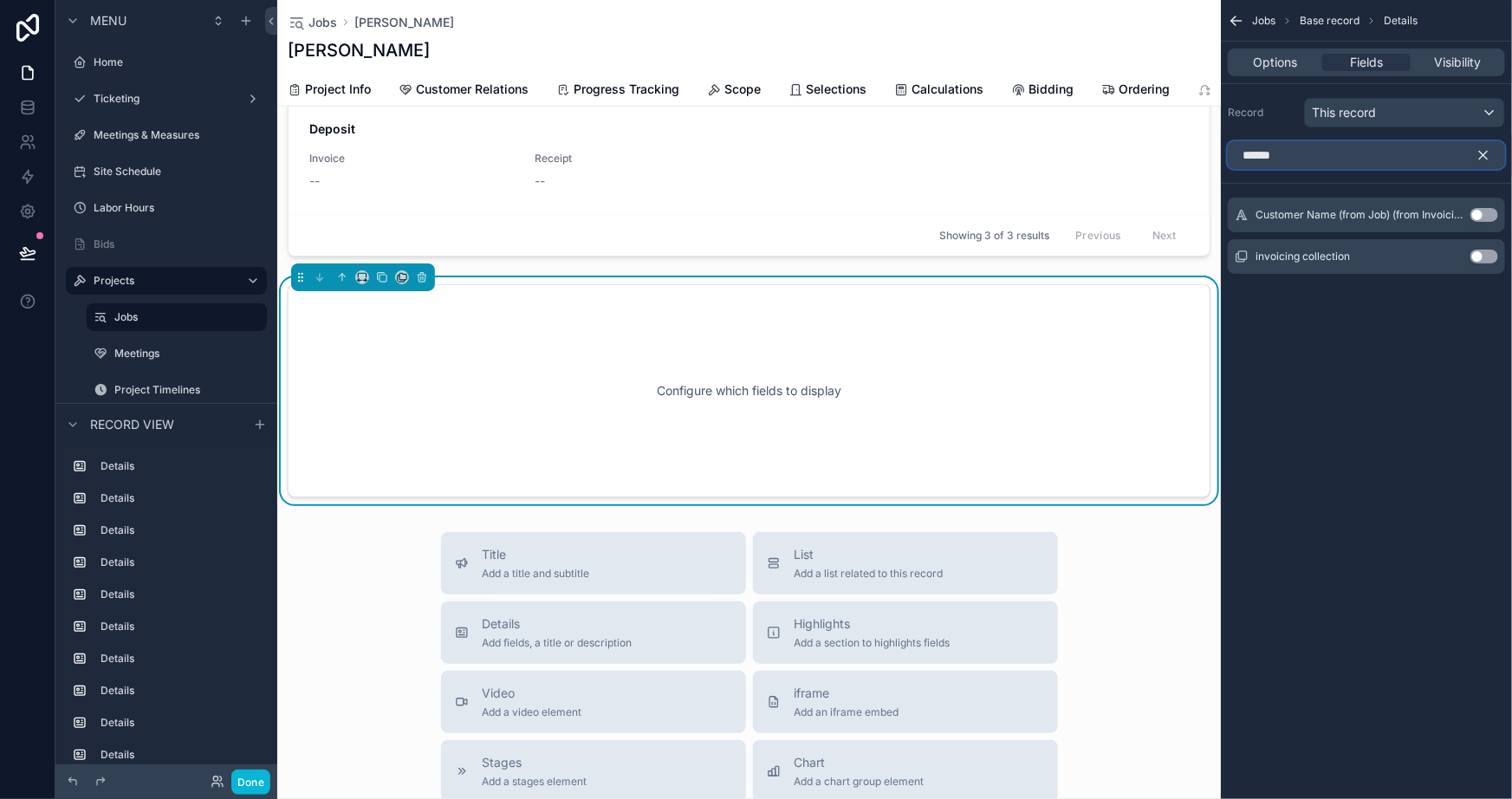
click at [1444, 151] on input "******" at bounding box center [1367, 155] width 277 height 27
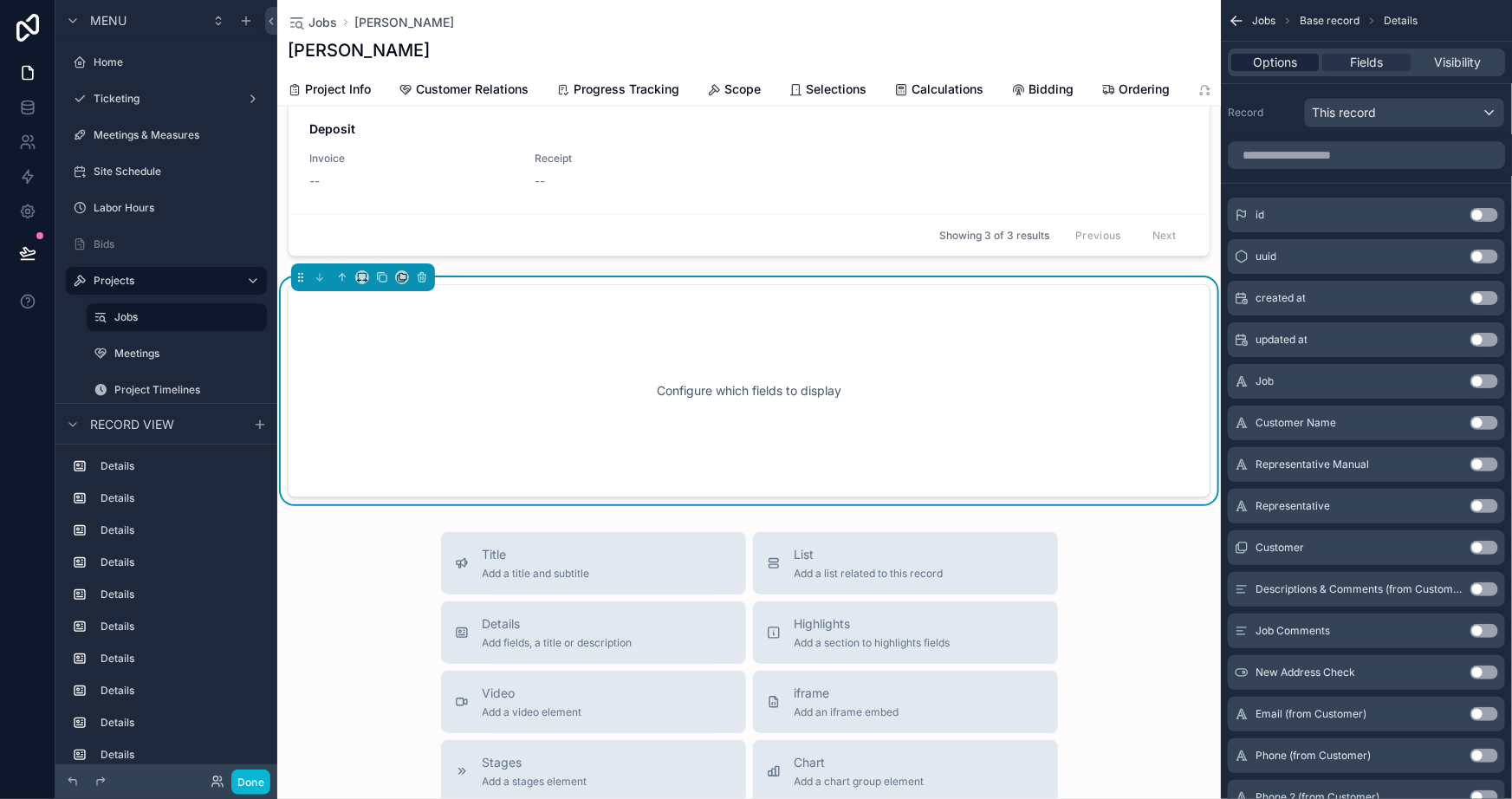
click at [1292, 61] on span "Options" at bounding box center [1274, 63] width 44 height 18
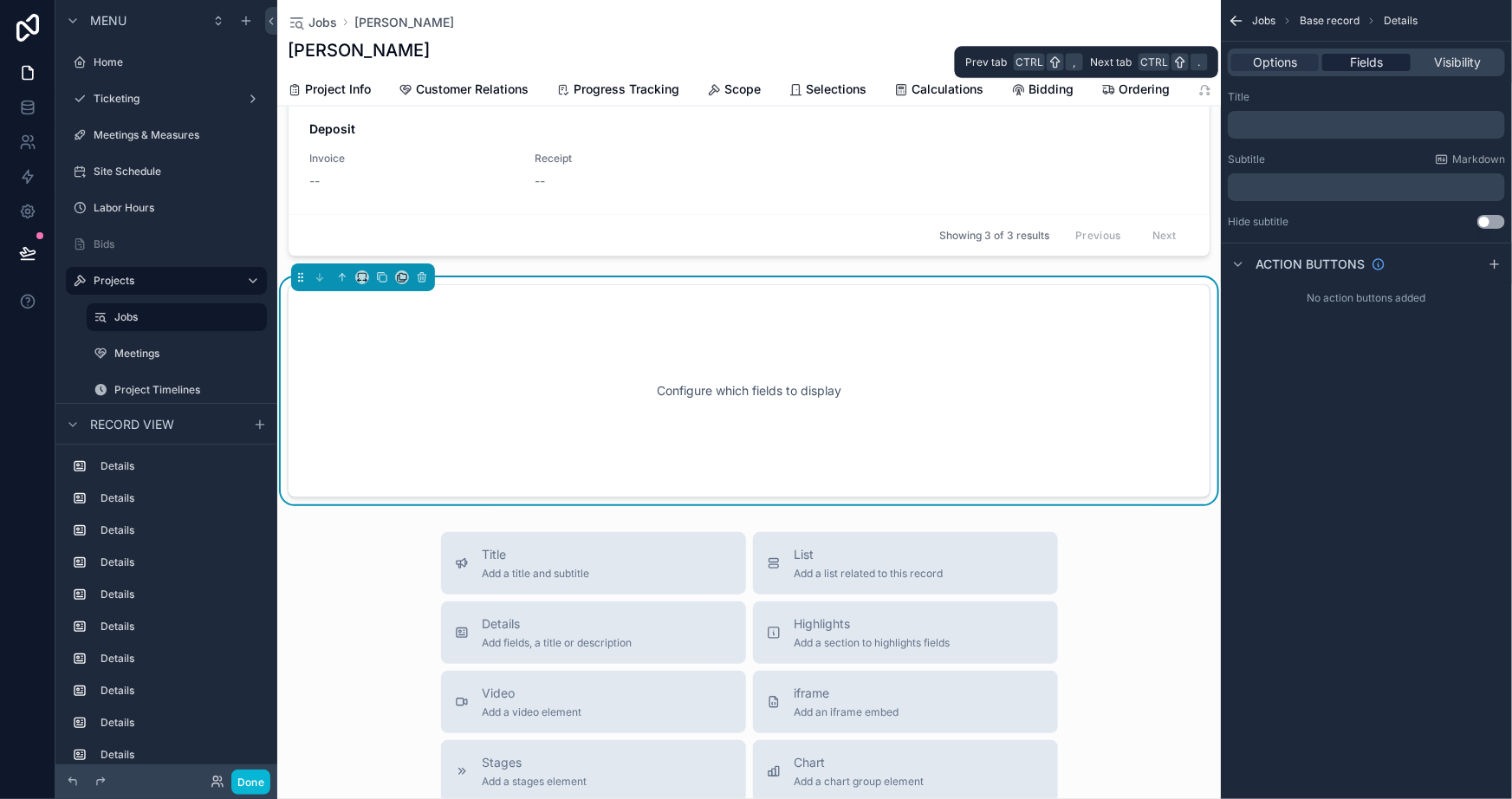
click at [1377, 59] on span "Fields" at bounding box center [1367, 63] width 33 height 18
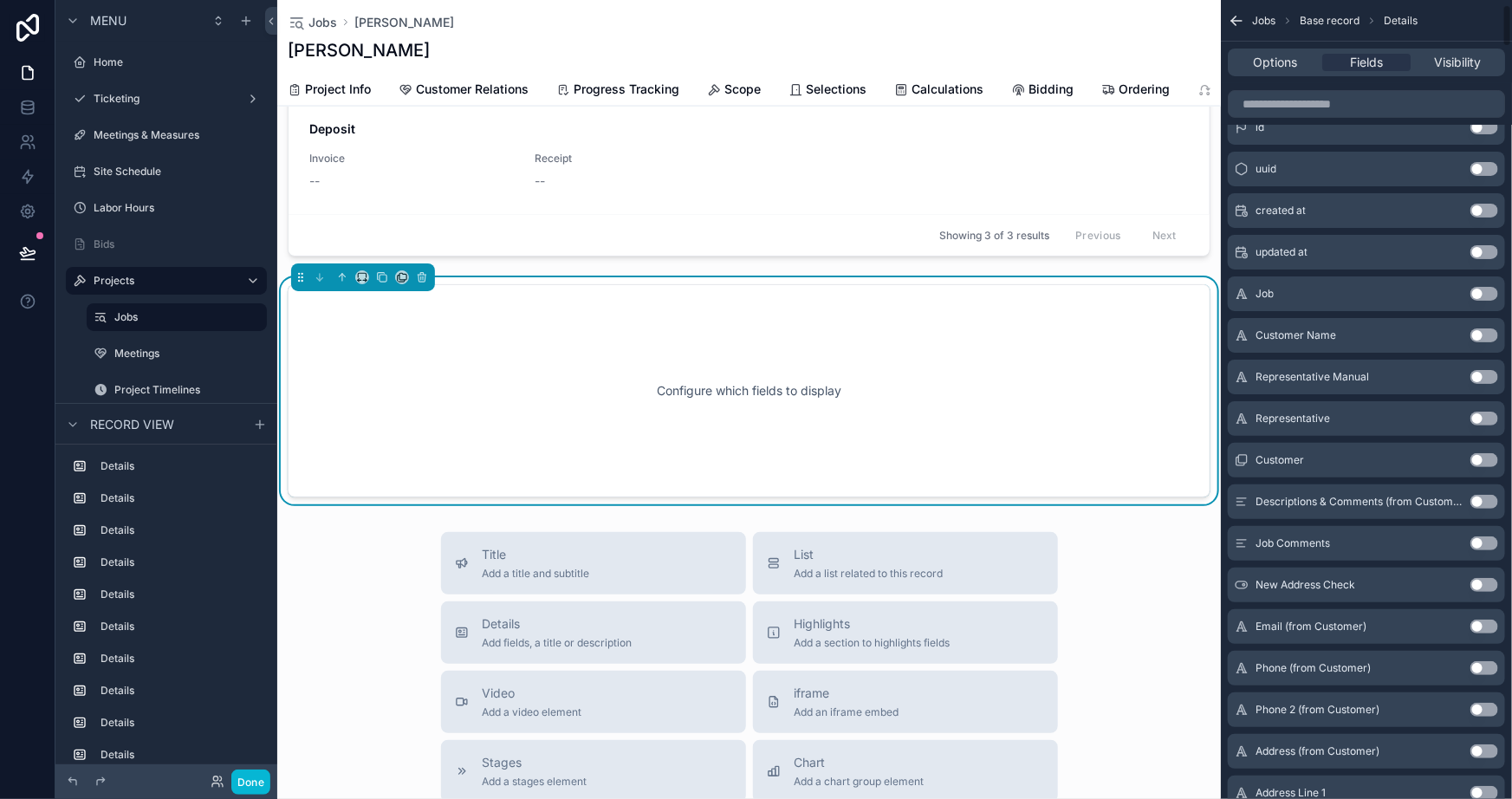
scroll to position [0, 0]
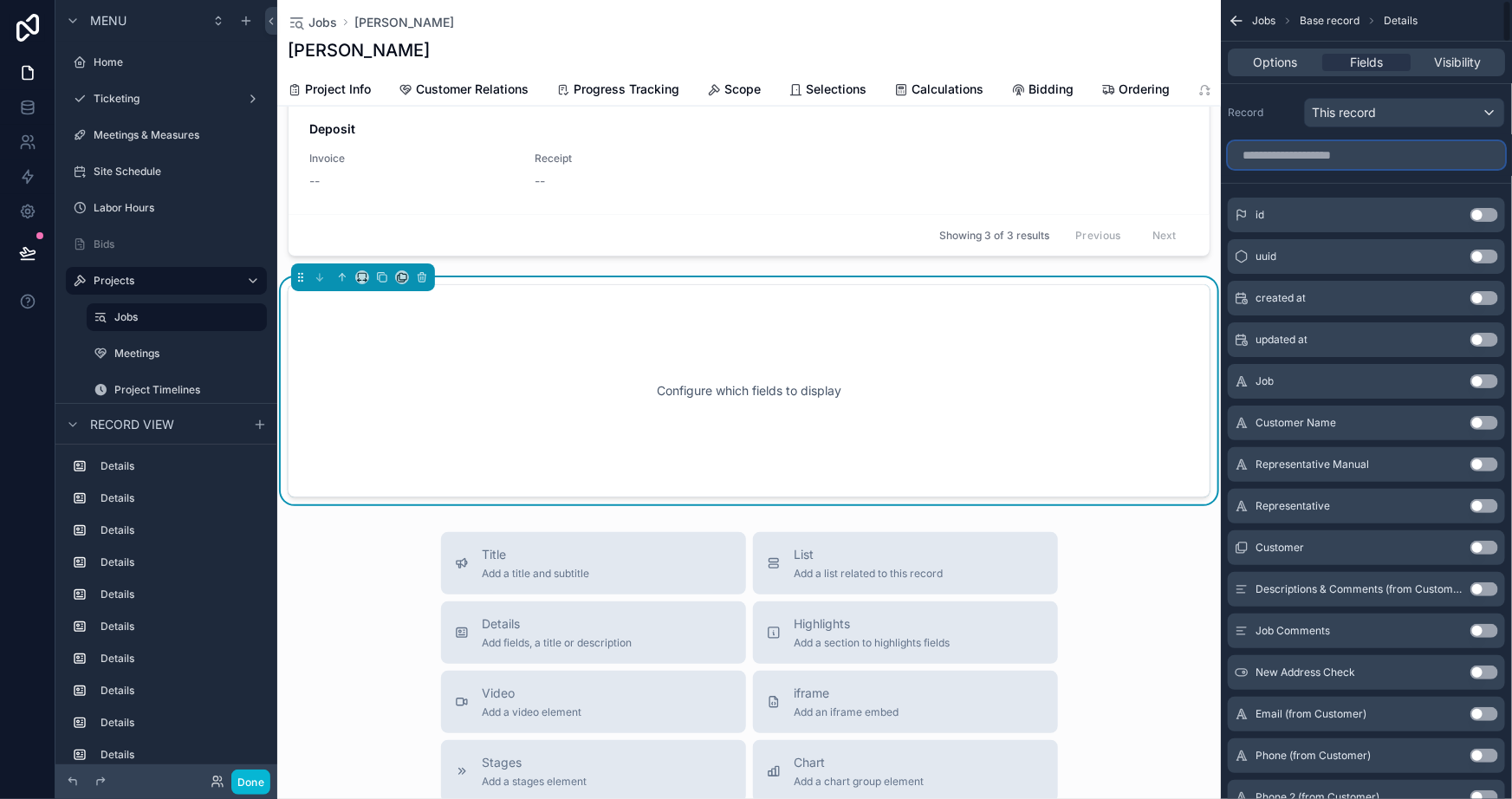
click at [1321, 143] on input "scrollable content" at bounding box center [1367, 155] width 277 height 27
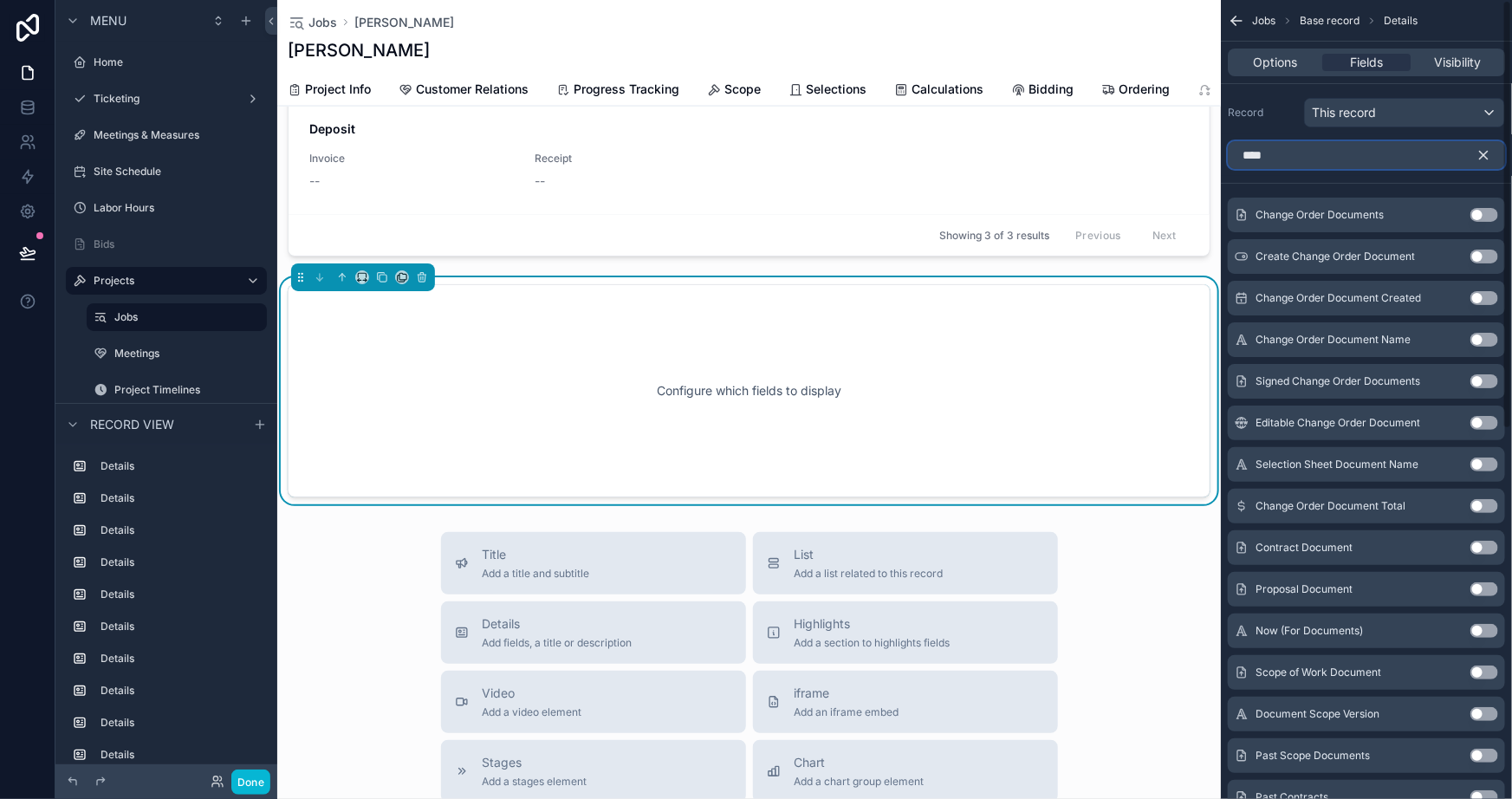
type input "****"
click at [1485, 149] on icon "scrollable content" at bounding box center [1484, 155] width 16 height 16
